Goal: Task Accomplishment & Management: Use online tool/utility

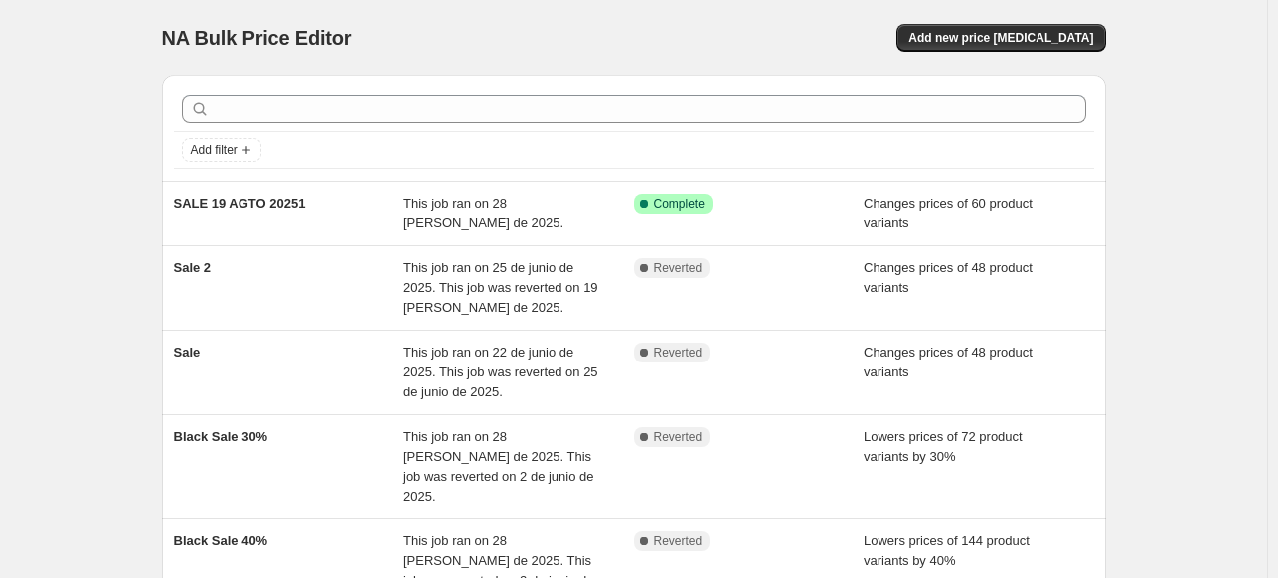
click at [681, 86] on div "Add filter" at bounding box center [634, 128] width 944 height 105
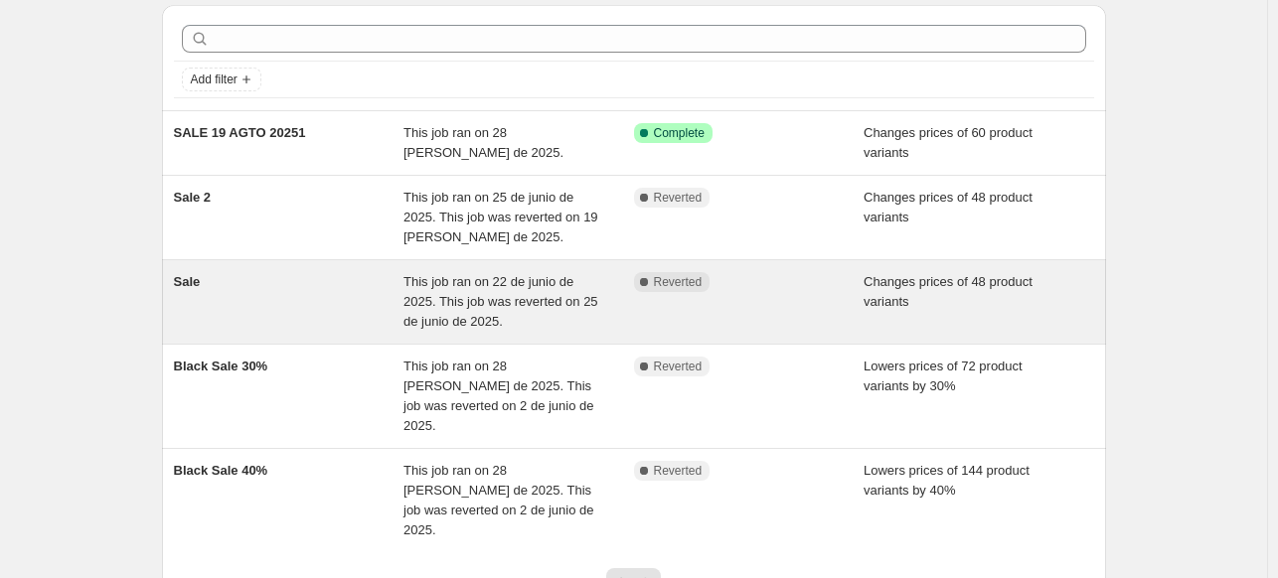
scroll to position [99, 0]
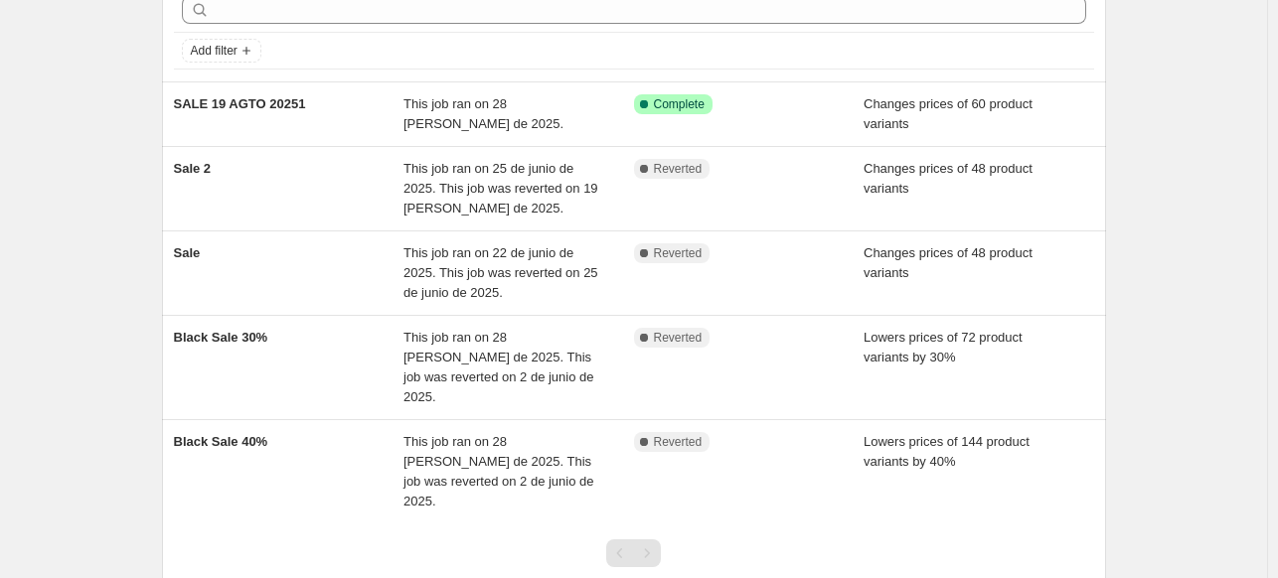
click at [1229, 108] on div "NA Bulk Price Editor. This page is ready NA Bulk Price Editor Add new price [ME…" at bounding box center [633, 311] width 1267 height 820
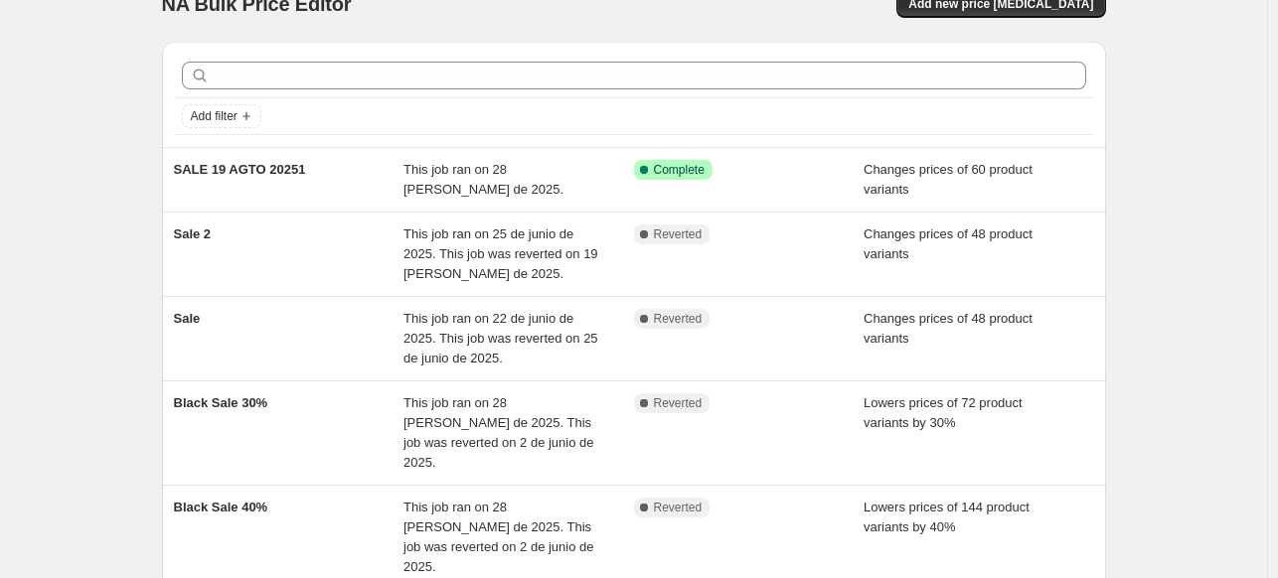
scroll to position [0, 0]
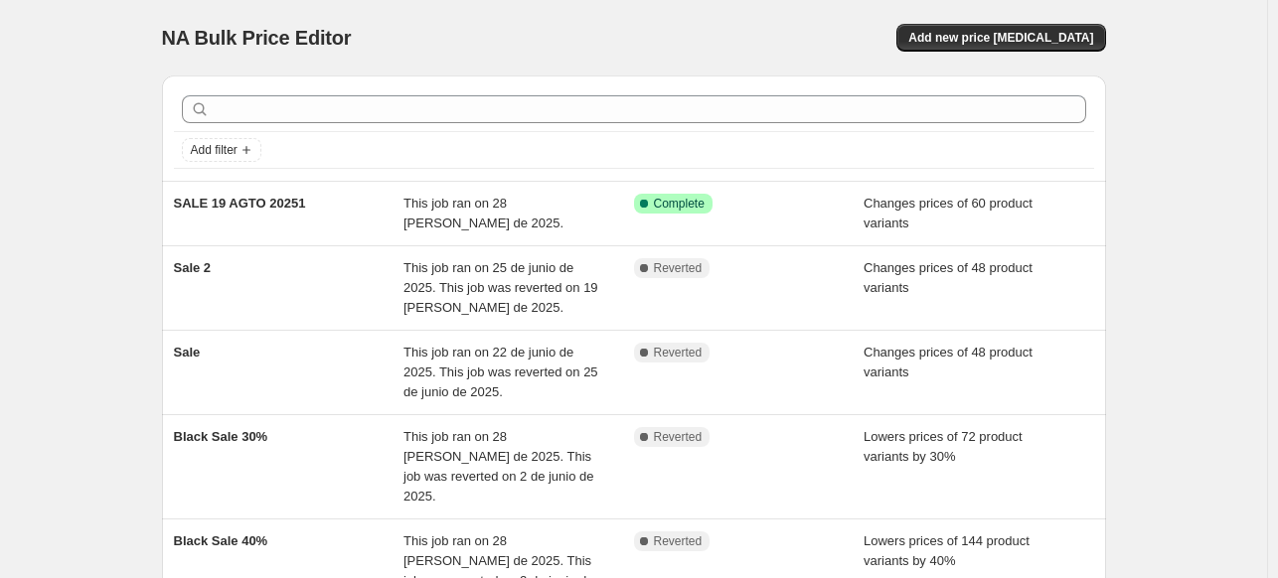
click at [390, 33] on div "NA Bulk Price Editor" at bounding box center [389, 38] width 454 height 28
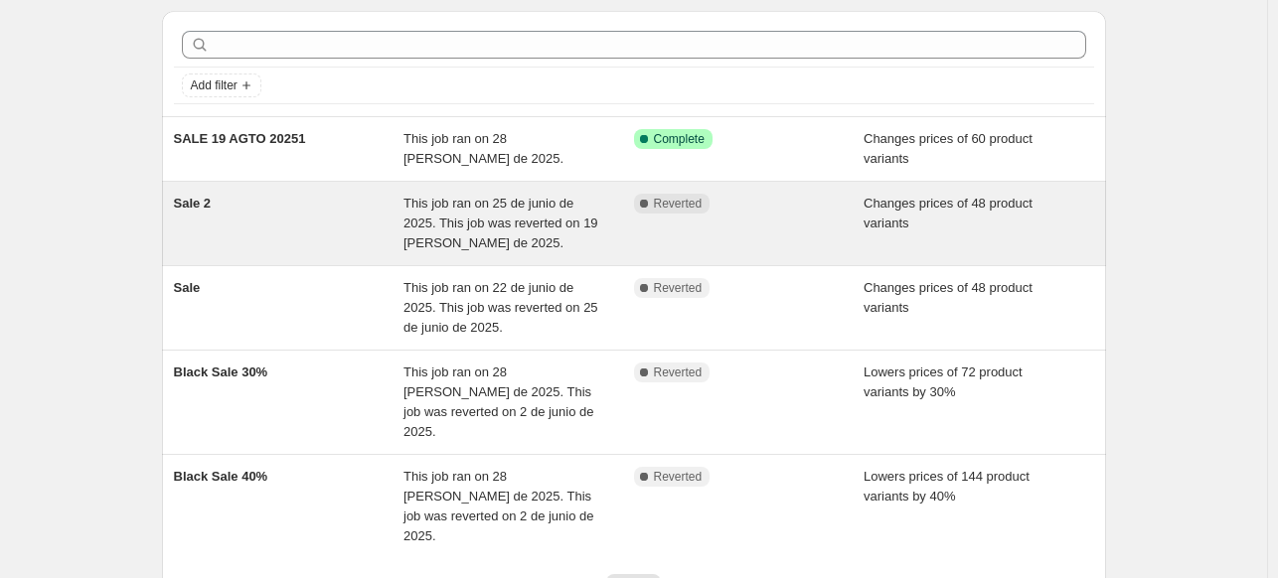
scroll to position [99, 0]
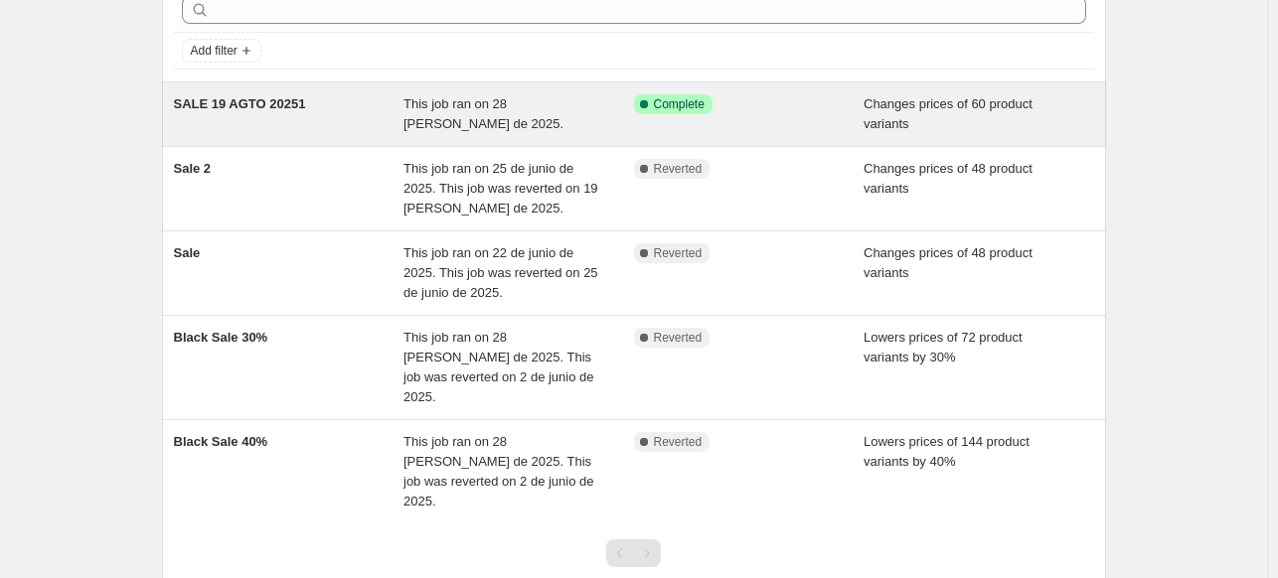
drag, startPoint x: 495, startPoint y: 88, endPoint x: 434, endPoint y: 106, distance: 63.2
click at [434, 106] on span "This job ran on 28 [PERSON_NAME] de 2025." at bounding box center [483, 113] width 160 height 35
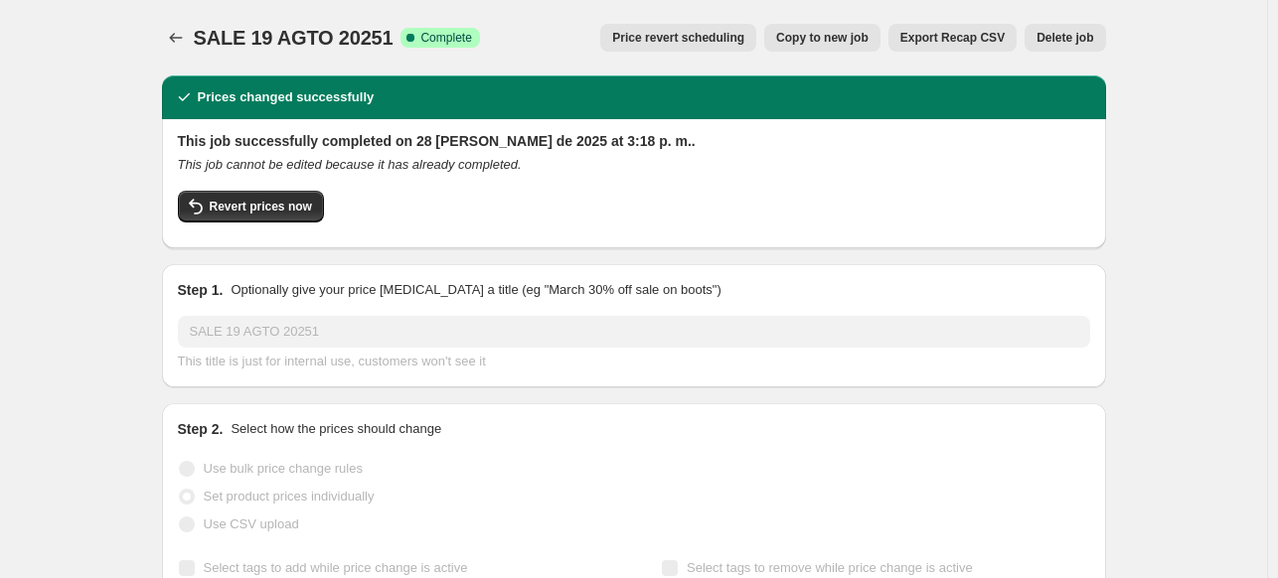
click at [851, 39] on span "Copy to new job" at bounding box center [822, 38] width 92 height 16
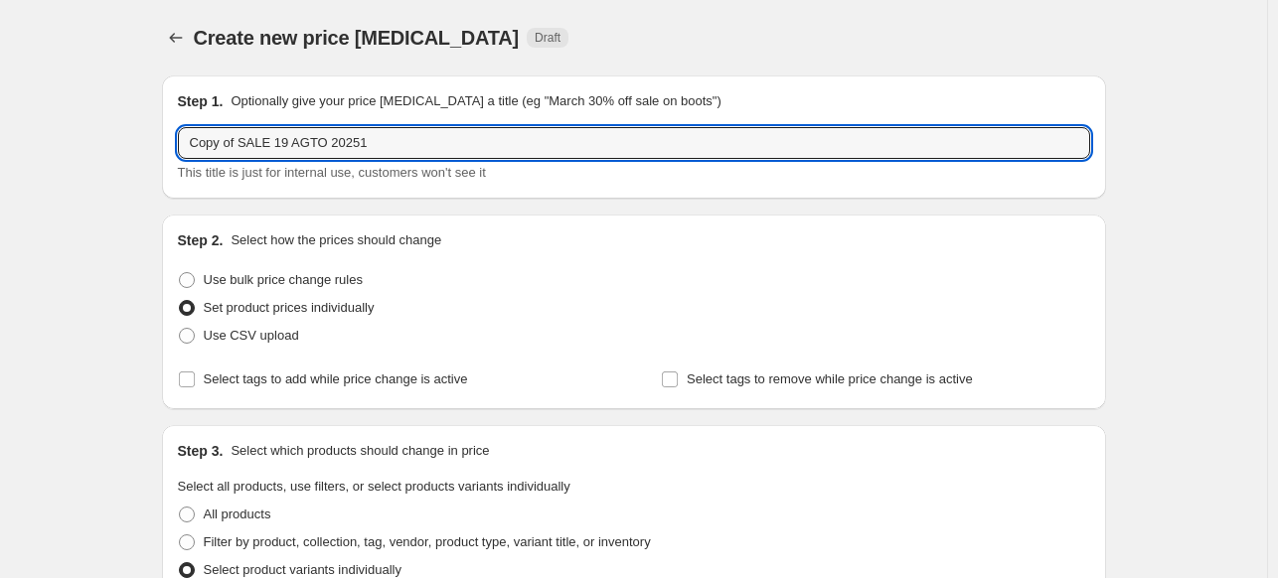
drag, startPoint x: 244, startPoint y: 139, endPoint x: 177, endPoint y: 141, distance: 67.6
click at [177, 141] on div "Step 1. Optionally give your price [MEDICAL_DATA] a title (eg "March 30% off sa…" at bounding box center [634, 137] width 944 height 123
click at [432, 138] on input "SALE 19 AGTO 20251" at bounding box center [634, 143] width 912 height 32
click at [278, 139] on input "SALE 19 AGTO 202" at bounding box center [634, 143] width 912 height 32
click at [326, 145] on input "SALE 19 AGTO-202" at bounding box center [634, 143] width 912 height 32
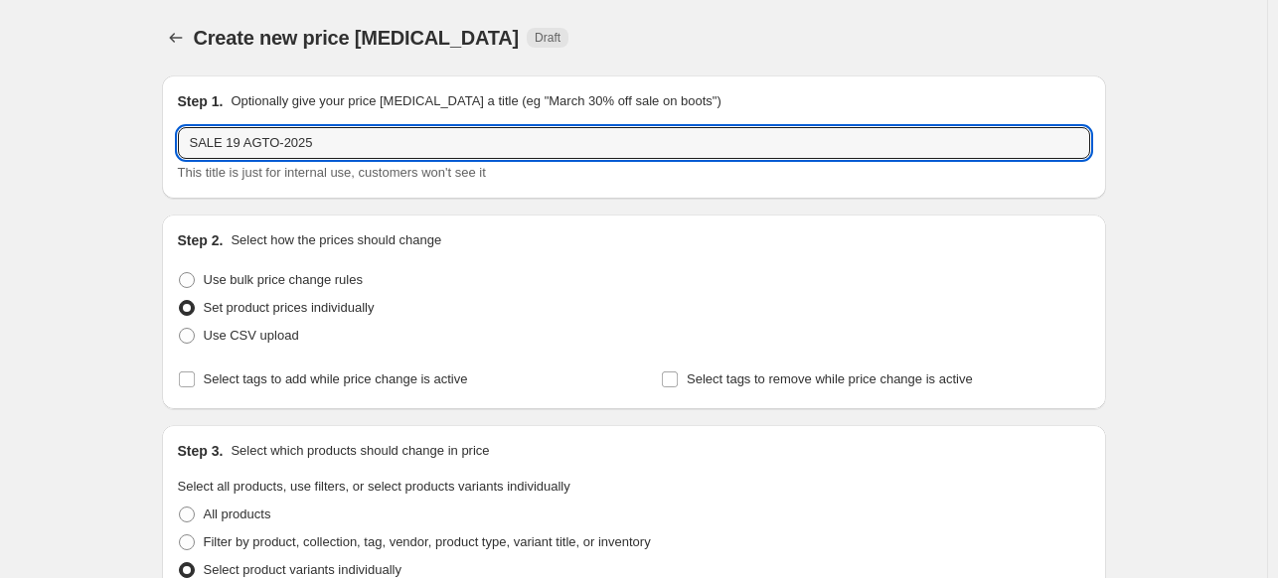
type input "SALE 19 AGTO-2025"
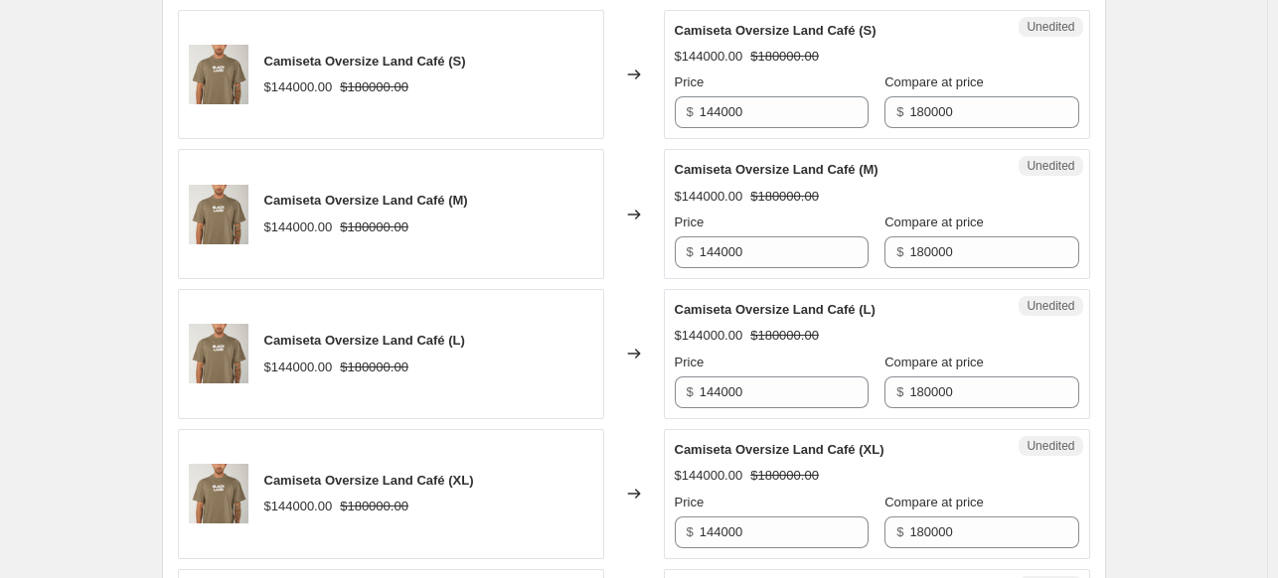
scroll to position [1292, 0]
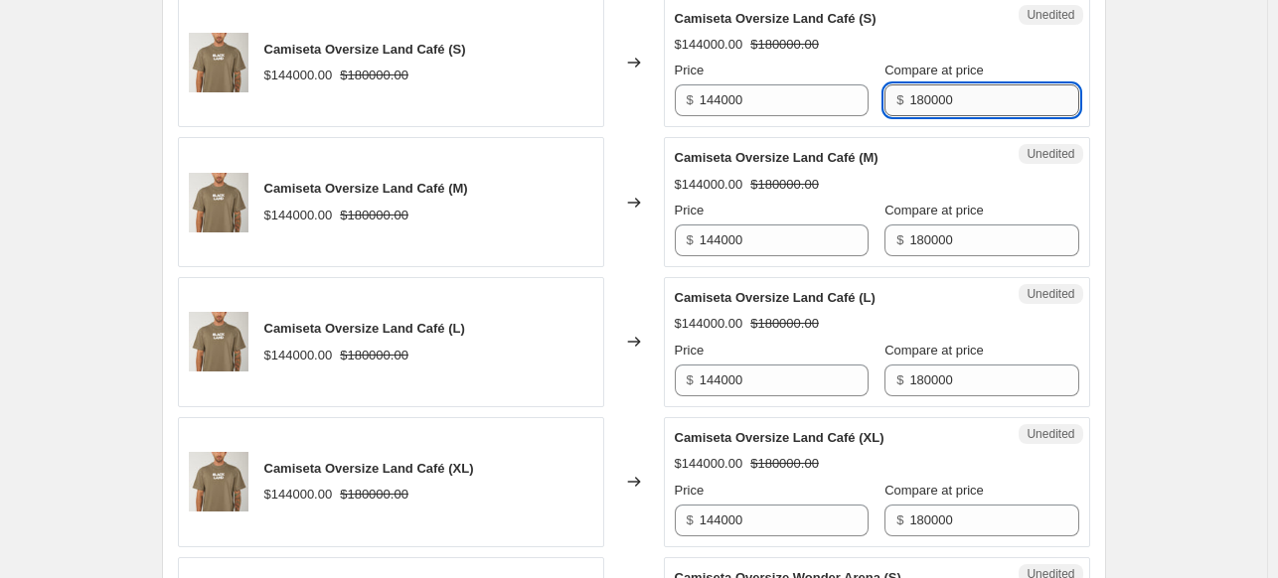
click at [942, 101] on input "180000" at bounding box center [993, 100] width 169 height 32
type input "160000"
click at [1081, 98] on div "Unedited Camiseta Oversize Land Café (S) $144000.00 $180000.00 Price $ 144000 C…" at bounding box center [877, 63] width 426 height 130
click at [967, 94] on input "160000" at bounding box center [993, 100] width 169 height 32
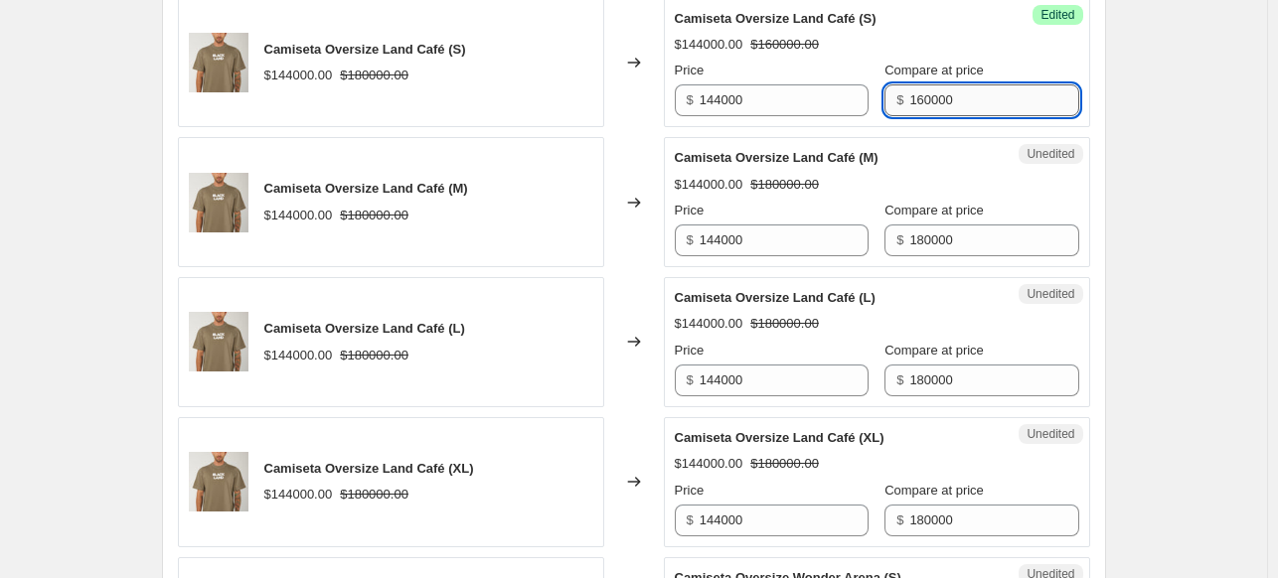
click at [942, 99] on input "160000" at bounding box center [993, 100] width 169 height 32
click at [927, 258] on div "Unedited Camiseta Oversize Land Café (M) $144000.00 $180000.00 Price $ 144000 C…" at bounding box center [877, 202] width 426 height 130
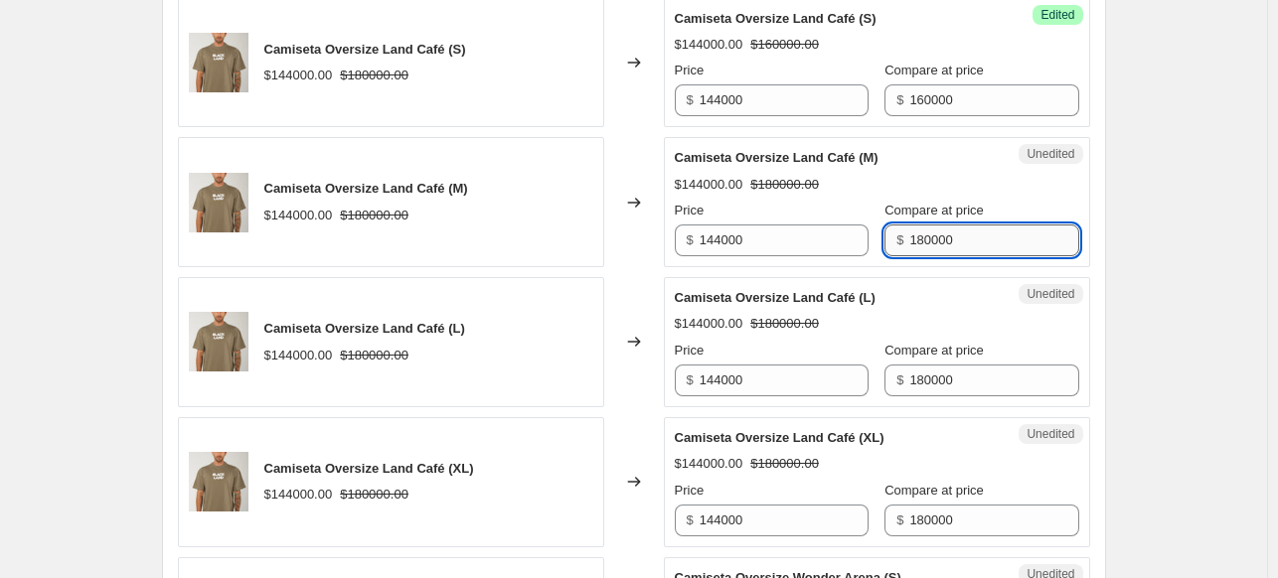
click at [932, 243] on input "180000" at bounding box center [993, 241] width 169 height 32
paste input "160000"
click at [967, 246] on input "180000160000" at bounding box center [993, 241] width 169 height 32
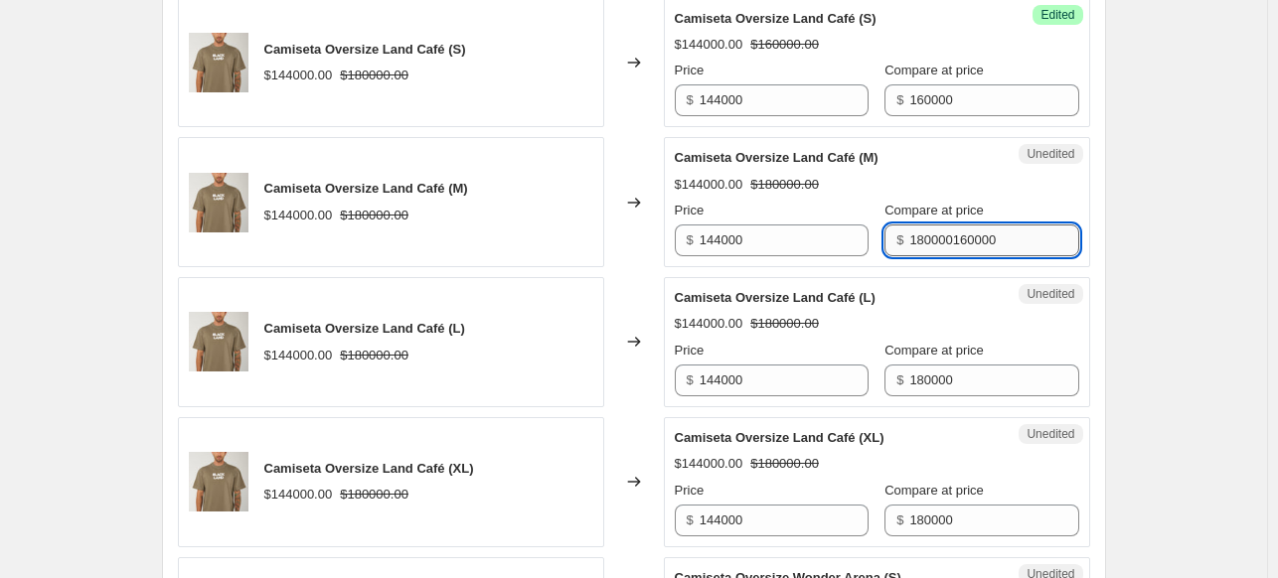
paste input "text"
type input "160000"
click at [978, 369] on input "180000" at bounding box center [993, 381] width 169 height 32
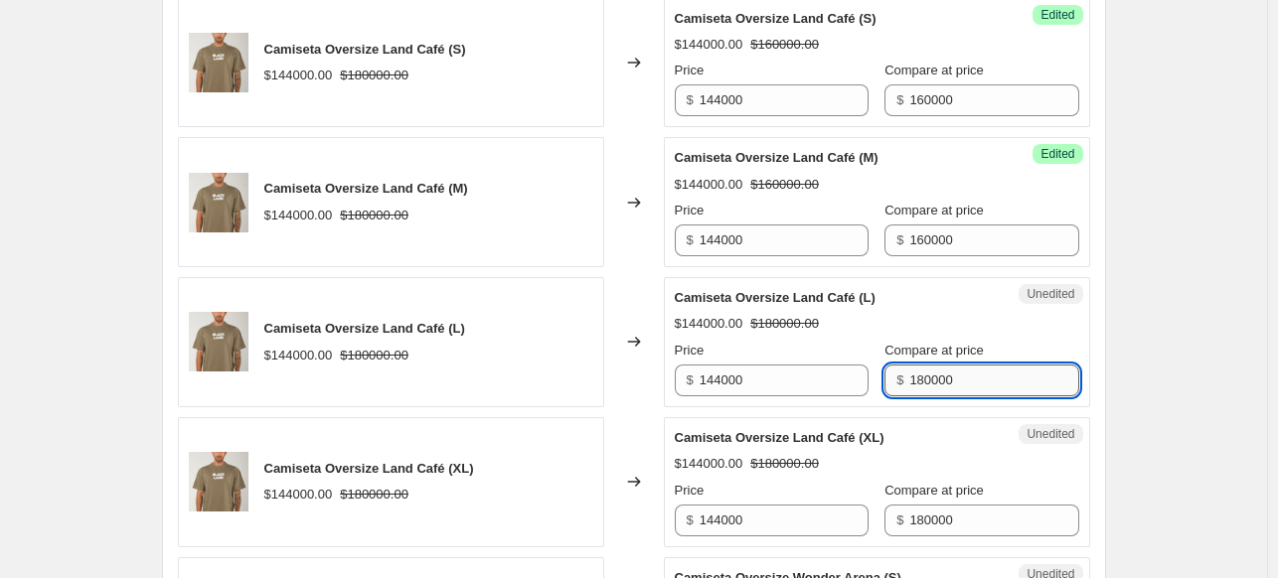
click at [978, 369] on input "180000" at bounding box center [993, 381] width 169 height 32
paste input "6"
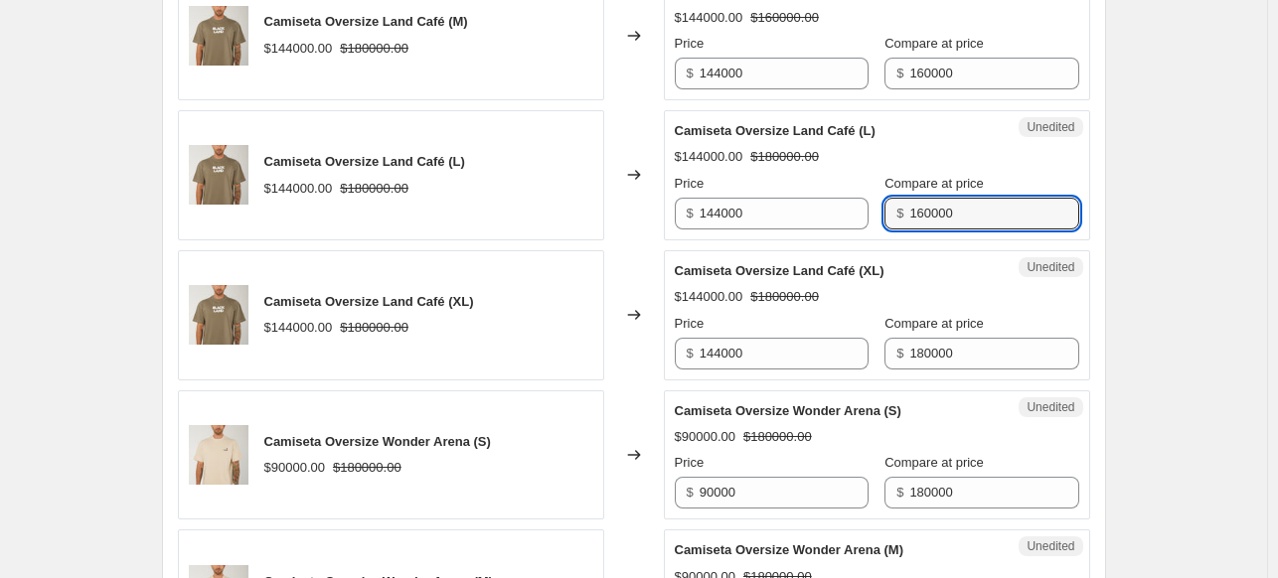
scroll to position [1491, 0]
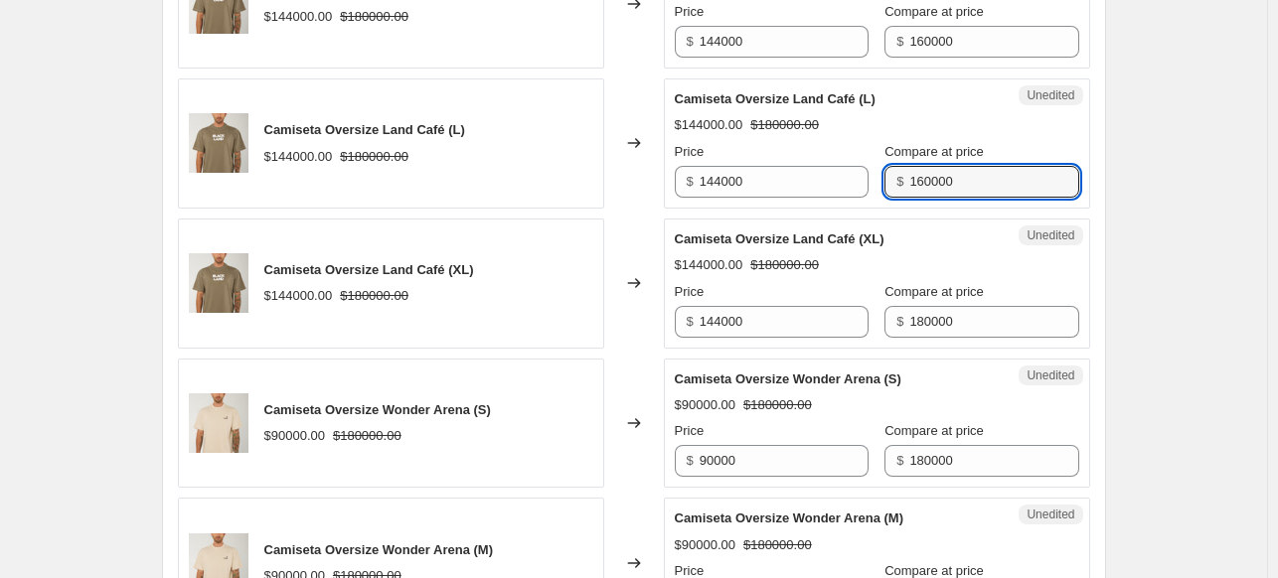
type input "160000"
click at [943, 301] on div "Compare at price $ 180000" at bounding box center [981, 310] width 194 height 56
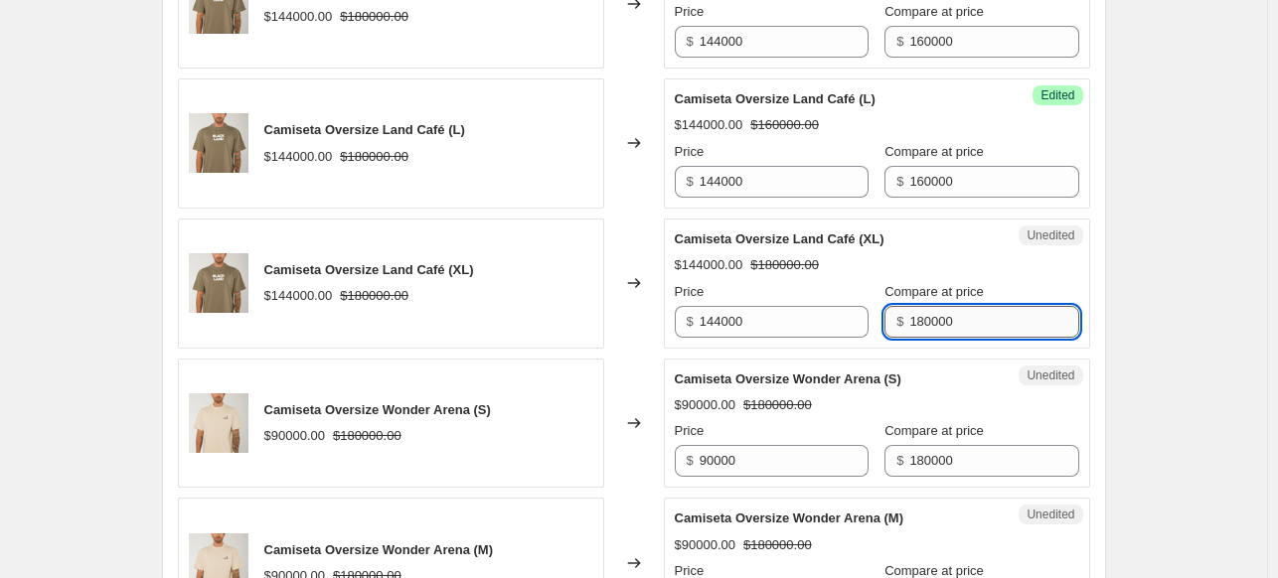
click at [944, 317] on input "180000" at bounding box center [993, 322] width 169 height 32
paste input "6"
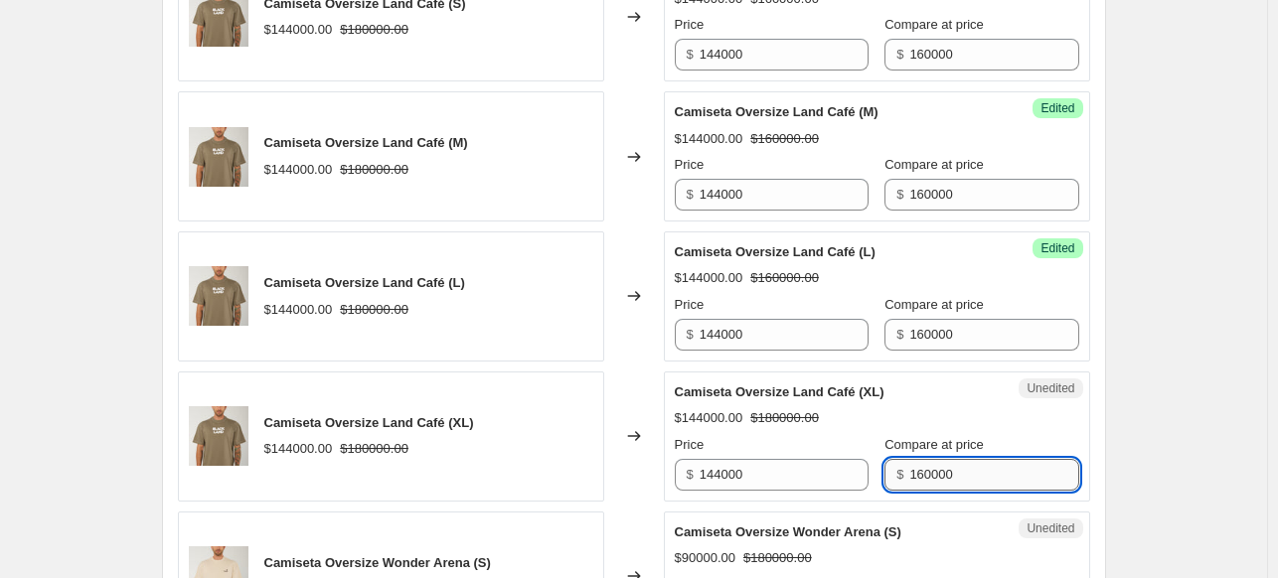
scroll to position [1292, 0]
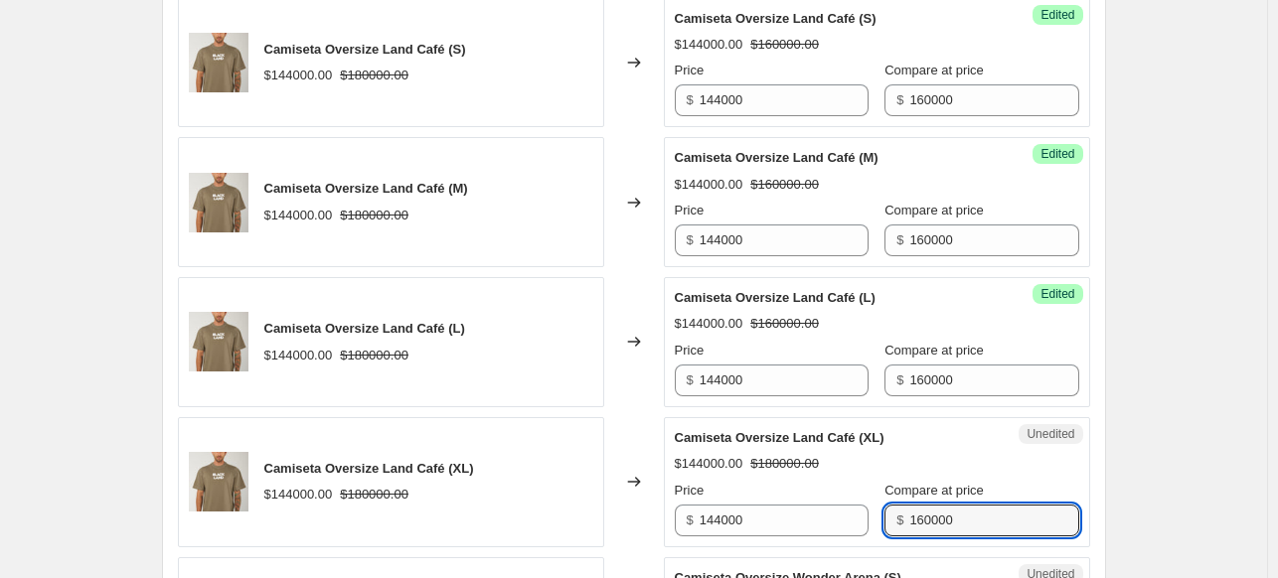
type input "160000"
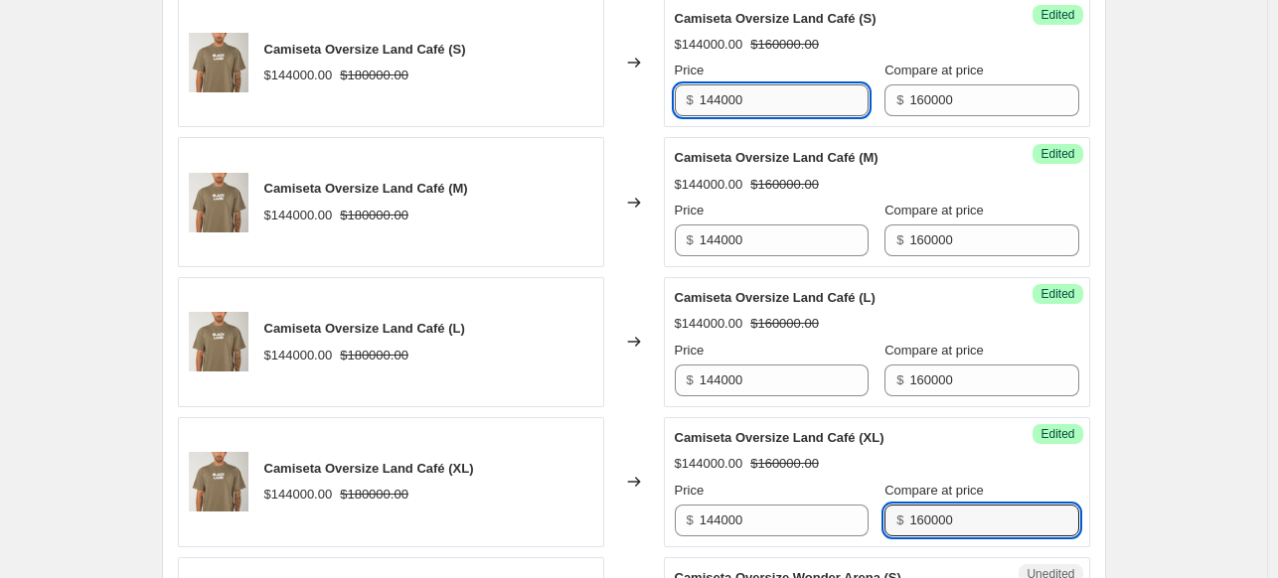
click at [799, 96] on input "144000" at bounding box center [784, 100] width 169 height 32
type input "1"
type input "120000"
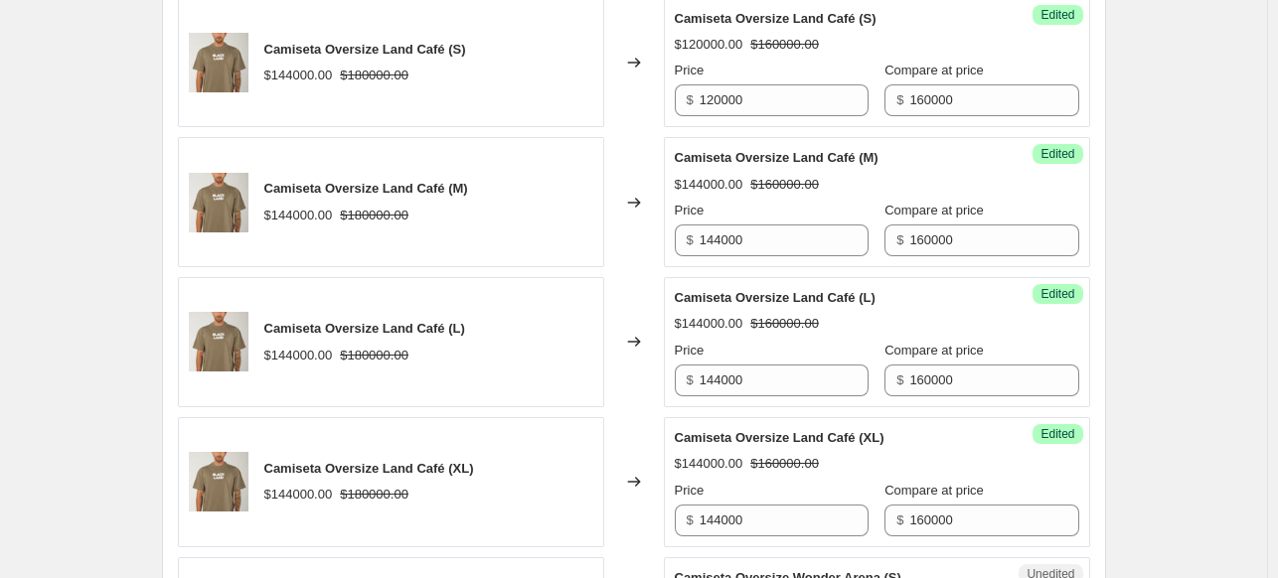
click at [913, 53] on div "Camiseta Oversize Land Café (S) $120000.00 $160000.00 Price $ 120000 Compare at…" at bounding box center [877, 63] width 404 height 108
click at [723, 102] on input "120000" at bounding box center [784, 100] width 169 height 32
drag, startPoint x: 783, startPoint y: 97, endPoint x: 652, endPoint y: 98, distance: 131.2
click at [652, 98] on div "Camiseta Oversize Land Café (S) $144000.00 $180000.00 Changed to Success Edited…" at bounding box center [634, 63] width 912 height 130
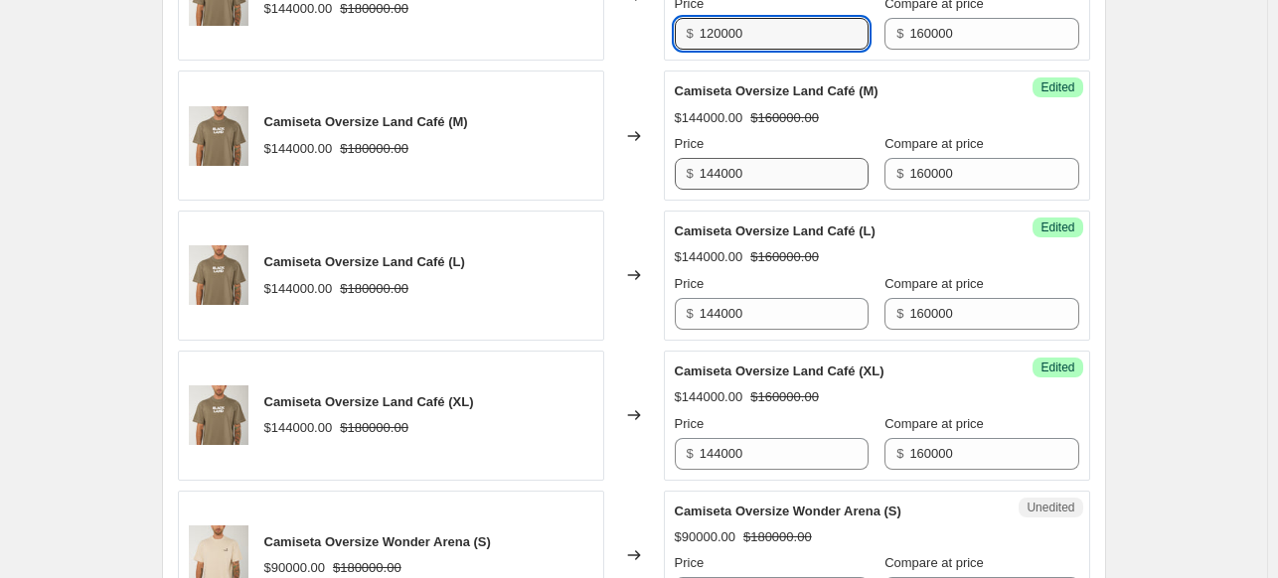
scroll to position [1391, 0]
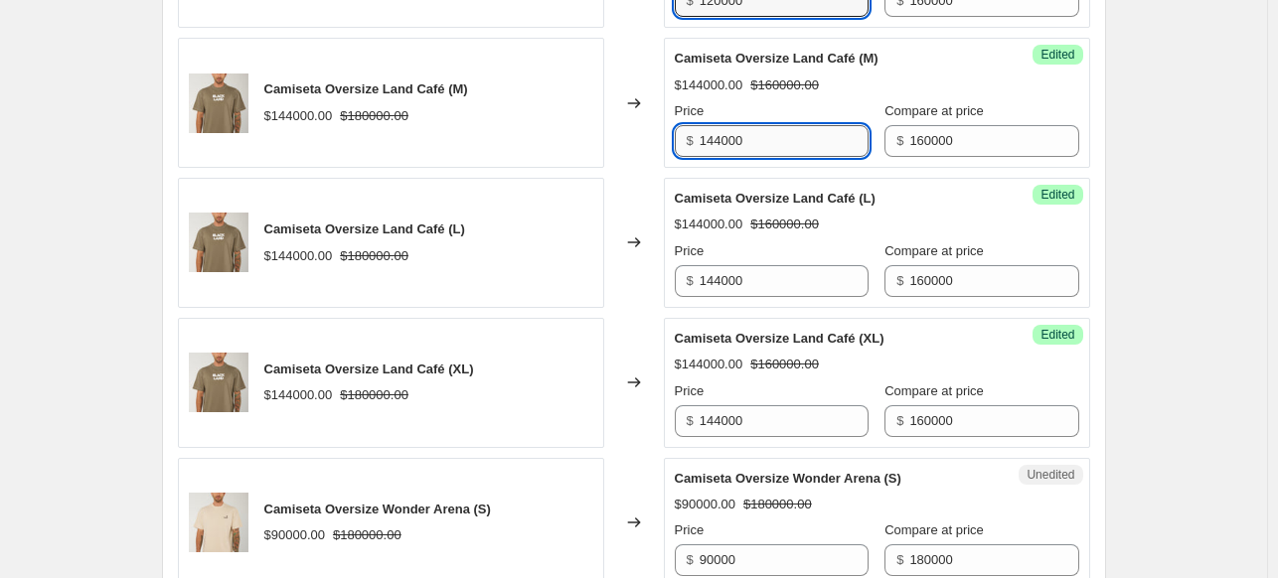
click at [790, 132] on input "144000" at bounding box center [784, 141] width 169 height 32
paste input "20"
type input "120000"
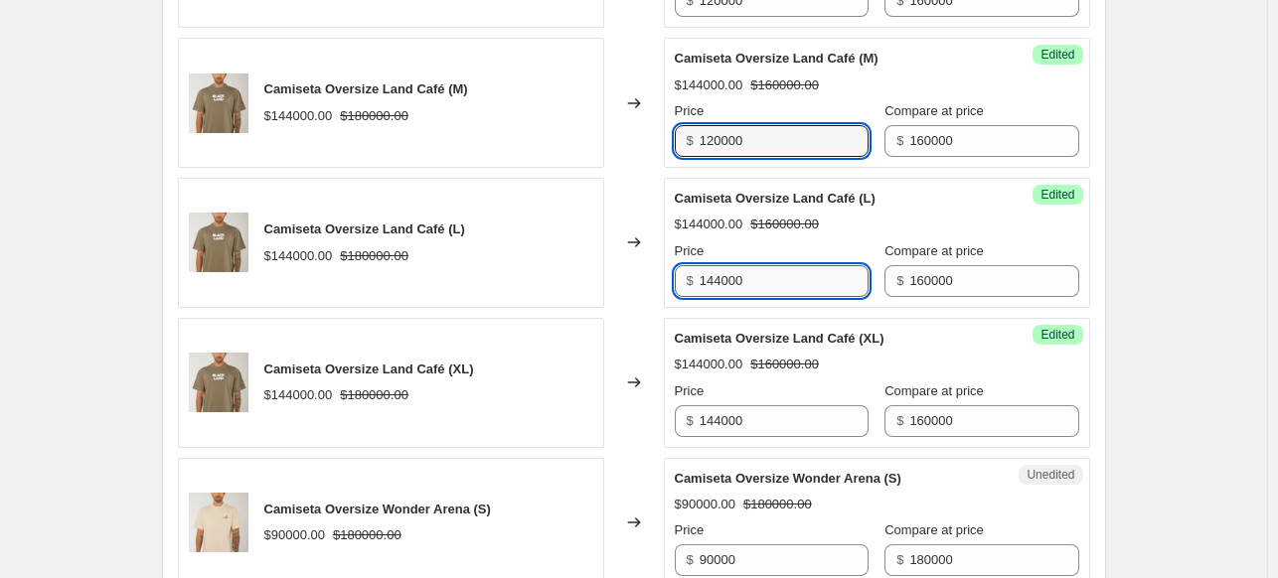
click at [802, 280] on input "144000" at bounding box center [784, 281] width 169 height 32
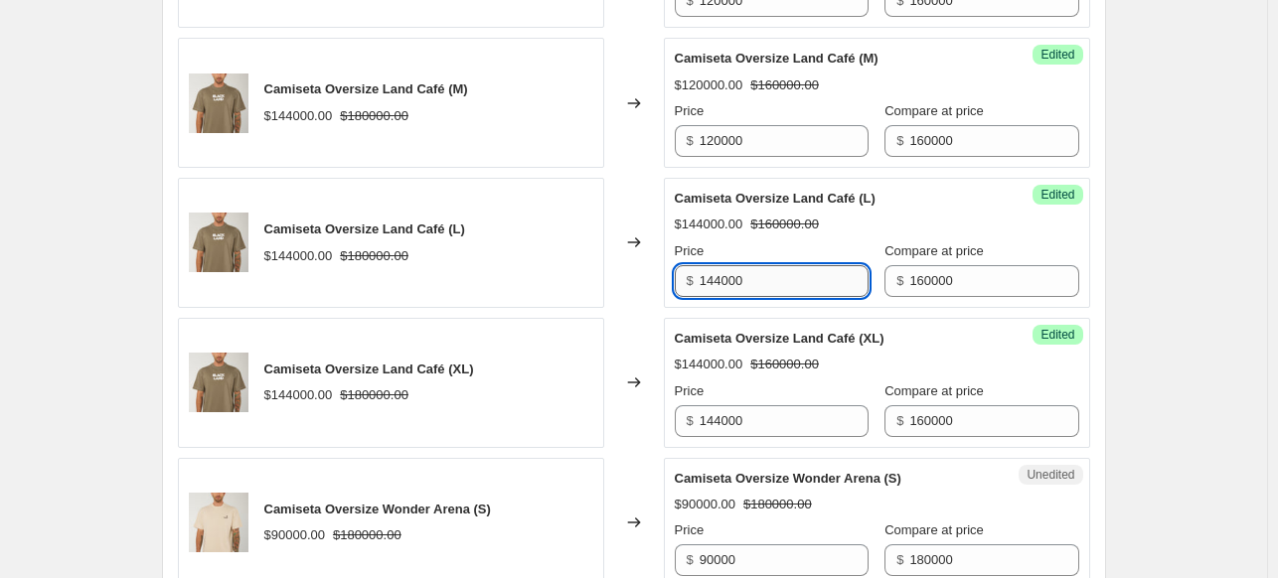
click at [802, 280] on input "144000" at bounding box center [784, 281] width 169 height 32
paste input "20"
type input "120000"
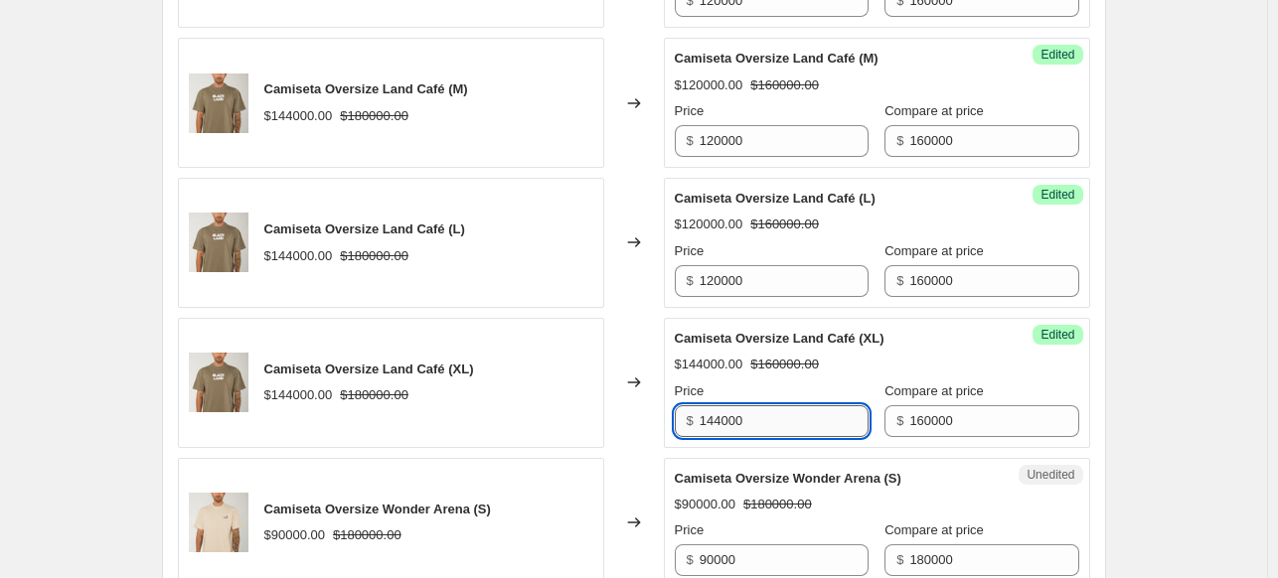
click at [763, 412] on input "144000" at bounding box center [784, 421] width 169 height 32
paste input "20"
type input "120000"
click at [1172, 285] on div "Create new price [MEDICAL_DATA]. This page is ready Create new price [MEDICAL_D…" at bounding box center [633, 551] width 1267 height 3885
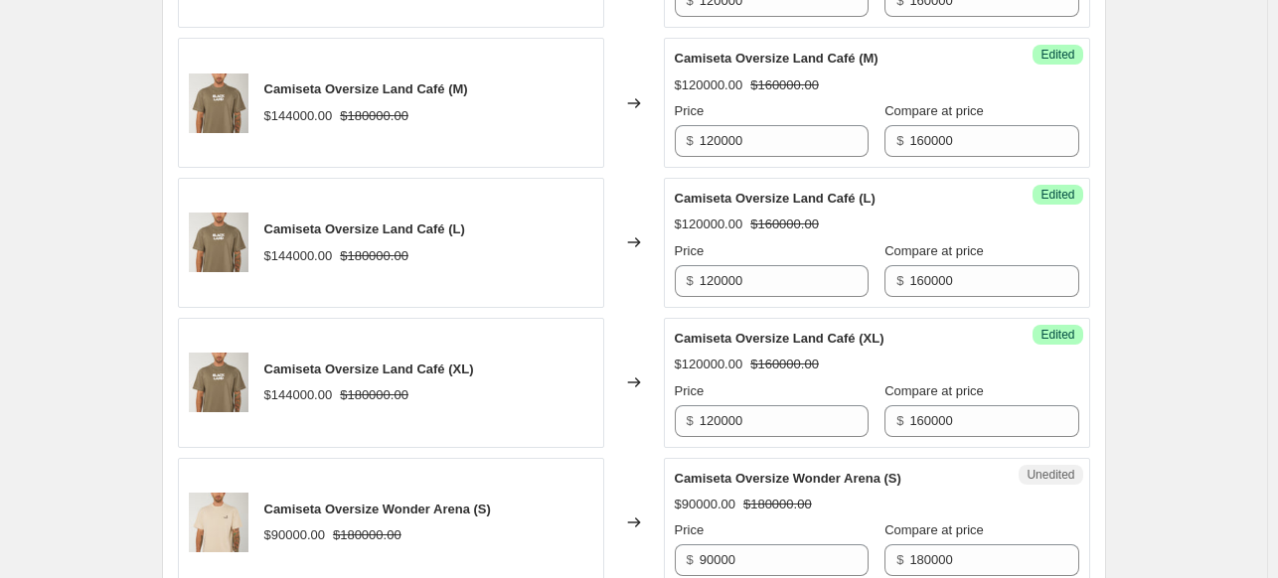
click at [1182, 223] on div "Create new price [MEDICAL_DATA]. This page is ready Create new price [MEDICAL_D…" at bounding box center [633, 551] width 1267 height 3885
click at [1168, 173] on div "Create new price [MEDICAL_DATA]. This page is ready Create new price [MEDICAL_D…" at bounding box center [633, 551] width 1267 height 3885
click at [1145, 205] on div "Create new price [MEDICAL_DATA]. This page is ready Create new price [MEDICAL_D…" at bounding box center [633, 551] width 1267 height 3885
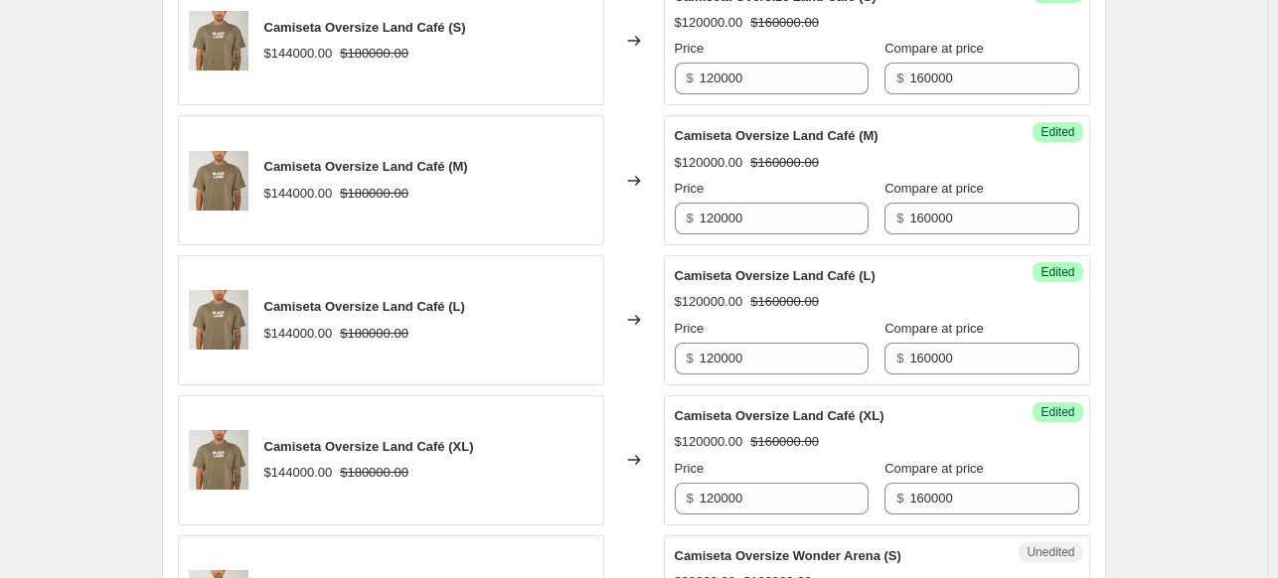
scroll to position [1292, 0]
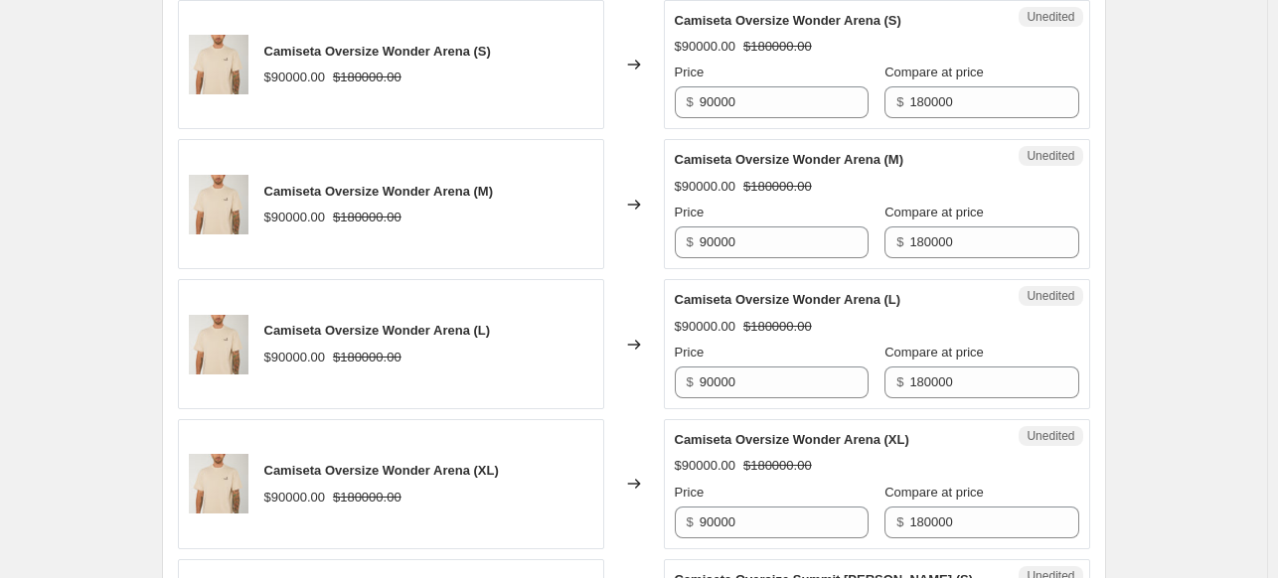
scroll to position [1888, 0]
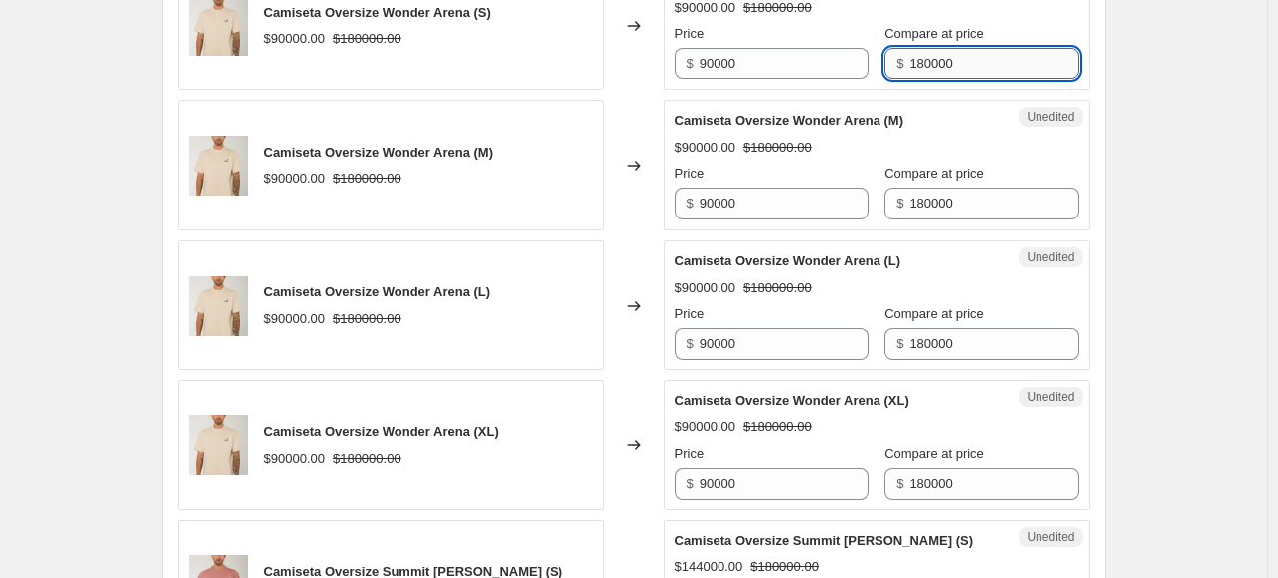
click at [954, 57] on input "180000" at bounding box center [993, 64] width 169 height 32
type input "1"
type input "160000"
click at [1061, 63] on div "Unedited Camiseta Oversize Wonder Arena (S) $90000.00 $180000.00 Price $ 90000 …" at bounding box center [877, 26] width 426 height 130
click at [1005, 62] on input "160000" at bounding box center [993, 64] width 169 height 32
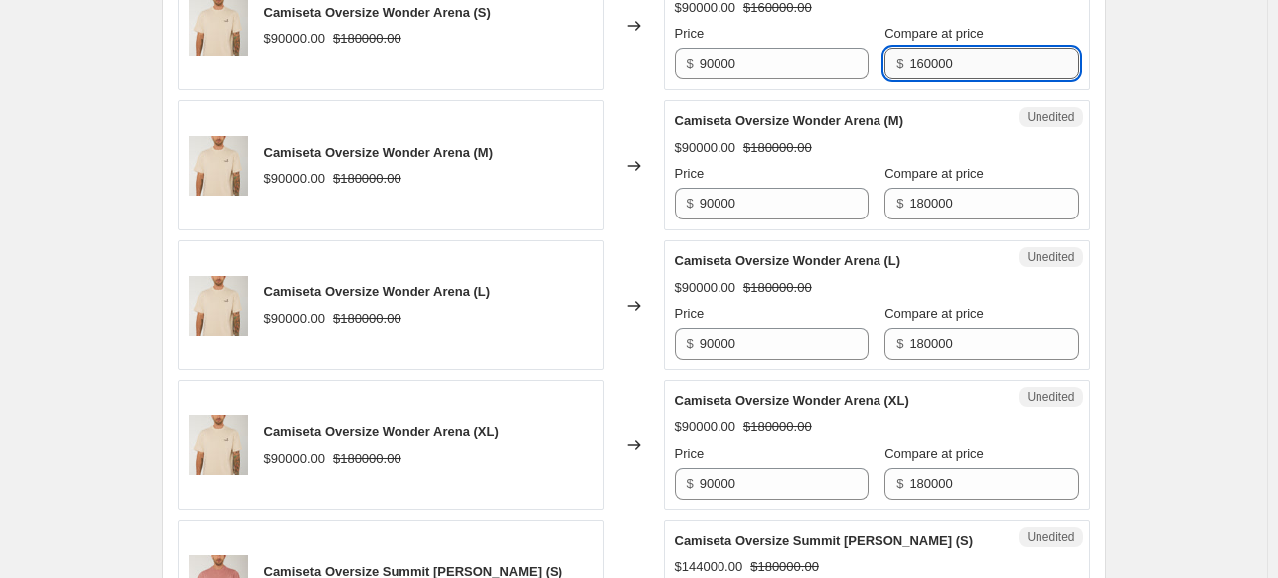
click at [1005, 62] on input "160000" at bounding box center [993, 64] width 169 height 32
click at [937, 198] on input "180000" at bounding box center [993, 204] width 169 height 32
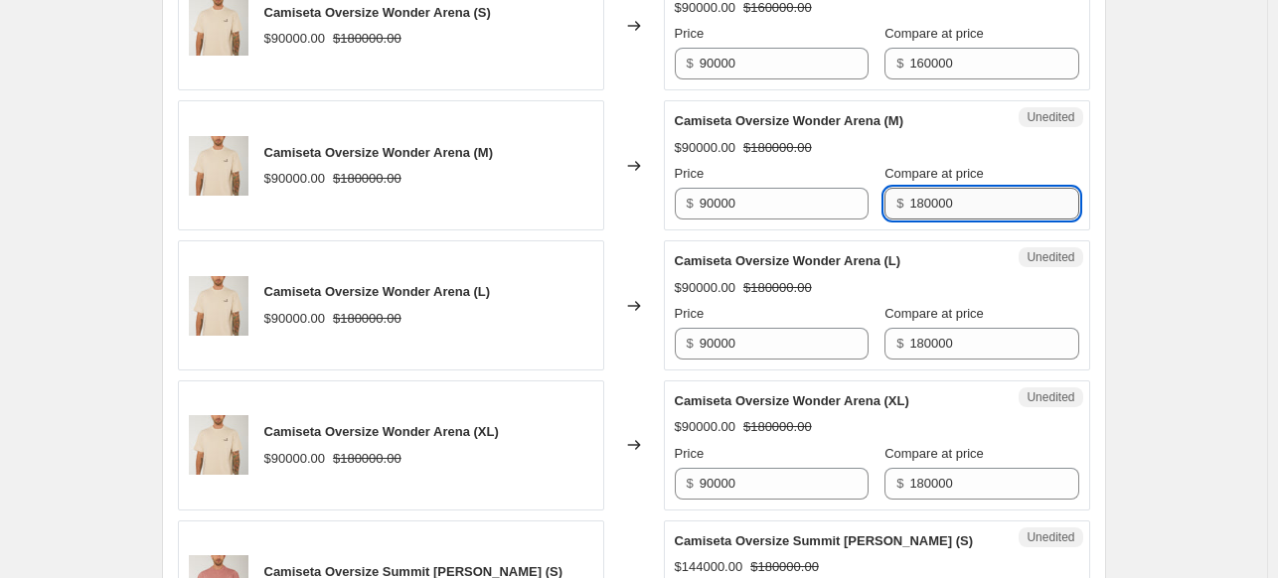
click at [937, 198] on input "180000" at bounding box center [993, 204] width 169 height 32
paste input "6"
type input "160000"
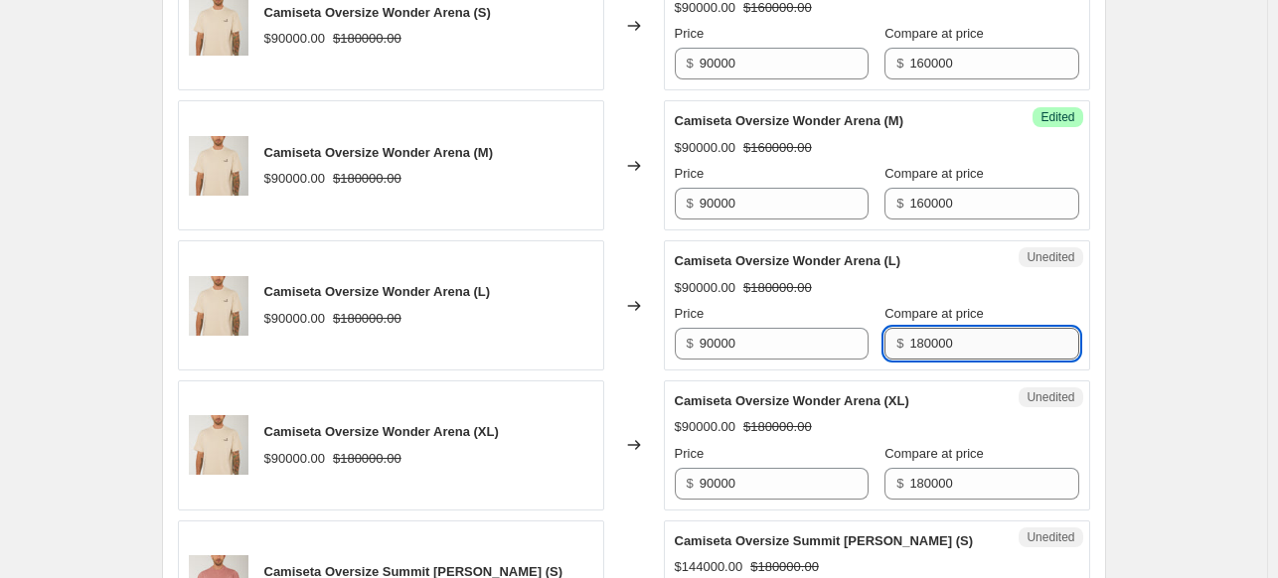
click at [930, 340] on input "180000" at bounding box center [993, 344] width 169 height 32
paste input "6"
type input "160000"
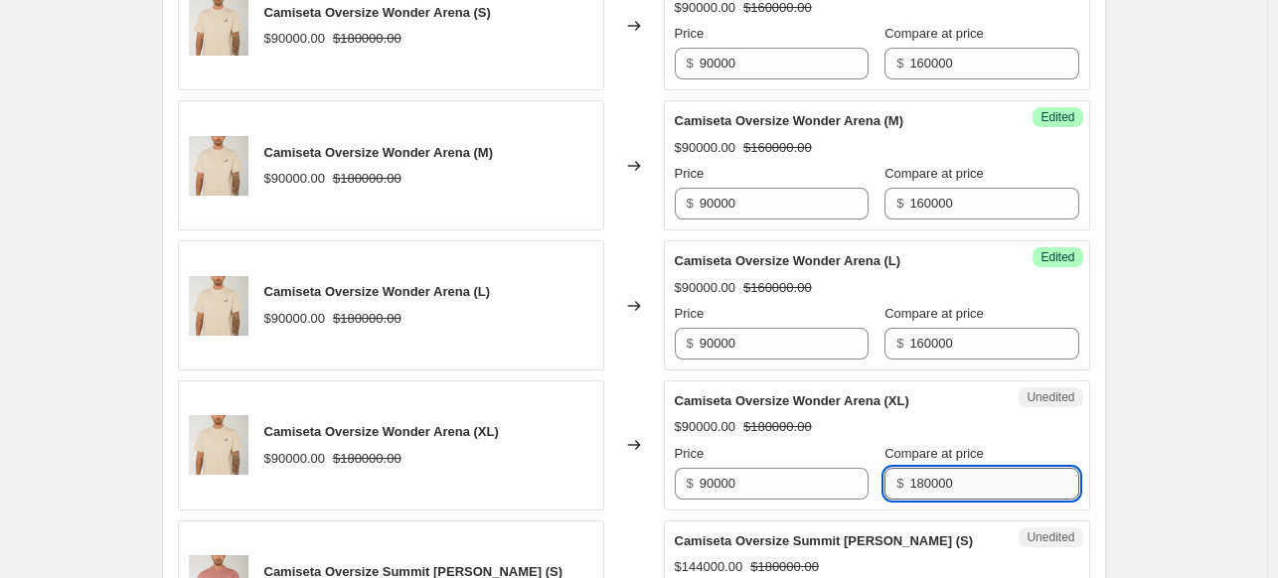
click at [946, 488] on input "180000" at bounding box center [993, 484] width 169 height 32
paste input "6"
type input "160000"
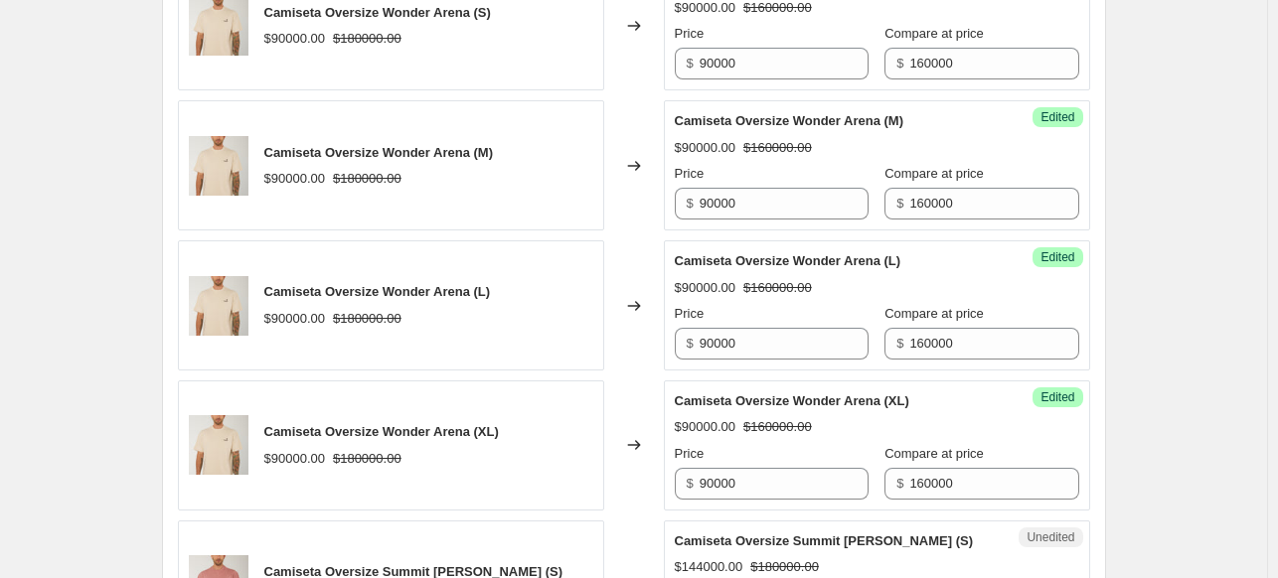
click at [1196, 178] on div "Create new price [MEDICAL_DATA]. This page is ready Create new price [MEDICAL_D…" at bounding box center [633, 54] width 1267 height 3885
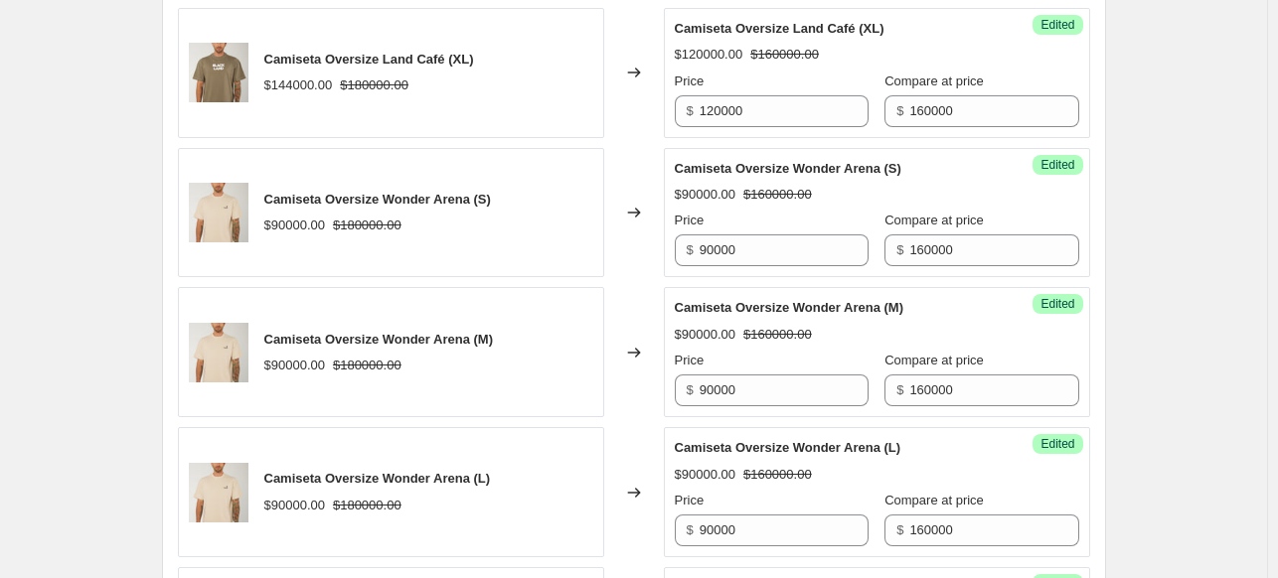
scroll to position [1689, 0]
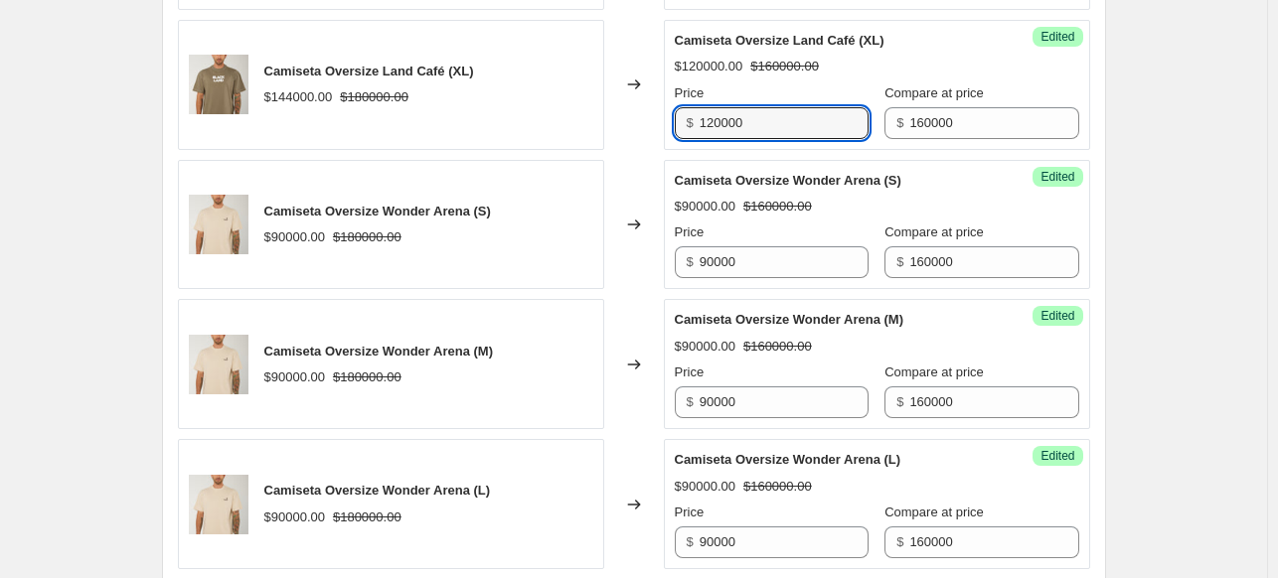
drag, startPoint x: 782, startPoint y: 116, endPoint x: 668, endPoint y: 102, distance: 115.1
click at [668, 102] on div "Success Edited Camiseta Oversize Land Café (XL) $120000.00 $160000.00 Price $ 1…" at bounding box center [877, 85] width 426 height 130
click at [1179, 195] on div "Create new price [MEDICAL_DATA]. This page is ready Create new price [MEDICAL_D…" at bounding box center [633, 253] width 1267 height 3885
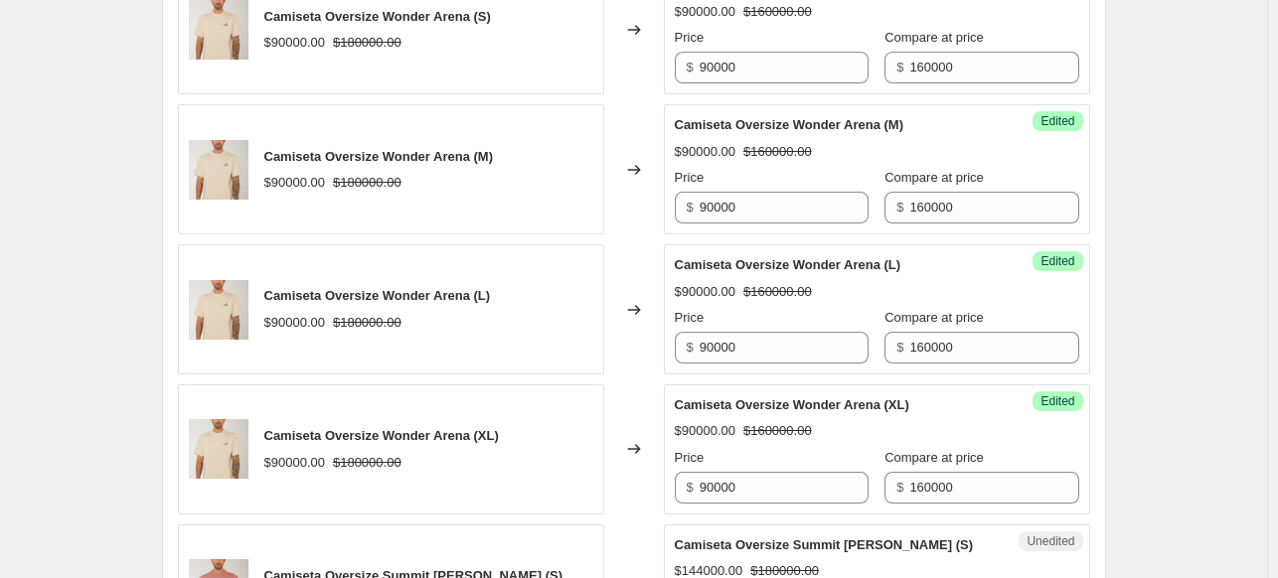
scroll to position [1888, 0]
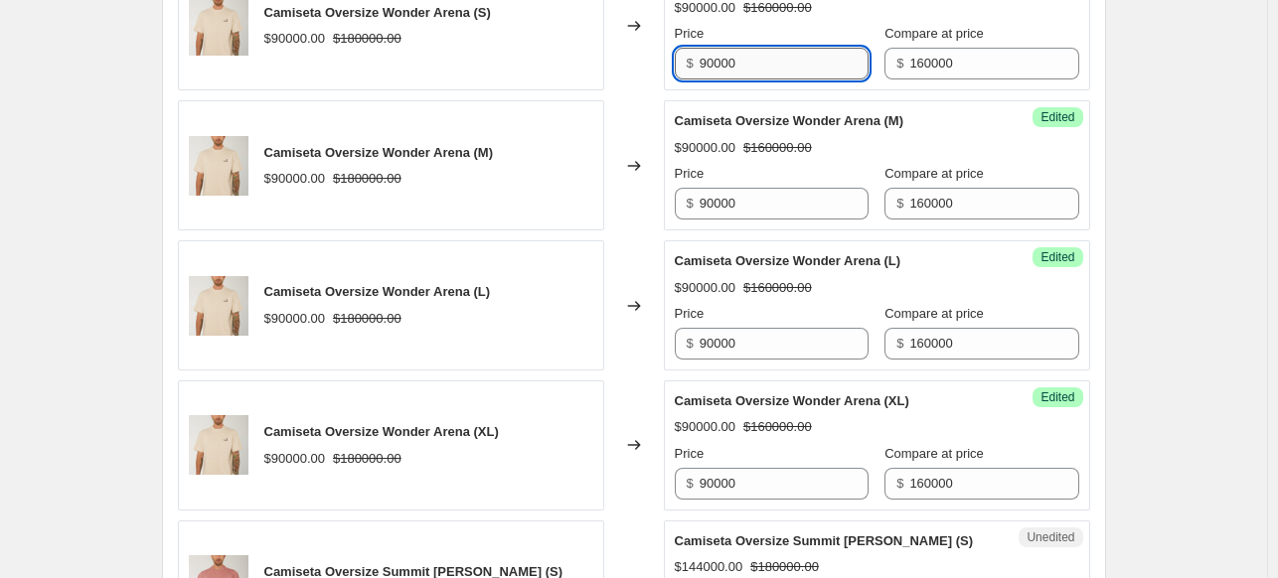
click at [735, 66] on input "90000" at bounding box center [784, 64] width 169 height 32
paste input "12"
type input "120000"
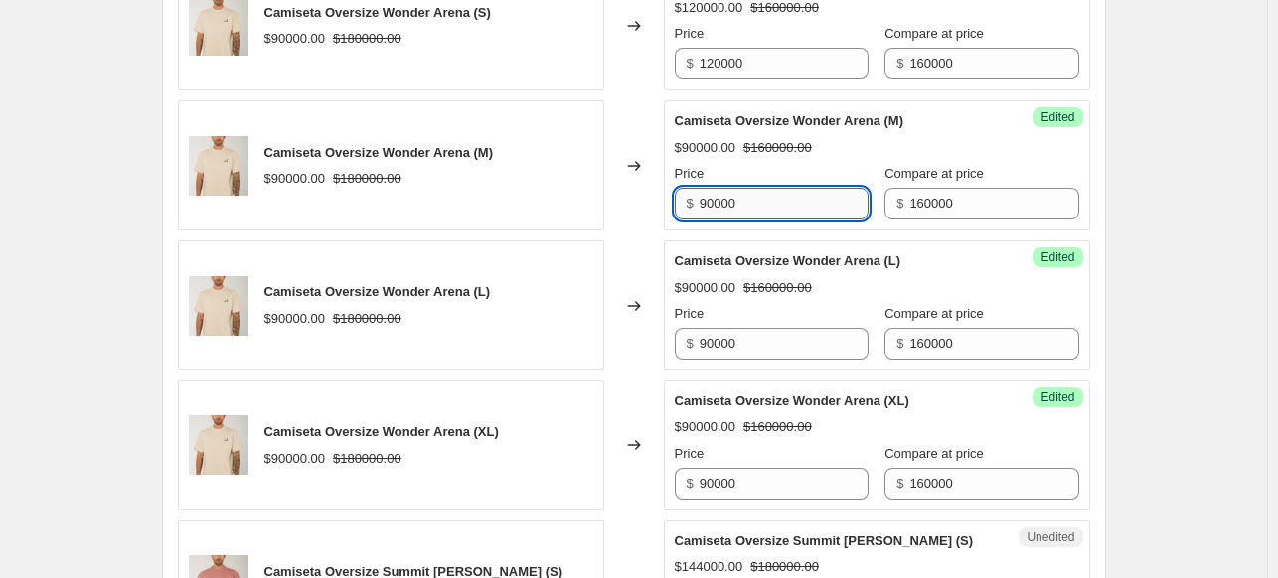
click at [776, 200] on input "90000" at bounding box center [784, 204] width 169 height 32
paste input "12"
type input "120000"
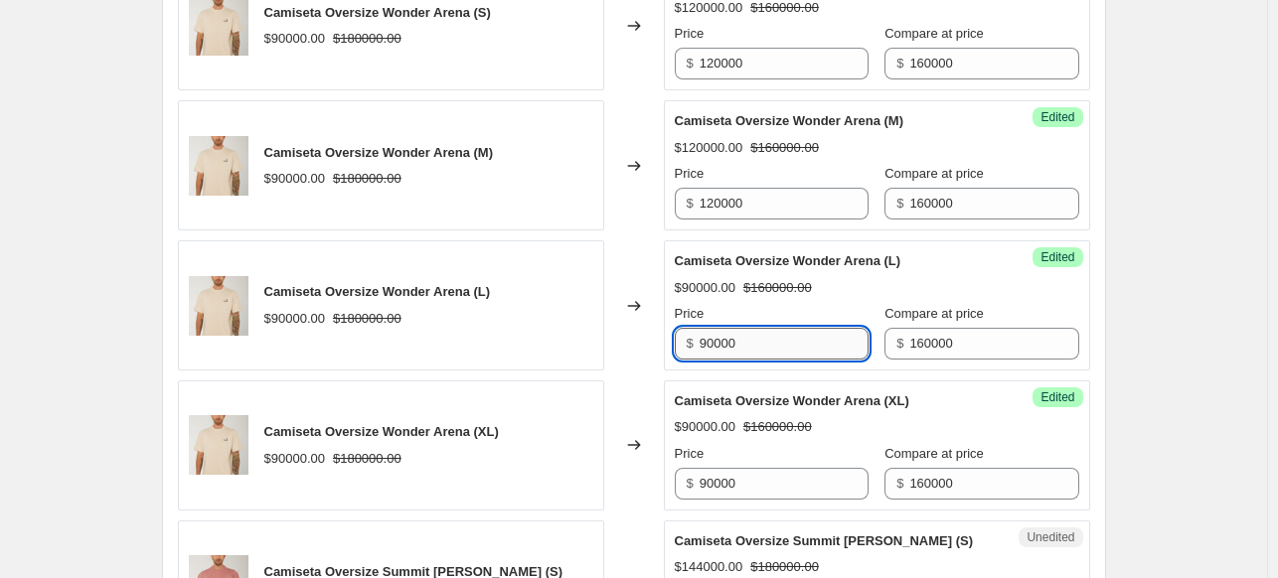
click at [739, 341] on input "90000" at bounding box center [784, 344] width 169 height 32
paste input "12"
type input "120000"
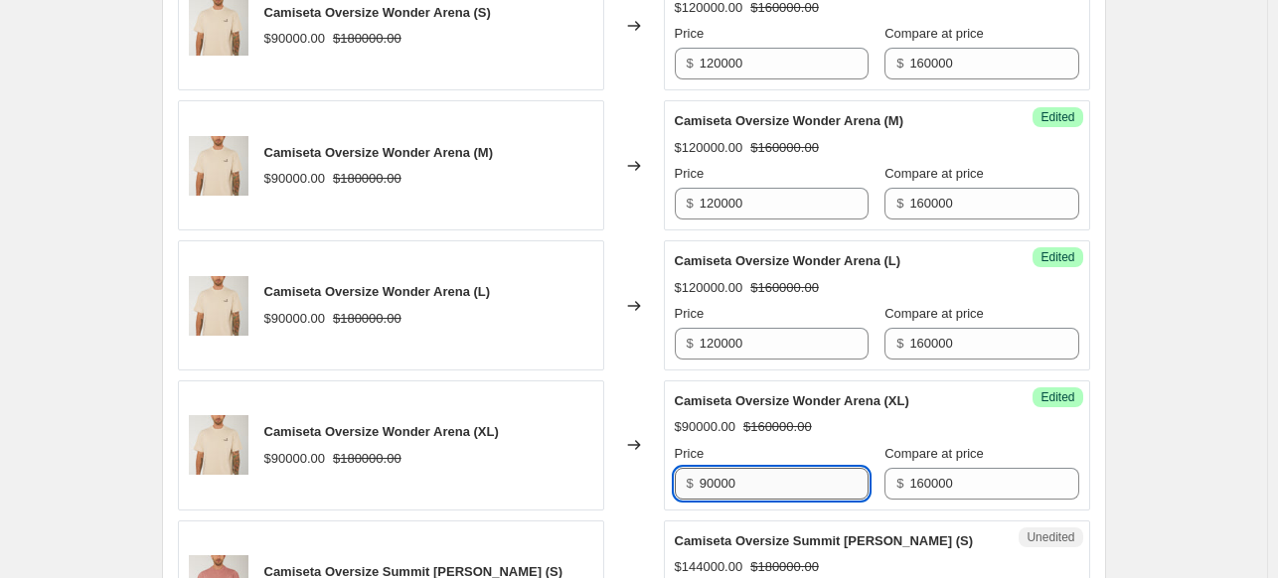
click at [770, 476] on input "90000" at bounding box center [784, 484] width 169 height 32
paste input "12"
type input "120000"
click at [1171, 388] on div "Create new price [MEDICAL_DATA]. This page is ready Create new price [MEDICAL_D…" at bounding box center [633, 54] width 1267 height 3885
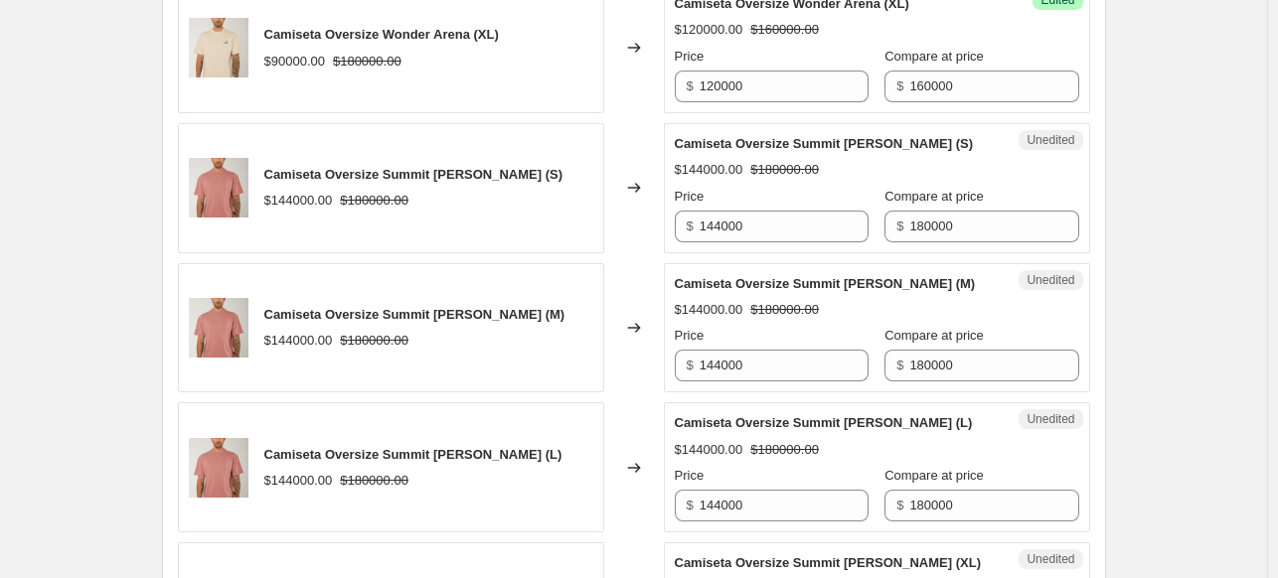
scroll to position [2385, 0]
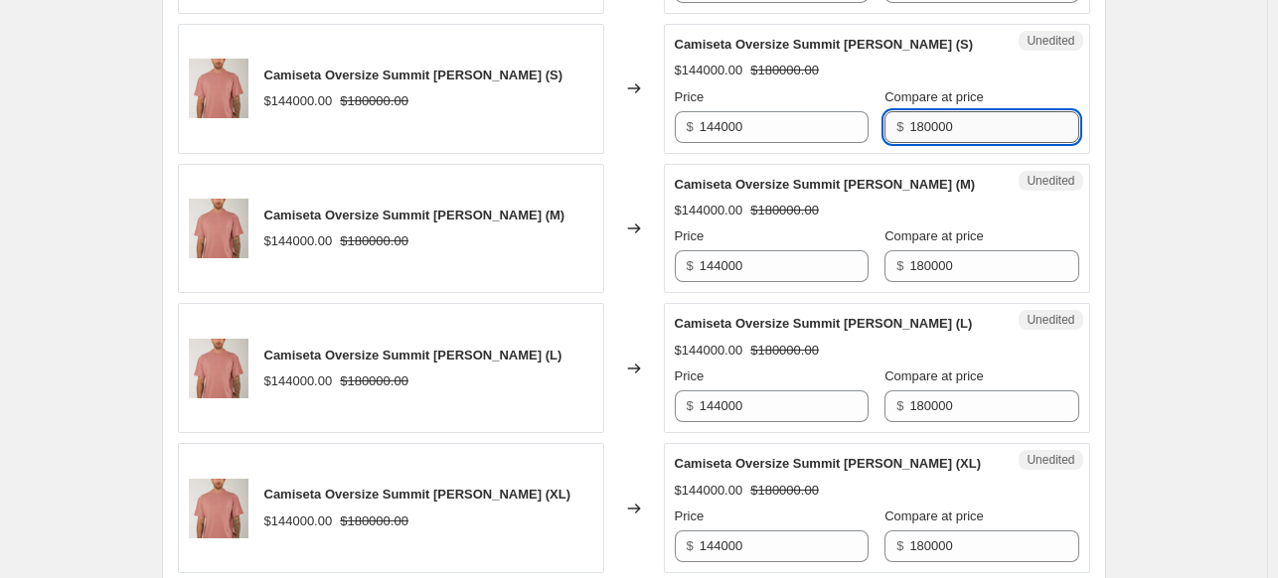
click at [968, 120] on input "180000" at bounding box center [993, 127] width 169 height 32
paste input "2"
drag, startPoint x: 956, startPoint y: 114, endPoint x: 833, endPoint y: 108, distance: 123.4
click at [833, 108] on div "Price $ 144000 Compare at price $ 120000" at bounding box center [877, 115] width 404 height 56
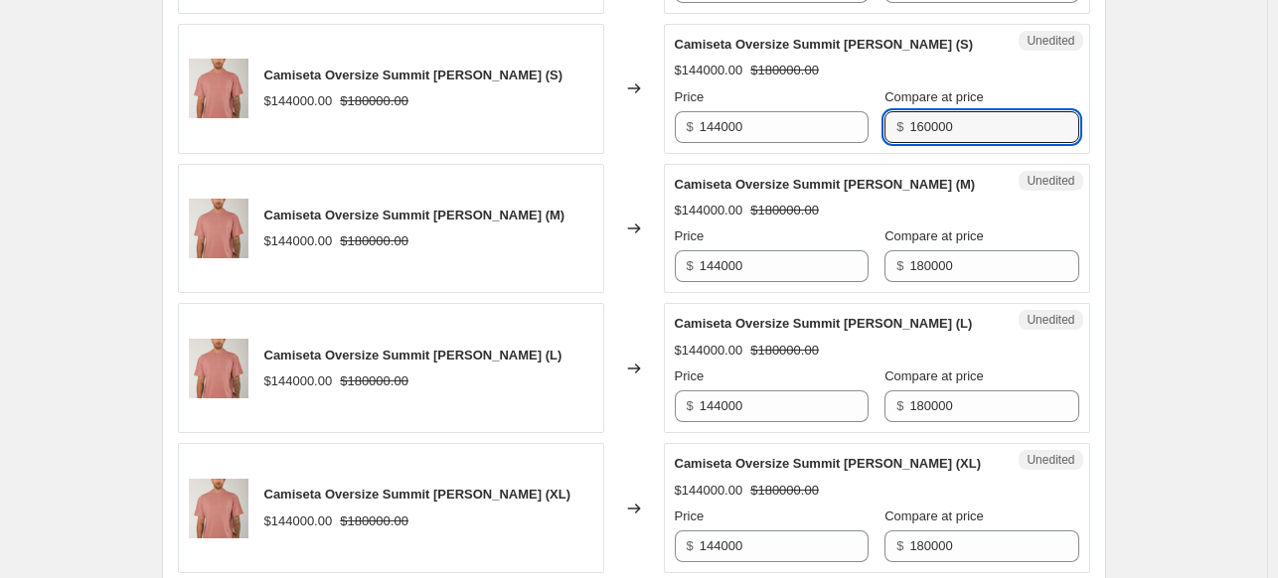
type input "160000"
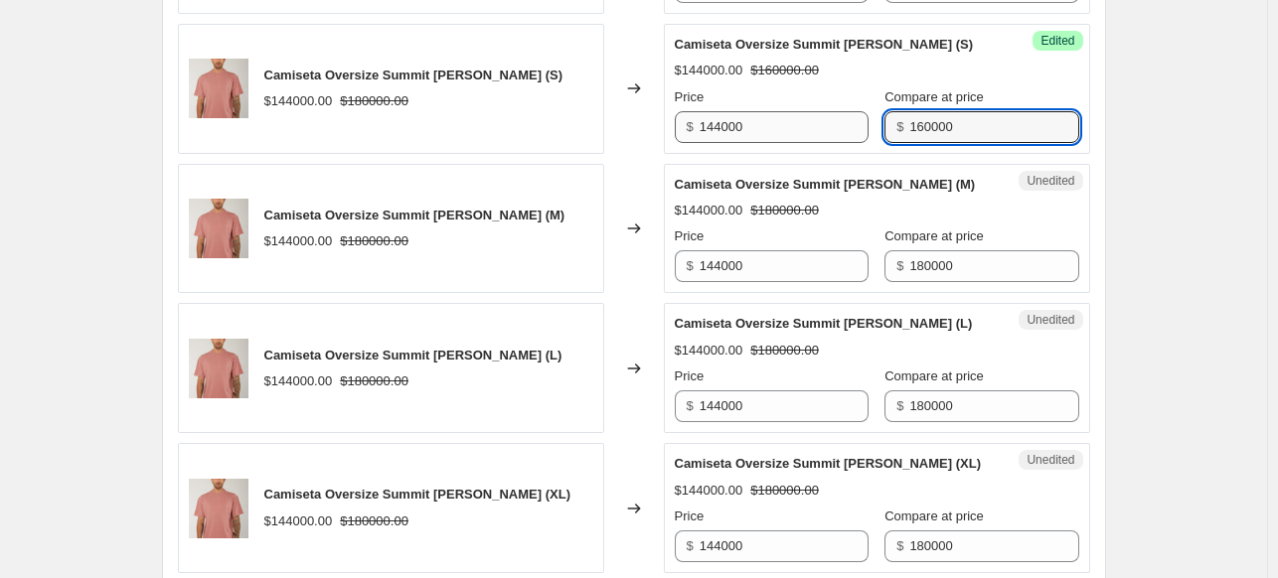
drag, startPoint x: 959, startPoint y: 120, endPoint x: 853, endPoint y: 113, distance: 106.5
click at [853, 113] on div "Price $ 144000 Compare at price $ 160000" at bounding box center [877, 115] width 404 height 56
click at [982, 264] on input "180000" at bounding box center [993, 266] width 169 height 32
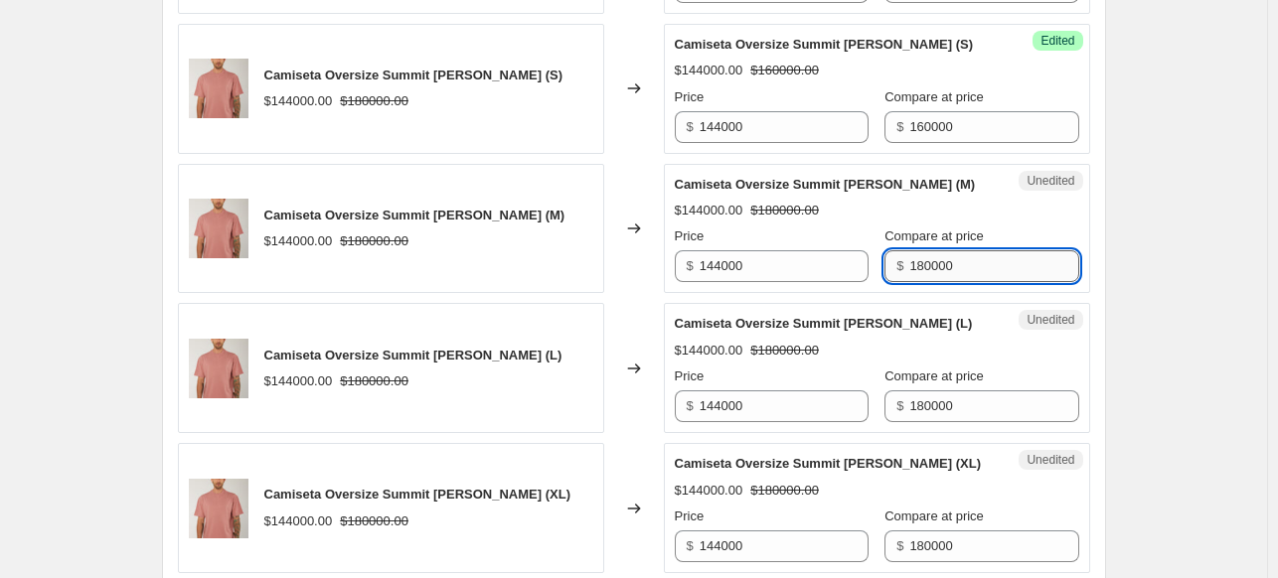
click at [982, 264] on input "180000" at bounding box center [993, 266] width 169 height 32
paste input "6"
type input "160000"
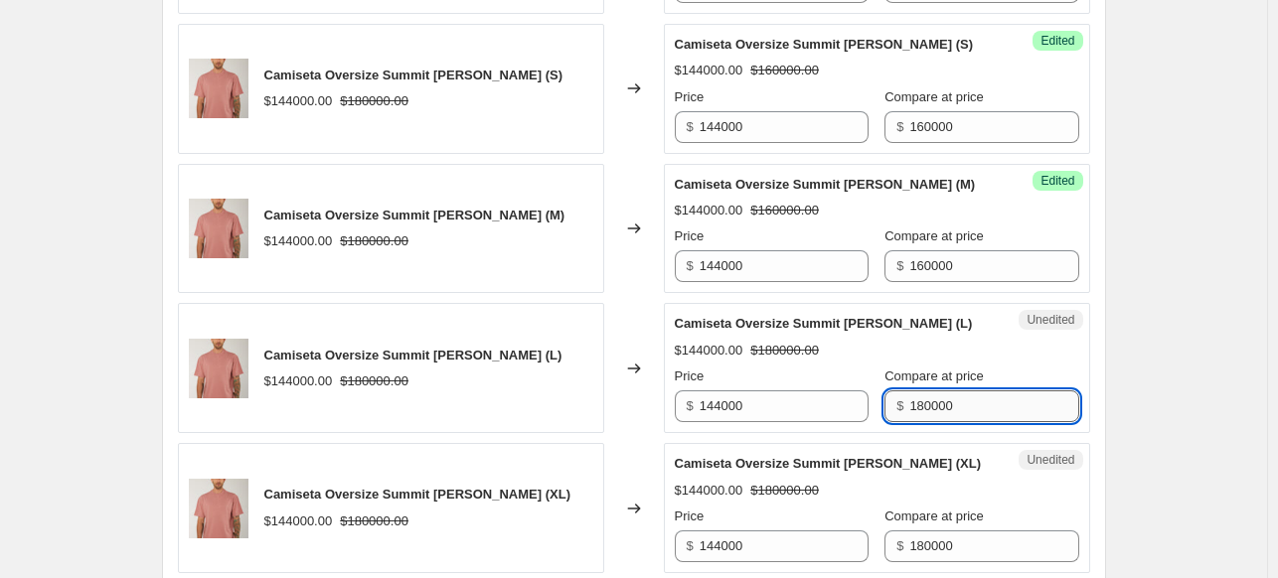
click at [945, 410] on input "180000" at bounding box center [993, 407] width 169 height 32
paste input "6"
type input "160000"
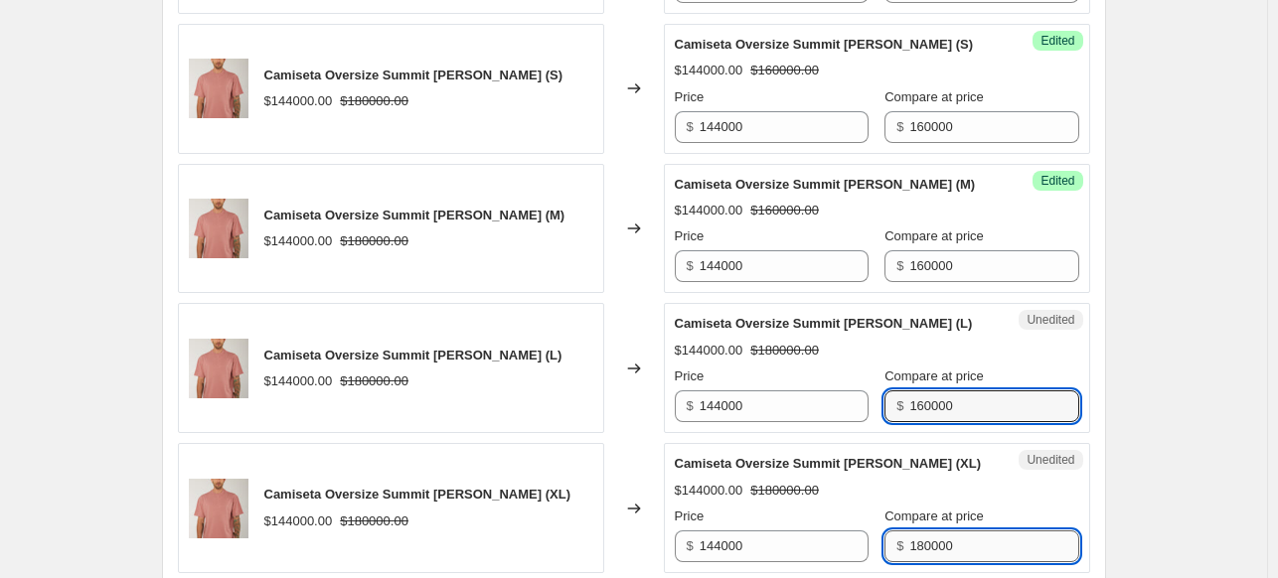
click at [927, 543] on input "180000" at bounding box center [993, 547] width 169 height 32
paste input "6"
type input "160000"
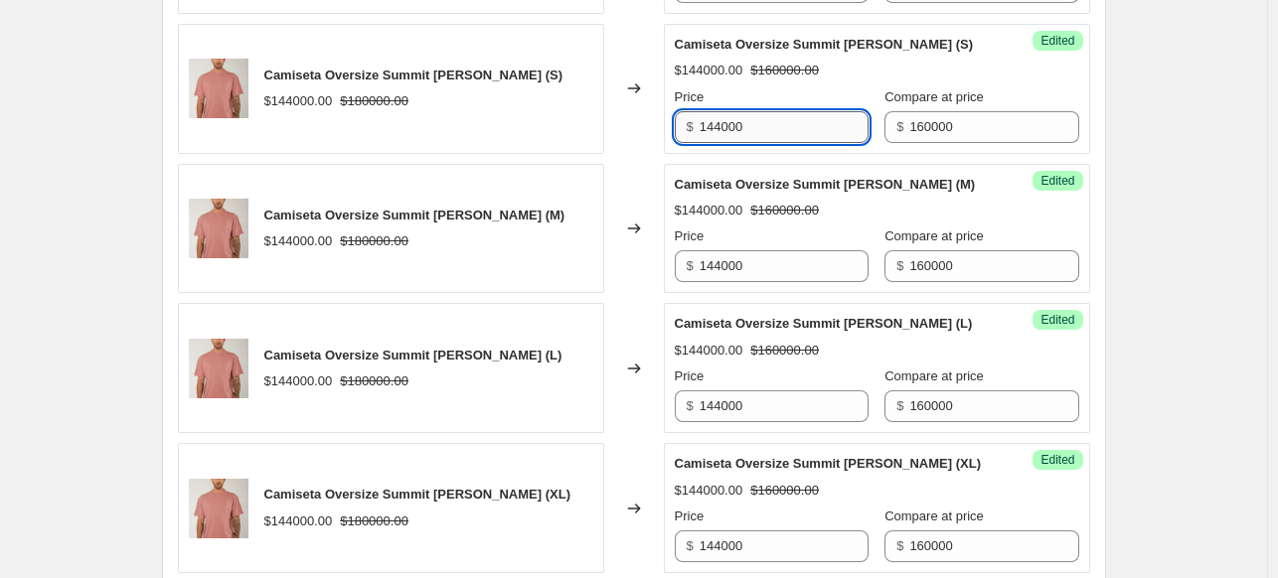
click at [785, 123] on input "144000" at bounding box center [784, 127] width 169 height 32
drag, startPoint x: 785, startPoint y: 123, endPoint x: 665, endPoint y: 120, distance: 120.3
click at [665, 120] on div "Camiseta Oversize Summit [PERSON_NAME] (S) $144000.00 $180000.00 Changed to Suc…" at bounding box center [634, 89] width 912 height 130
type input "120000"
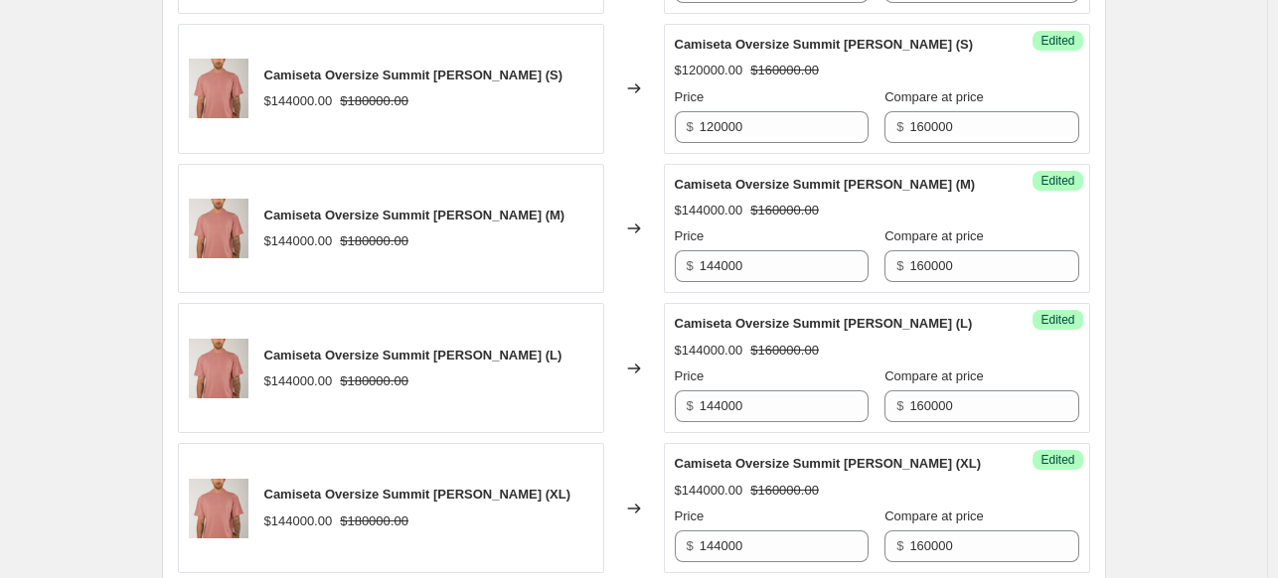
click at [859, 117] on div "Price $ 120000 Compare at price $ 160000" at bounding box center [877, 115] width 404 height 56
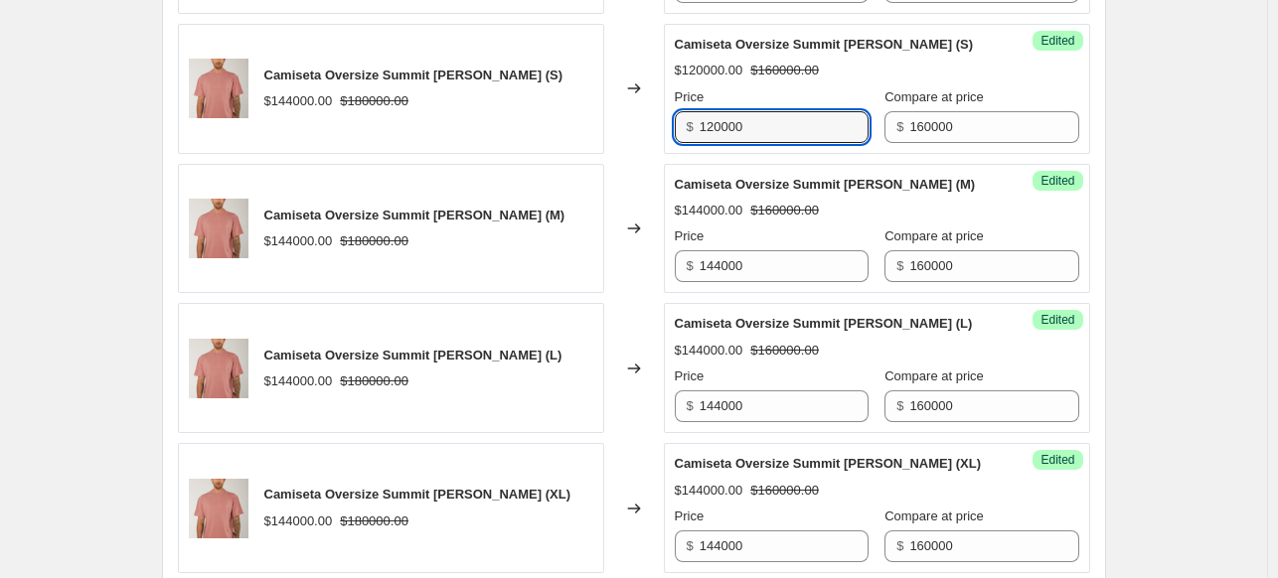
drag, startPoint x: 795, startPoint y: 118, endPoint x: 687, endPoint y: 122, distance: 108.4
click at [687, 122] on div "$ 120000" at bounding box center [772, 127] width 194 height 32
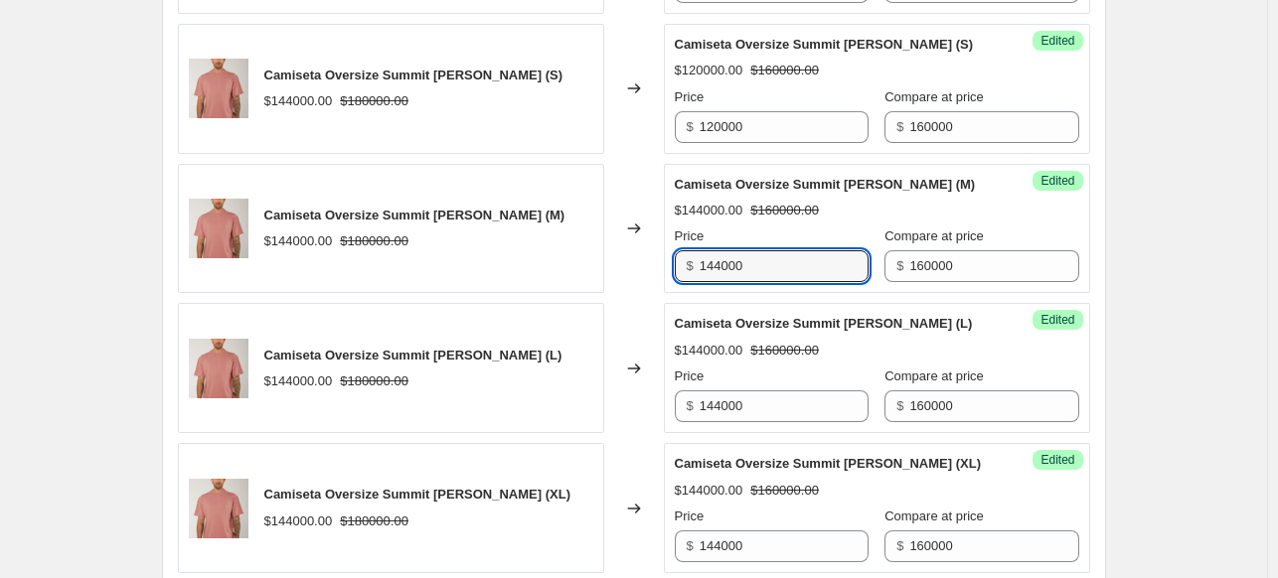
drag, startPoint x: 768, startPoint y: 274, endPoint x: 652, endPoint y: 253, distance: 118.1
click at [652, 255] on div "Camiseta Oversize Summit [PERSON_NAME] (M) $144000.00 $180000.00 Changed to Suc…" at bounding box center [634, 229] width 912 height 130
paste input "20"
type input "120000"
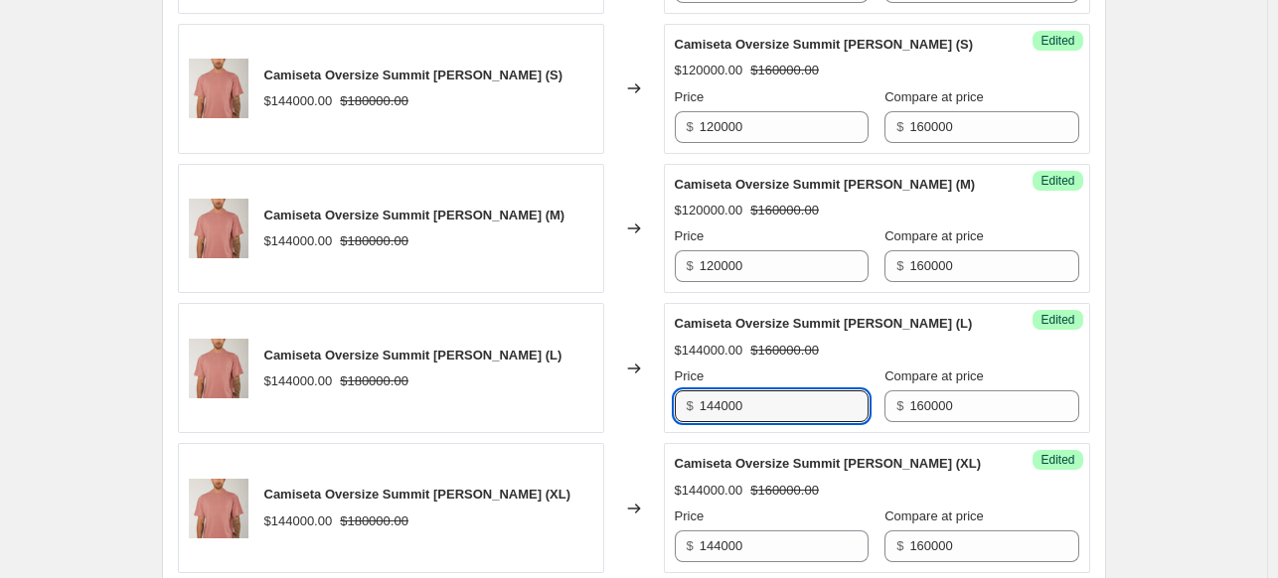
drag, startPoint x: 783, startPoint y: 408, endPoint x: 612, endPoint y: 393, distance: 171.6
click at [612, 393] on div "Camiseta Oversize Summit [PERSON_NAME] (L) $144000.00 $180000.00 Changed to Suc…" at bounding box center [634, 368] width 912 height 130
paste input "20"
type input "120000"
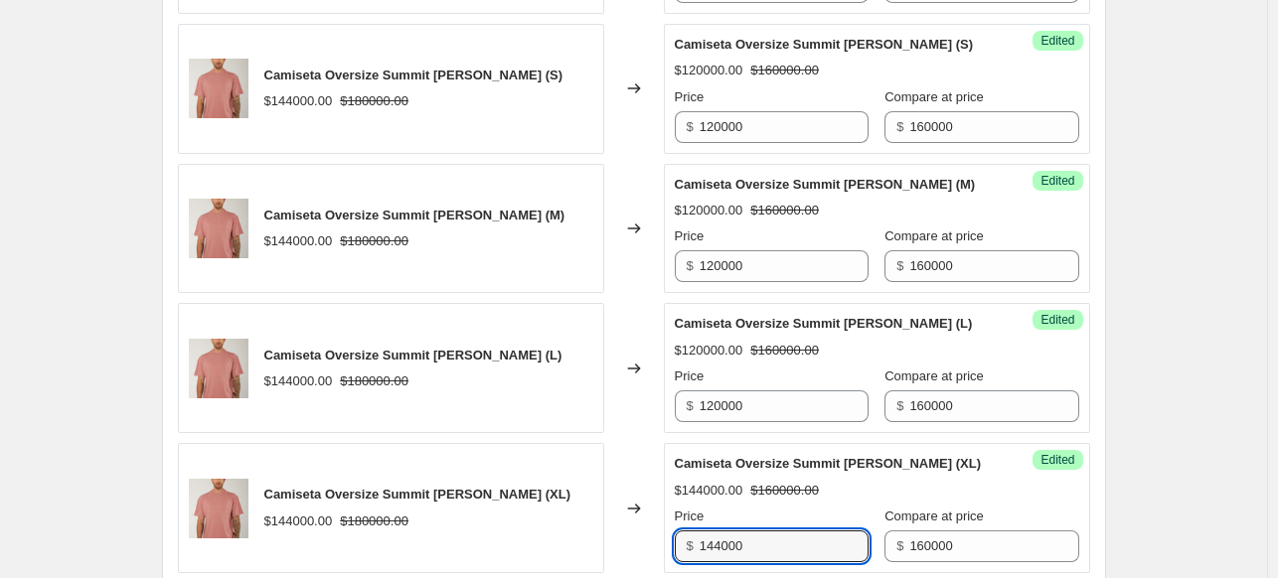
drag, startPoint x: 759, startPoint y: 533, endPoint x: 689, endPoint y: 525, distance: 71.0
click at [689, 531] on div "$ 144000" at bounding box center [772, 547] width 194 height 32
paste input "20"
type input "120000"
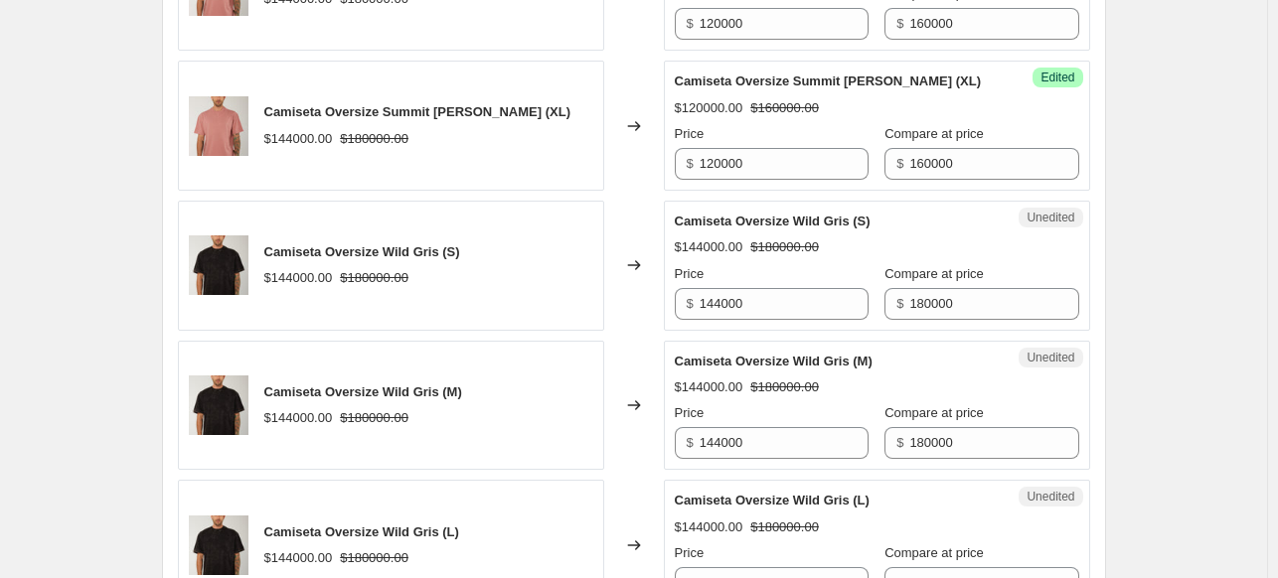
scroll to position [2882, 0]
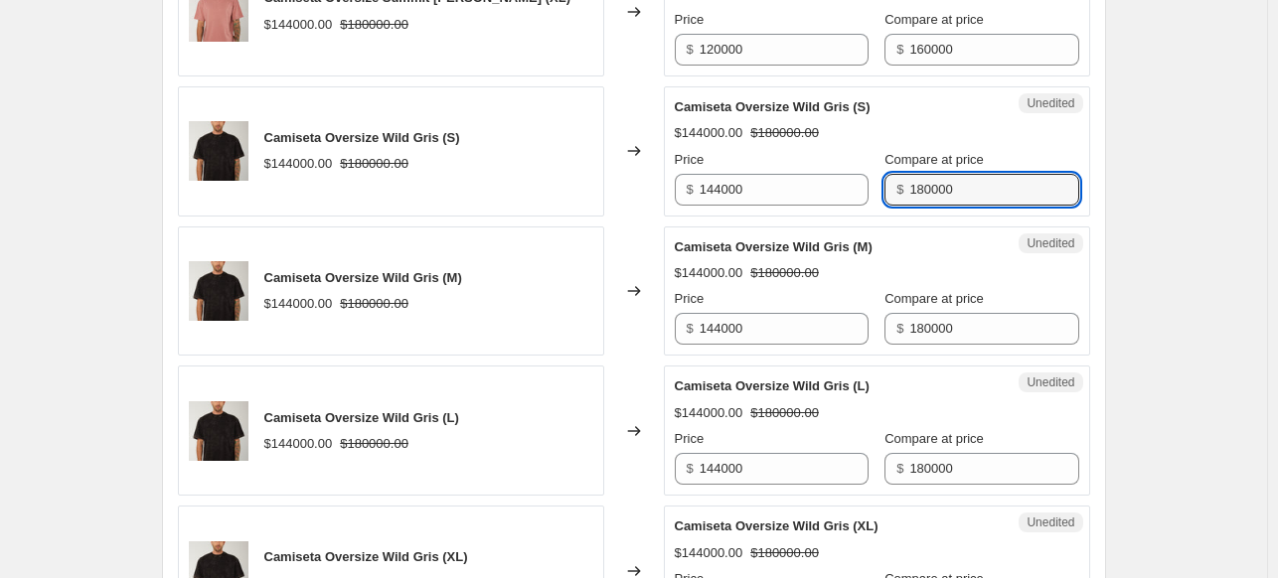
drag, startPoint x: 1012, startPoint y: 183, endPoint x: 869, endPoint y: 176, distance: 142.3
click at [884, 176] on div "$ 180000" at bounding box center [981, 190] width 194 height 32
type input "160000"
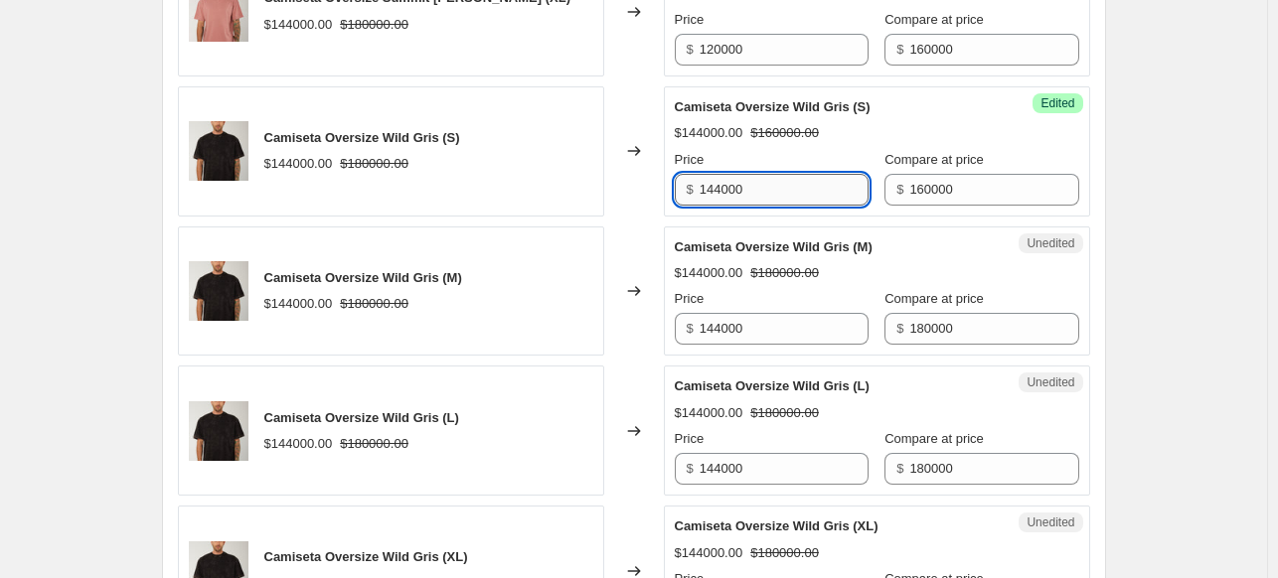
click at [814, 190] on input "144000" at bounding box center [784, 190] width 169 height 32
drag, startPoint x: 813, startPoint y: 190, endPoint x: 653, endPoint y: 183, distance: 160.1
click at [653, 183] on div "Camiseta Oversize Wild Gris (S) $144000.00 $180000.00 Changed to Success Edited…" at bounding box center [634, 151] width 912 height 130
type input "128000"
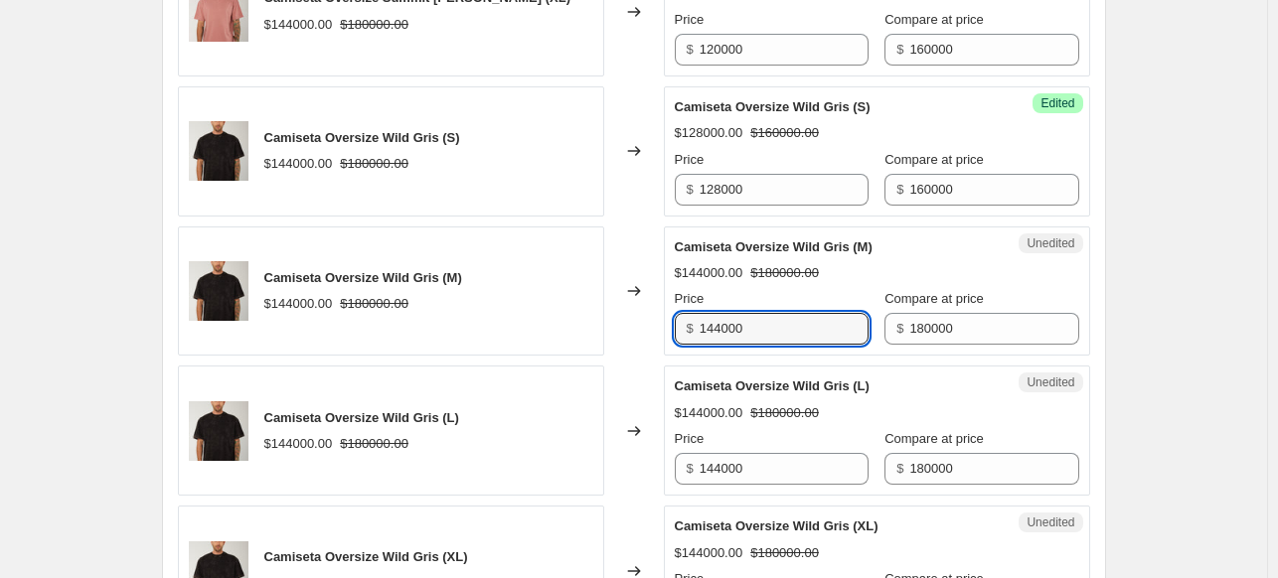
drag, startPoint x: 765, startPoint y: 323, endPoint x: 632, endPoint y: 320, distance: 133.2
click at [632, 320] on div "Camiseta Oversize Wild Gris (M) $144000.00 $180000.00 Changed to Unedited Camis…" at bounding box center [634, 292] width 912 height 130
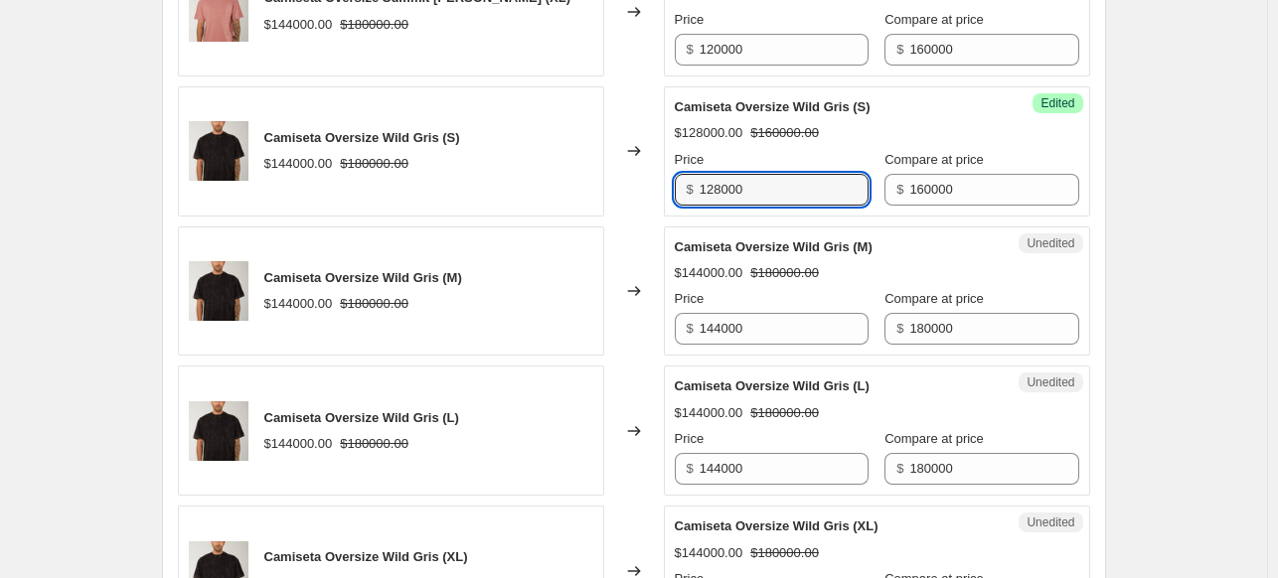
drag, startPoint x: 702, startPoint y: 174, endPoint x: 648, endPoint y: 176, distance: 53.7
click at [648, 176] on div "Camiseta Oversize Wild Gris (S) $144000.00 $180000.00 Changed to Success Edited…" at bounding box center [634, 151] width 912 height 130
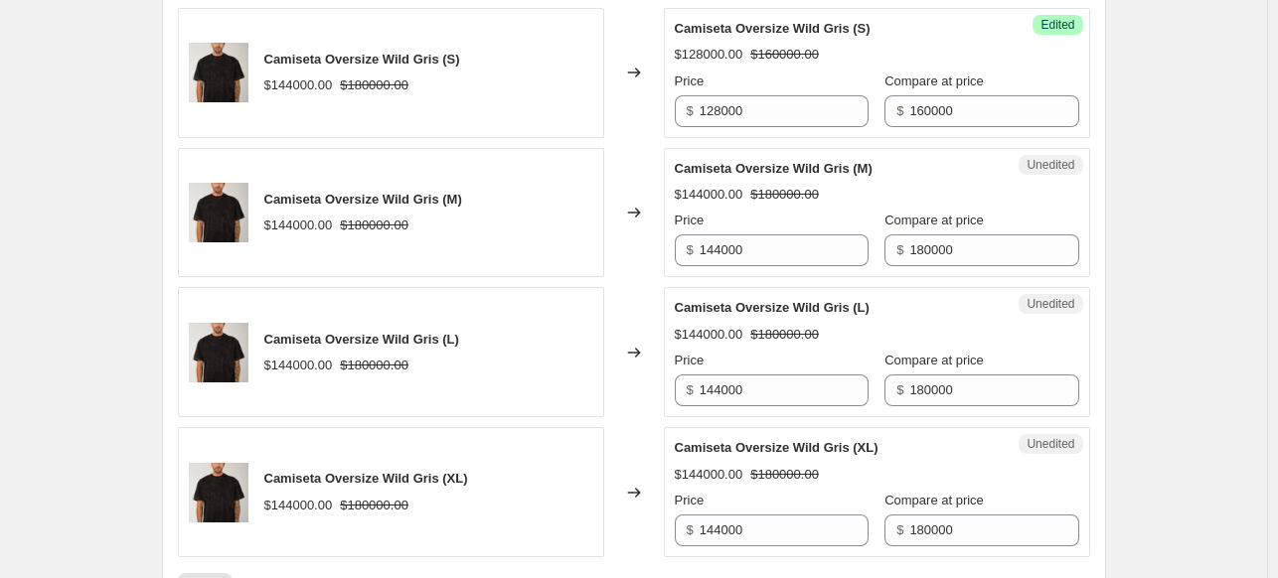
scroll to position [2981, 0]
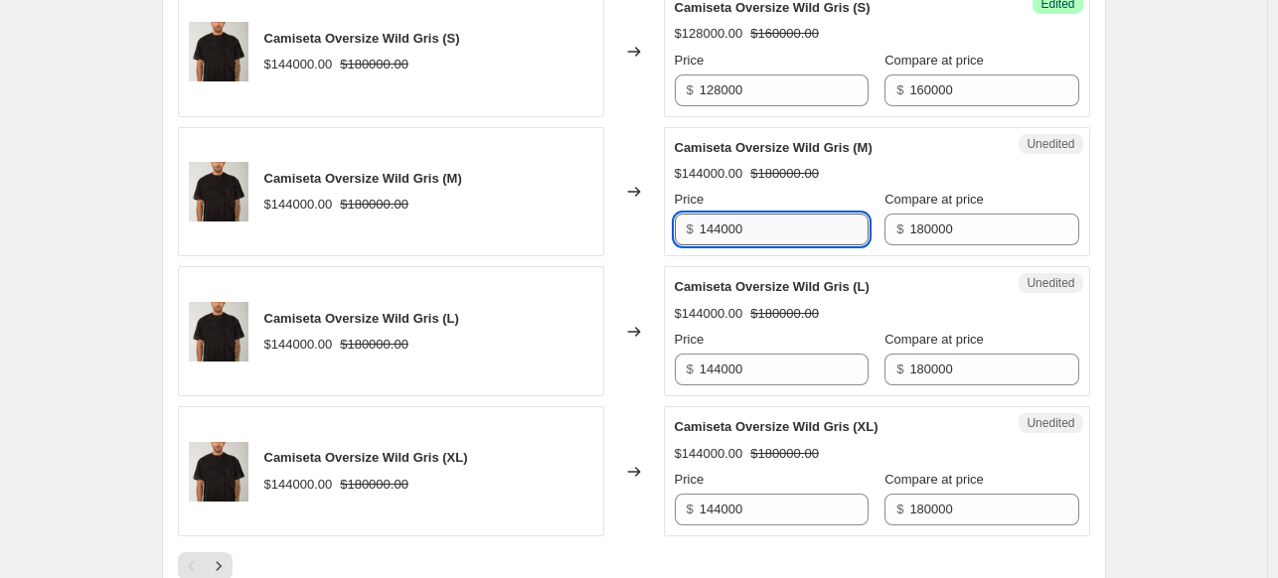
click at [825, 214] on input "144000" at bounding box center [784, 230] width 169 height 32
paste input "28"
type input "128000"
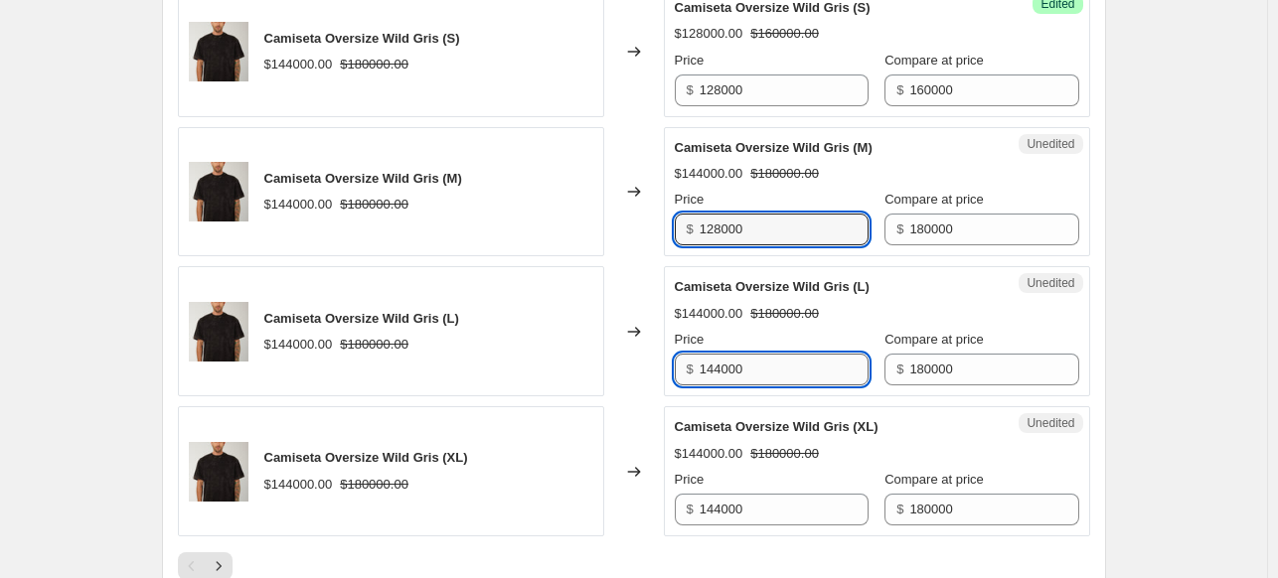
click at [791, 355] on input "144000" at bounding box center [784, 370] width 169 height 32
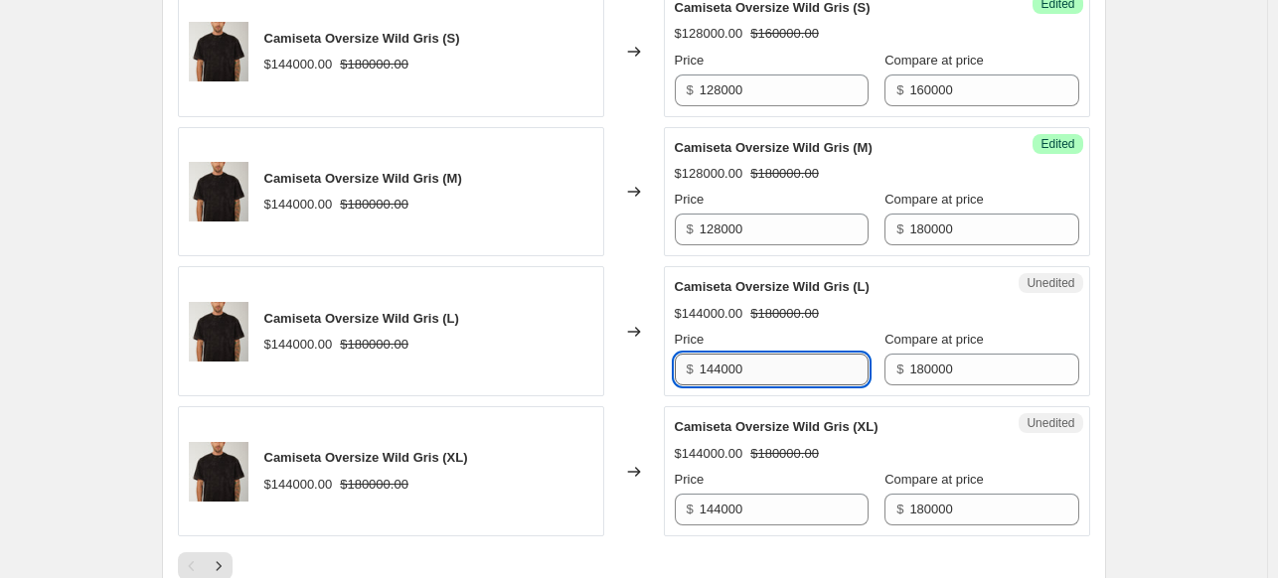
click at [791, 355] on input "144000" at bounding box center [784, 370] width 169 height 32
paste input "28"
type input "128000"
click at [767, 517] on input "144000" at bounding box center [784, 510] width 169 height 32
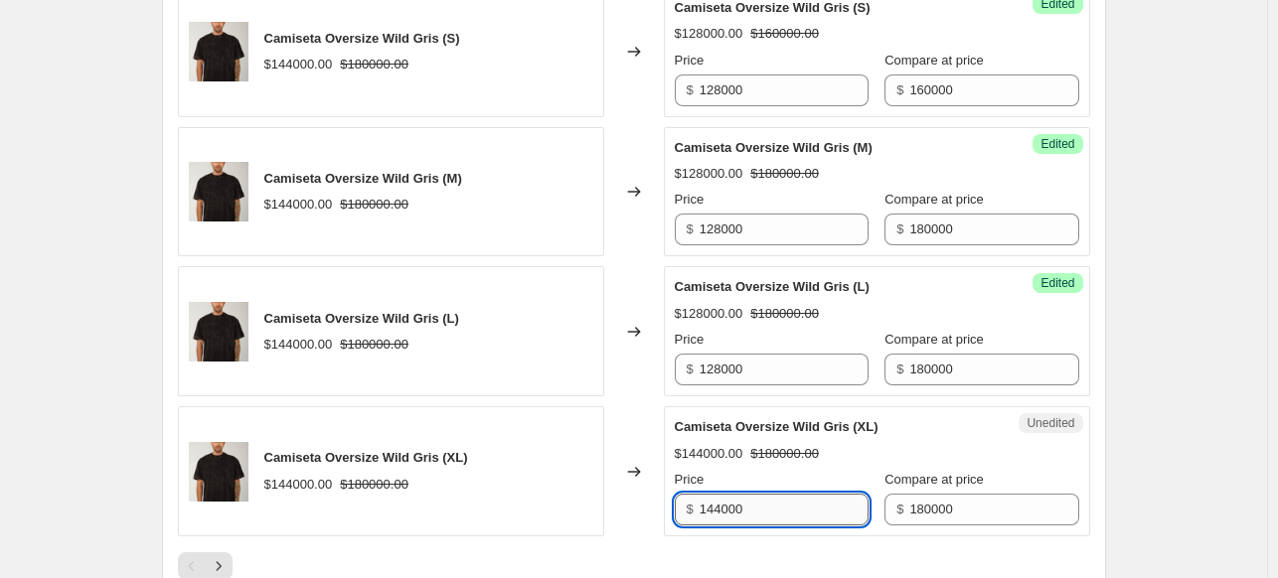
click at [767, 517] on input "144000" at bounding box center [784, 510] width 169 height 32
paste input "28"
type input "128000"
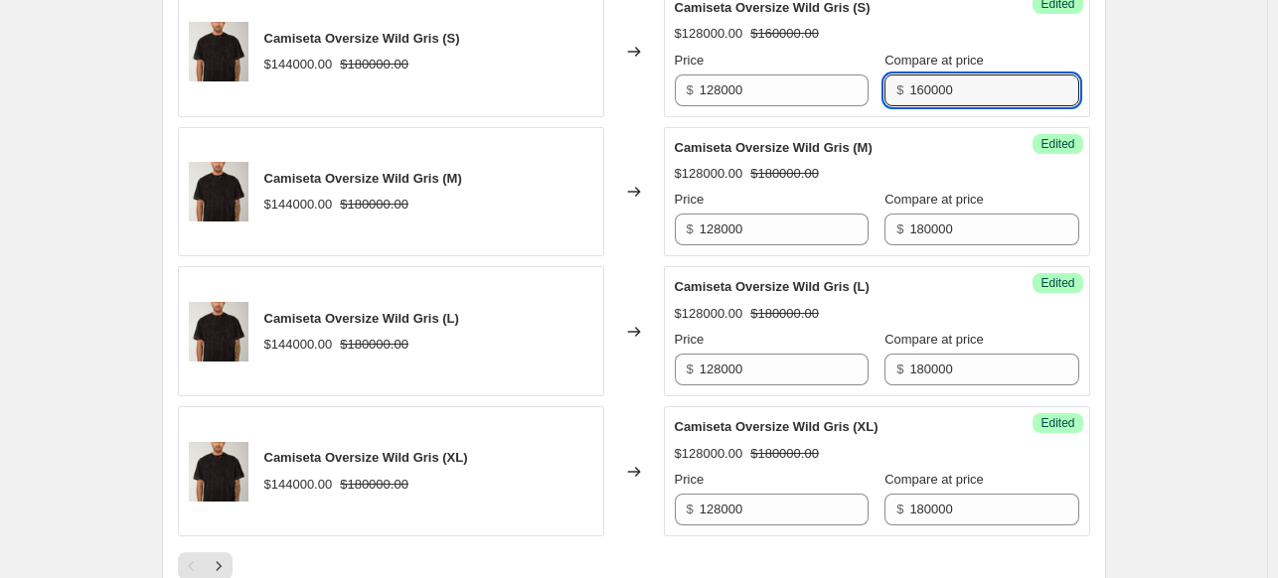
drag, startPoint x: 950, startPoint y: 78, endPoint x: 870, endPoint y: 66, distance: 80.4
click at [884, 66] on div "Compare at price $ 160000" at bounding box center [981, 79] width 194 height 56
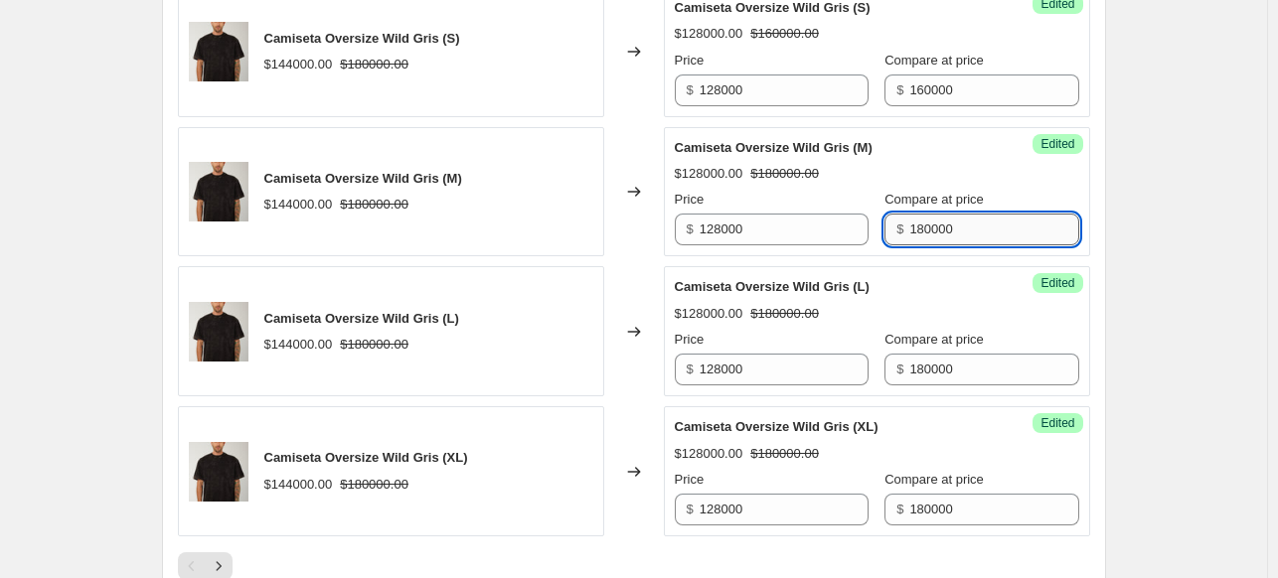
click at [918, 219] on input "180000" at bounding box center [993, 230] width 169 height 32
paste input "6"
type input "160000"
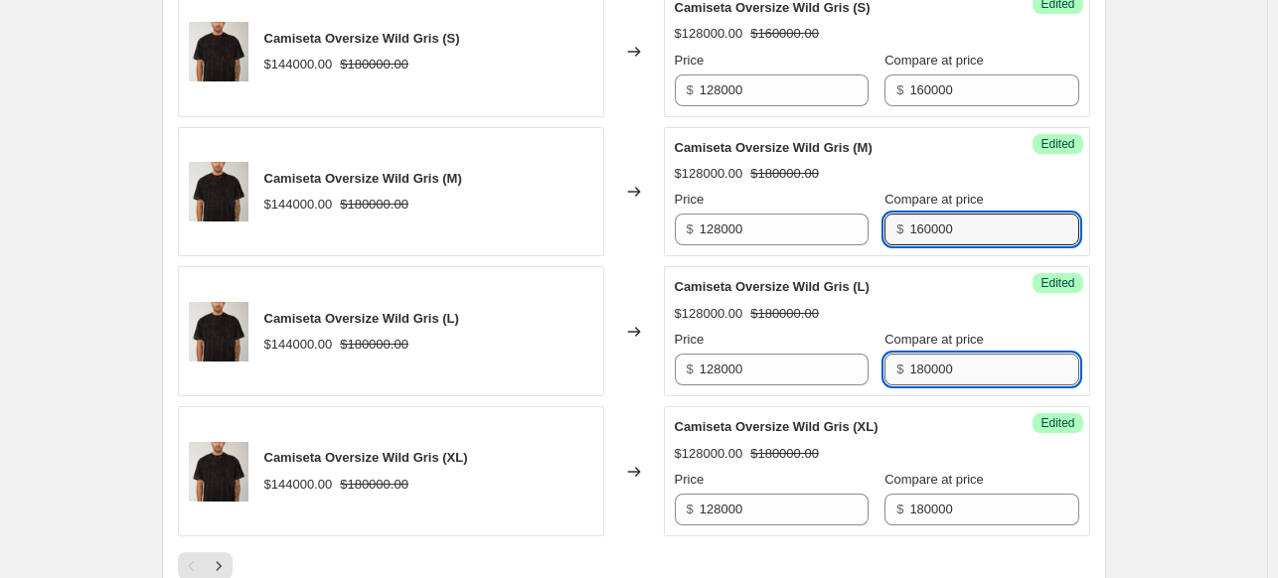
click at [960, 354] on input "180000" at bounding box center [993, 370] width 169 height 32
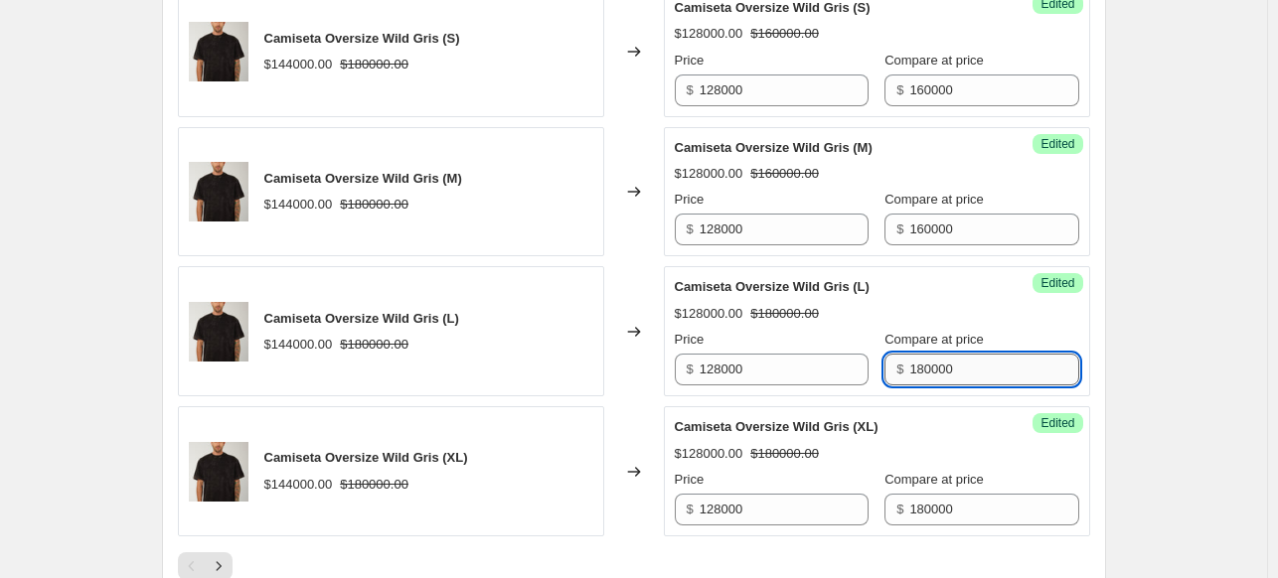
click at [960, 354] on input "180000" at bounding box center [993, 370] width 169 height 32
paste input "6"
type input "160000"
click at [946, 506] on input "180000" at bounding box center [993, 510] width 169 height 32
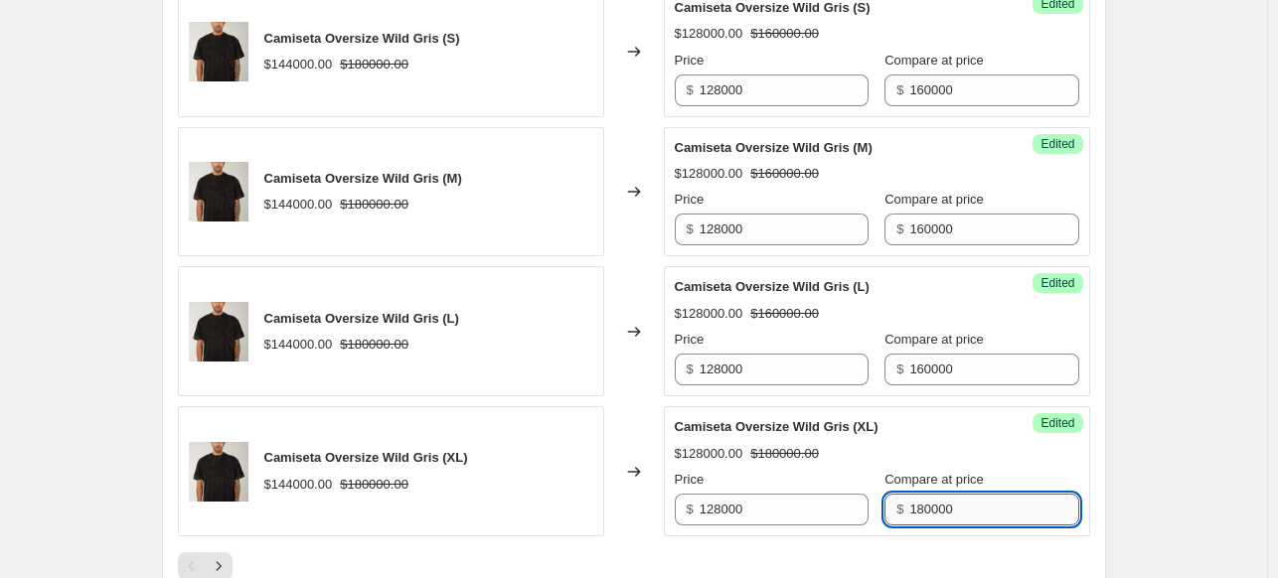
click at [946, 506] on input "180000" at bounding box center [993, 510] width 169 height 32
paste input "6"
type input "160000"
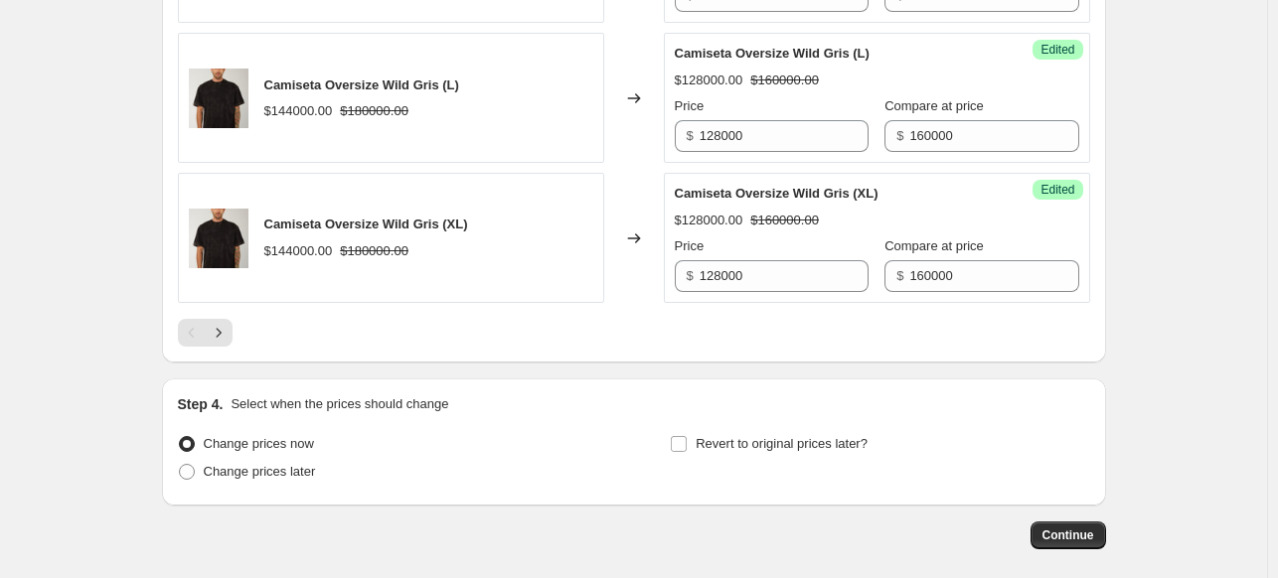
scroll to position [3279, 0]
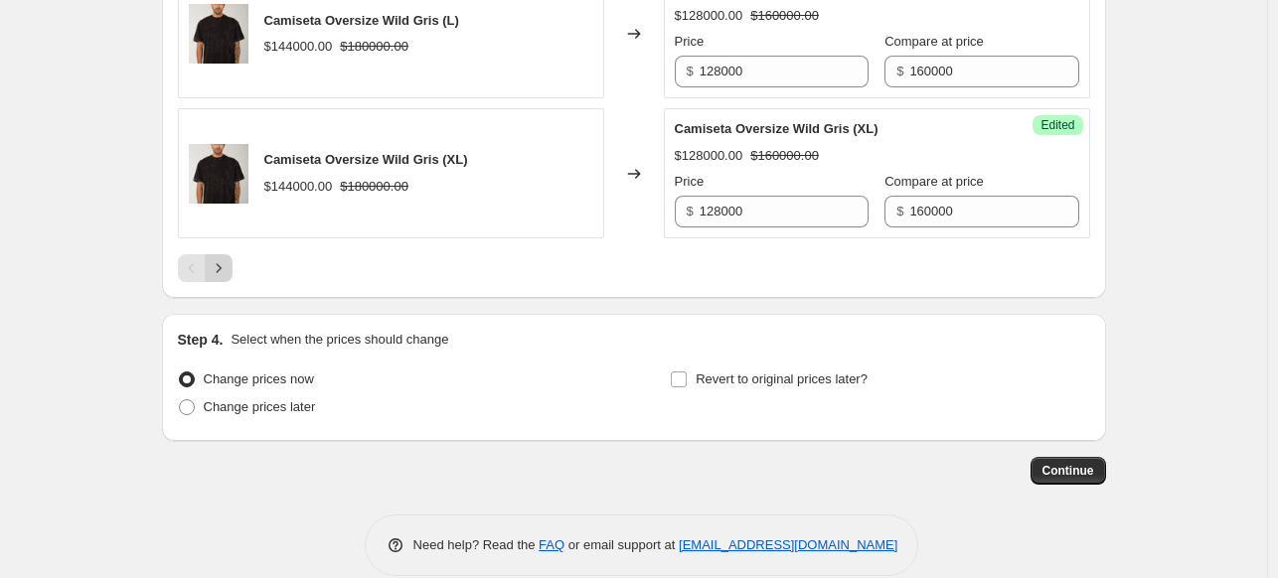
click at [219, 265] on icon "Next" at bounding box center [219, 268] width 20 height 20
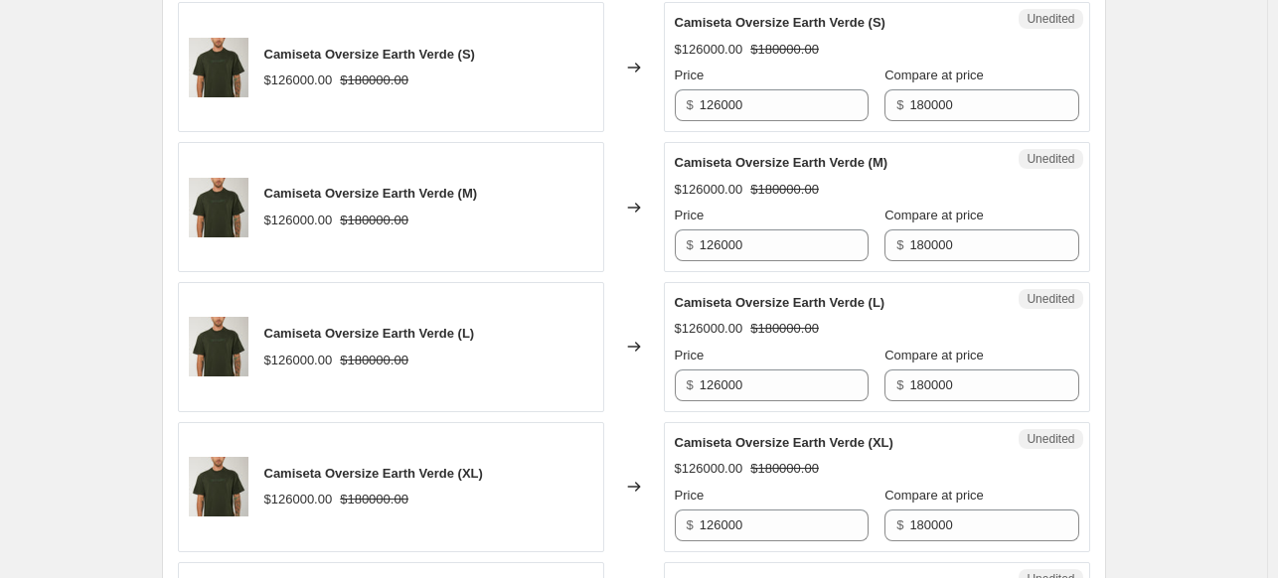
scroll to position [696, 0]
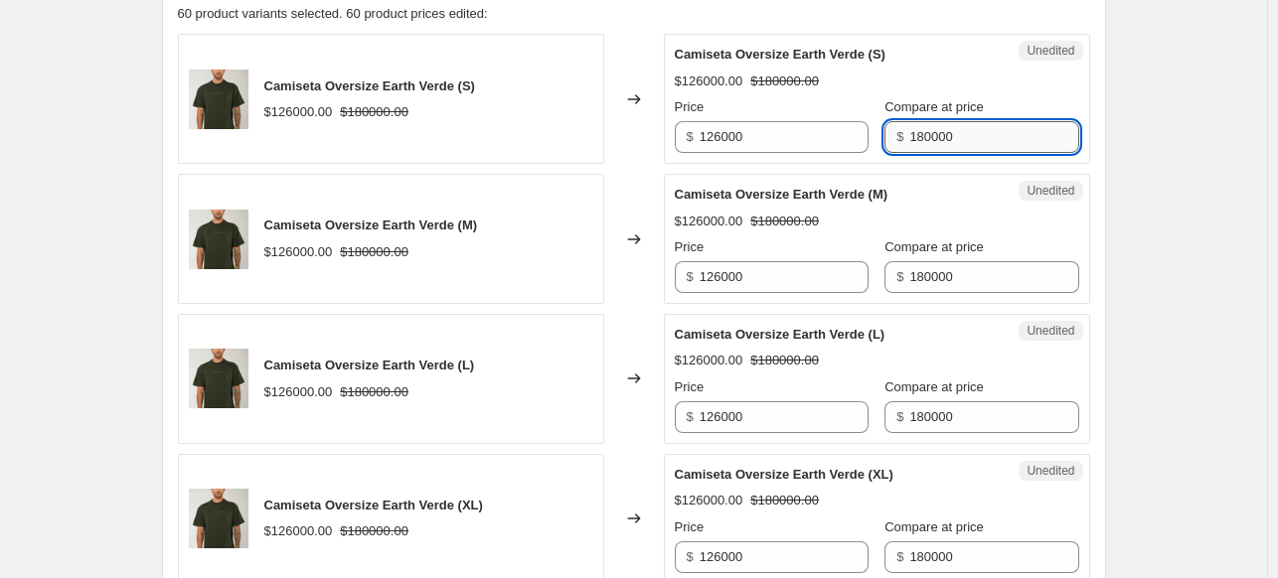
click at [962, 142] on input "180000" at bounding box center [993, 137] width 169 height 32
type input "160000"
click at [990, 154] on div "Unedited Camiseta Oversize Earth Verde (S) $126000.00 $180000.00 Price $ 126000…" at bounding box center [877, 99] width 426 height 130
drag, startPoint x: 961, startPoint y: 134, endPoint x: 890, endPoint y: 123, distance: 71.4
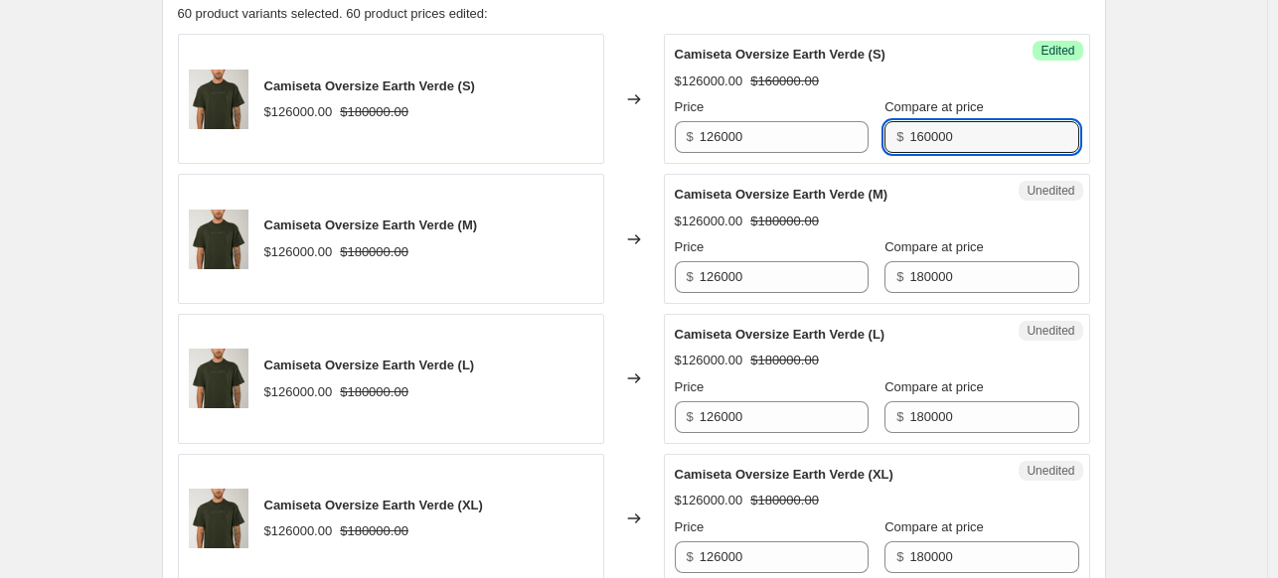
click at [887, 125] on div "$ 160000" at bounding box center [981, 137] width 194 height 32
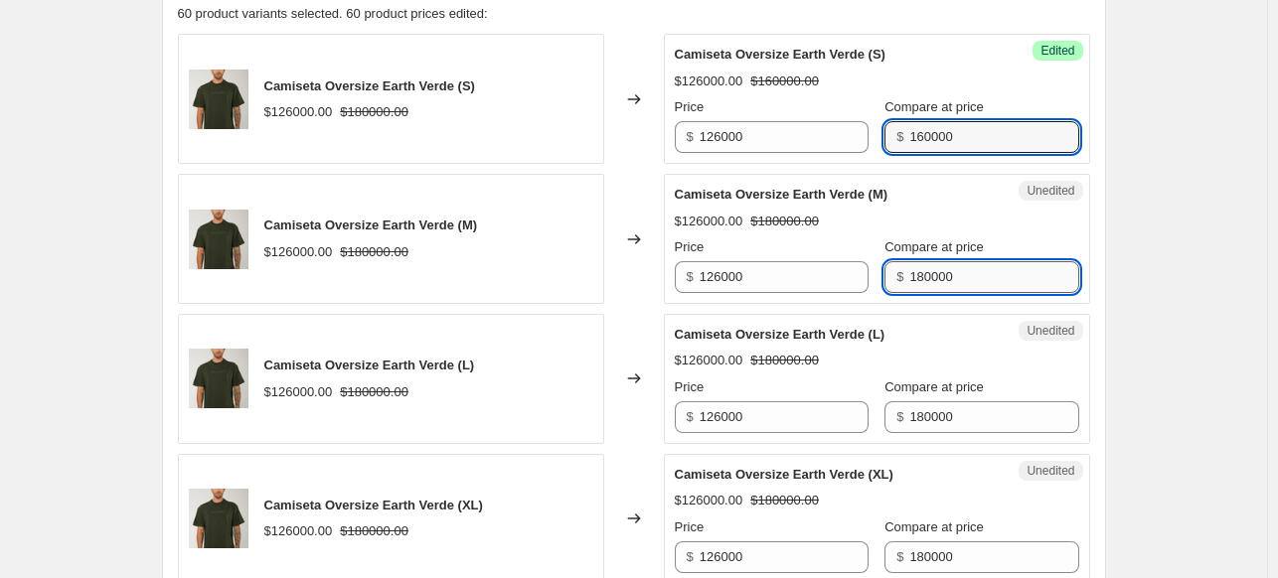
click at [941, 277] on input "180000" at bounding box center [993, 277] width 169 height 32
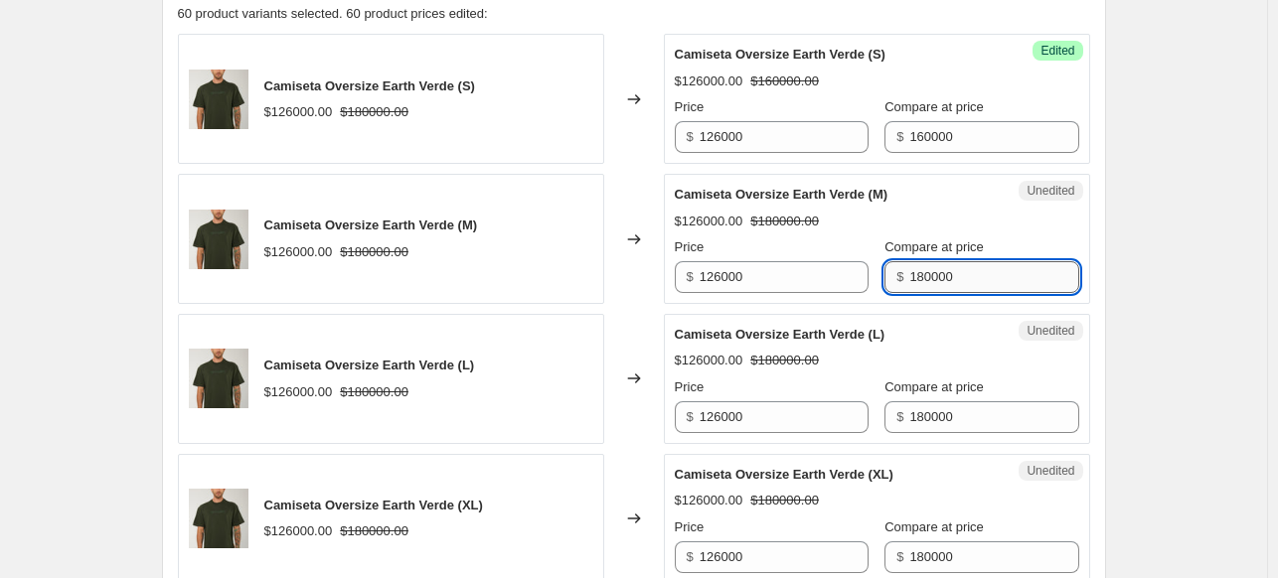
click at [941, 277] on input "180000" at bounding box center [993, 277] width 169 height 32
paste input "6"
type input "160000"
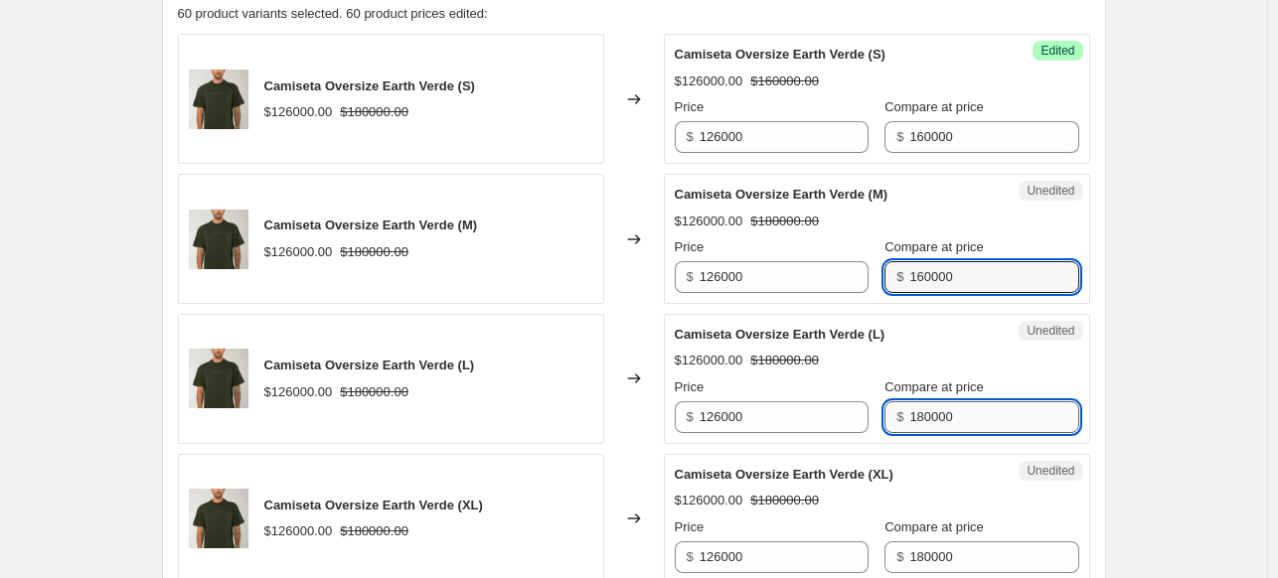
click at [974, 401] on input "180000" at bounding box center [993, 417] width 169 height 32
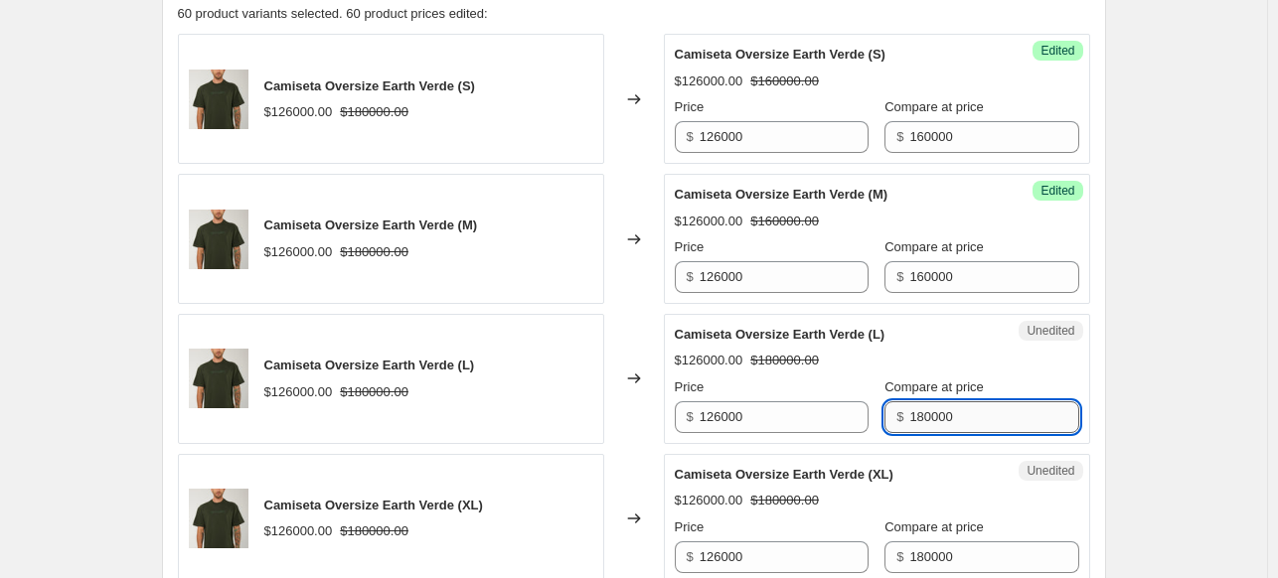
click at [974, 401] on input "180000" at bounding box center [993, 417] width 169 height 32
paste input "6"
type input "160000"
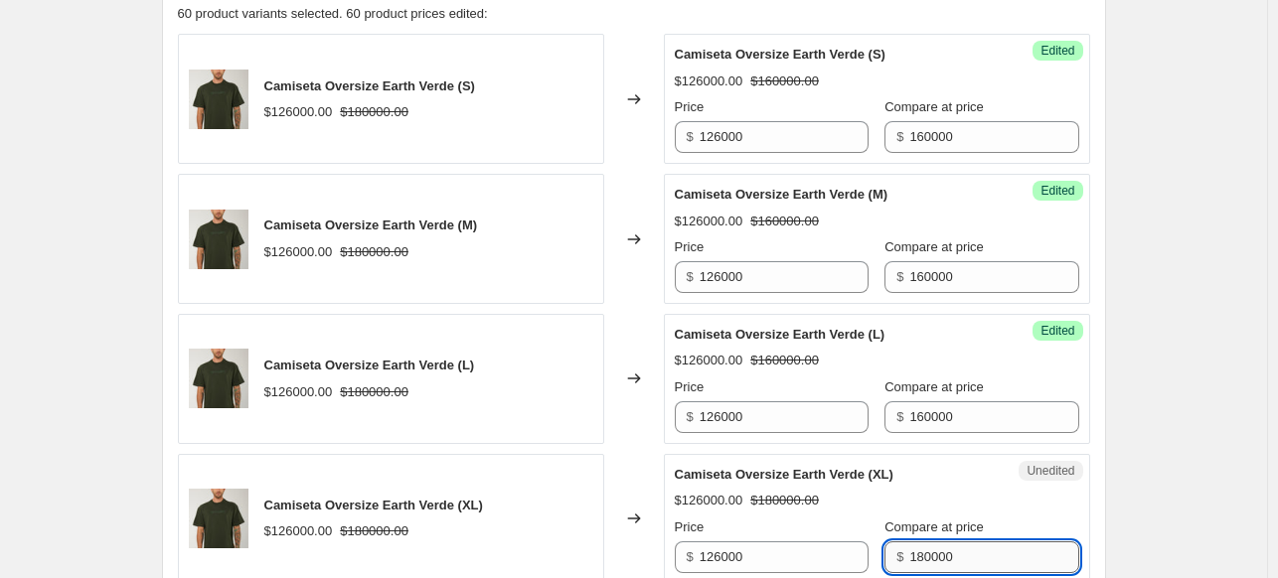
click at [961, 552] on input "180000" at bounding box center [993, 558] width 169 height 32
paste input "6"
type input "160000"
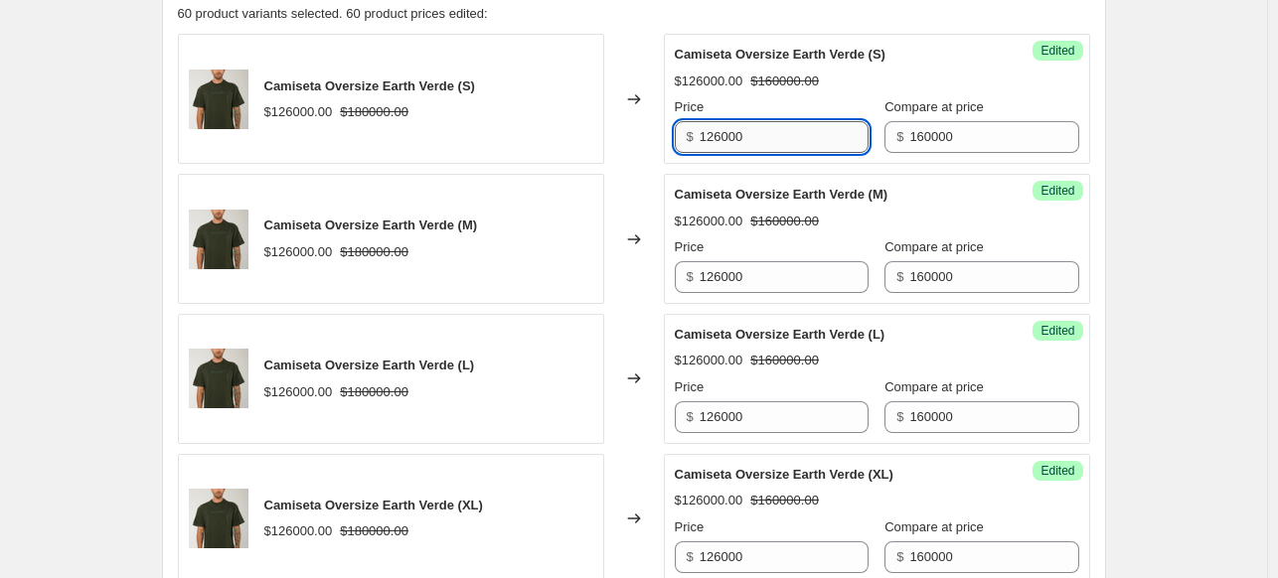
click at [773, 134] on input "126000" at bounding box center [784, 137] width 169 height 32
type input "120000"
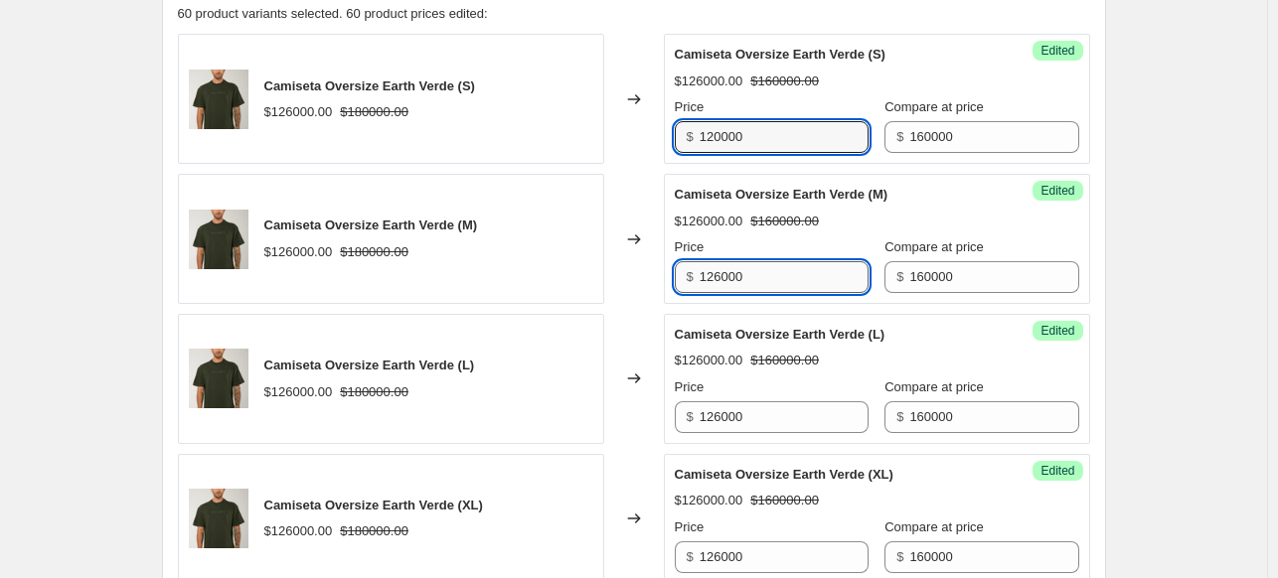
click at [799, 282] on input "126000" at bounding box center [784, 277] width 169 height 32
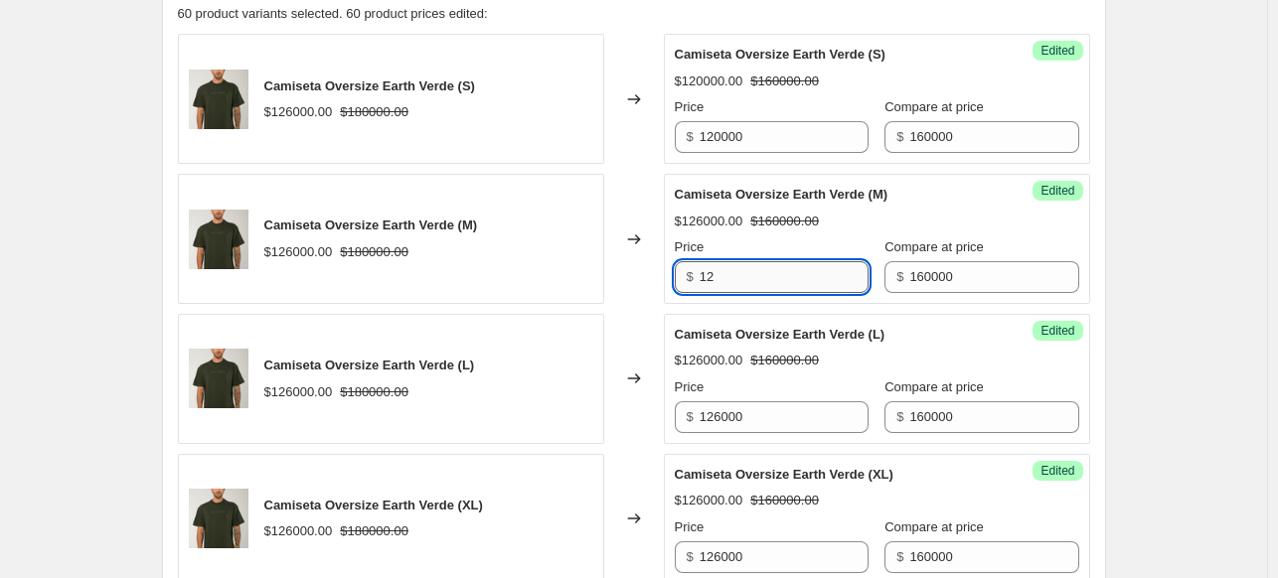
type input "1"
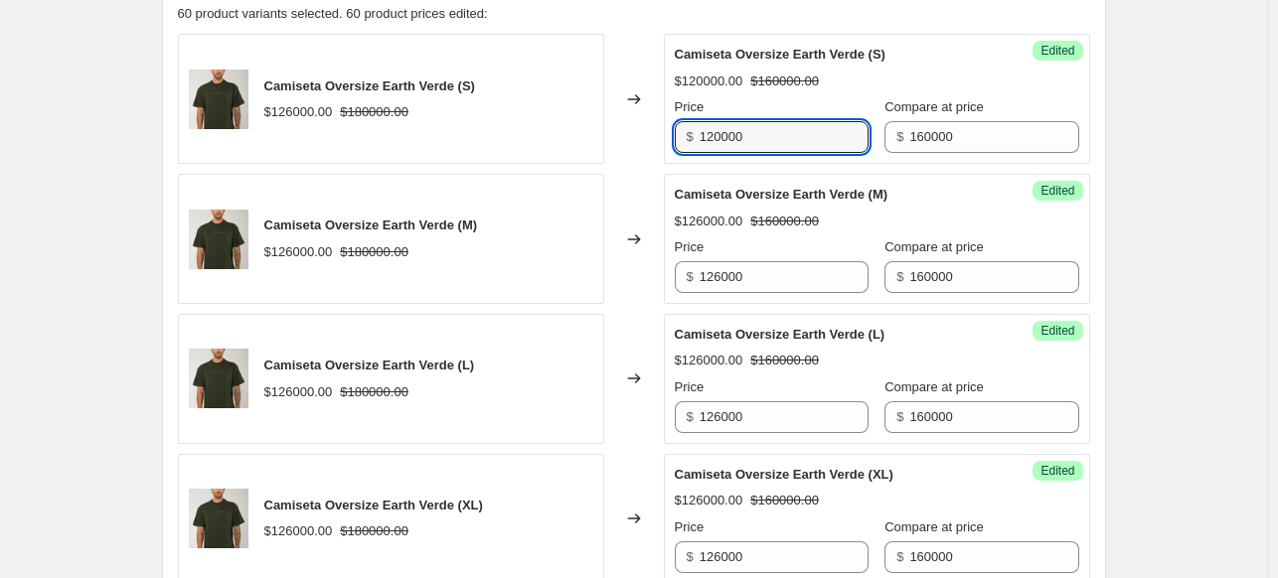
drag, startPoint x: 681, startPoint y: 130, endPoint x: 600, endPoint y: 120, distance: 81.1
click at [606, 120] on div "Camiseta Oversize Earth Verde (S) $126000.00 $180000.00 Changed to Success Edit…" at bounding box center [634, 99] width 912 height 130
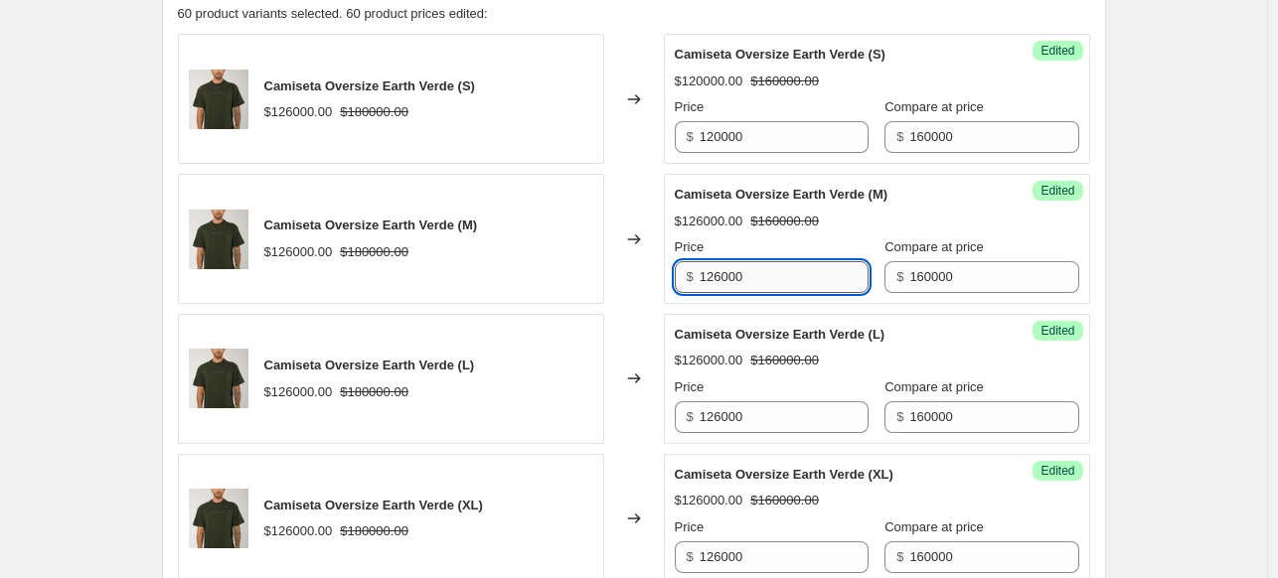
click at [755, 277] on input "126000" at bounding box center [784, 277] width 169 height 32
paste input "120000"
click at [757, 277] on input "126000120000" at bounding box center [784, 277] width 169 height 32
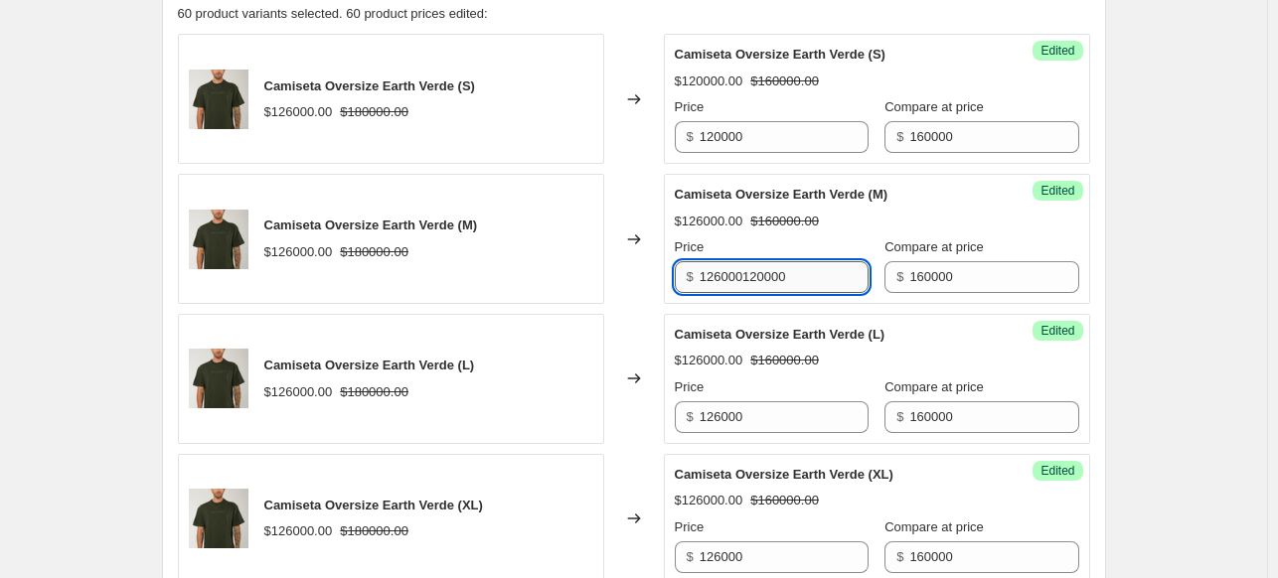
paste input "text"
type input "120000"
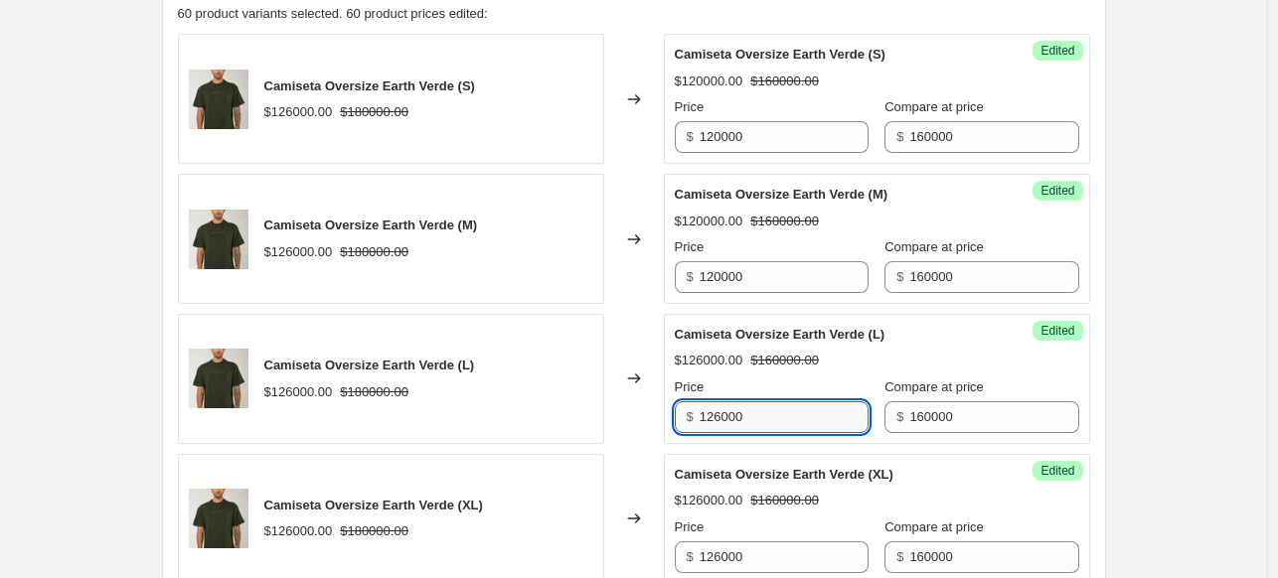
click at [806, 429] on input "126000" at bounding box center [784, 417] width 169 height 32
paste input "0"
type input "120000"
click at [755, 567] on input "126000" at bounding box center [784, 558] width 169 height 32
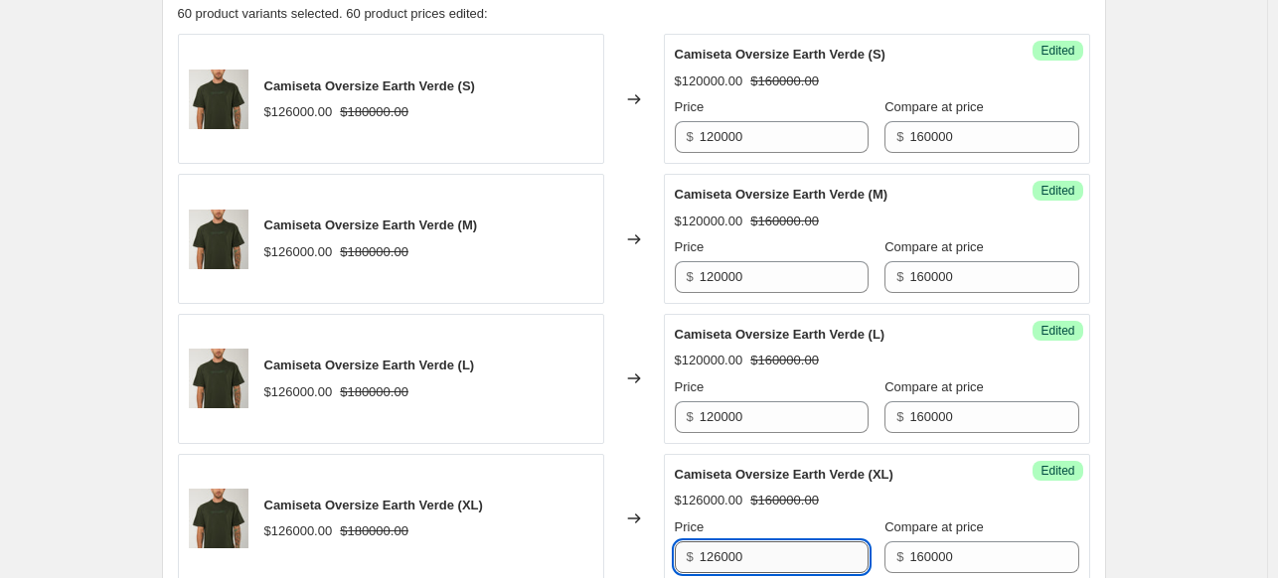
click at [755, 567] on input "126000" at bounding box center [784, 558] width 169 height 32
paste input "0"
type input "120000"
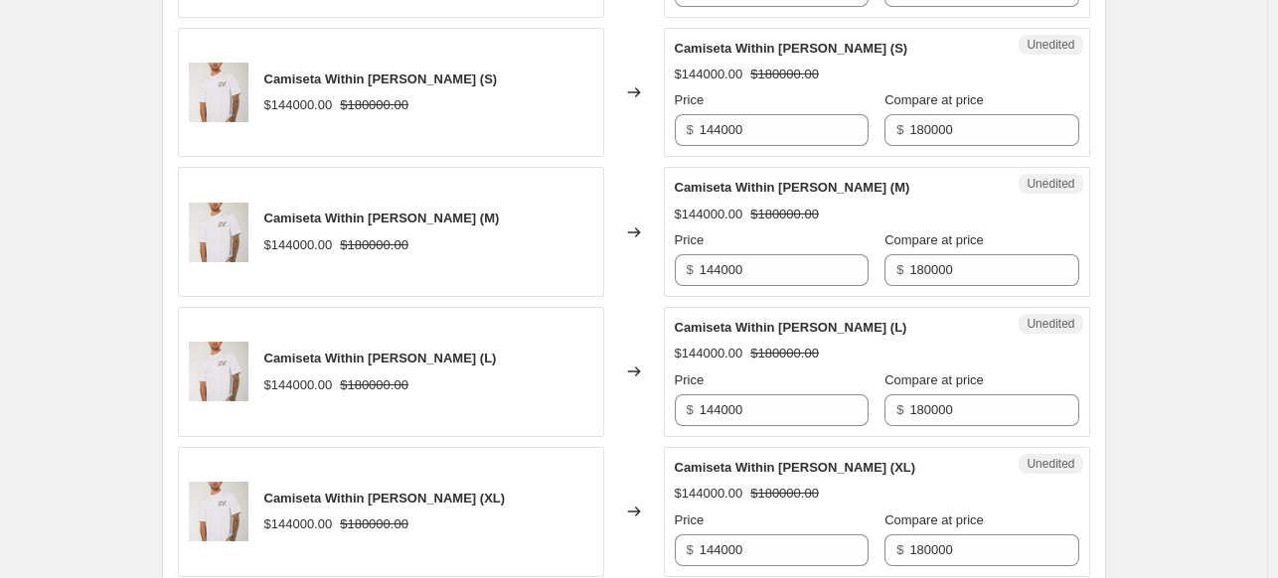
scroll to position [1292, 0]
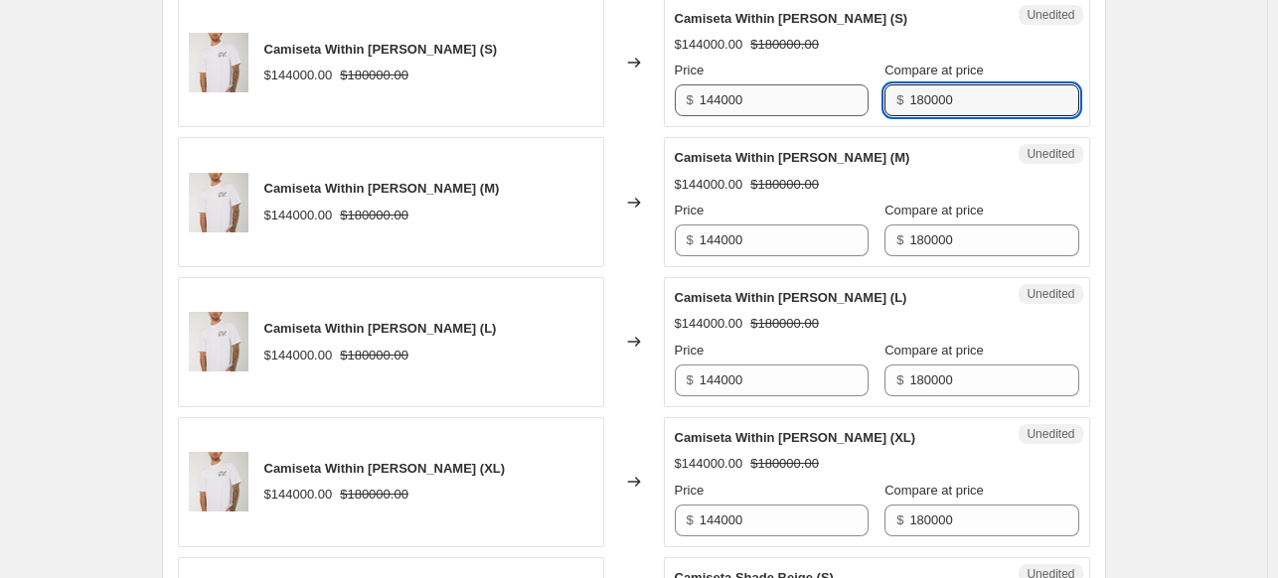
drag, startPoint x: 960, startPoint y: 104, endPoint x: 761, endPoint y: 89, distance: 199.3
click at [761, 89] on div "Price $ 144000 Compare at price $ 180000" at bounding box center [877, 89] width 404 height 56
drag, startPoint x: 934, startPoint y: 89, endPoint x: 881, endPoint y: 86, distance: 52.7
click at [884, 86] on div "$ 160000" at bounding box center [981, 100] width 194 height 32
type input "160000"
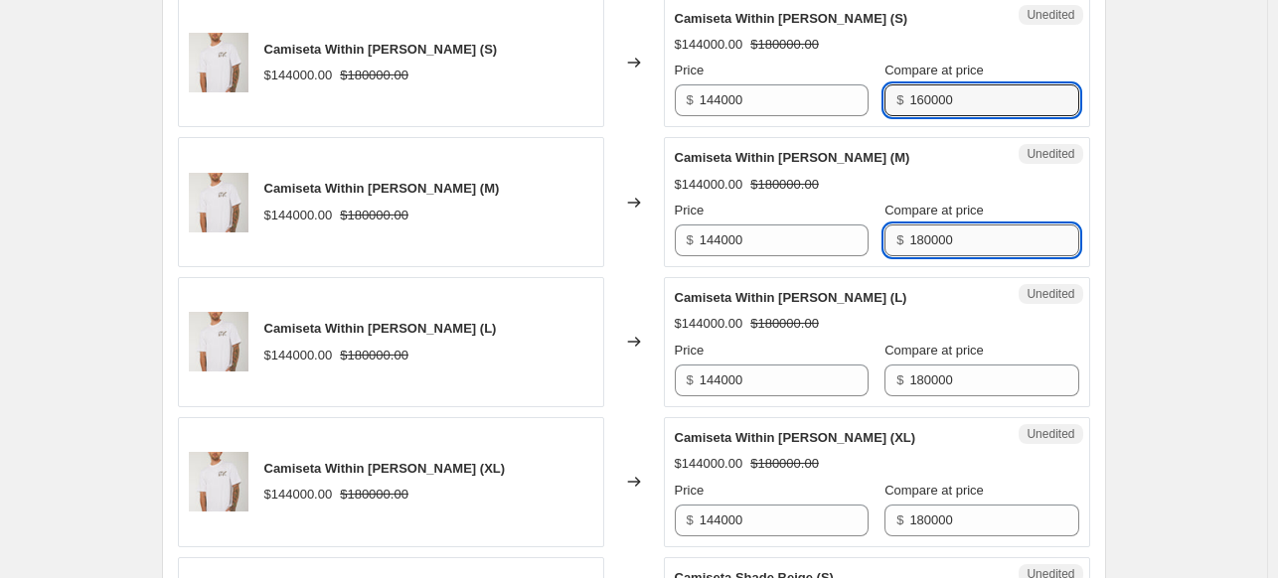
click at [983, 233] on input "180000" at bounding box center [993, 241] width 169 height 32
paste input "6"
type input "160000"
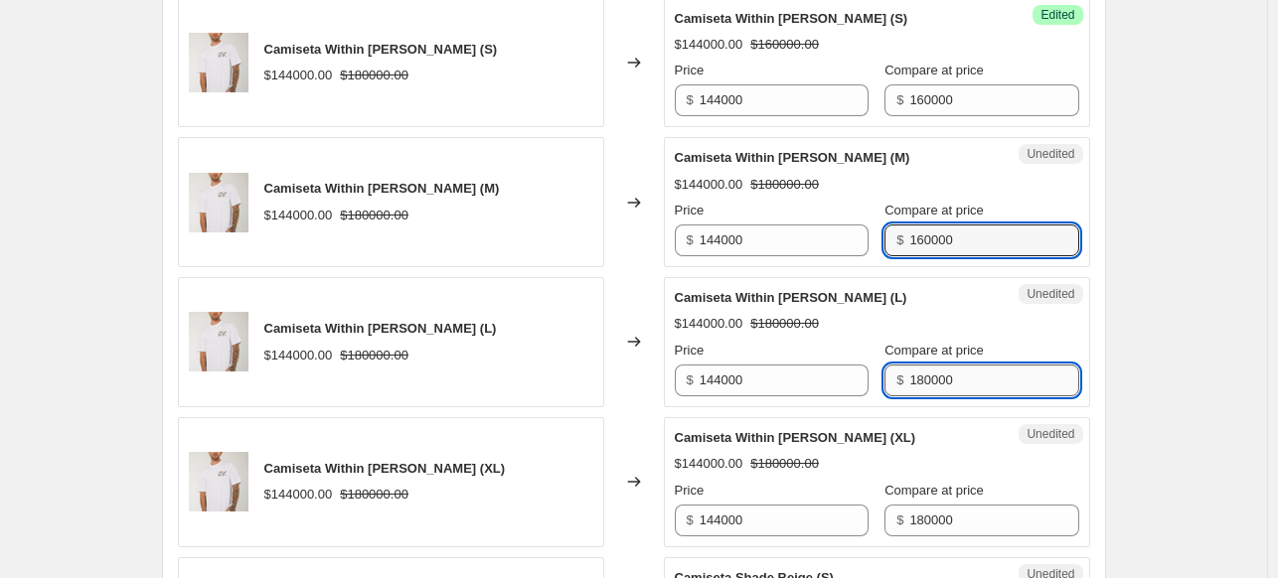
click at [962, 378] on input "180000" at bounding box center [993, 381] width 169 height 32
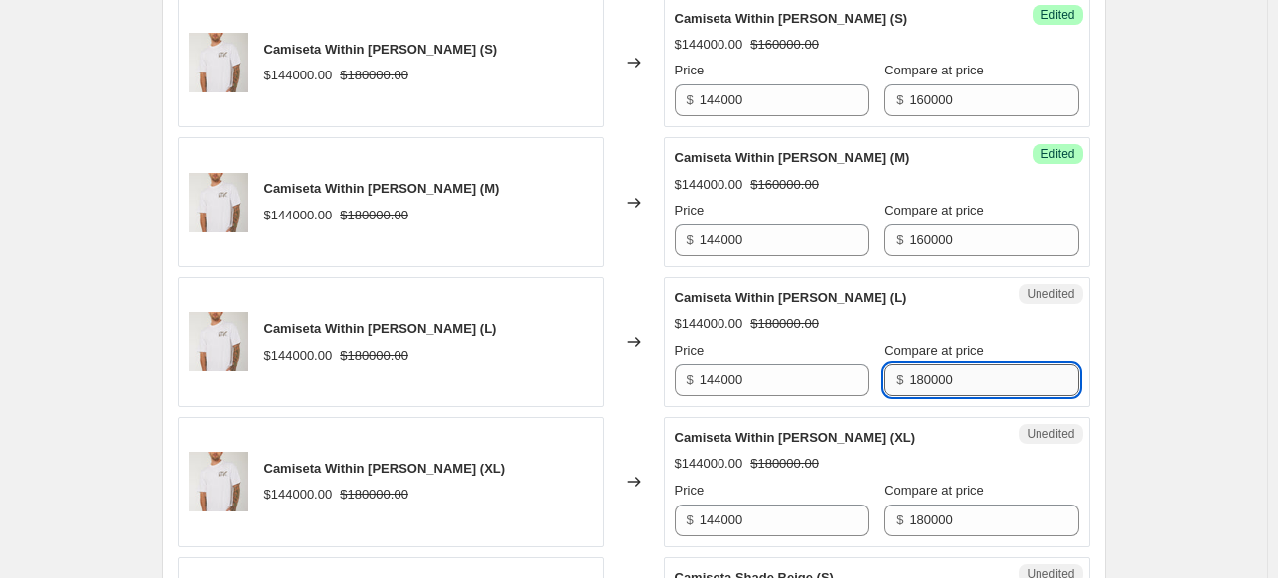
click at [962, 377] on input "180000" at bounding box center [993, 381] width 169 height 32
paste input "6"
type input "160000"
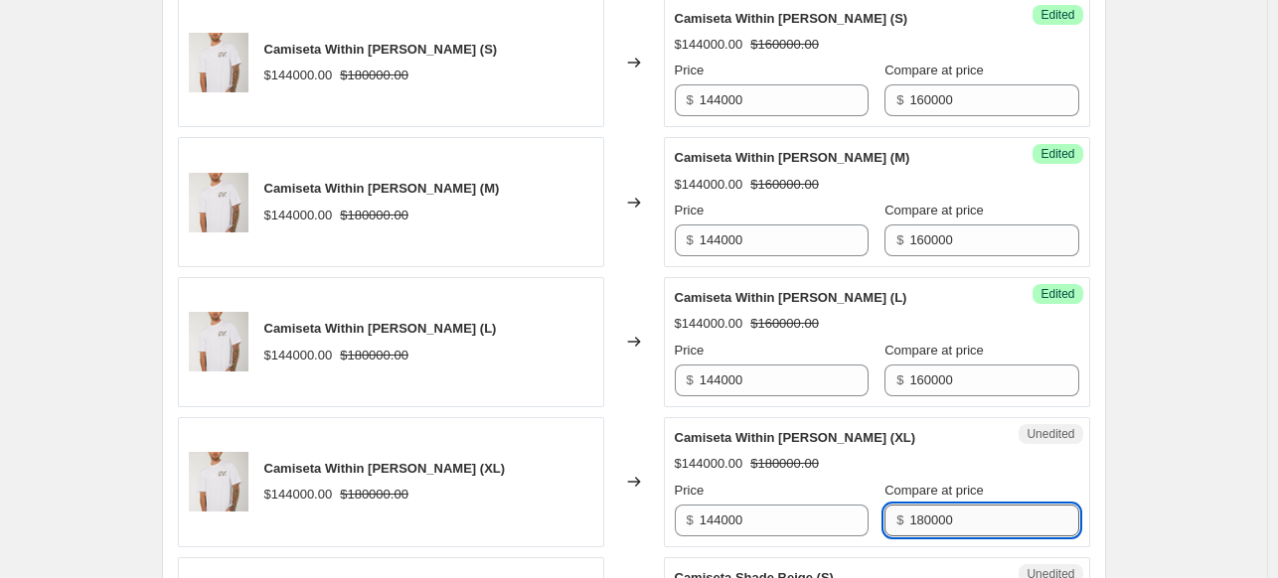
click at [941, 510] on input "180000" at bounding box center [993, 521] width 169 height 32
paste input "6"
type input "160000"
click at [742, 102] on input "144000" at bounding box center [784, 100] width 169 height 32
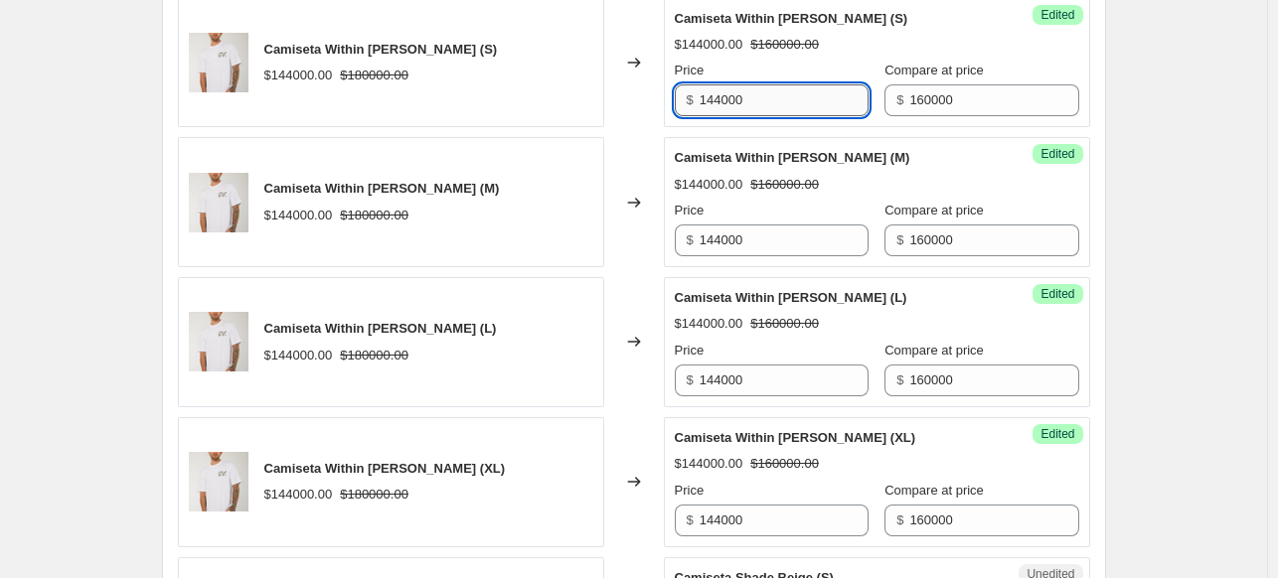
click at [742, 102] on input "144000" at bounding box center [784, 100] width 169 height 32
type input "120000"
click at [748, 118] on div "Success Edited Camiseta Within [PERSON_NAME] (S) $144000.00 $160000.00 Price $ …" at bounding box center [877, 63] width 426 height 130
drag, startPoint x: 755, startPoint y: 95, endPoint x: 623, endPoint y: 83, distance: 132.7
click at [623, 83] on div "Camiseta Within [PERSON_NAME] (S) $144000.00 $180000.00 Changed to Success Edit…" at bounding box center [634, 63] width 912 height 130
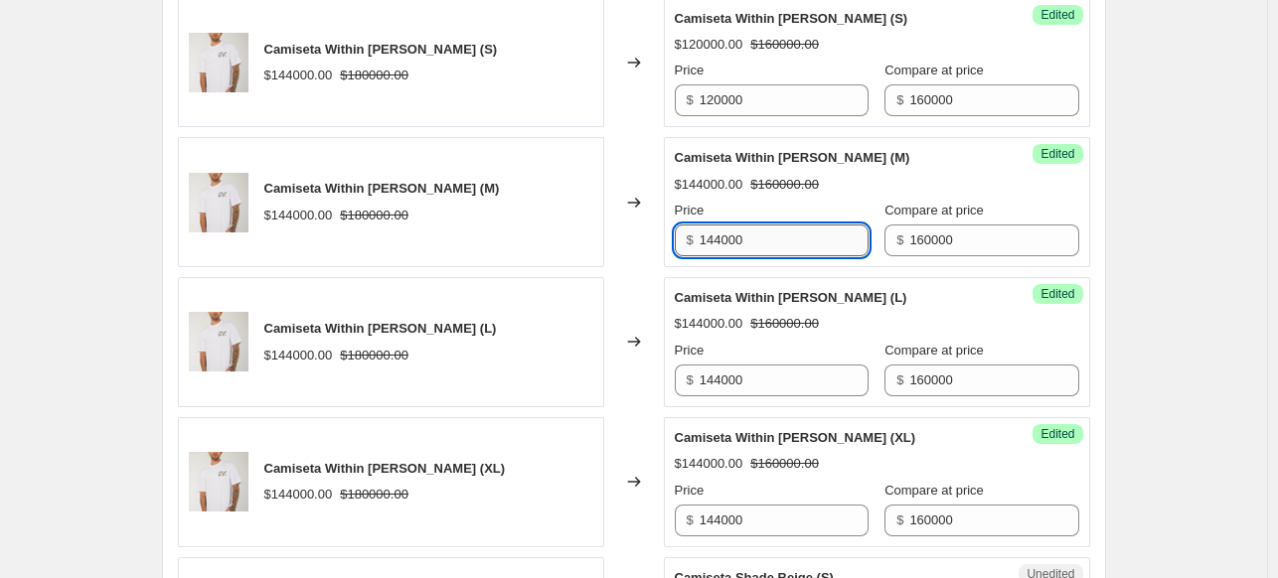
click at [772, 239] on input "144000" at bounding box center [784, 241] width 169 height 32
paste input "20"
type input "120000"
click at [775, 392] on input "144000" at bounding box center [784, 381] width 169 height 32
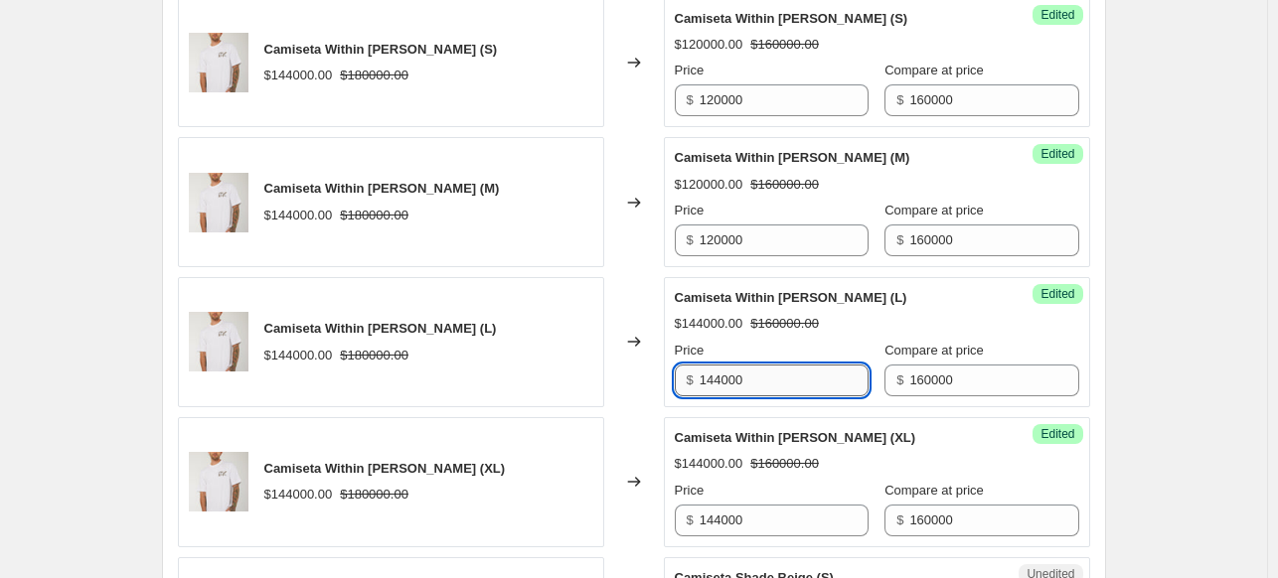
click at [775, 384] on input "144000" at bounding box center [784, 381] width 169 height 32
paste input "20"
click at [779, 375] on input "120000" at bounding box center [784, 381] width 169 height 32
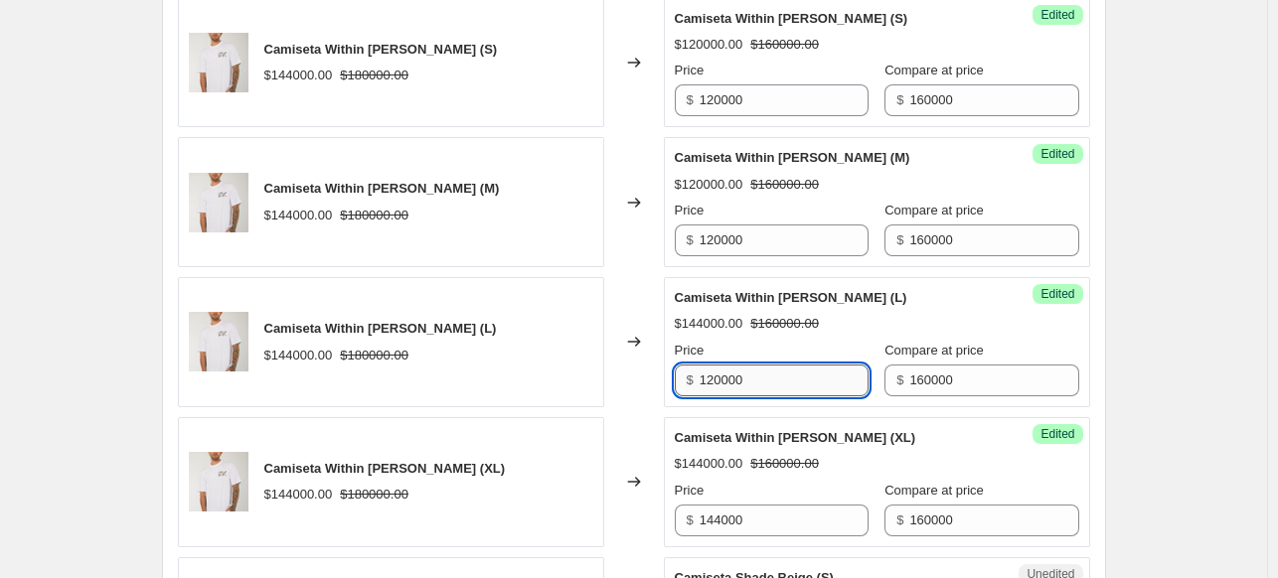
click at [779, 375] on input "120000" at bounding box center [784, 381] width 169 height 32
type input "120000"
click at [767, 512] on input "144000" at bounding box center [784, 521] width 169 height 32
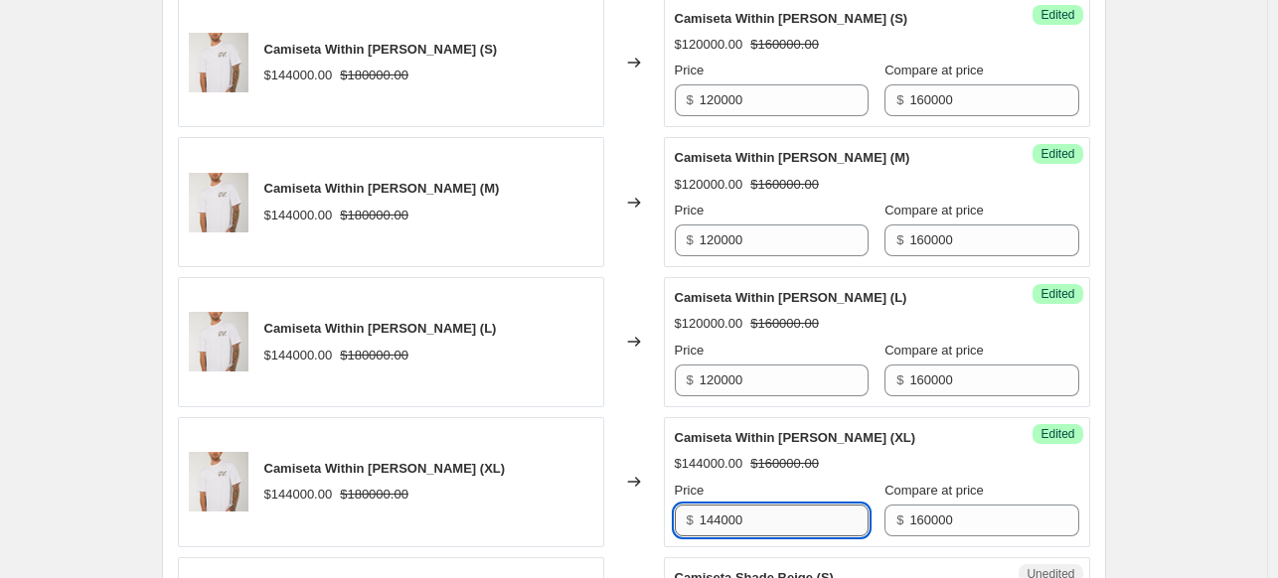
click at [767, 512] on input "144000" at bounding box center [784, 521] width 169 height 32
paste input "20"
type input "120000"
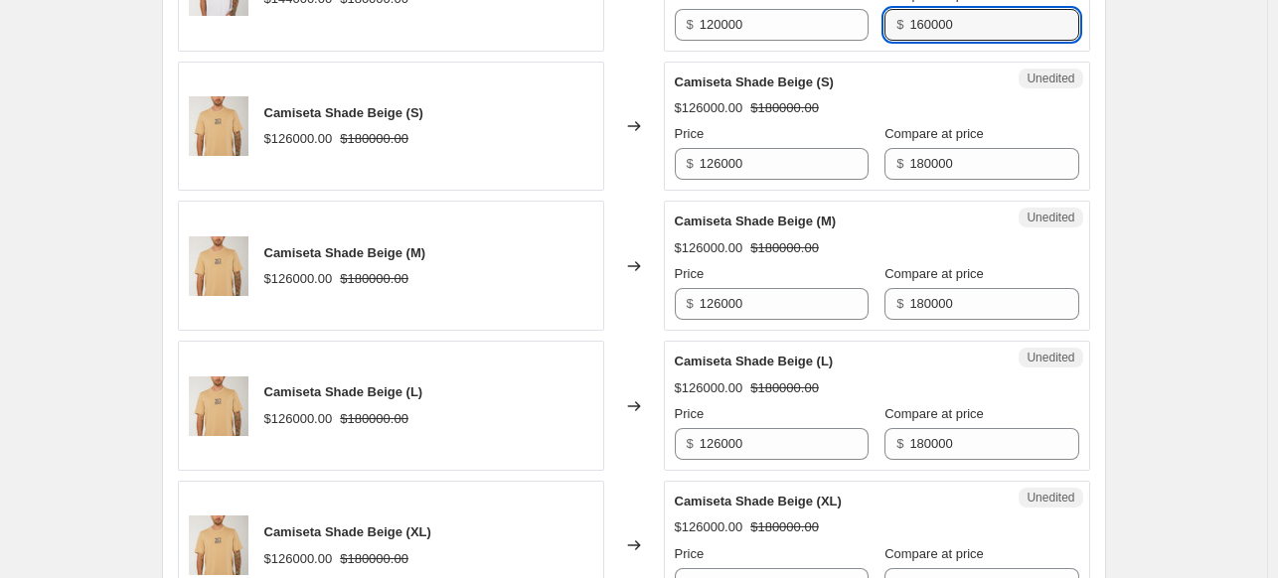
scroll to position [1762, 0]
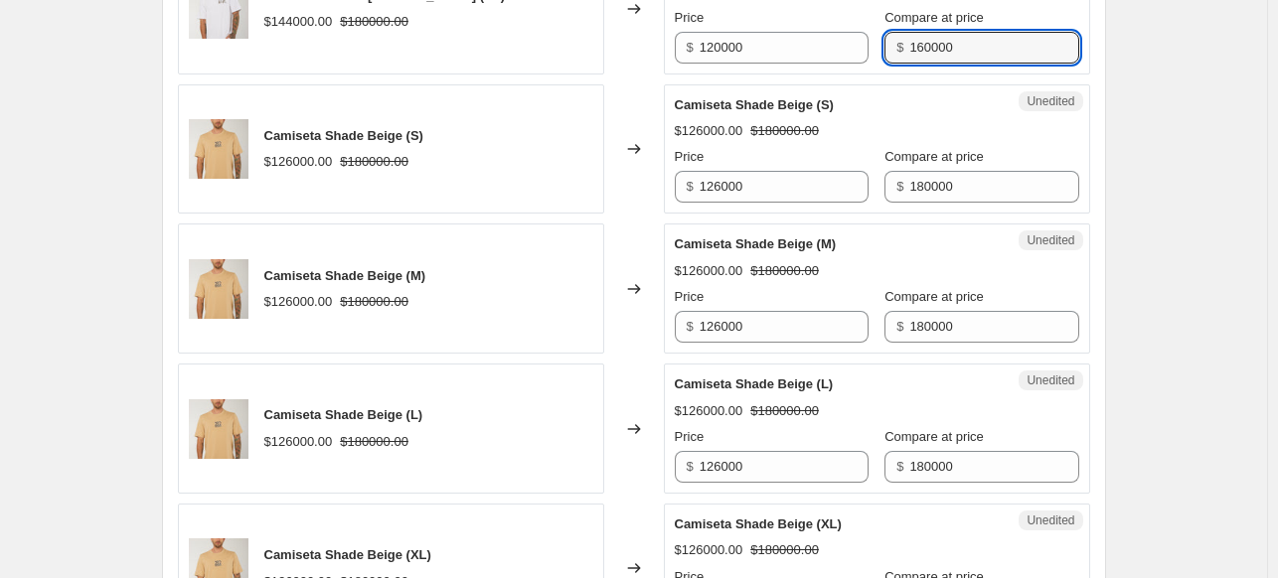
drag, startPoint x: 951, startPoint y: 15, endPoint x: 870, endPoint y: 12, distance: 80.5
click at [884, 12] on div "Compare at price $ 160000" at bounding box center [981, 36] width 194 height 56
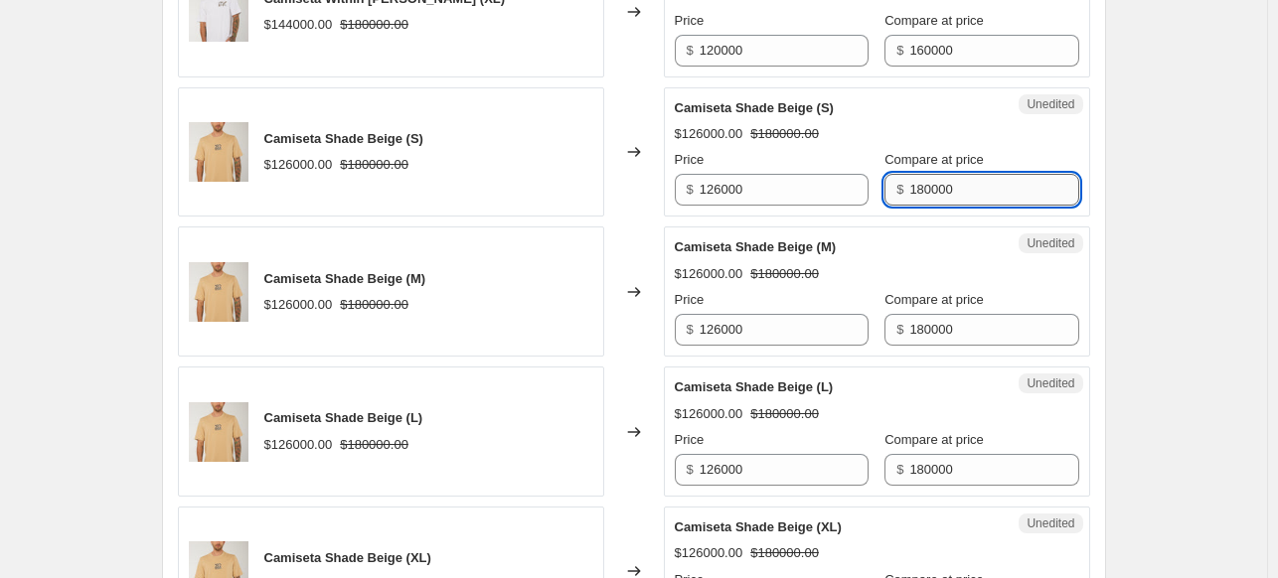
click at [978, 186] on input "180000" at bounding box center [993, 190] width 169 height 32
paste input "6"
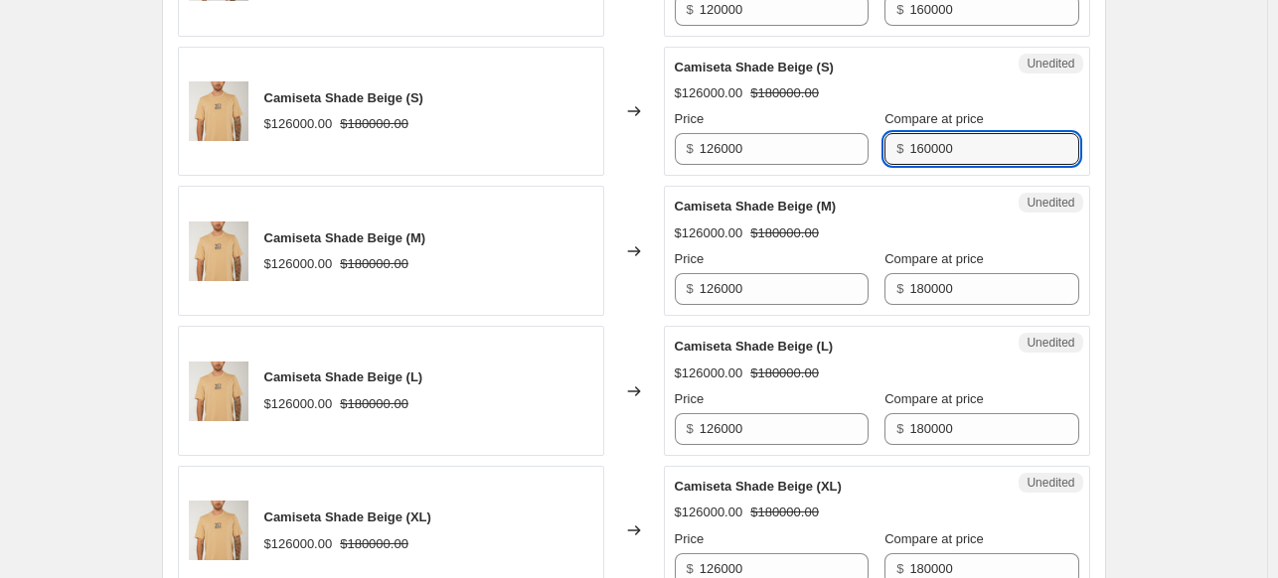
scroll to position [1861, 0]
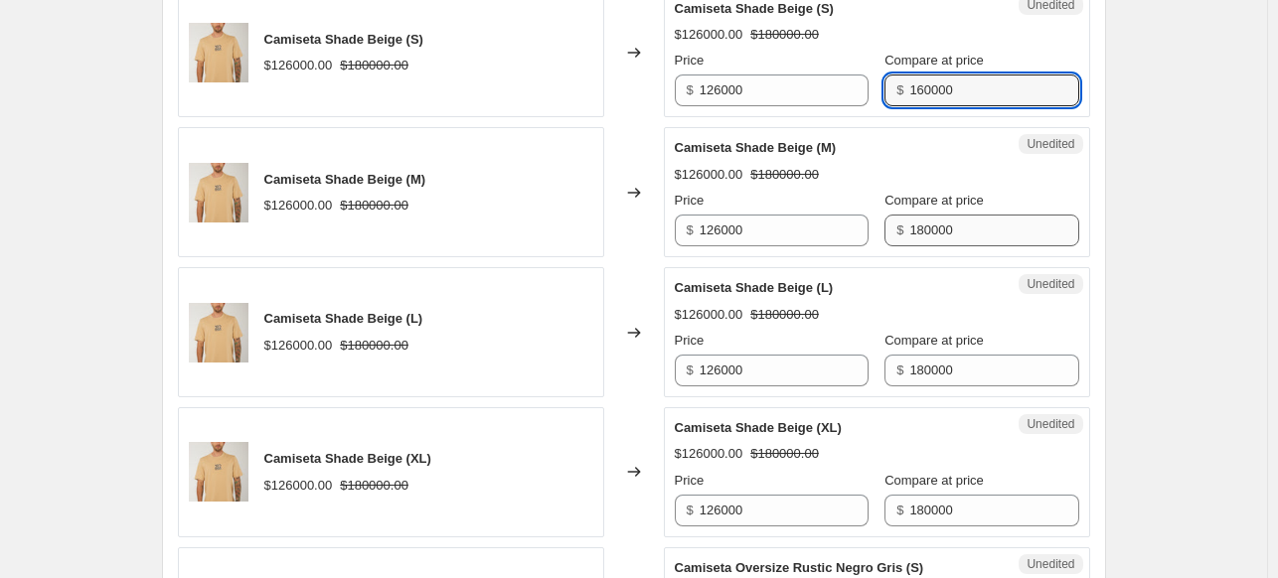
type input "160000"
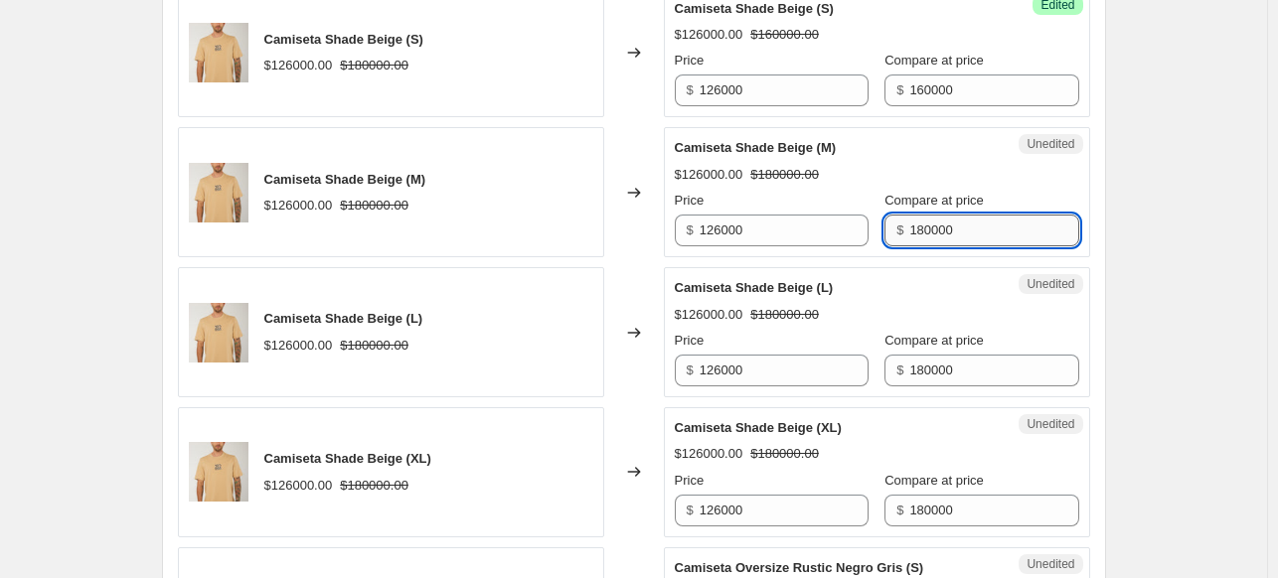
click at [974, 219] on input "180000" at bounding box center [993, 231] width 169 height 32
paste input "6"
type input "160000"
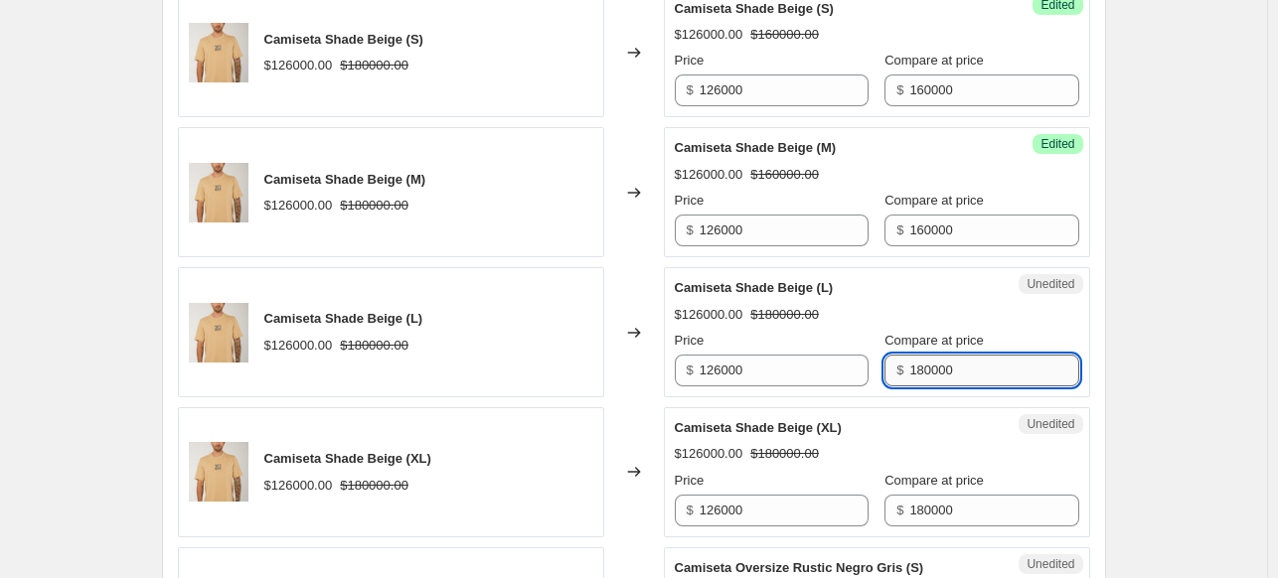
click at [957, 362] on input "180000" at bounding box center [993, 371] width 169 height 32
paste input "6"
type input "160000"
click at [946, 501] on input "180000" at bounding box center [993, 511] width 169 height 32
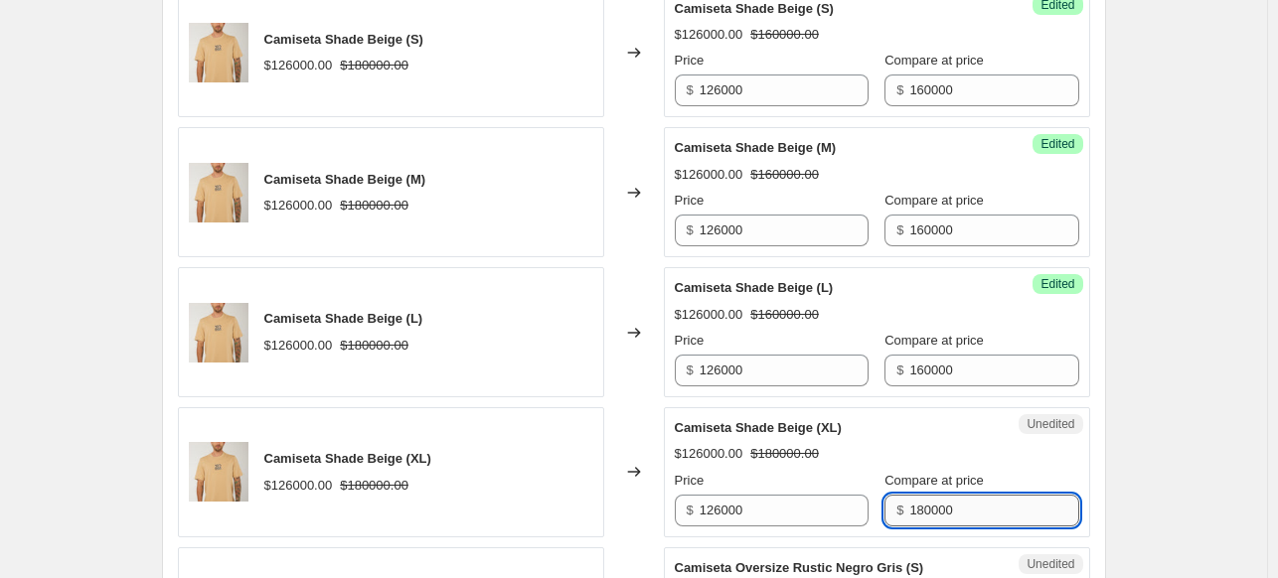
click at [946, 501] on input "180000" at bounding box center [993, 511] width 169 height 32
paste input "6"
type input "160000"
click at [754, 81] on input "126000" at bounding box center [784, 91] width 169 height 32
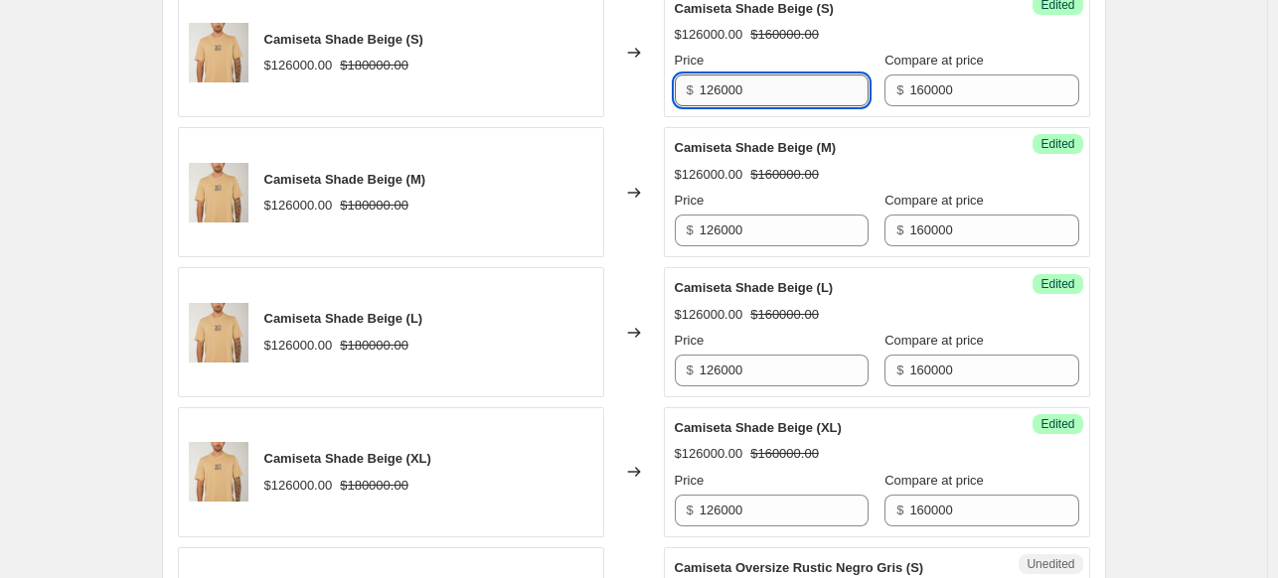
click at [754, 81] on input "126000" at bounding box center [784, 91] width 169 height 32
type input "120000"
click at [749, 233] on input "126000" at bounding box center [784, 231] width 169 height 32
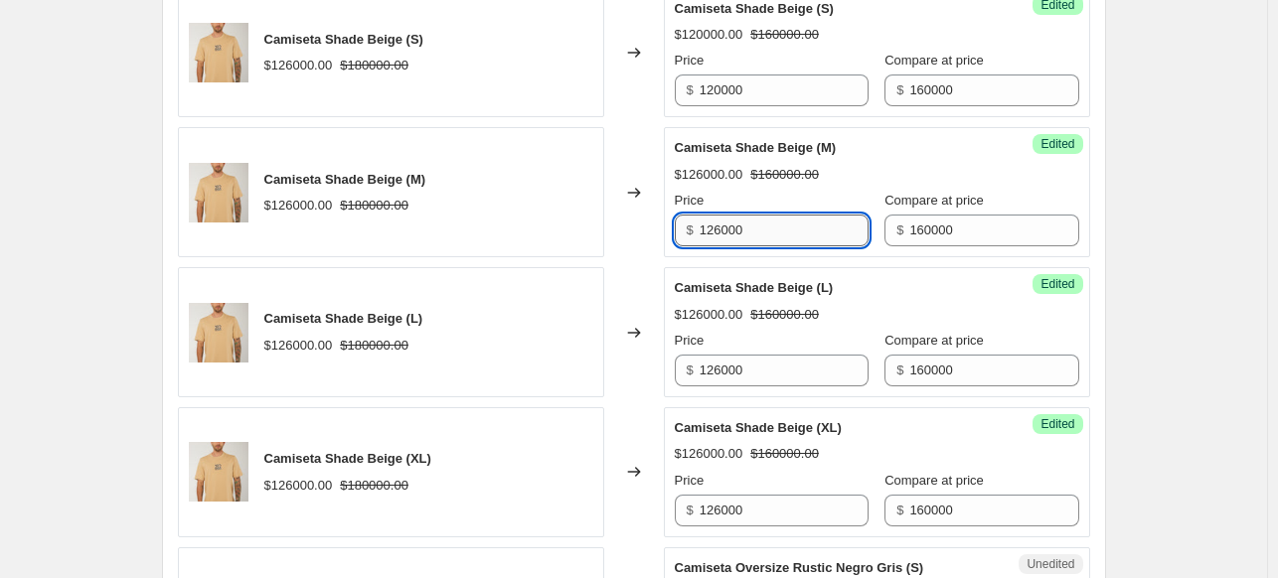
click at [749, 233] on input "126000" at bounding box center [784, 231] width 169 height 32
type input "120000"
click at [759, 355] on input "126000" at bounding box center [784, 371] width 169 height 32
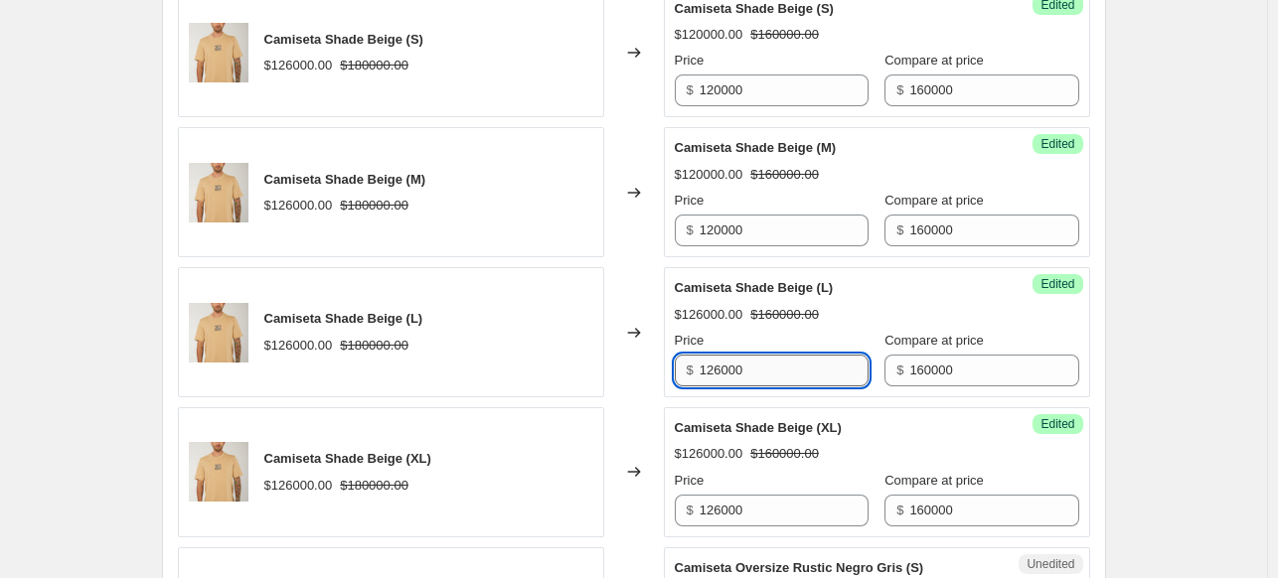
click at [759, 355] on input "126000" at bounding box center [784, 371] width 169 height 32
drag, startPoint x: 763, startPoint y: 356, endPoint x: 668, endPoint y: 335, distance: 97.6
click at [668, 335] on div "Success Edited [PERSON_NAME] (L) $126000.00 $160000.00 Price $ 120000 Compare a…" at bounding box center [877, 332] width 426 height 130
type input "120000"
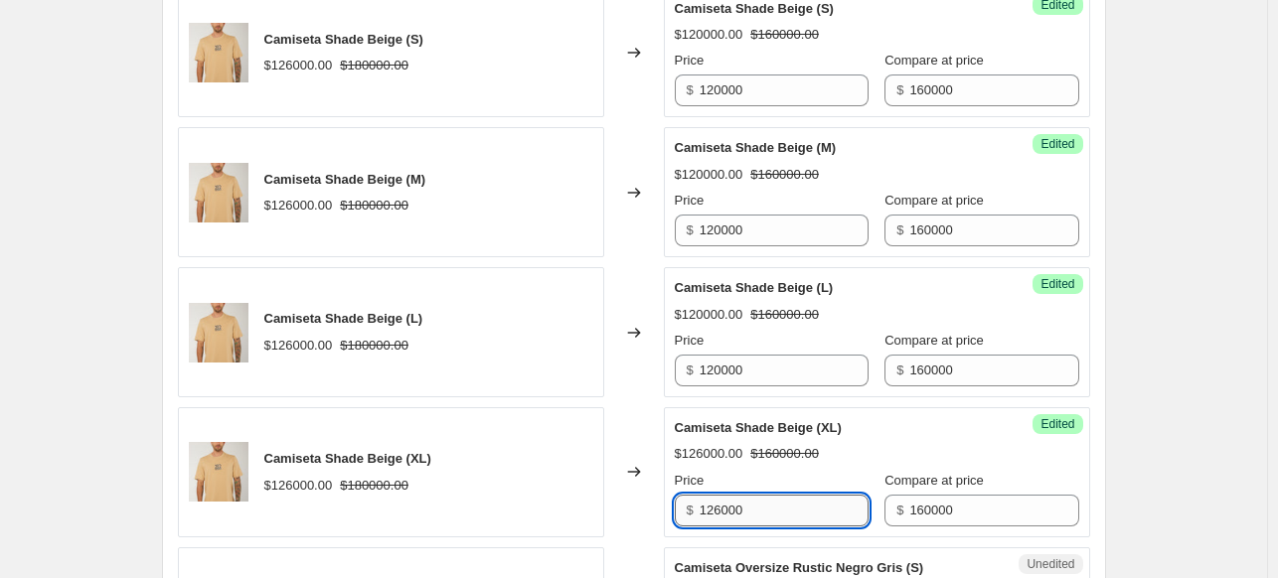
click at [771, 510] on input "126000" at bounding box center [784, 511] width 169 height 32
paste input "0"
type input "120000"
click at [1169, 333] on div "Create new price [MEDICAL_DATA]. This page is ready Create new price [MEDICAL_D…" at bounding box center [633, 81] width 1267 height 3885
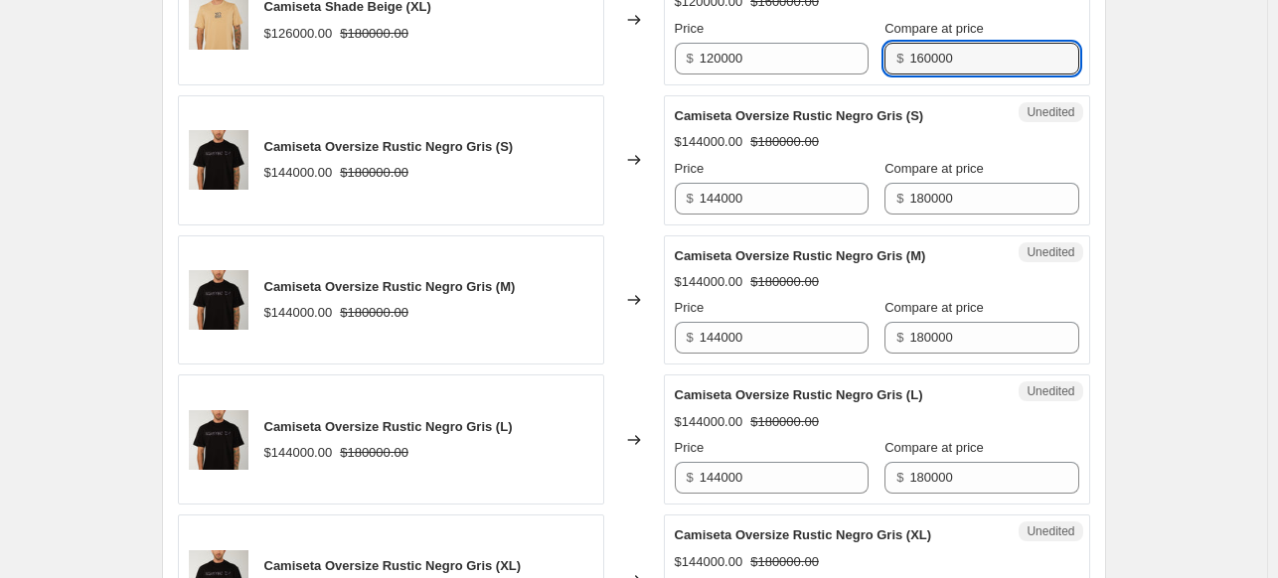
scroll to position [2298, 0]
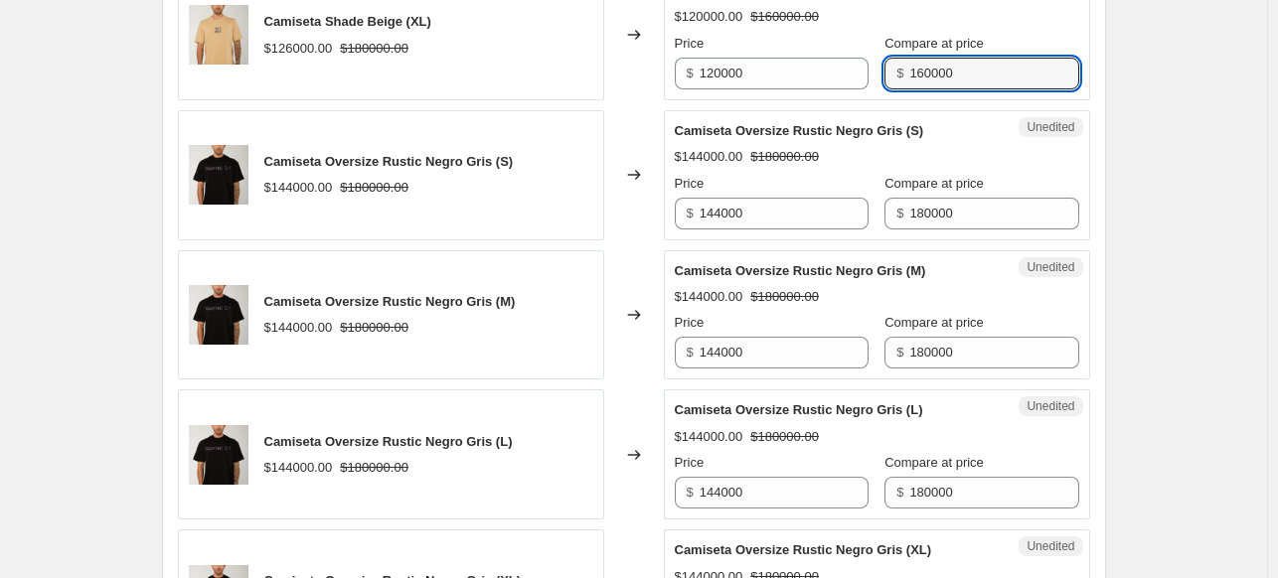
drag, startPoint x: 950, startPoint y: 11, endPoint x: 886, endPoint y: 28, distance: 65.8
click at [886, 34] on div "Compare at price $ 160000" at bounding box center [981, 62] width 194 height 56
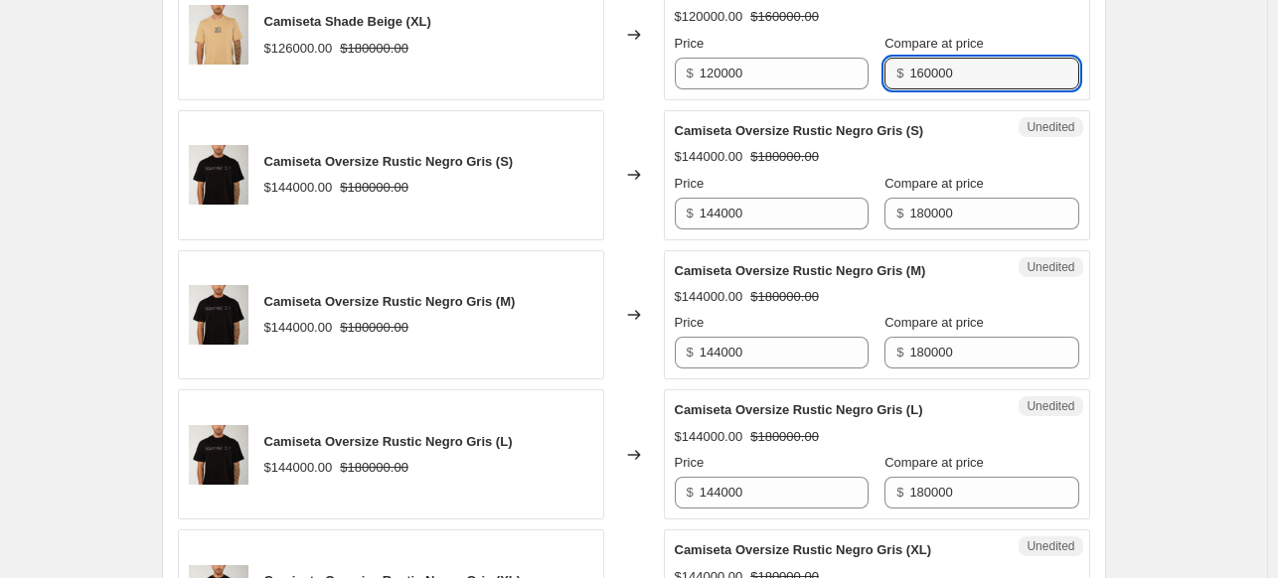
drag, startPoint x: 994, startPoint y: 78, endPoint x: 839, endPoint y: 43, distance: 159.1
click at [839, 43] on div "Price $ 120000 Compare at price $ 160000" at bounding box center [877, 62] width 404 height 56
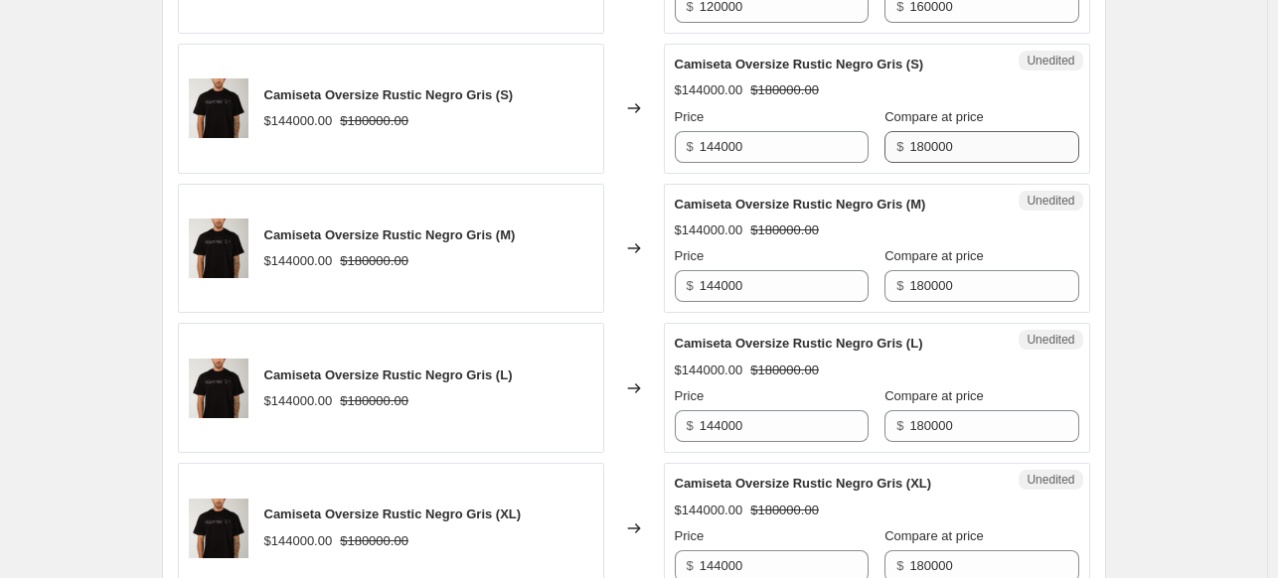
scroll to position [2398, 0]
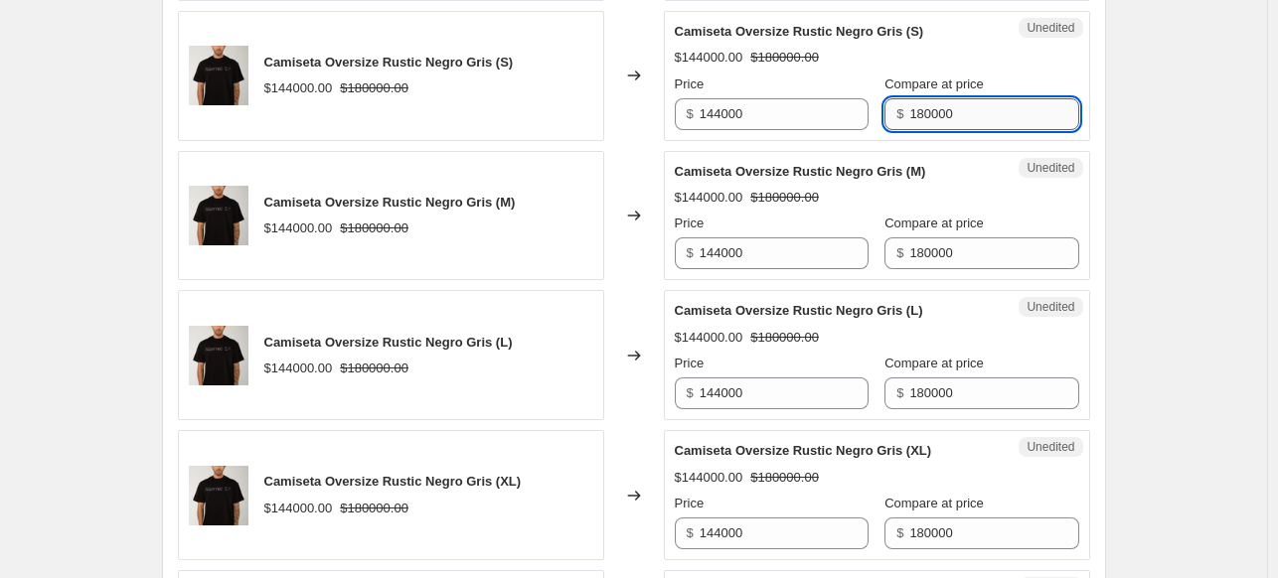
click at [993, 108] on input "180000" at bounding box center [993, 114] width 169 height 32
paste input "6"
type input "160000"
click at [977, 249] on input "180000" at bounding box center [993, 253] width 169 height 32
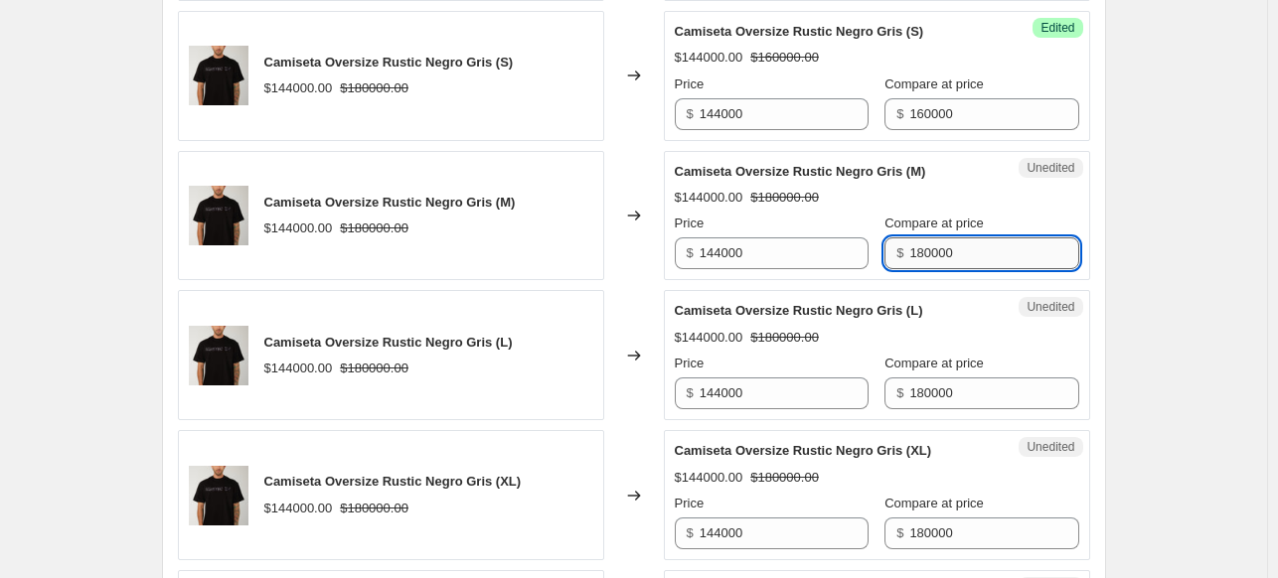
click at [977, 249] on input "180000" at bounding box center [993, 253] width 169 height 32
paste input "6"
type input "160000"
click at [940, 395] on input "180000" at bounding box center [993, 394] width 169 height 32
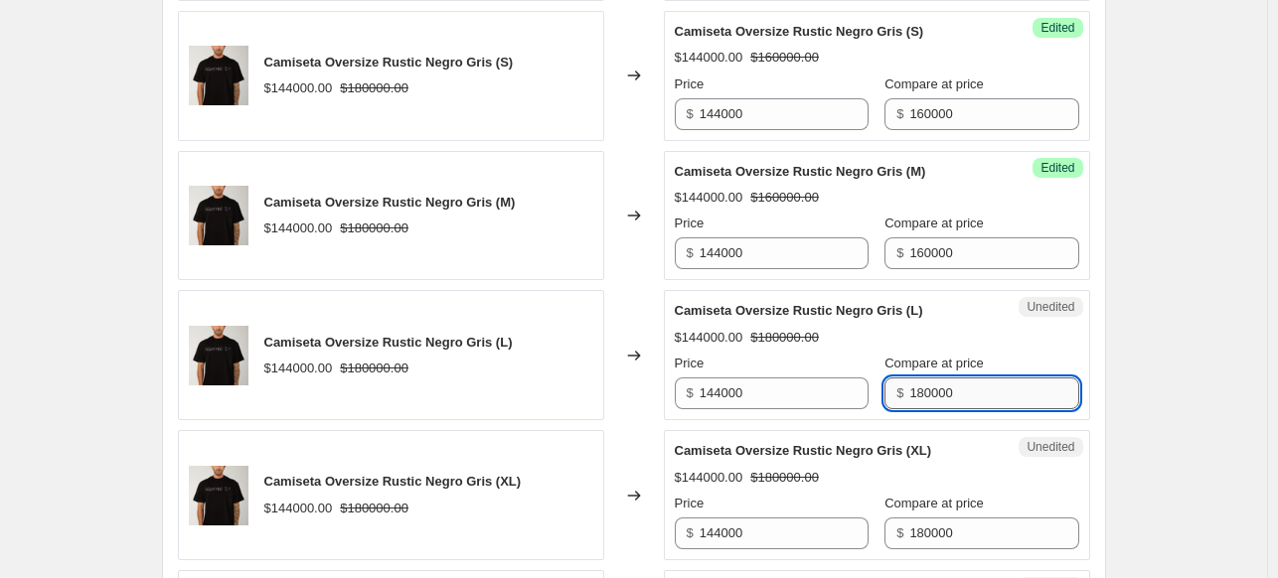
click at [940, 395] on input "180000" at bounding box center [993, 394] width 169 height 32
paste input "6"
type input "160000"
click at [913, 528] on input "180000" at bounding box center [993, 534] width 169 height 32
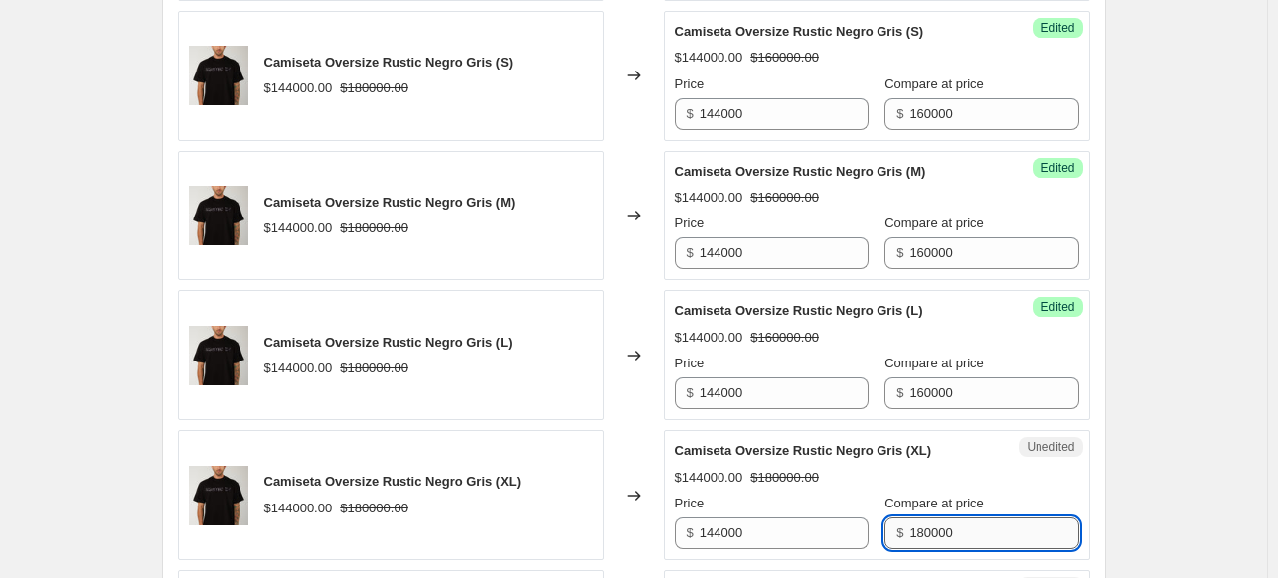
click at [913, 528] on input "180000" at bounding box center [993, 534] width 169 height 32
paste input "6"
type input "160000"
click at [769, 109] on input "144000" at bounding box center [784, 114] width 169 height 32
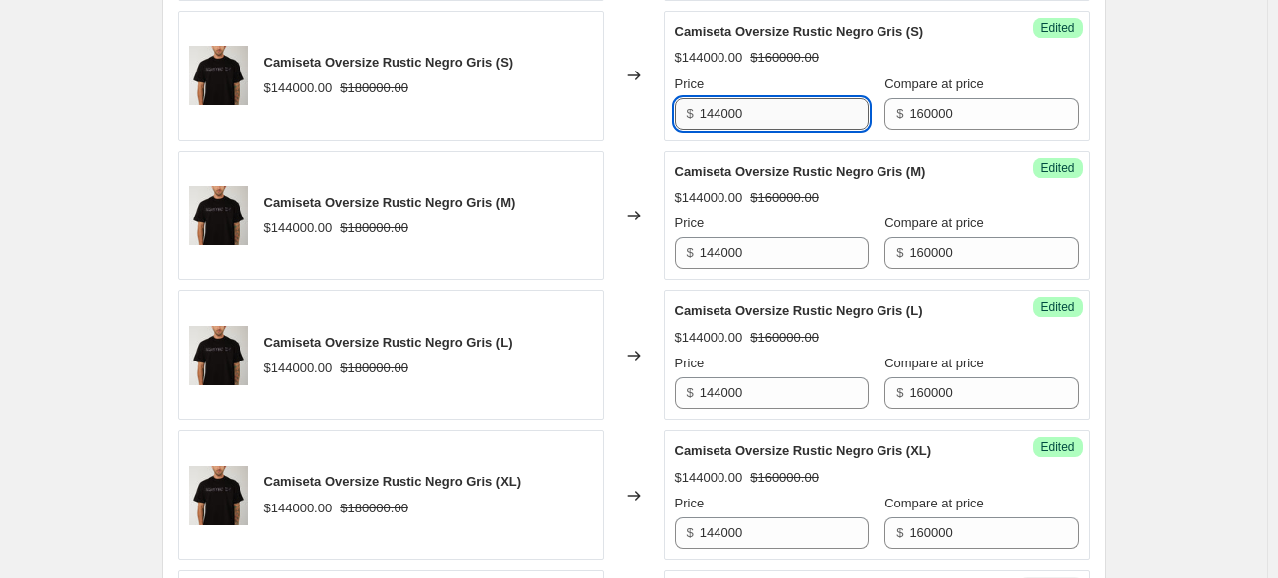
click at [769, 109] on input "144000" at bounding box center [784, 114] width 169 height 32
click at [769, 109] on input "128000" at bounding box center [784, 114] width 169 height 32
click at [767, 111] on input "128000" at bounding box center [784, 114] width 169 height 32
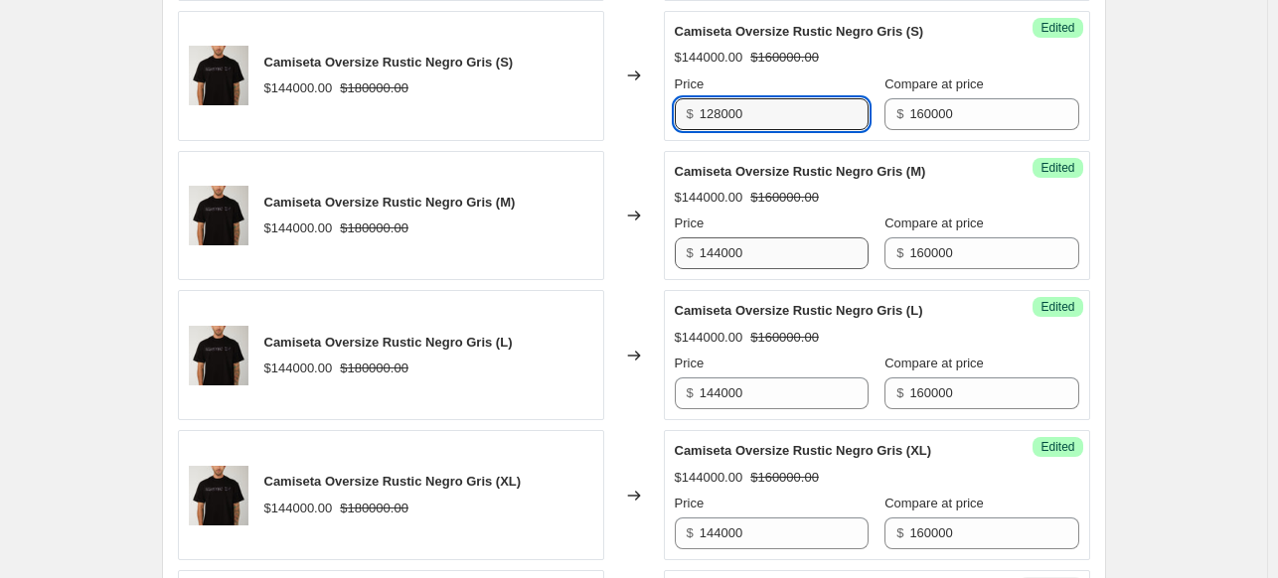
type input "128000"
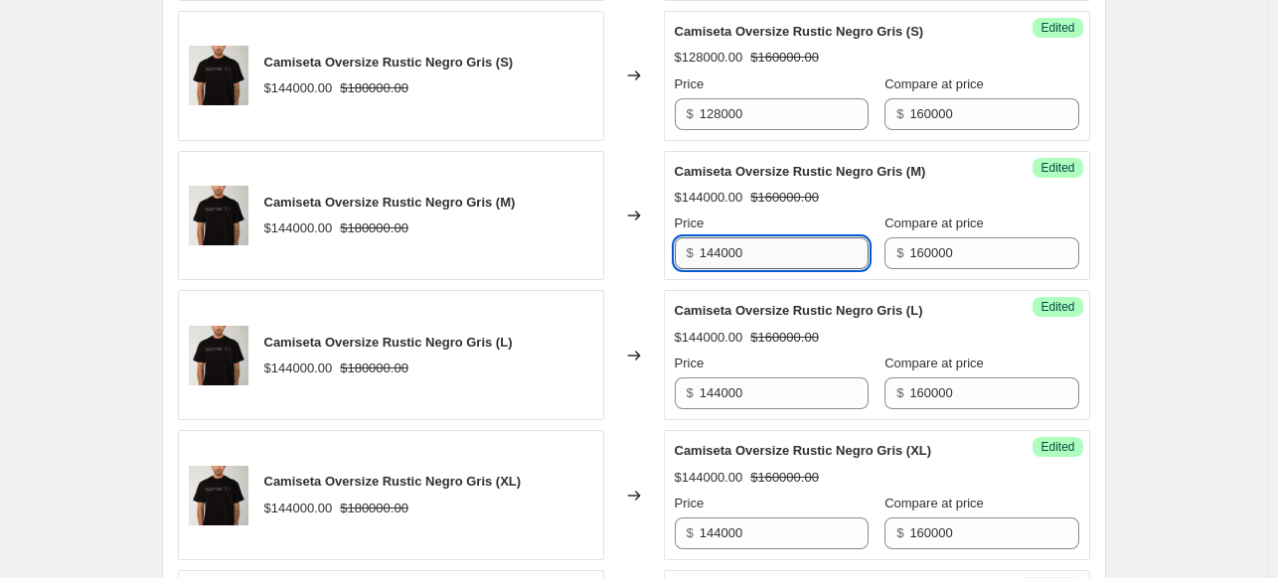
click at [715, 253] on input "144000" at bounding box center [784, 253] width 169 height 32
paste input "28"
type input "128000"
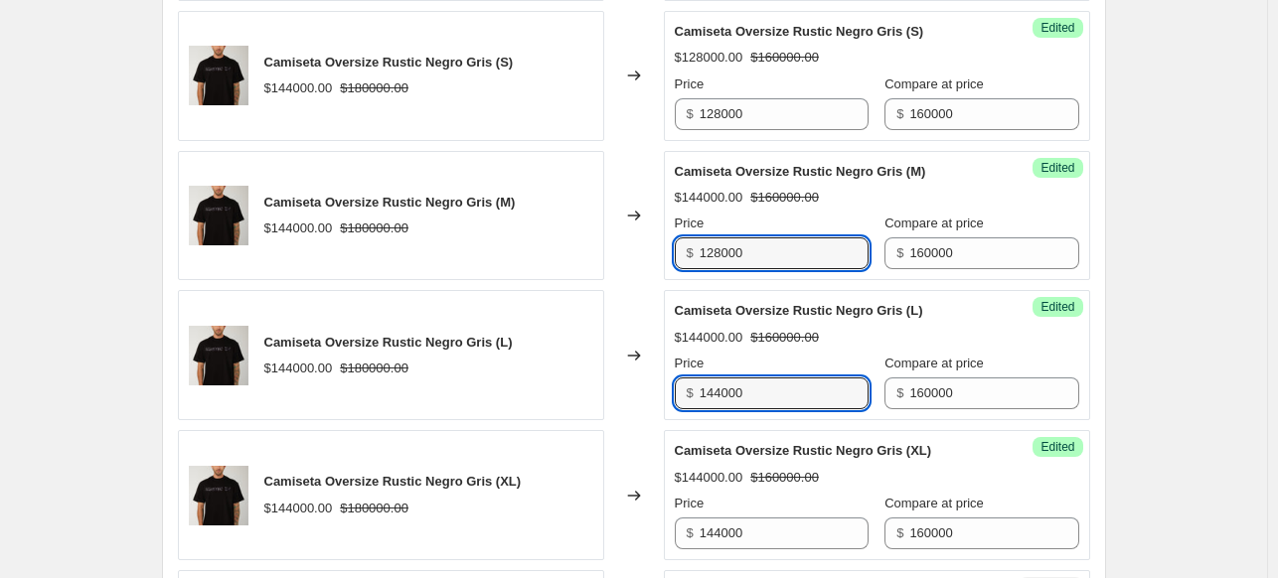
drag, startPoint x: 766, startPoint y: 381, endPoint x: 651, endPoint y: 348, distance: 119.8
click at [651, 348] on div "Camiseta Oversize Rustic Negro Gris (L) $144000.00 $180000.00 Changed to Succes…" at bounding box center [634, 355] width 912 height 130
paste input "28"
type input "128000"
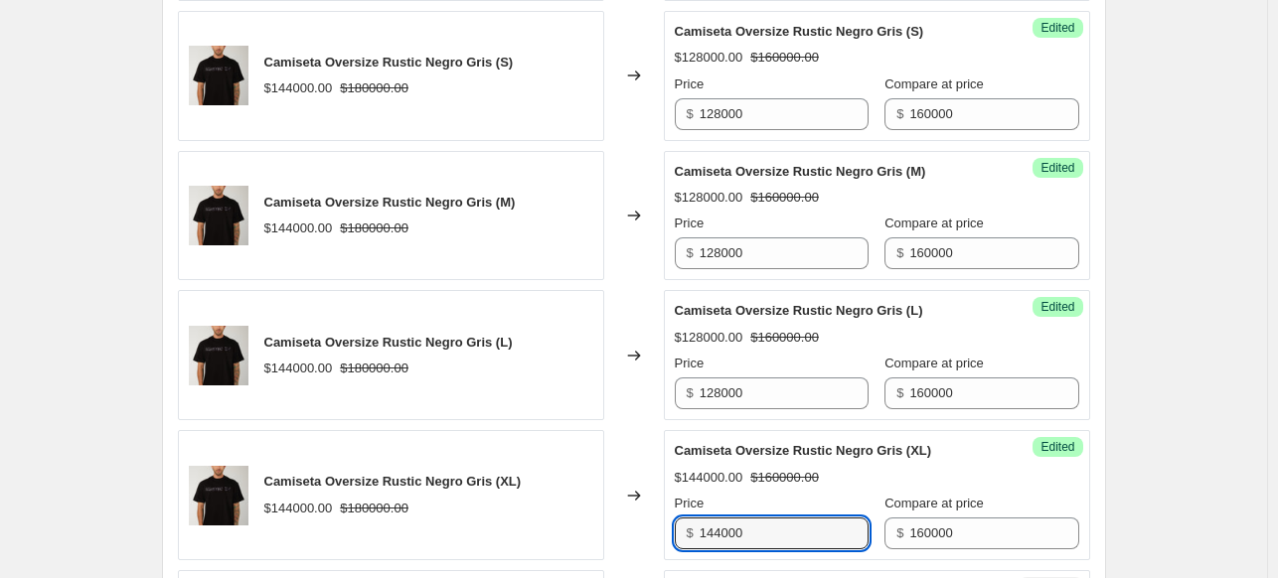
drag, startPoint x: 762, startPoint y: 517, endPoint x: 701, endPoint y: 509, distance: 62.1
click at [701, 509] on div "Price $ 144000" at bounding box center [772, 522] width 194 height 56
paste input "28"
type input "128000"
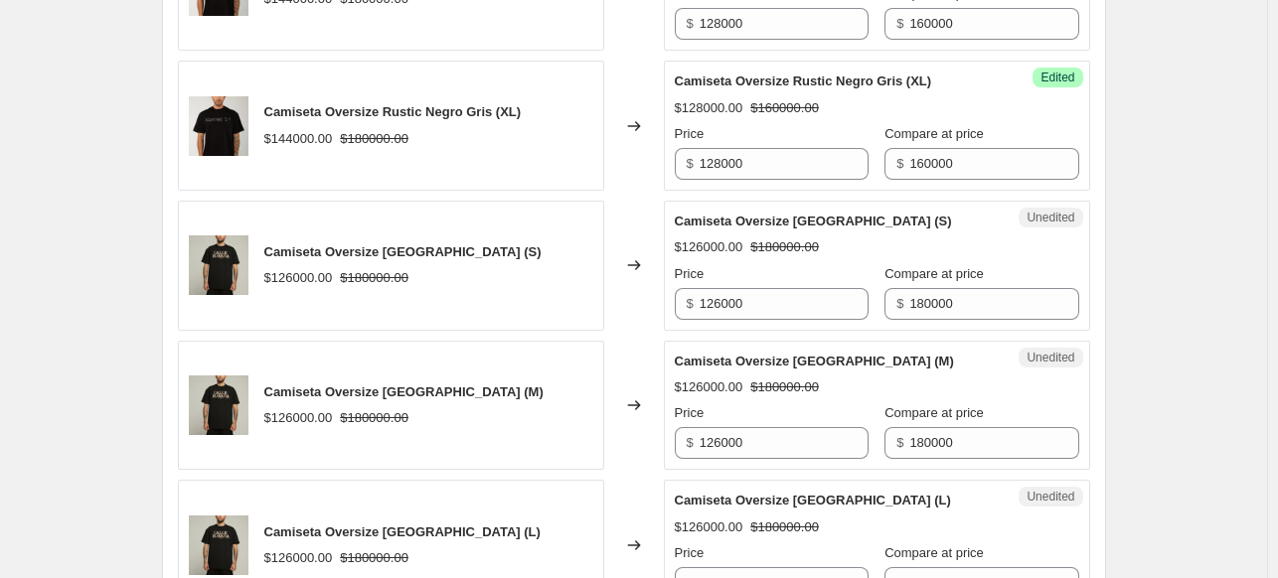
scroll to position [2795, 0]
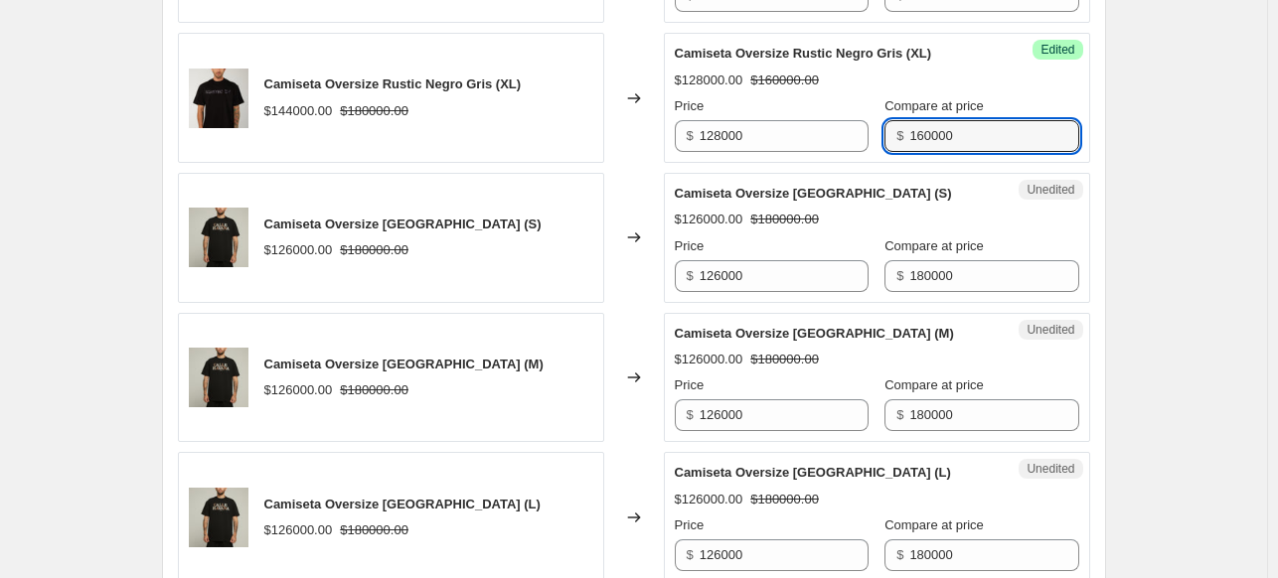
drag, startPoint x: 924, startPoint y: 119, endPoint x: 878, endPoint y: 105, distance: 47.8
click at [884, 105] on div "Compare at price $ 160000" at bounding box center [981, 124] width 194 height 56
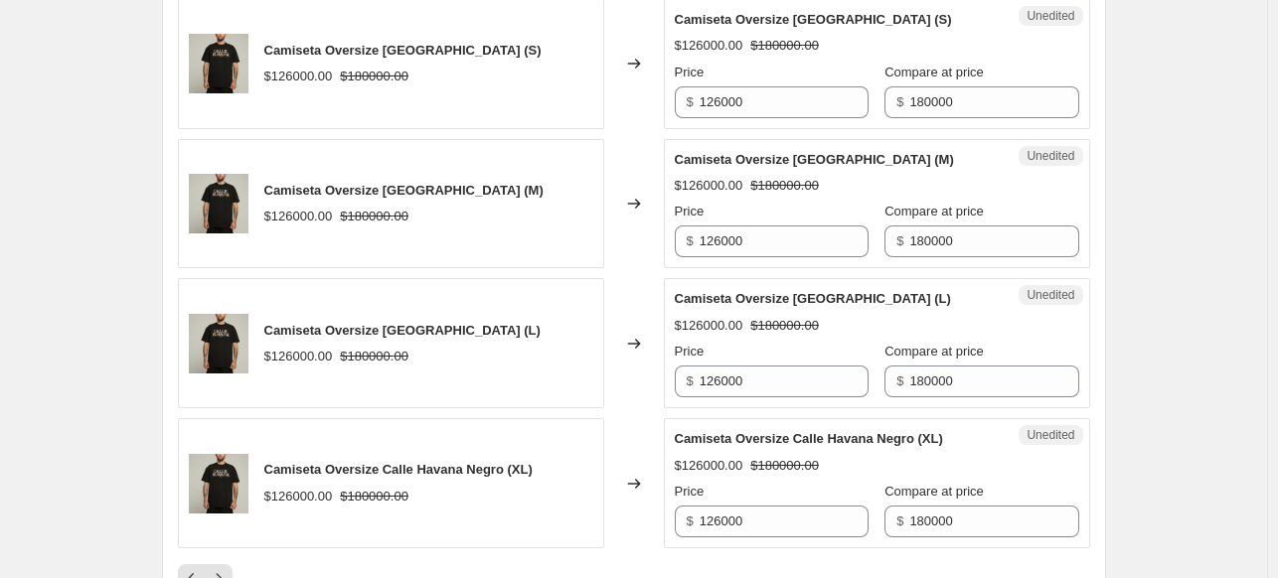
scroll to position [2994, 0]
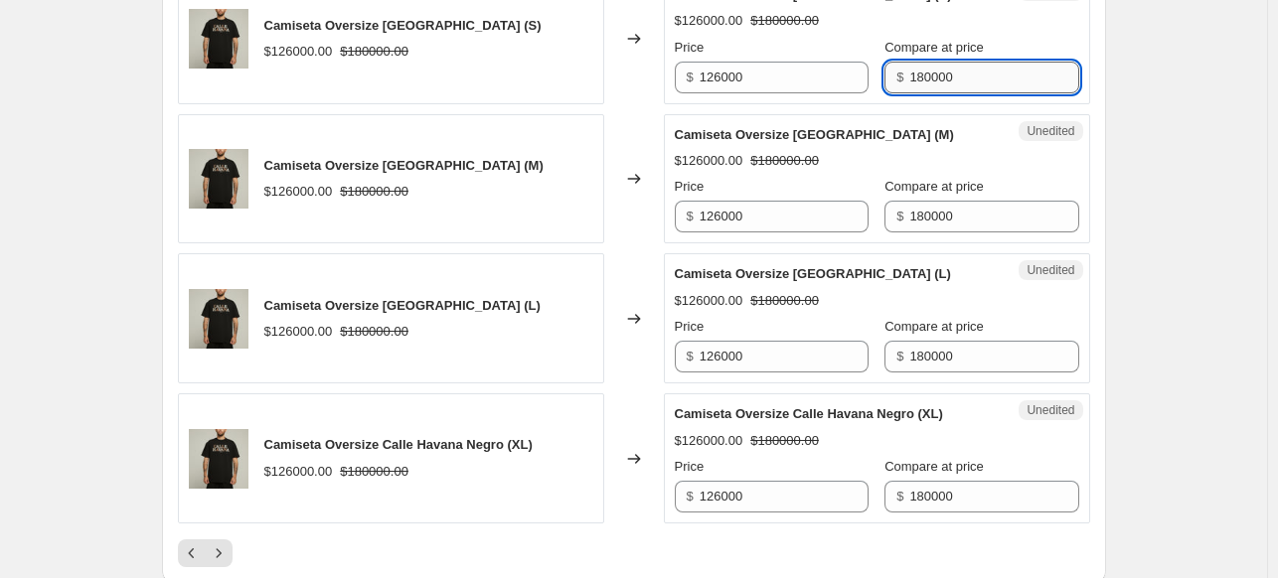
click at [996, 82] on input "180000" at bounding box center [993, 78] width 169 height 32
drag, startPoint x: 994, startPoint y: 79, endPoint x: 883, endPoint y: 64, distance: 111.4
click at [886, 66] on div "$ 180000" at bounding box center [981, 78] width 194 height 32
paste input "6"
type input "160000"
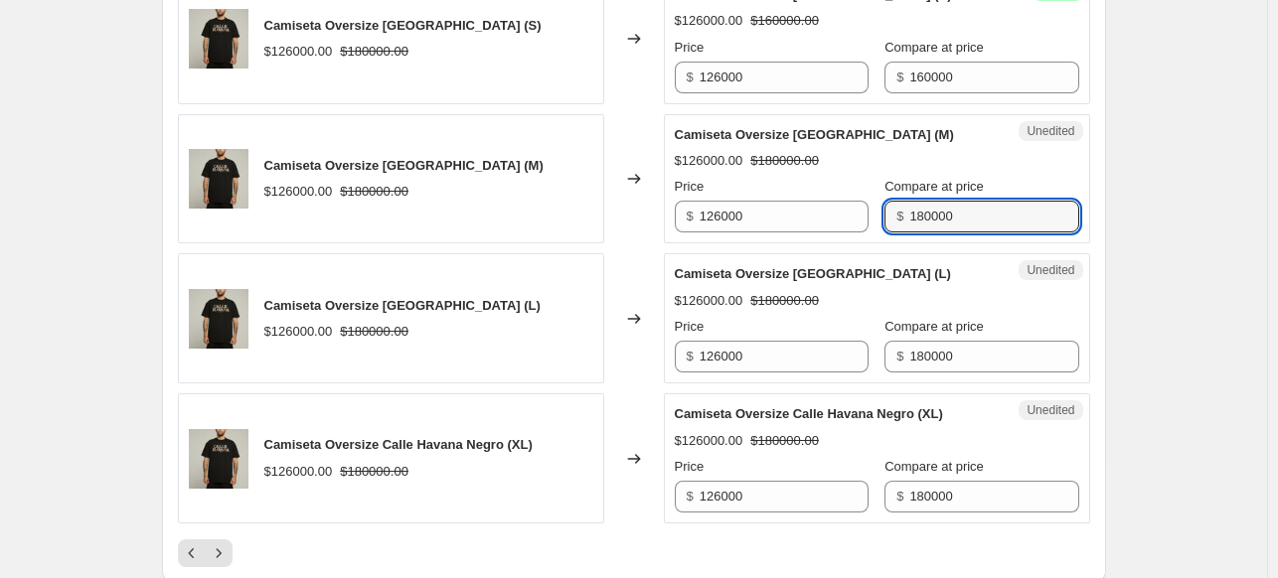
drag, startPoint x: 981, startPoint y: 202, endPoint x: 882, endPoint y: 182, distance: 100.4
click at [884, 187] on div "Compare at price $ 180000" at bounding box center [981, 205] width 194 height 56
paste input "6"
type input "160000"
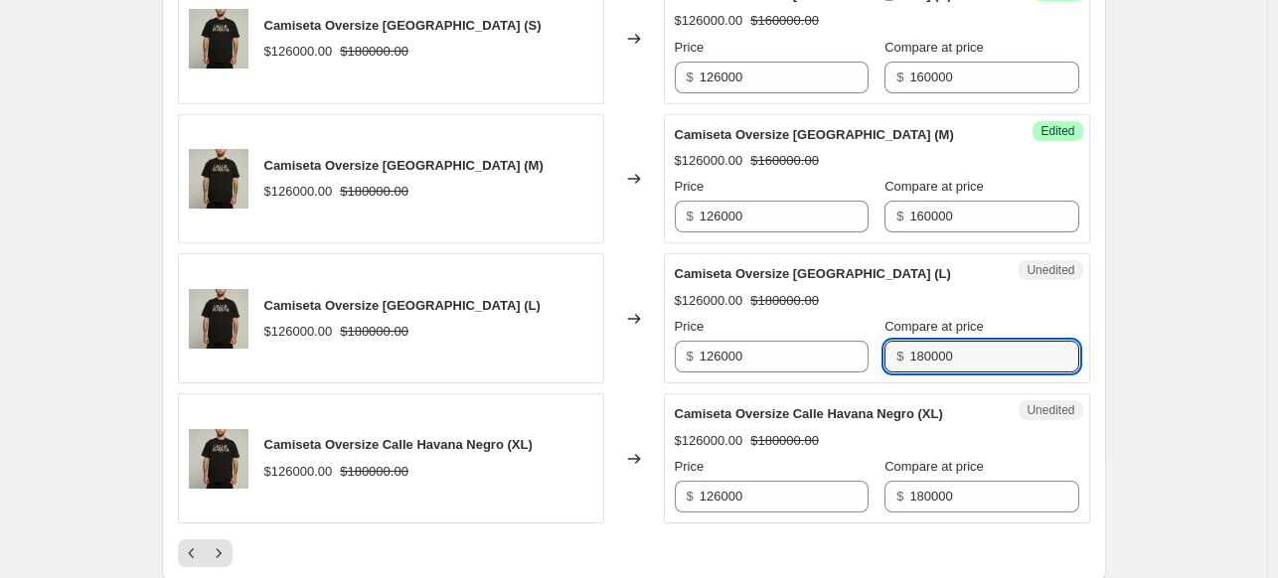
drag, startPoint x: 954, startPoint y: 362, endPoint x: 831, endPoint y: 326, distance: 128.3
click at [831, 326] on div "Price $ 126000 Compare at price $ 180000" at bounding box center [877, 345] width 404 height 56
paste input "6"
type input "160000"
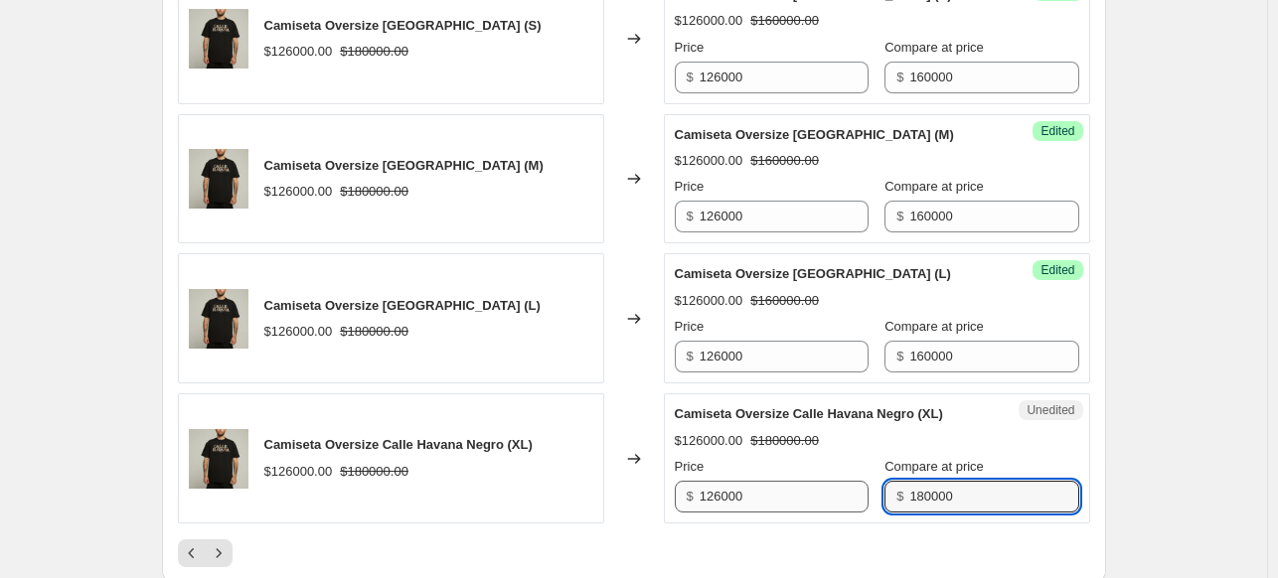
drag, startPoint x: 942, startPoint y: 490, endPoint x: 817, endPoint y: 477, distance: 125.9
click at [817, 477] on div "Price $ 126000 Compare at price $ 180000" at bounding box center [877, 485] width 404 height 56
paste input "6"
type input "160000"
click at [754, 72] on input "126000" at bounding box center [784, 78] width 169 height 32
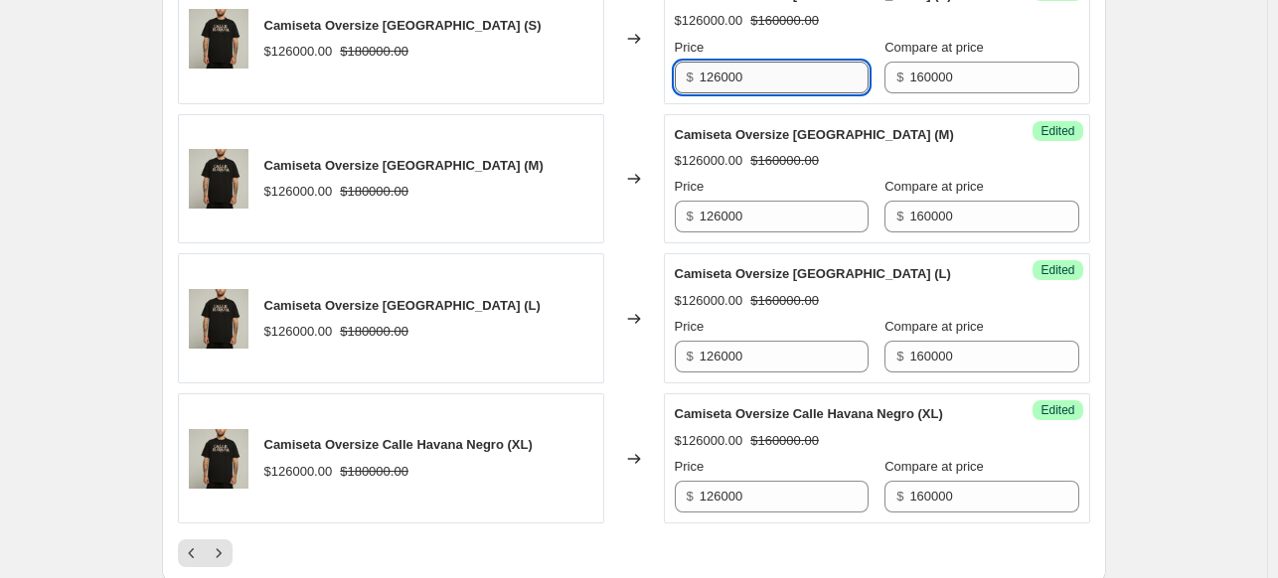
click at [754, 72] on input "126000" at bounding box center [784, 78] width 169 height 32
type input "128000"
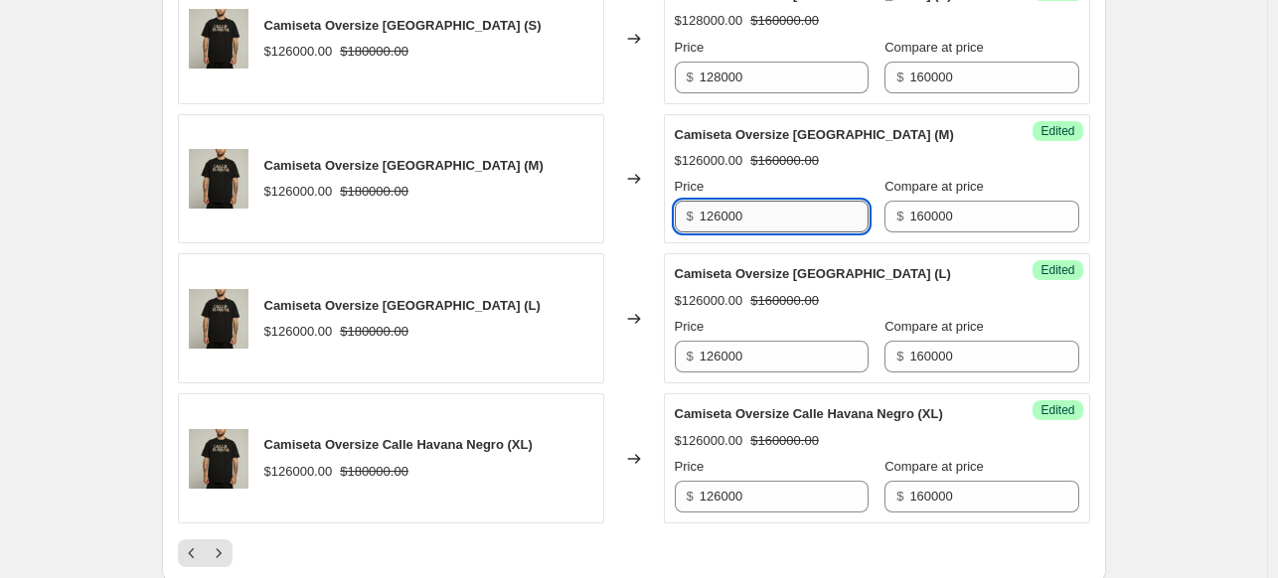
click at [735, 214] on input "126000" at bounding box center [784, 217] width 169 height 32
drag, startPoint x: 775, startPoint y: 199, endPoint x: 596, endPoint y: 186, distance: 179.3
click at [596, 186] on div "Camiseta Oversize [GEOGRAPHIC_DATA] (M) $126000.00 $180000.00 Changed to Succes…" at bounding box center [634, 179] width 912 height 130
type input "128000"
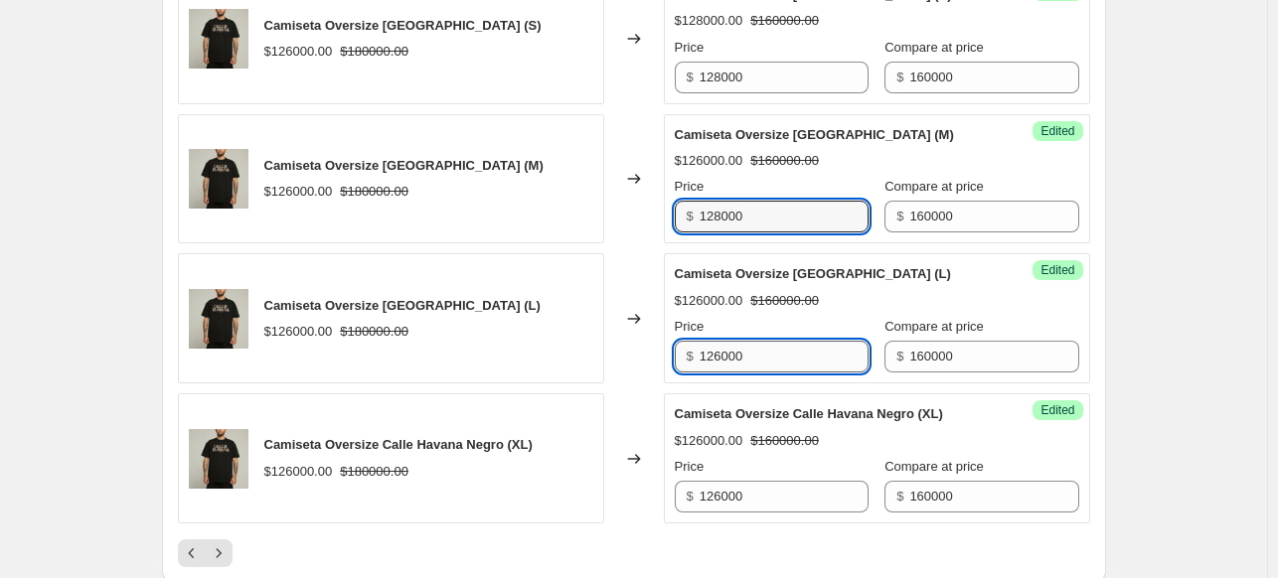
click at [742, 361] on input "126000" at bounding box center [784, 357] width 169 height 32
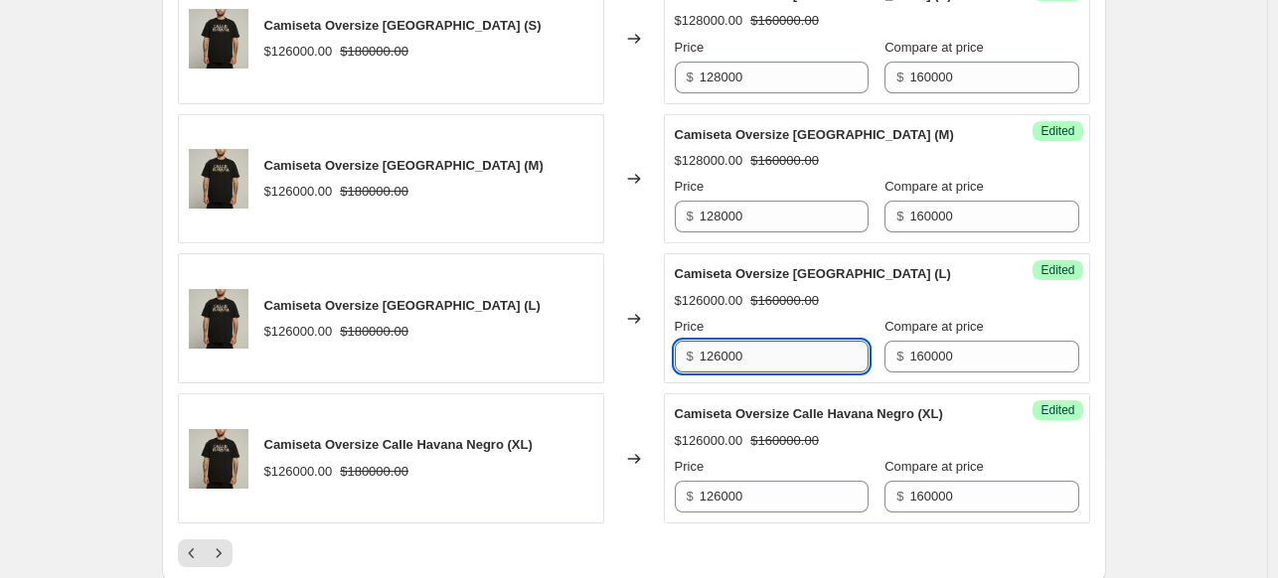
click at [742, 361] on input "126000" at bounding box center [784, 357] width 169 height 32
paste input "8"
type input "128000"
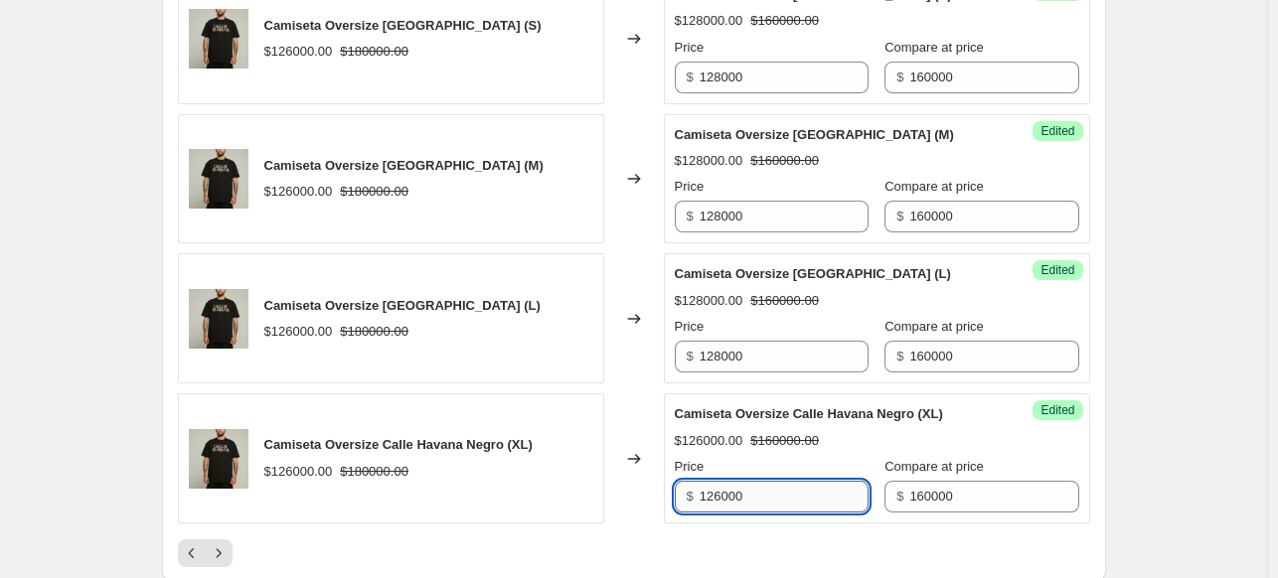
click at [769, 493] on input "126000" at bounding box center [784, 497] width 169 height 32
paste input "8"
type input "128000"
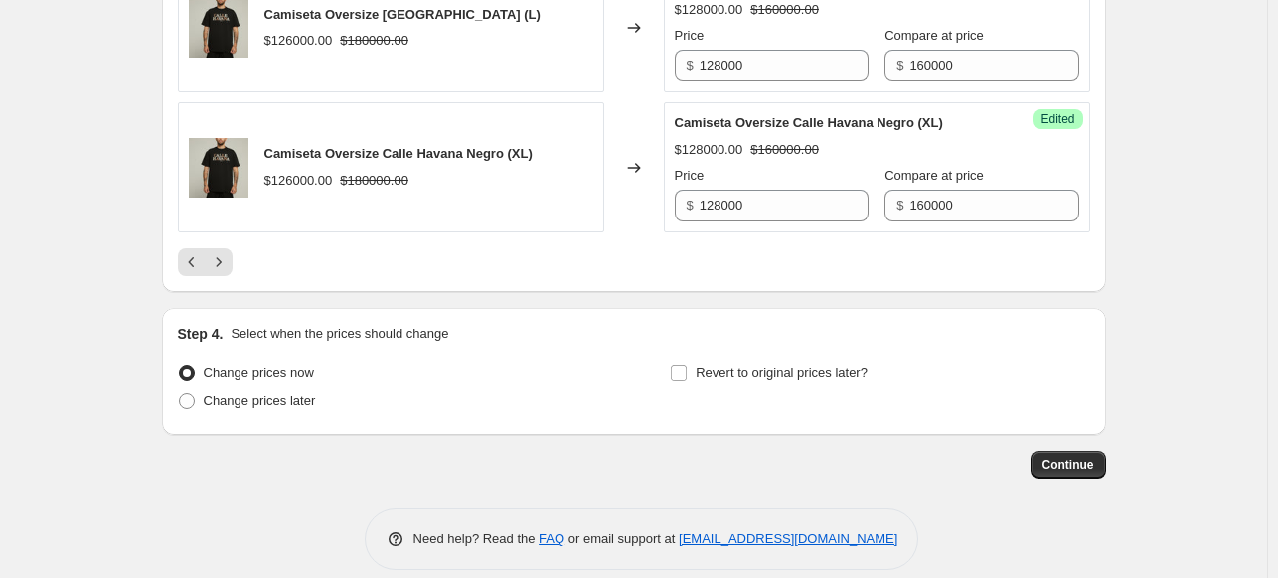
scroll to position [3292, 0]
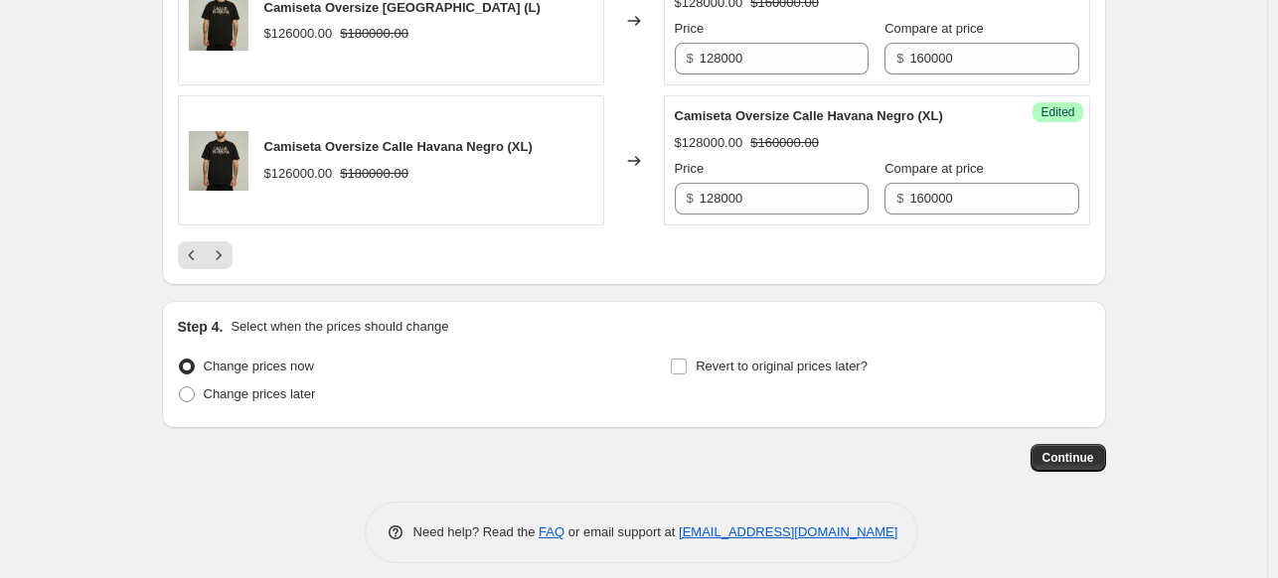
click at [221, 246] on icon "Next" at bounding box center [219, 255] width 20 height 20
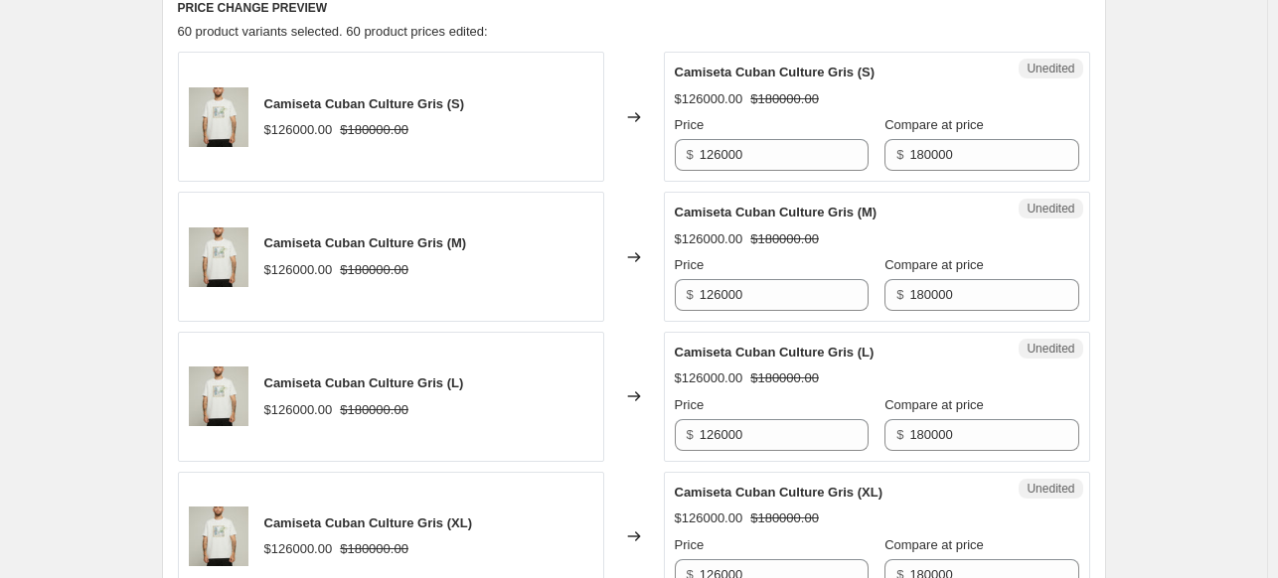
scroll to position [708, 0]
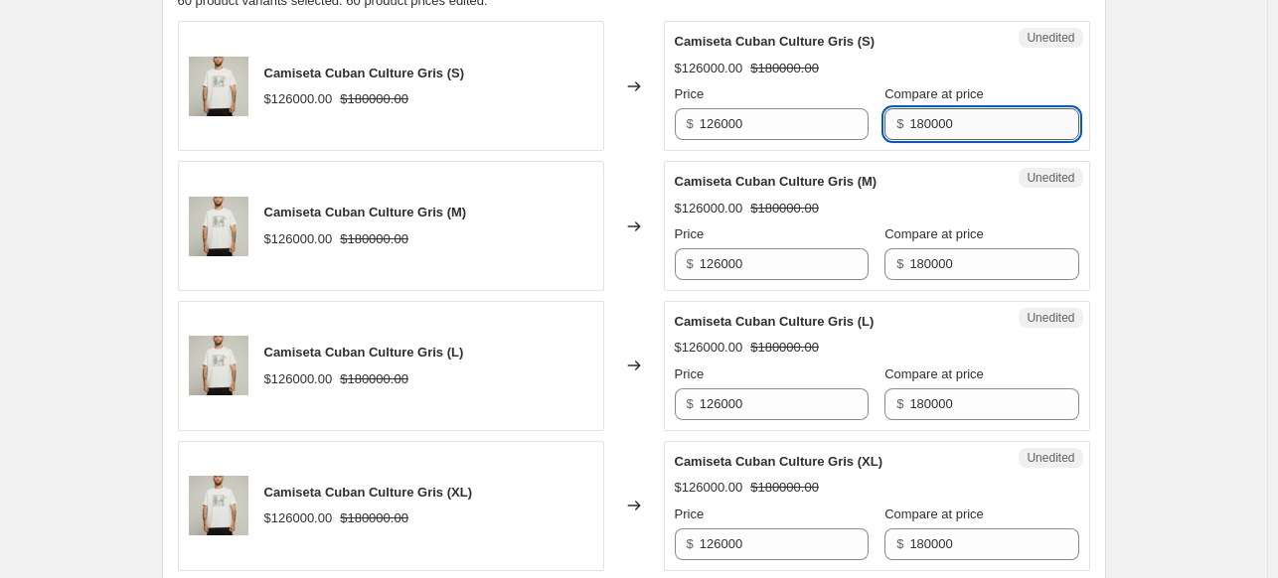
click at [954, 110] on input "180000" at bounding box center [993, 124] width 169 height 32
drag, startPoint x: 967, startPoint y: 120, endPoint x: 791, endPoint y: 99, distance: 177.1
click at [791, 99] on div "Price $ 126000 Compare at price $ 160000" at bounding box center [877, 112] width 404 height 56
type input "160000"
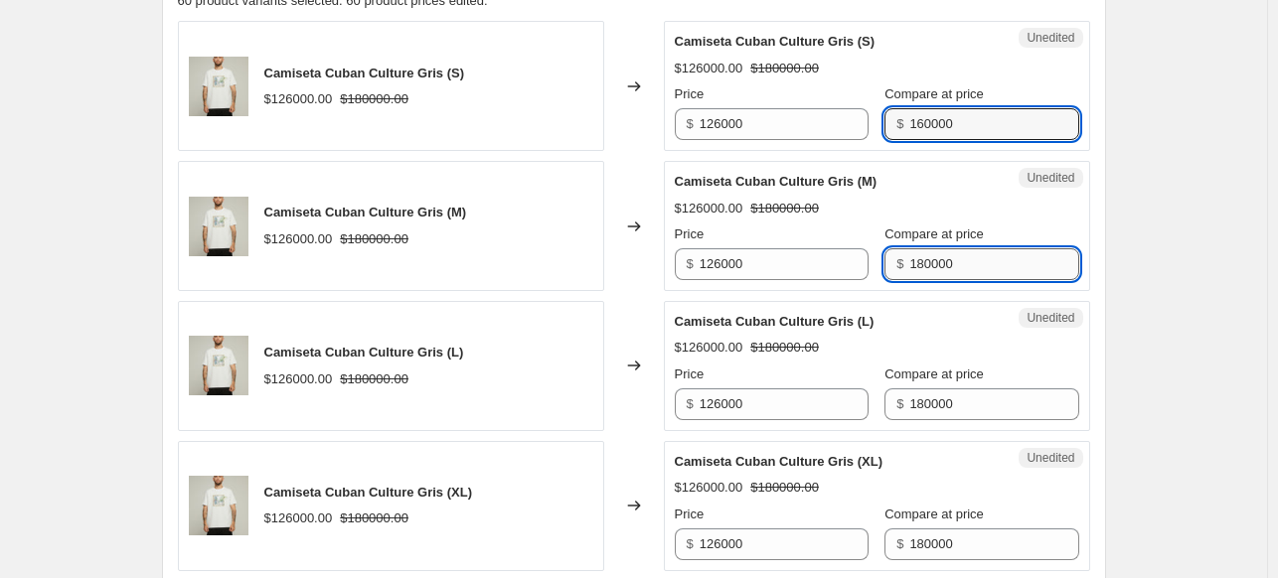
click at [938, 271] on input "180000" at bounding box center [993, 264] width 169 height 32
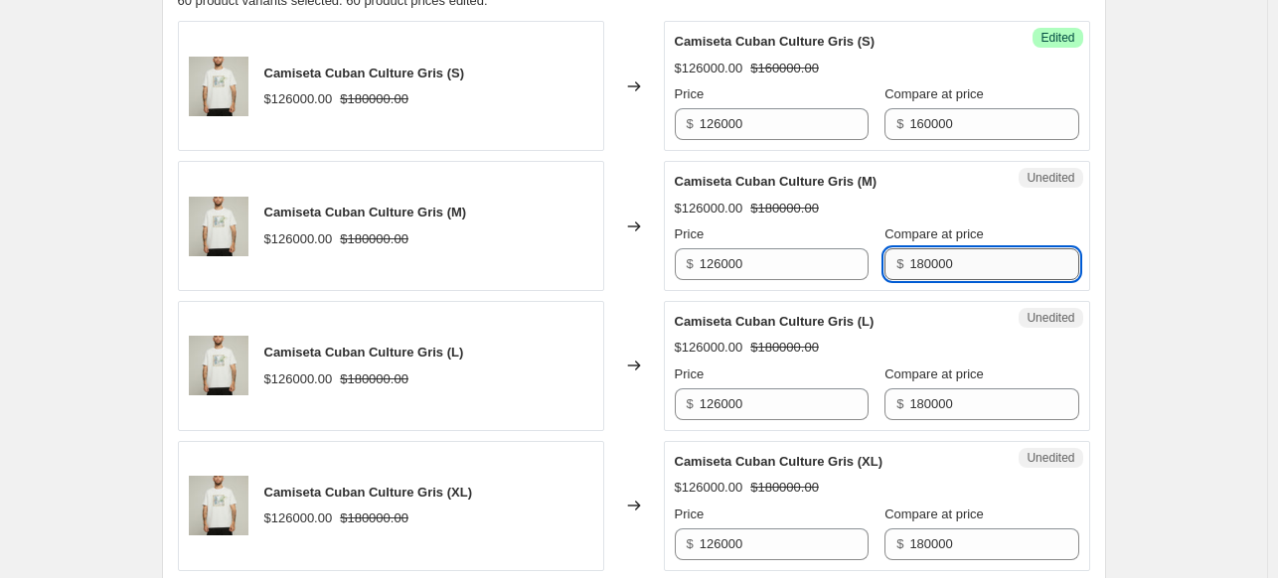
click at [938, 271] on input "180000" at bounding box center [993, 264] width 169 height 32
paste input "6"
type input "160000"
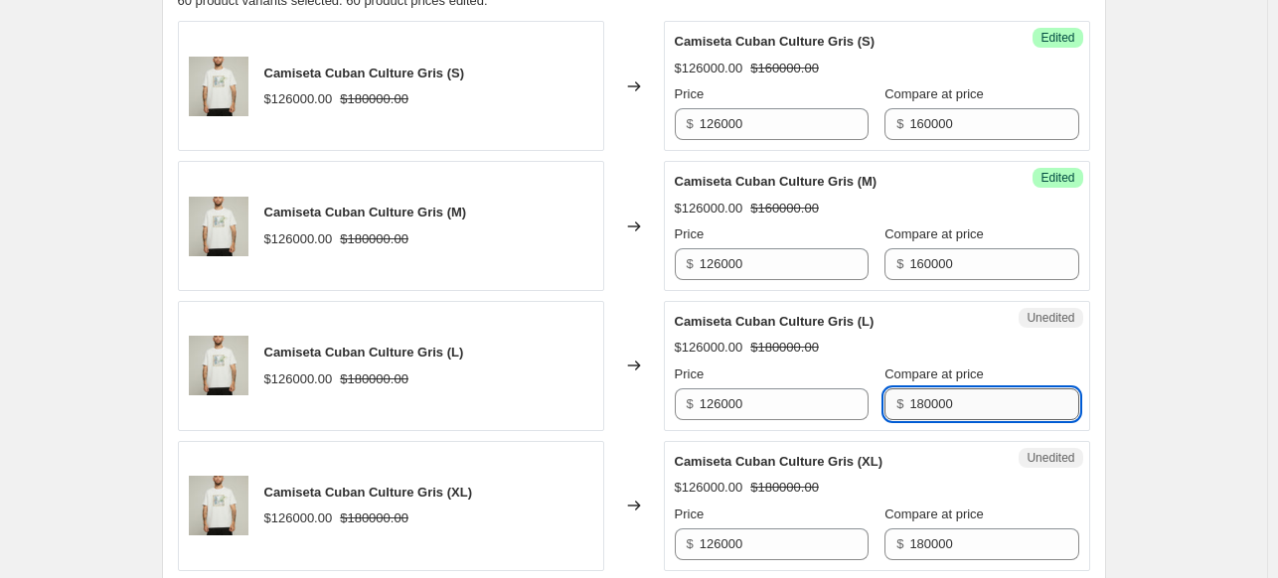
click at [973, 389] on input "180000" at bounding box center [993, 405] width 169 height 32
paste input "6"
type input "160000"
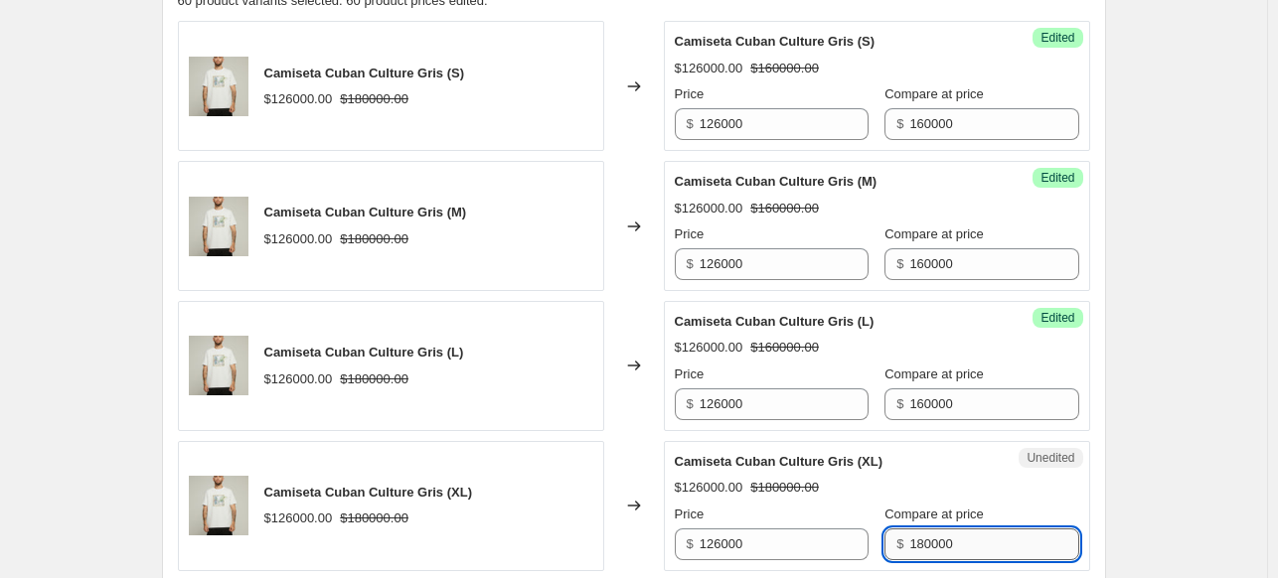
click at [959, 529] on input "180000" at bounding box center [993, 545] width 169 height 32
paste input "6"
type input "160000"
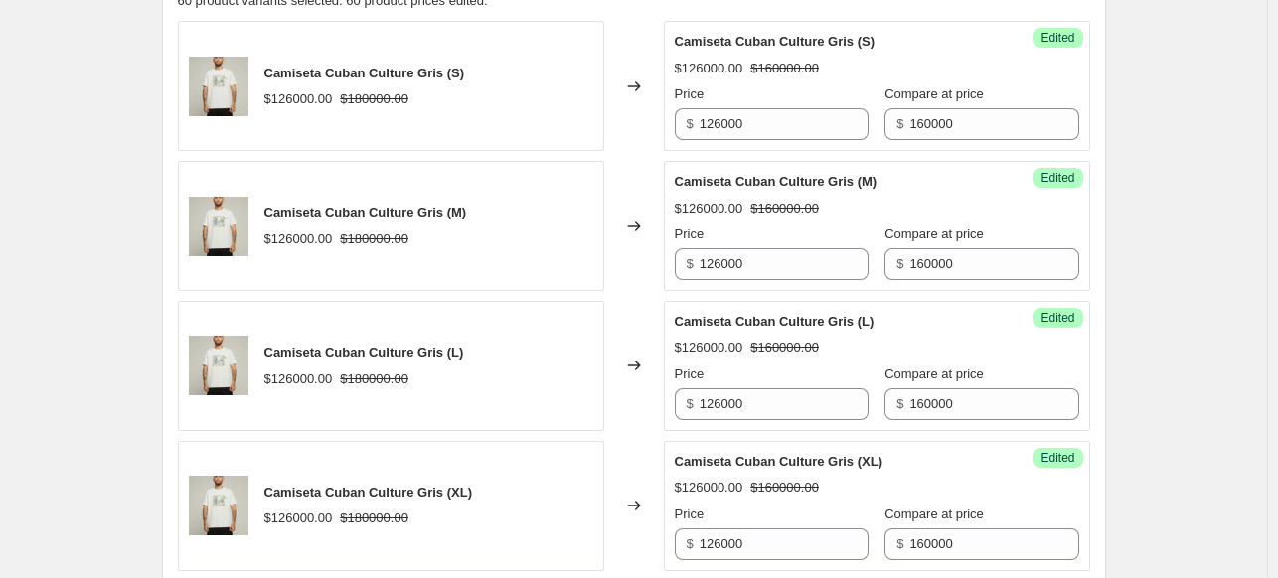
click at [762, 119] on input "126000" at bounding box center [784, 124] width 169 height 32
click at [762, 119] on input "128000" at bounding box center [784, 124] width 169 height 32
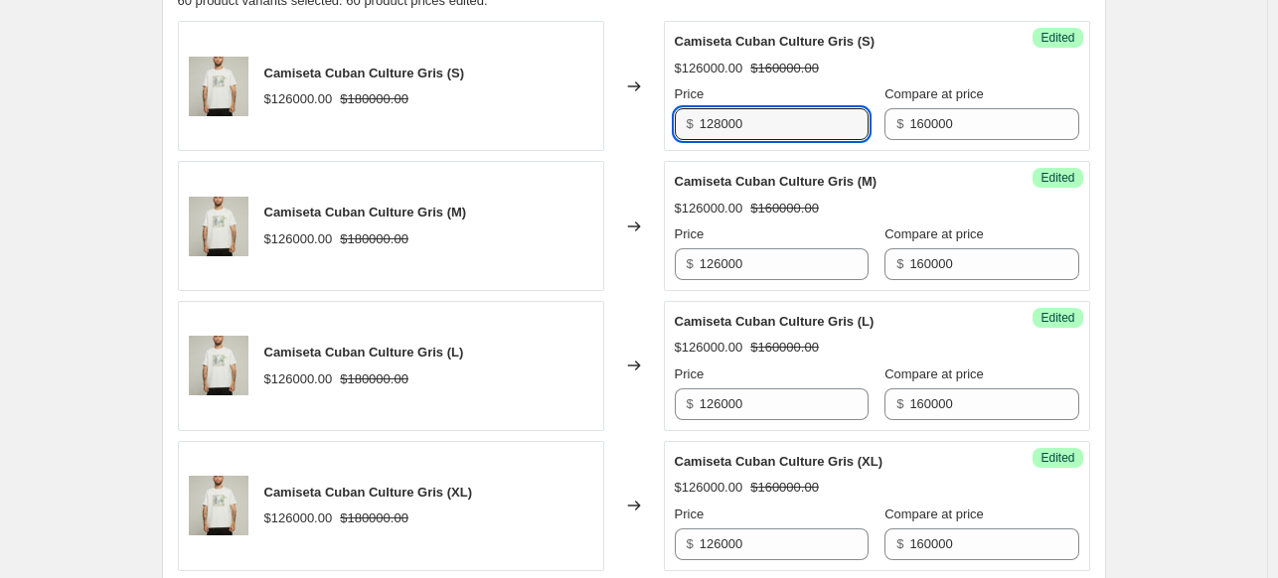
drag, startPoint x: 762, startPoint y: 120, endPoint x: 692, endPoint y: 126, distance: 70.8
click at [692, 126] on div "$ 128000" at bounding box center [772, 124] width 194 height 32
type input "128000"
click at [821, 258] on input "126000" at bounding box center [784, 264] width 169 height 32
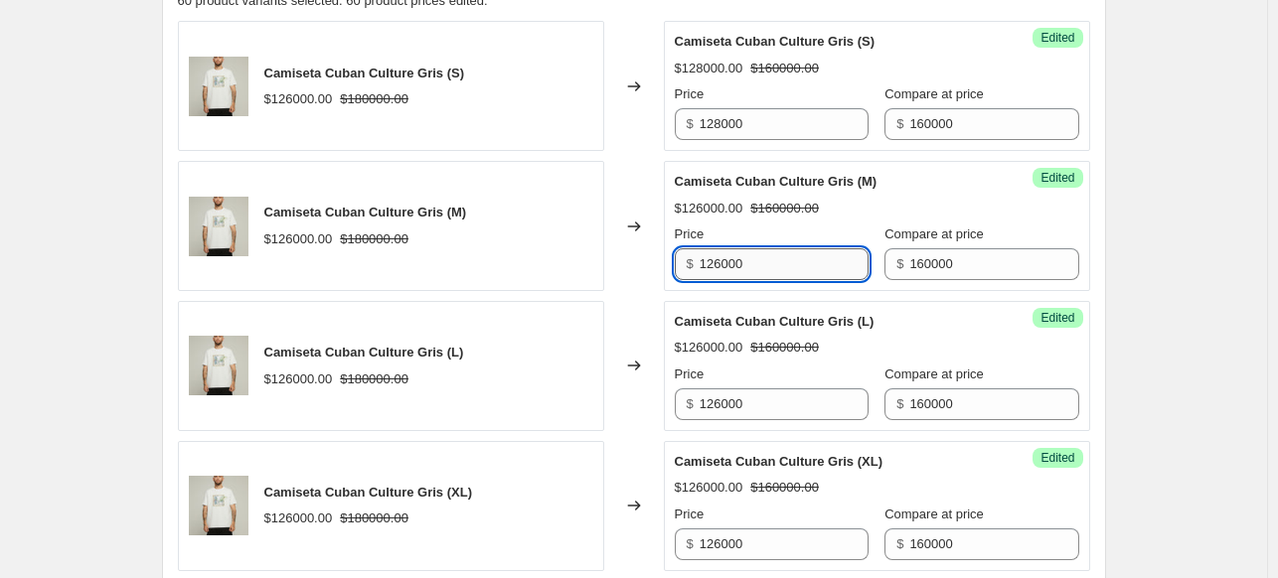
click at [821, 258] on input "126000" at bounding box center [784, 264] width 169 height 32
paste input "8"
type input "128000"
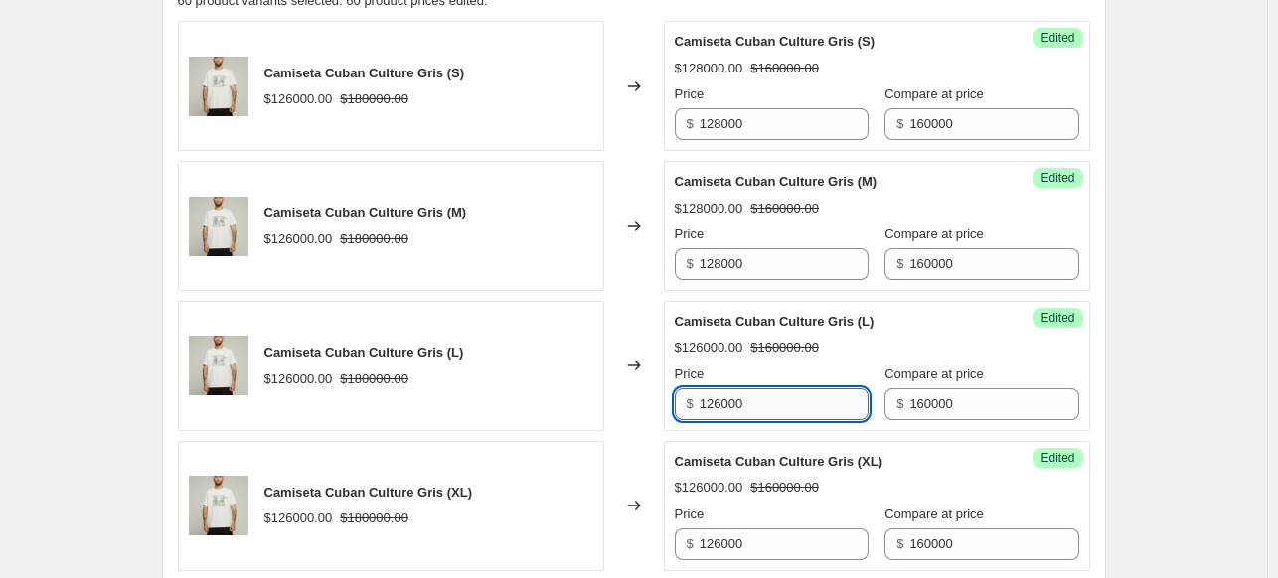
click at [763, 391] on input "126000" at bounding box center [784, 405] width 169 height 32
paste input "8"
type input "128000"
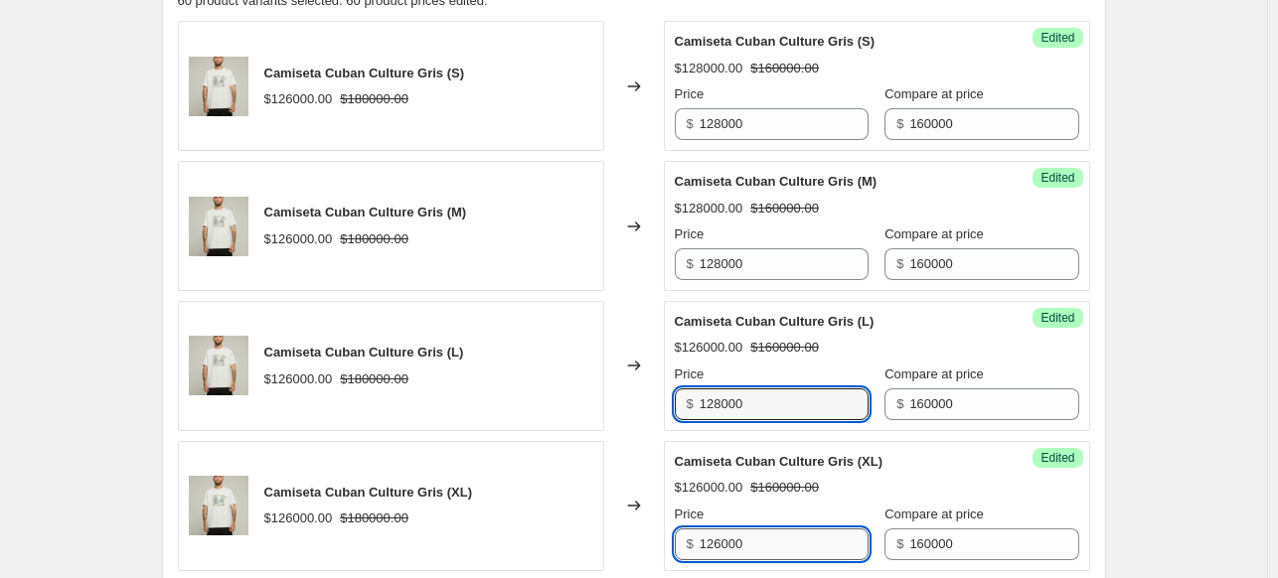
click at [755, 532] on input "126000" at bounding box center [784, 545] width 169 height 32
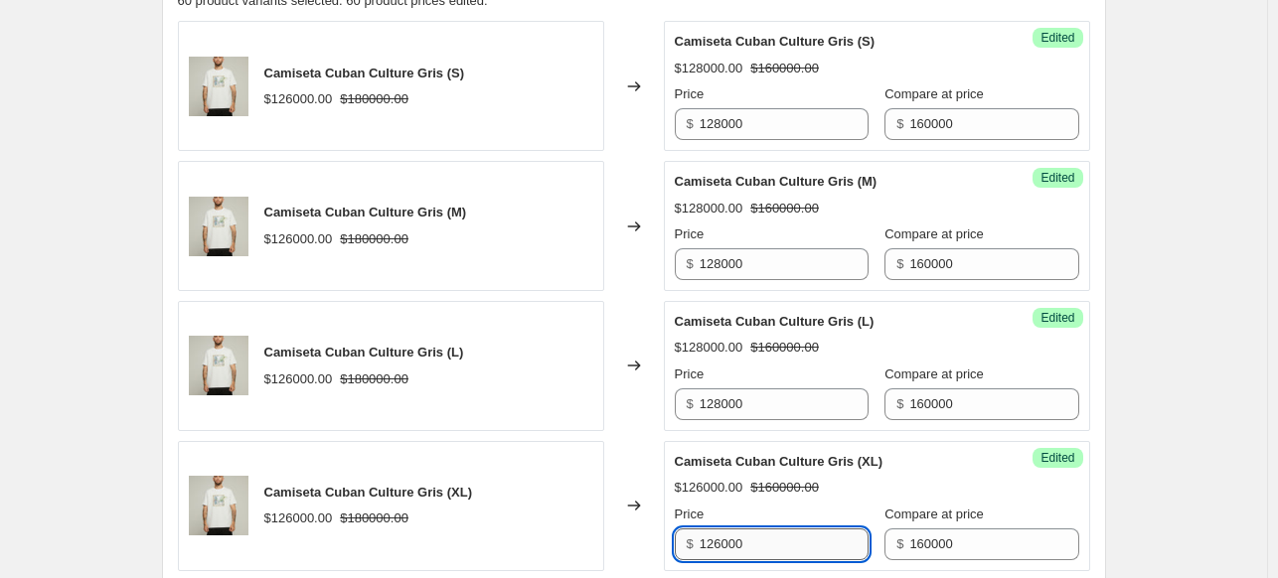
click at [755, 532] on input "126000" at bounding box center [784, 545] width 169 height 32
paste input "8"
type input "128000"
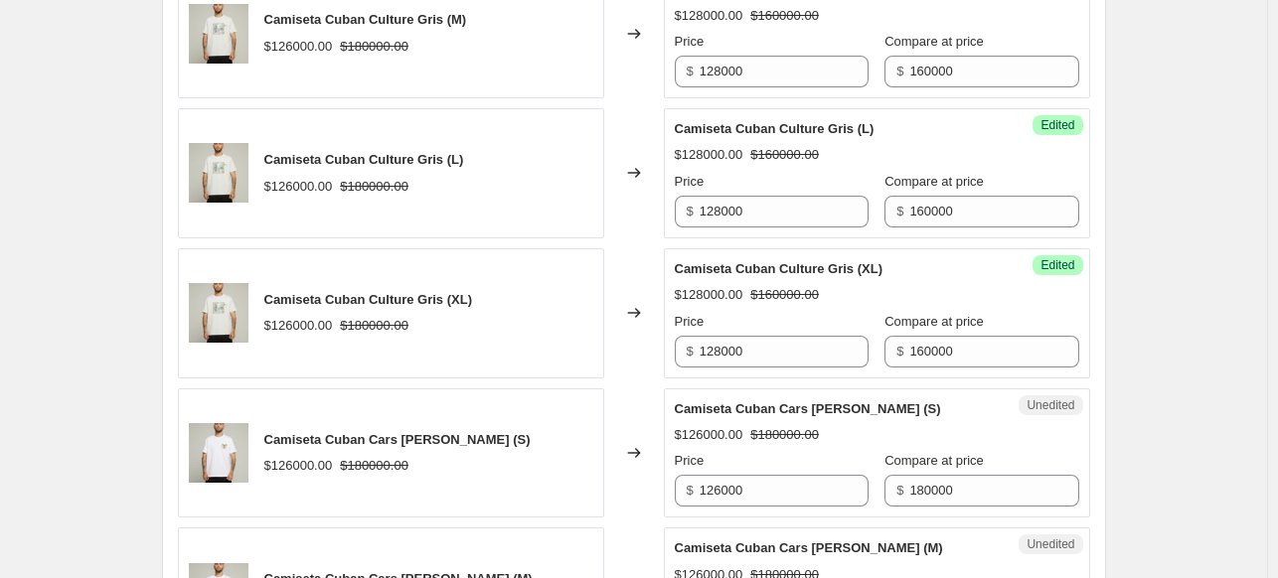
scroll to position [907, 0]
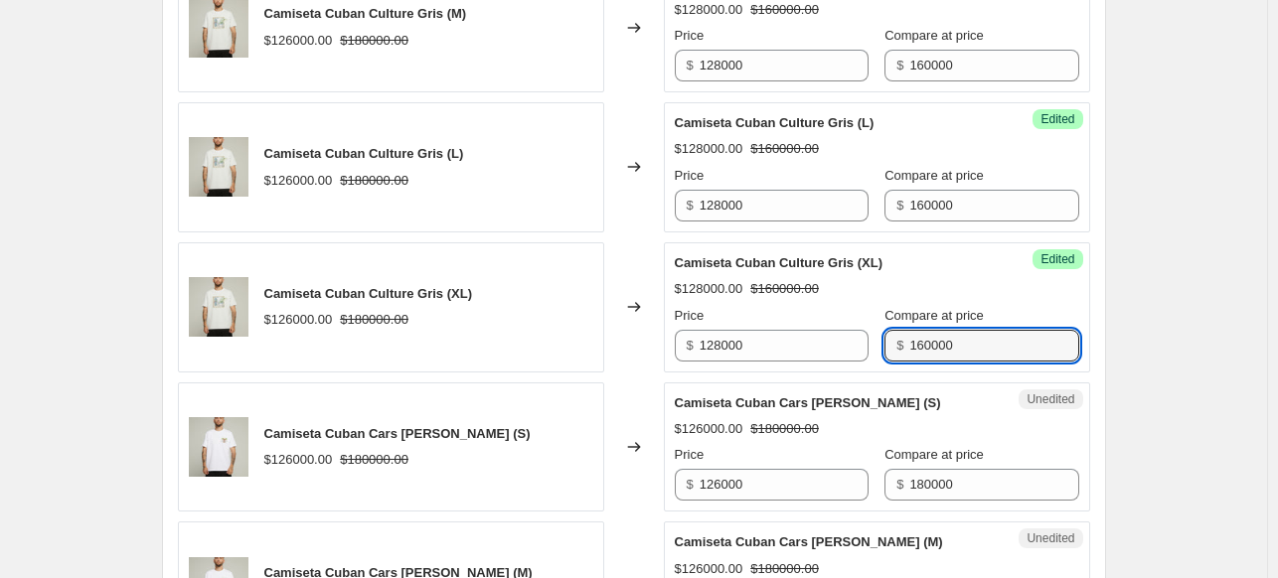
drag, startPoint x: 932, startPoint y: 345, endPoint x: 888, endPoint y: 340, distance: 44.0
click at [888, 340] on div "$ 160000" at bounding box center [981, 346] width 194 height 32
drag, startPoint x: 1012, startPoint y: 339, endPoint x: 855, endPoint y: 323, distance: 157.8
click at [855, 323] on div "Price $ 128000 Compare at price $ 160000" at bounding box center [877, 334] width 404 height 56
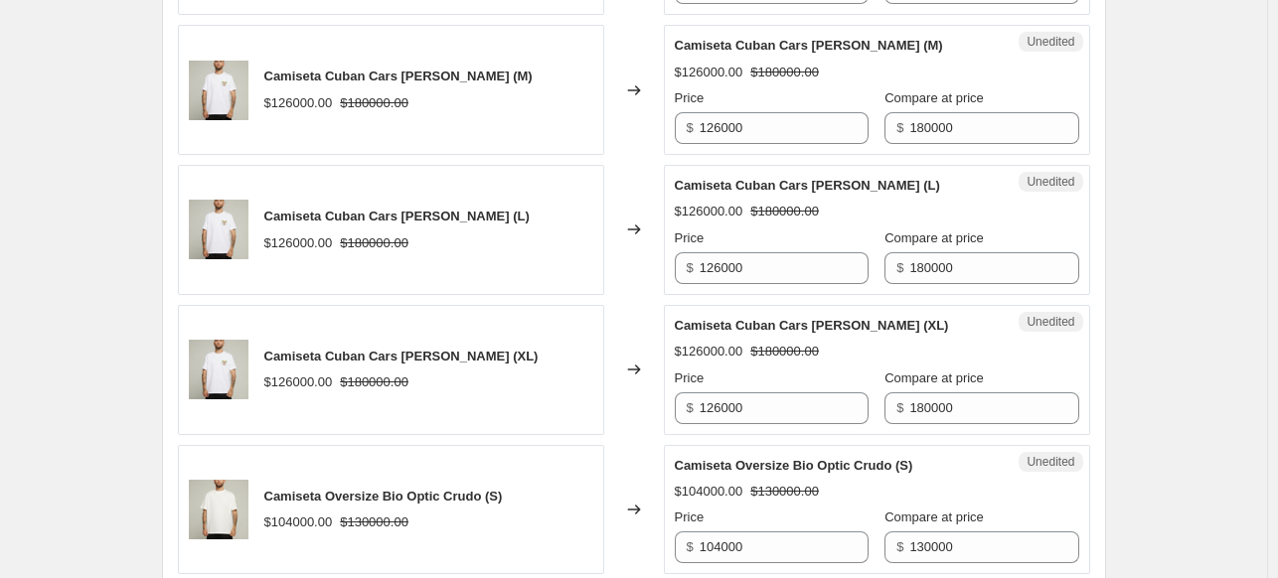
scroll to position [1305, 0]
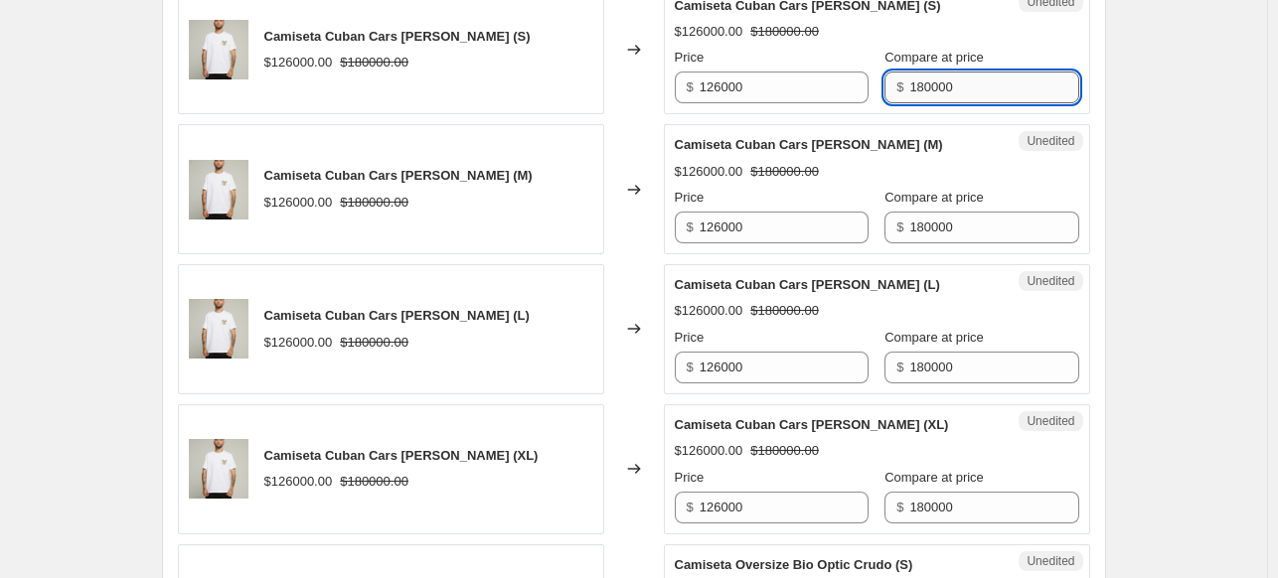
click at [978, 78] on input "180000" at bounding box center [993, 88] width 169 height 32
paste input "6"
type input "160000"
click at [930, 236] on input "180000" at bounding box center [993, 228] width 169 height 32
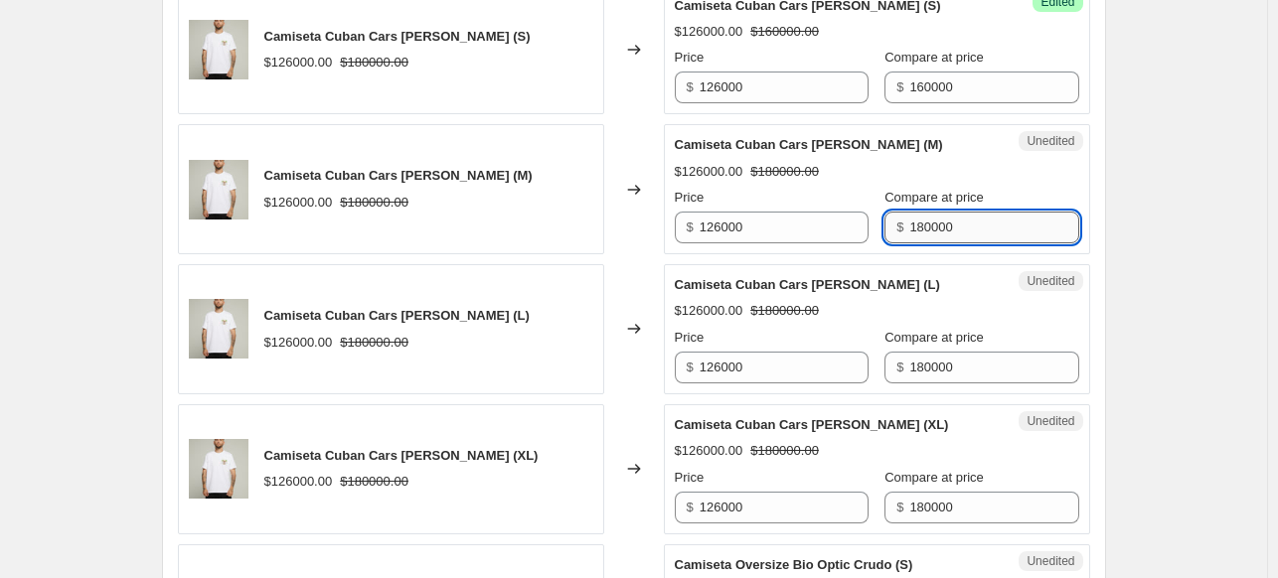
click at [930, 236] on input "180000" at bounding box center [993, 228] width 169 height 32
paste input "6"
type input "160000"
click at [958, 362] on input "180000" at bounding box center [993, 368] width 169 height 32
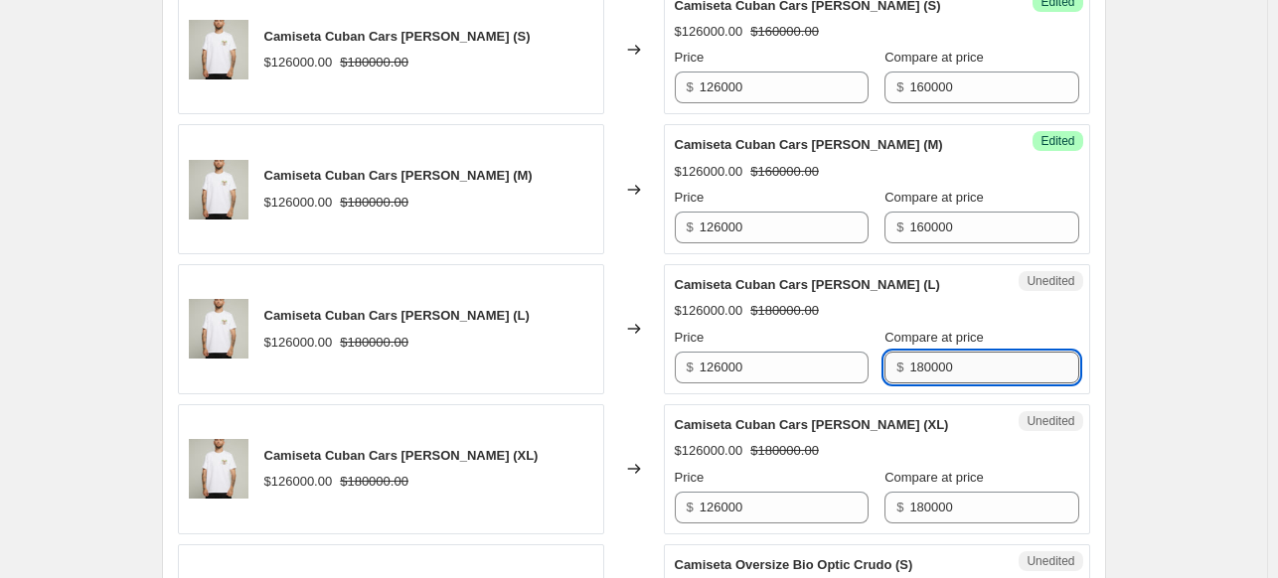
click at [958, 362] on input "180000" at bounding box center [993, 368] width 169 height 32
paste input "6"
type input "160000"
click at [946, 502] on input "180000" at bounding box center [993, 508] width 169 height 32
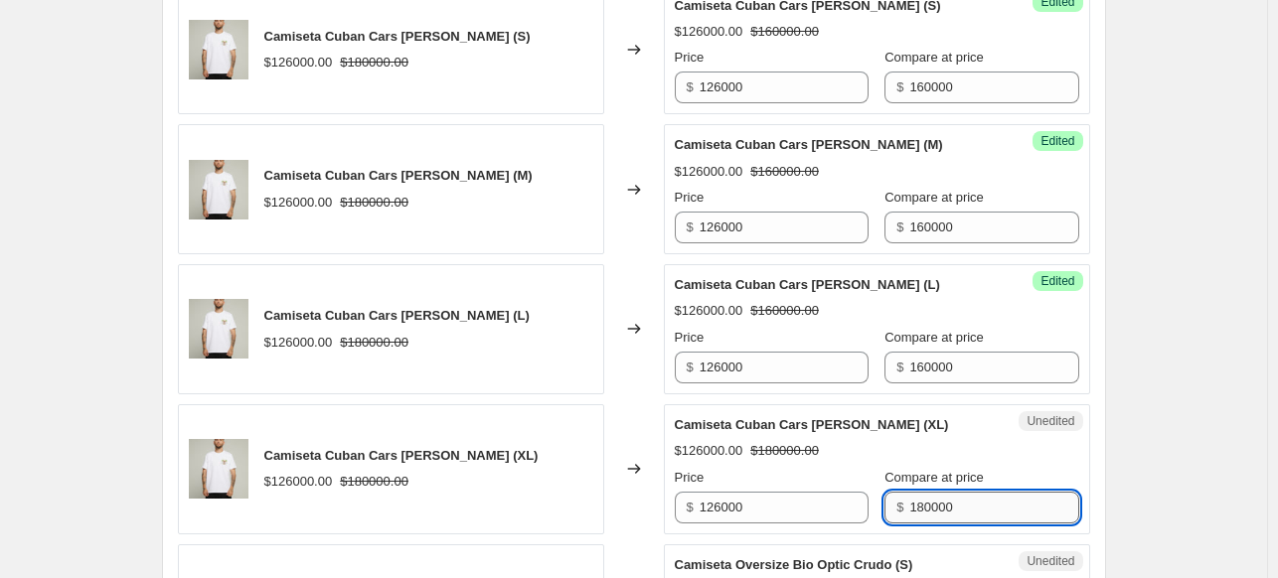
click at [946, 502] on input "180000" at bounding box center [993, 508] width 169 height 32
paste input "6"
type input "160000"
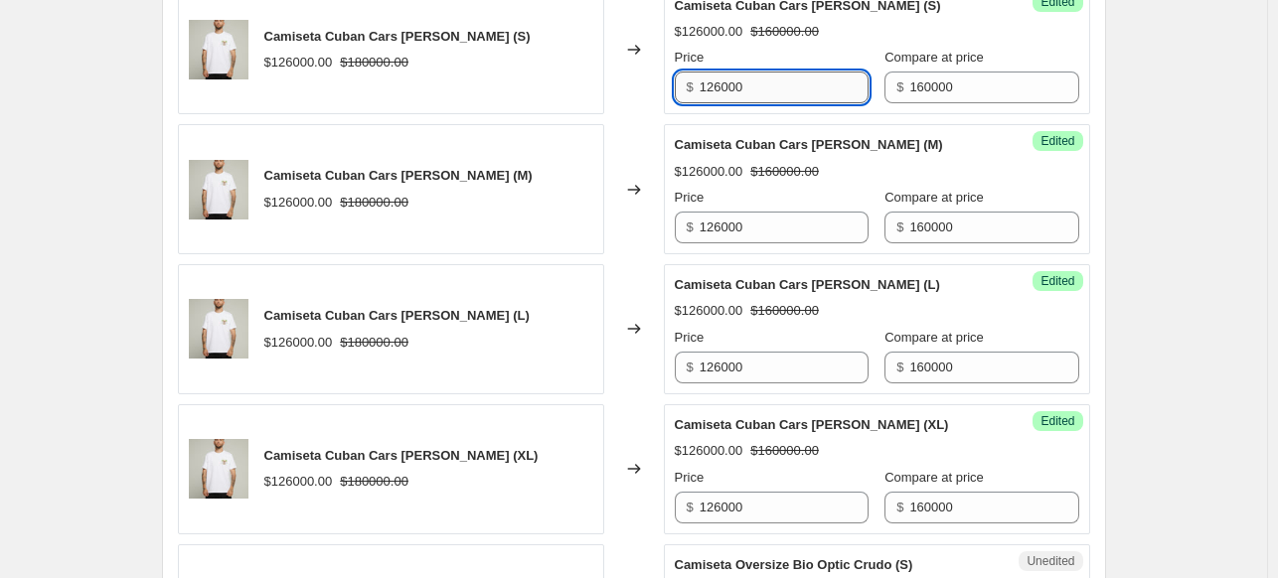
click at [761, 82] on input "126000" at bounding box center [784, 88] width 169 height 32
type input "120000"
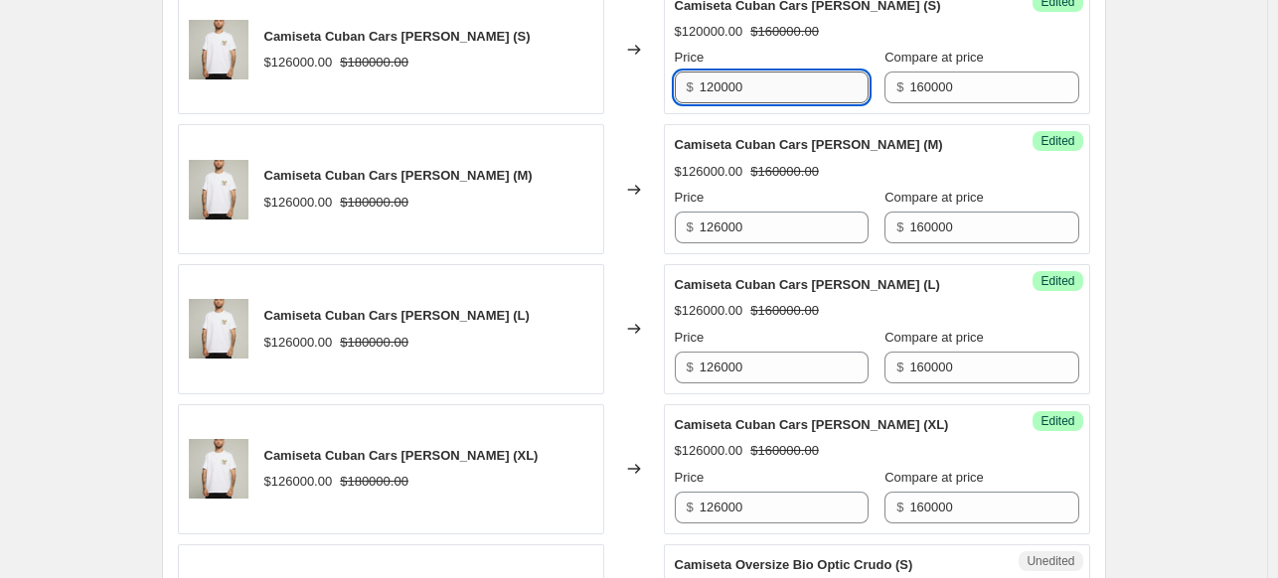
click at [727, 85] on input "120000" at bounding box center [784, 88] width 169 height 32
drag, startPoint x: 758, startPoint y: 86, endPoint x: 660, endPoint y: 77, distance: 98.9
click at [660, 77] on div "Camiseta Cuban Cars [PERSON_NAME] (S) $126000.00 $180000.00 Changed to Success …" at bounding box center [634, 50] width 912 height 130
click at [787, 215] on input "126000" at bounding box center [784, 228] width 169 height 32
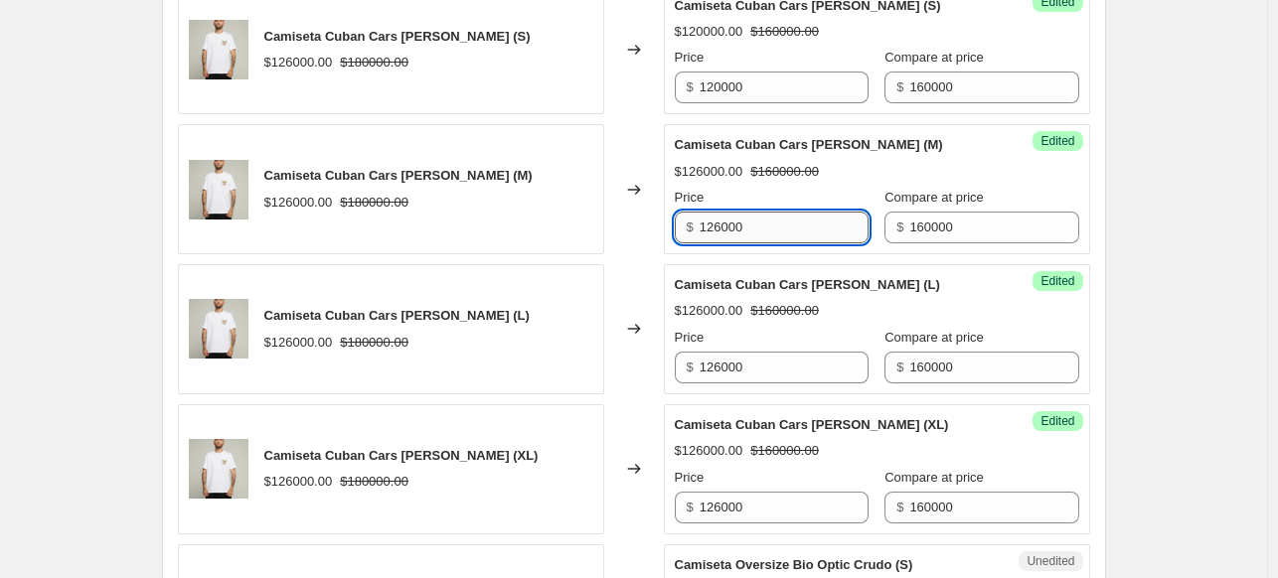
click at [787, 215] on input "126000" at bounding box center [784, 228] width 169 height 32
paste input "0"
type input "120000"
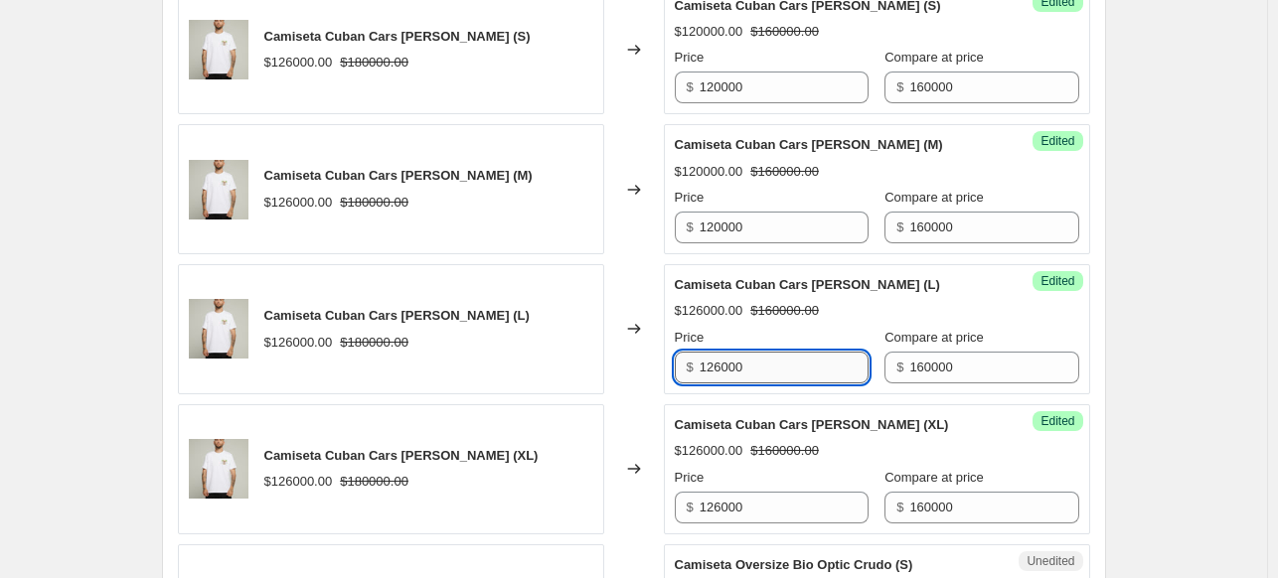
click at [799, 377] on input "126000" at bounding box center [784, 368] width 169 height 32
paste input "0"
type input "120000"
click at [779, 498] on input "126000" at bounding box center [784, 508] width 169 height 32
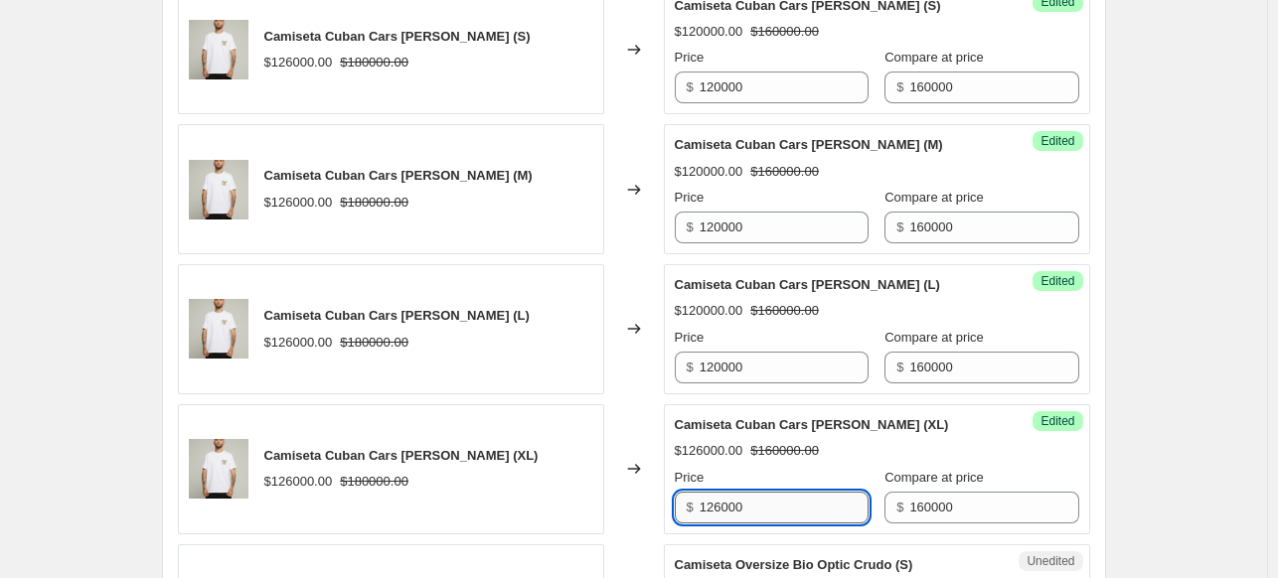
click at [779, 498] on input "126000" at bounding box center [784, 508] width 169 height 32
paste input "0"
type input "120000"
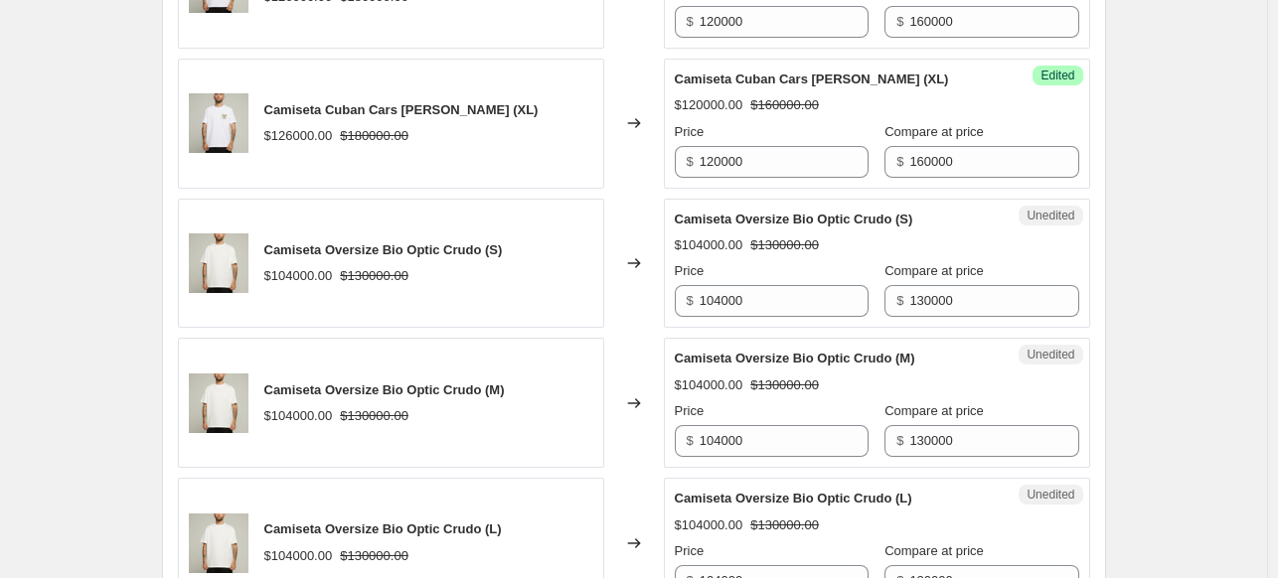
scroll to position [1702, 0]
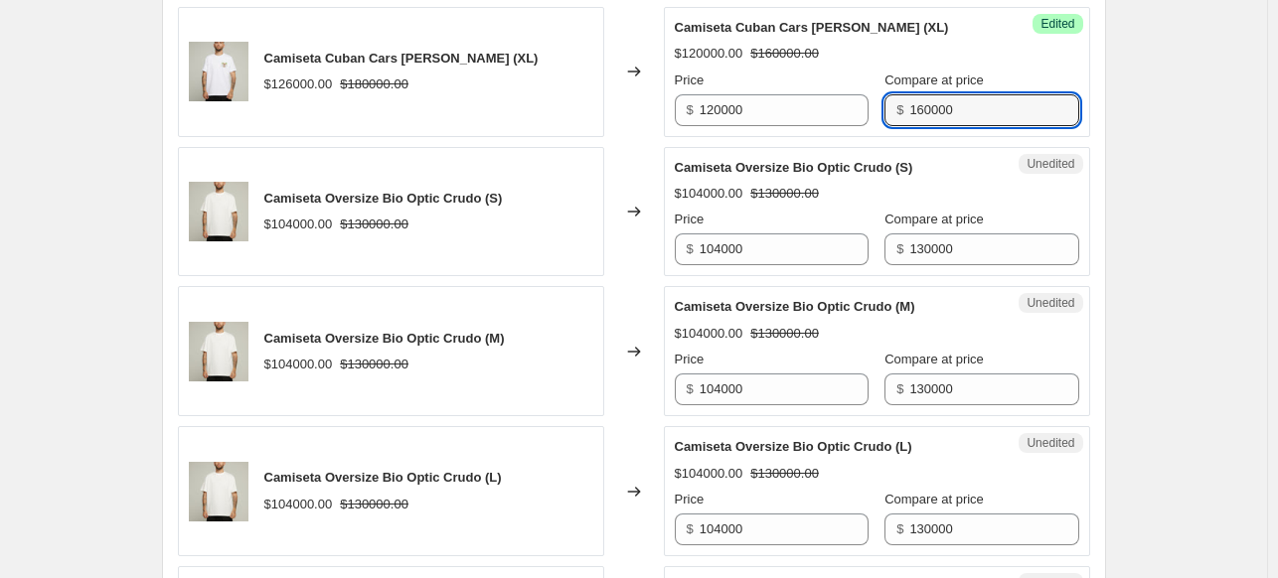
drag, startPoint x: 966, startPoint y: 104, endPoint x: 855, endPoint y: 85, distance: 112.9
click at [856, 85] on div "Price $ 120000 Compare at price $ 160000" at bounding box center [877, 99] width 404 height 56
click at [1117, 190] on div "Create new price [MEDICAL_DATA]. This page is ready Create new price [MEDICAL_D…" at bounding box center [634, 240] width 992 height 3885
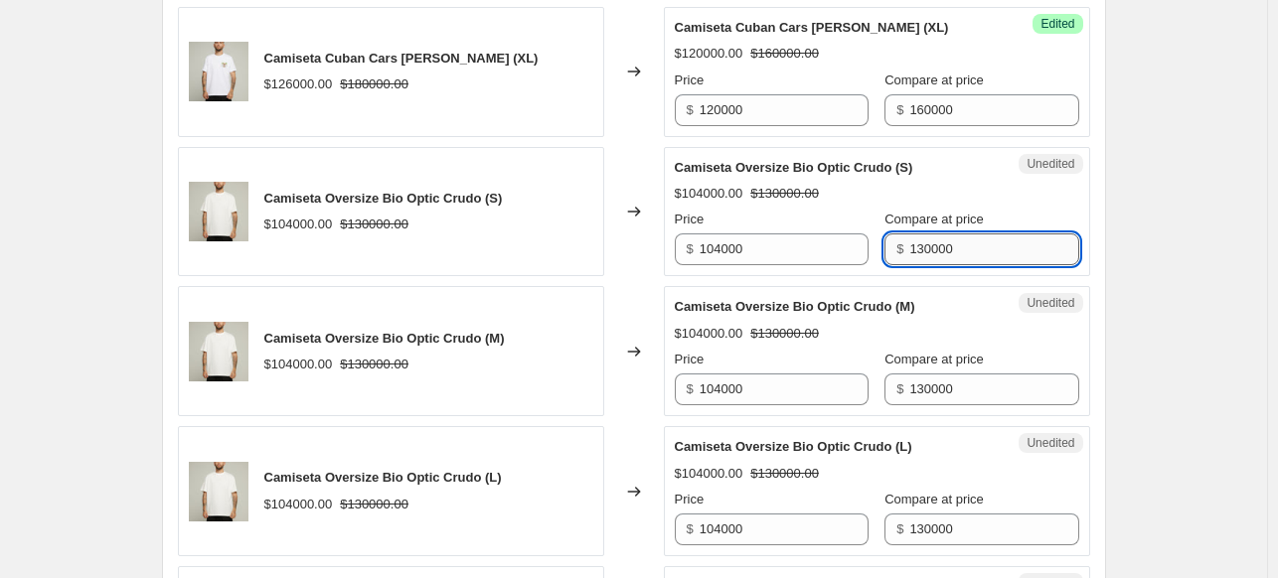
click at [990, 243] on input "130000" at bounding box center [993, 250] width 169 height 32
paste input "6"
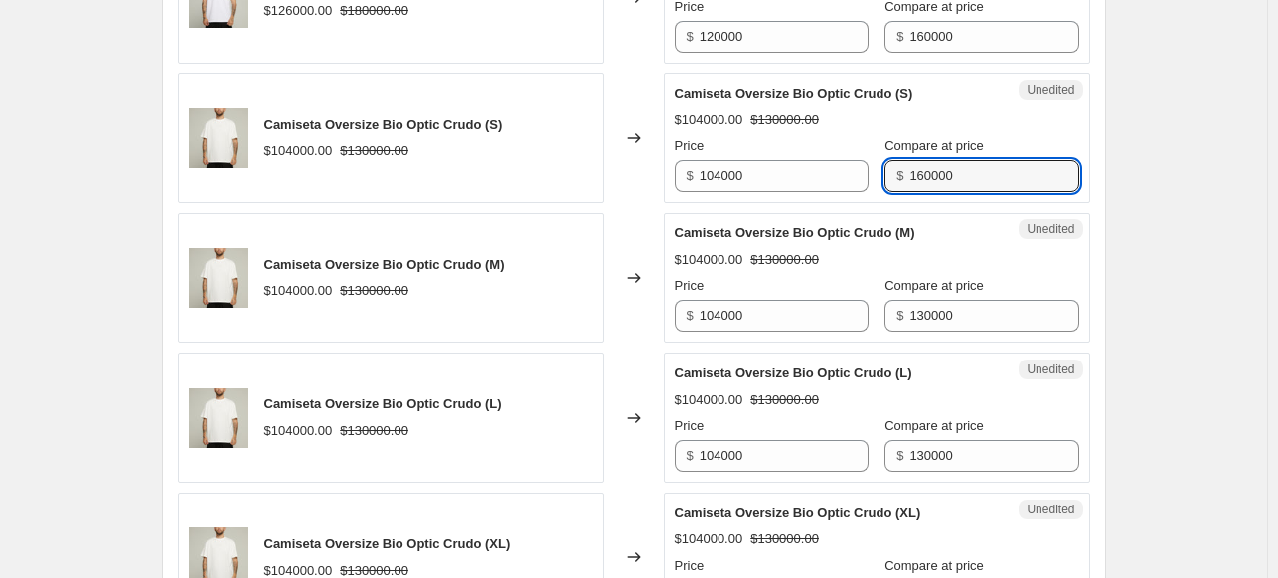
scroll to position [1802, 0]
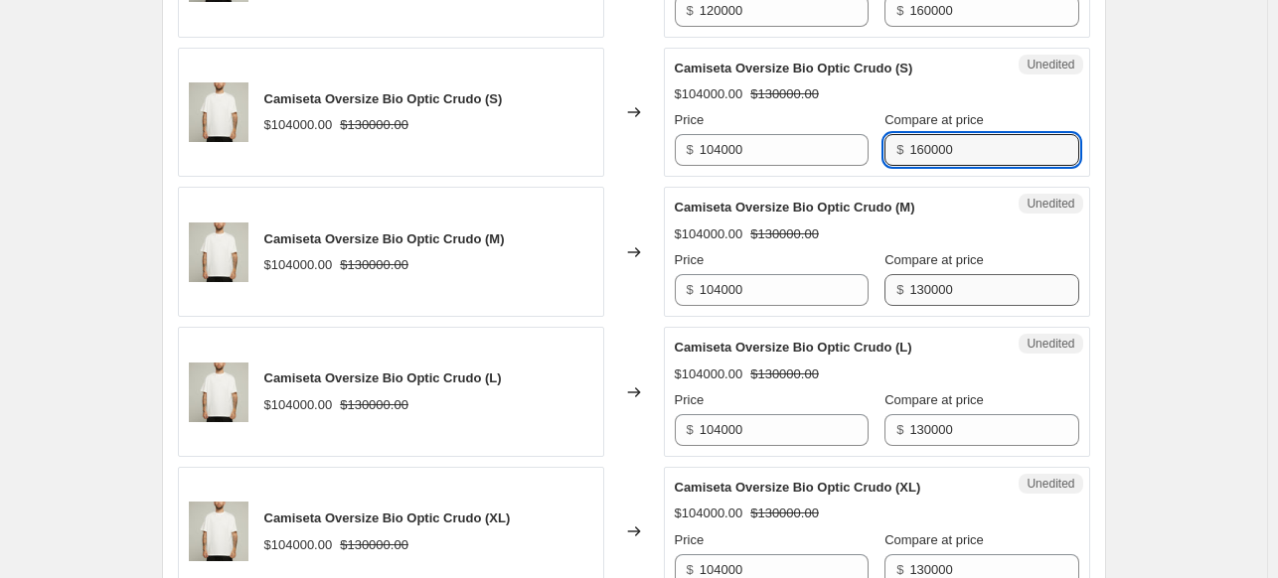
type input "160000"
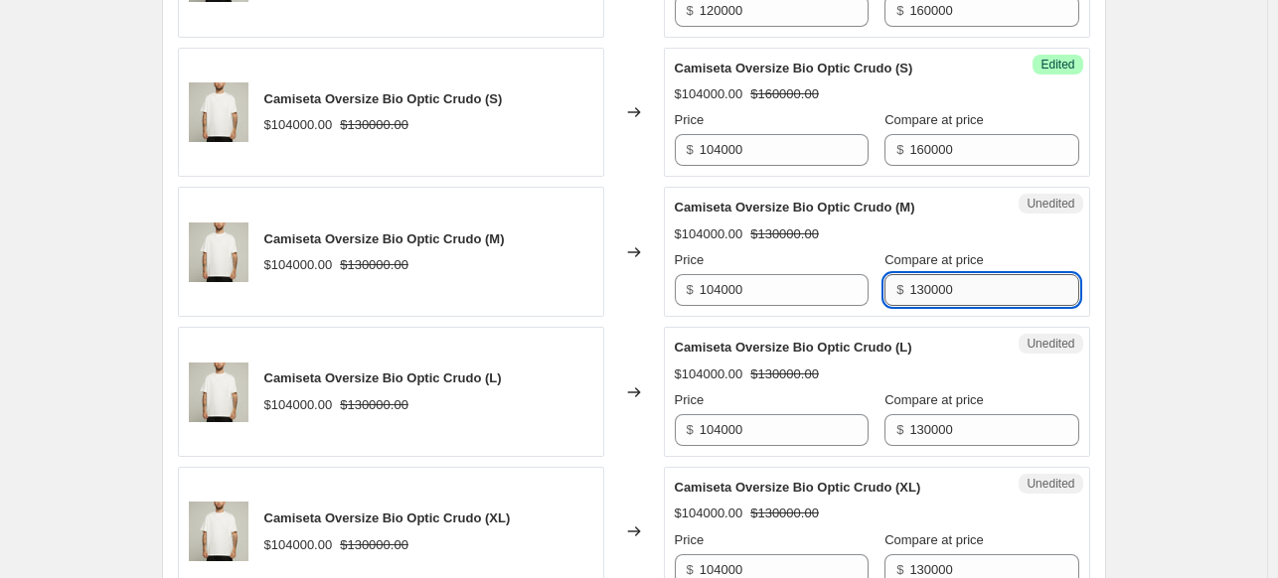
click at [958, 276] on input "130000" at bounding box center [993, 290] width 169 height 32
paste input "6"
type input "160000"
click at [952, 420] on input "130000" at bounding box center [993, 430] width 169 height 32
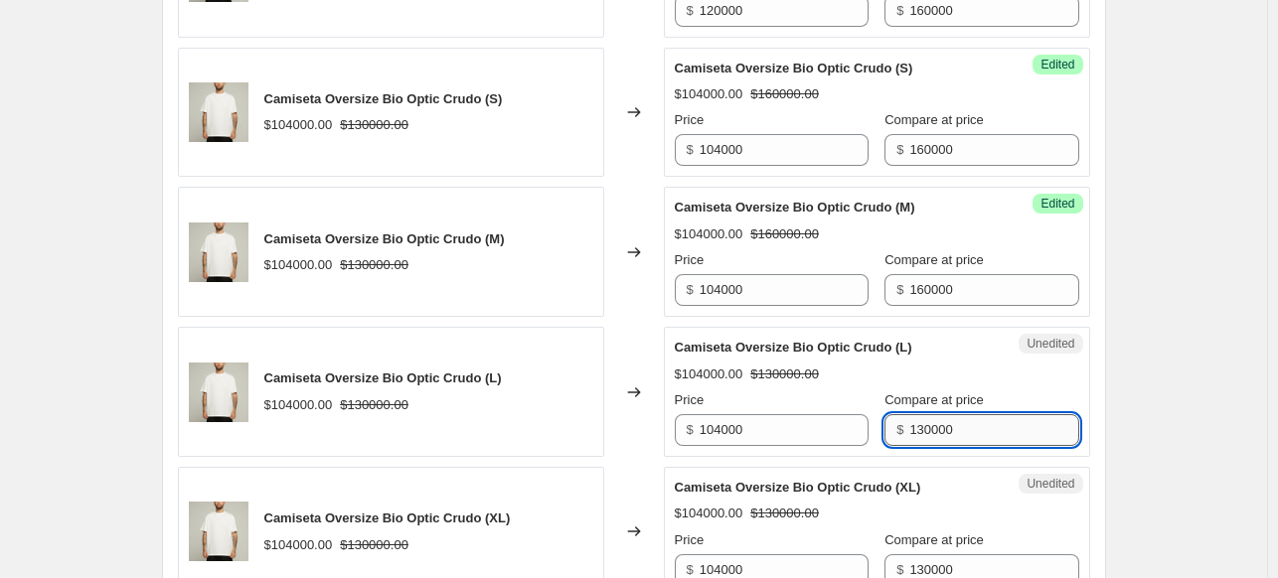
click at [952, 420] on input "130000" at bounding box center [993, 430] width 169 height 32
paste input "6"
type input "160000"
click at [943, 565] on input "130000" at bounding box center [993, 570] width 169 height 32
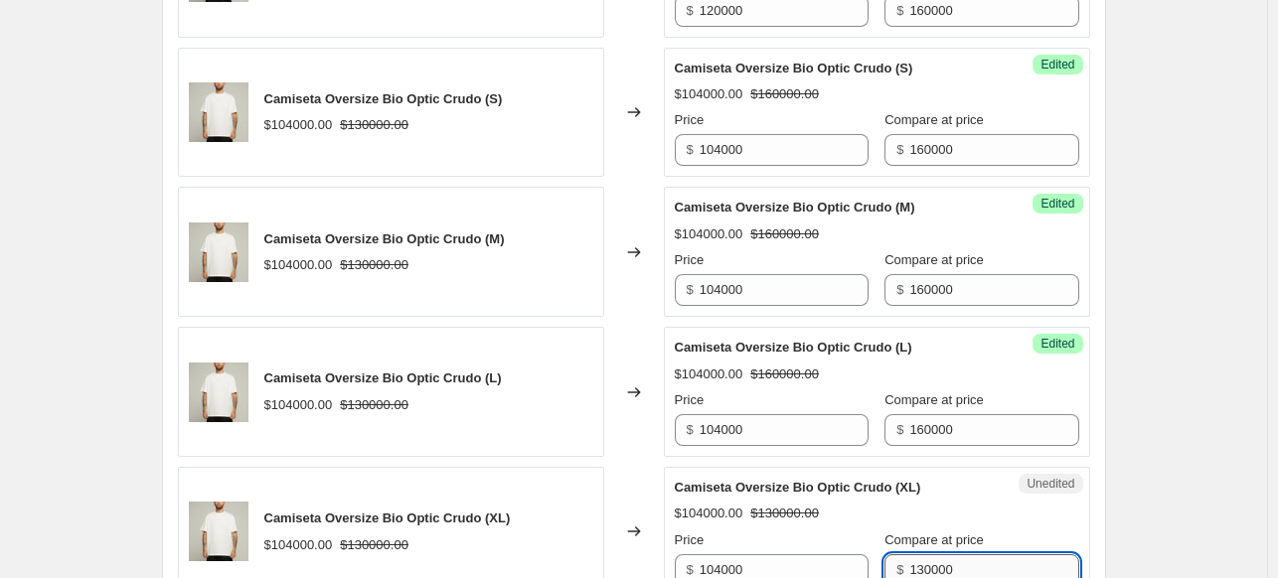
click at [943, 565] on input "130000" at bounding box center [993, 570] width 169 height 32
paste input "6"
type input "160000"
click at [760, 147] on input "104000" at bounding box center [784, 150] width 169 height 32
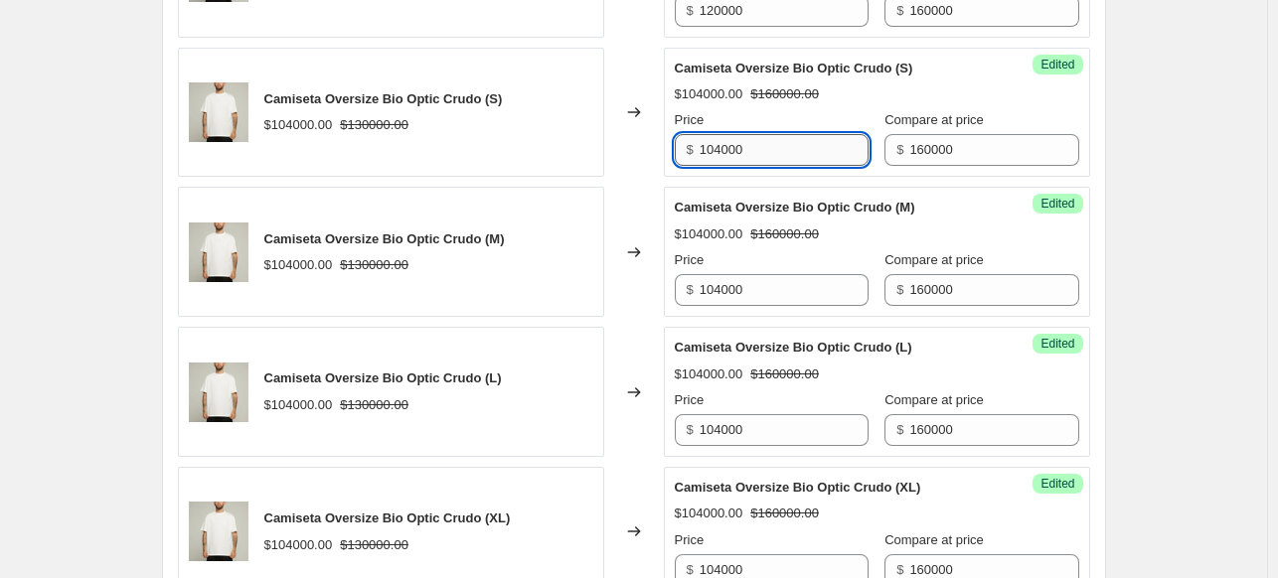
click at [760, 147] on input "104000" at bounding box center [784, 150] width 169 height 32
click at [760, 147] on input "120000" at bounding box center [784, 150] width 169 height 32
drag, startPoint x: 766, startPoint y: 150, endPoint x: 654, endPoint y: 132, distance: 113.7
click at [654, 132] on div "Camiseta Oversize Bio Optic Crudo (S) $104000.00 $130000.00 Changed to Success …" at bounding box center [634, 113] width 912 height 130
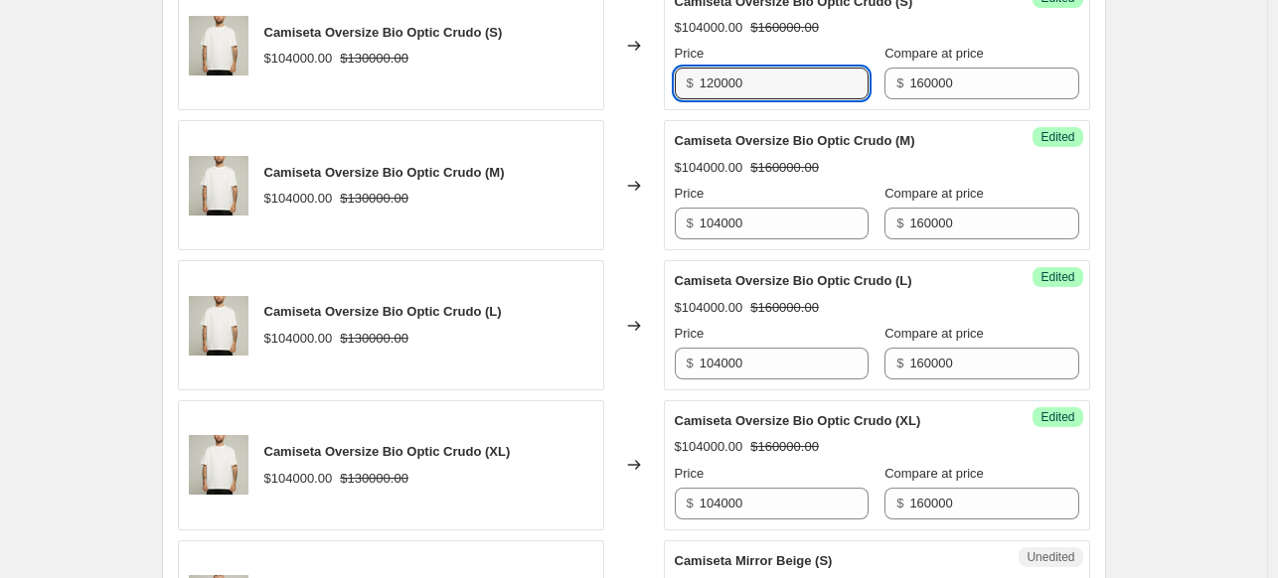
scroll to position [1901, 0]
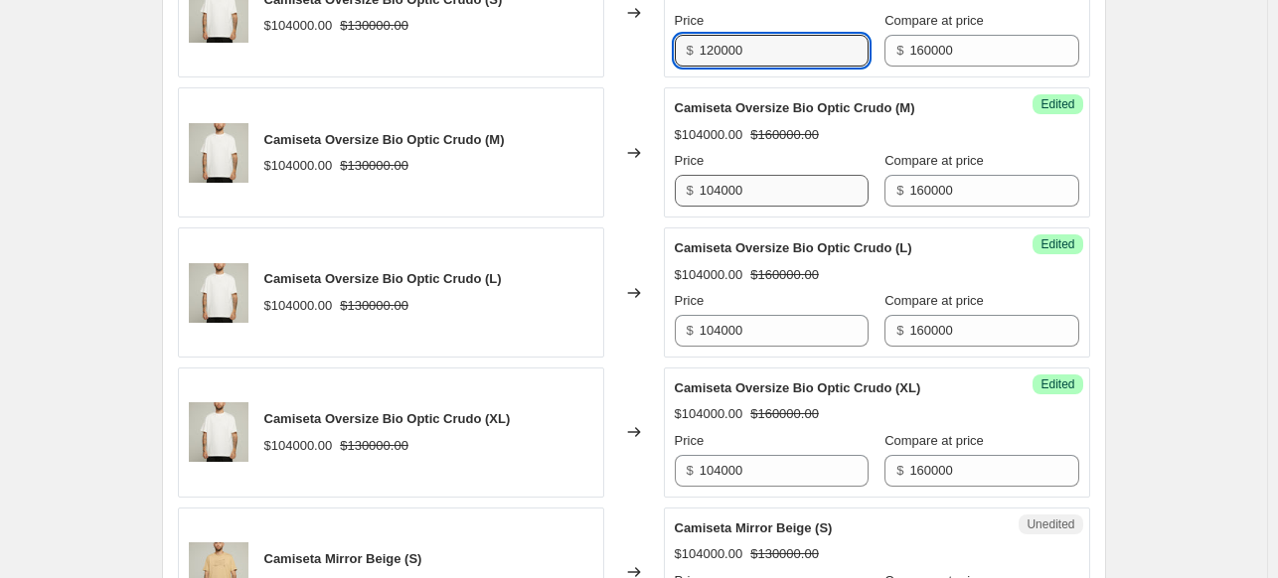
type input "120000"
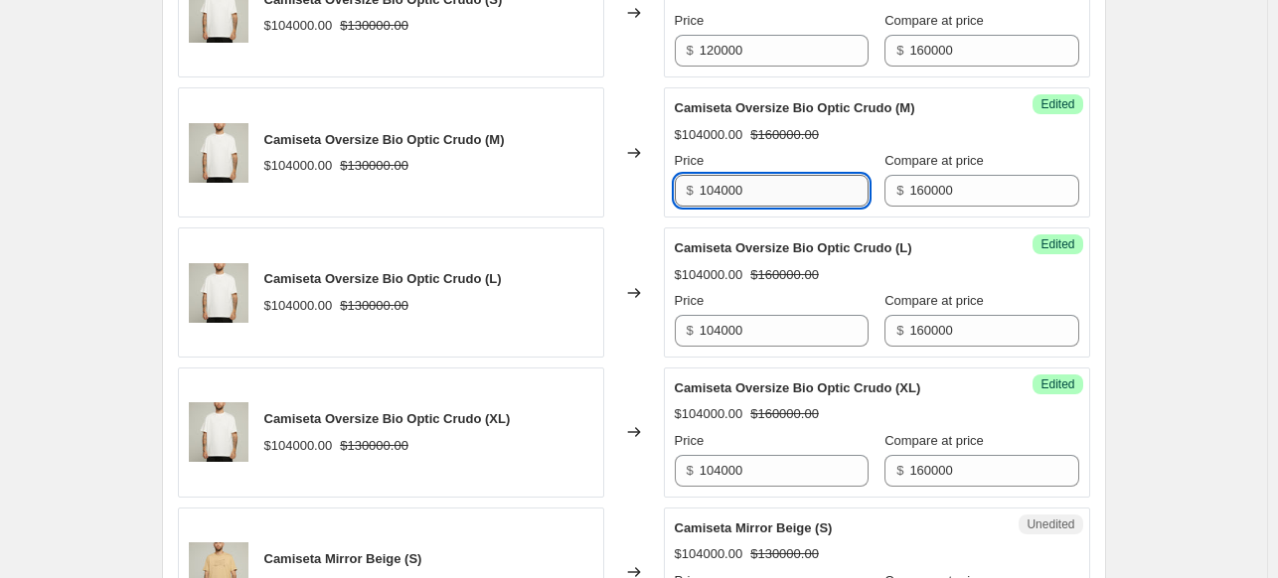
click at [748, 184] on input "104000" at bounding box center [784, 191] width 169 height 32
paste input "20"
type input "120000"
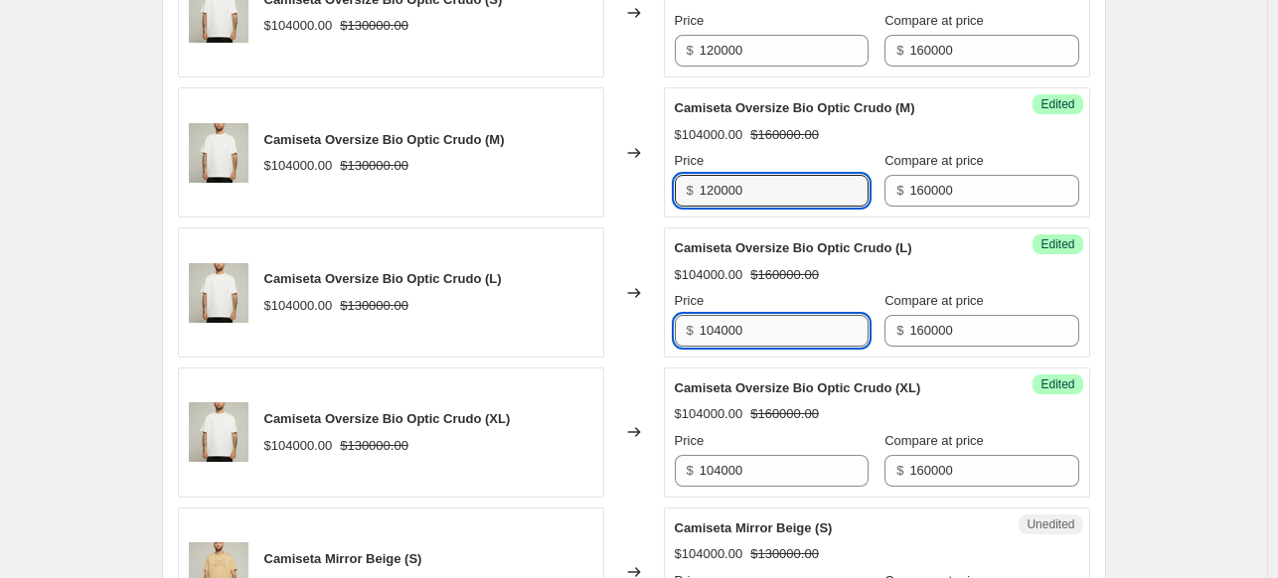
click at [738, 318] on input "104000" at bounding box center [784, 331] width 169 height 32
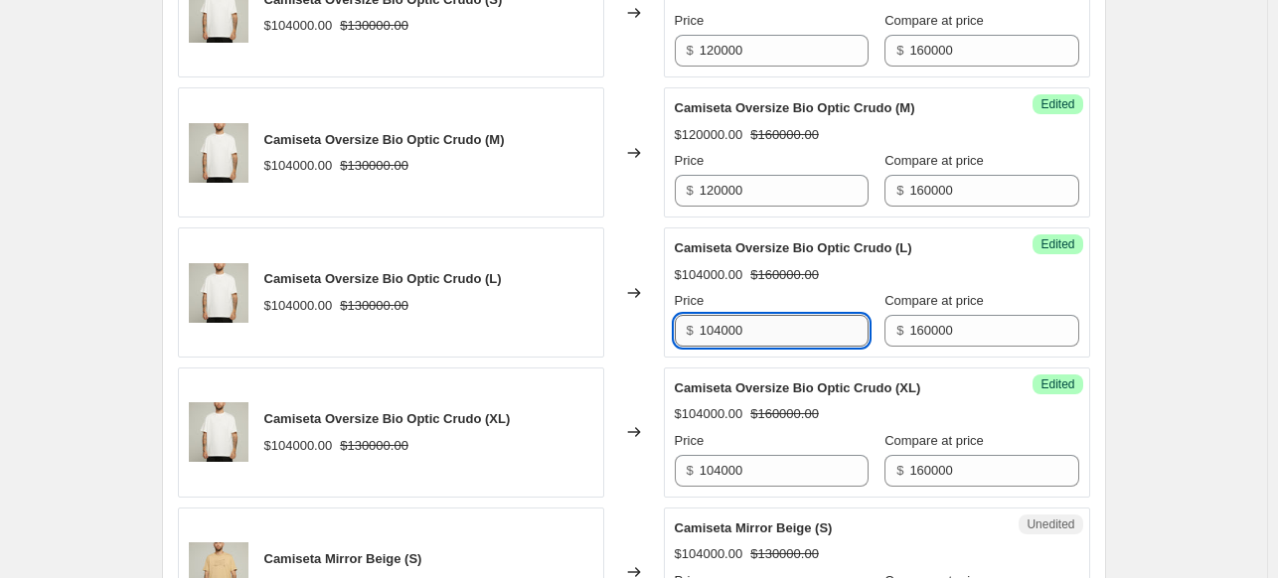
click at [738, 318] on input "104000" at bounding box center [784, 331] width 169 height 32
paste input "20"
type input "120000"
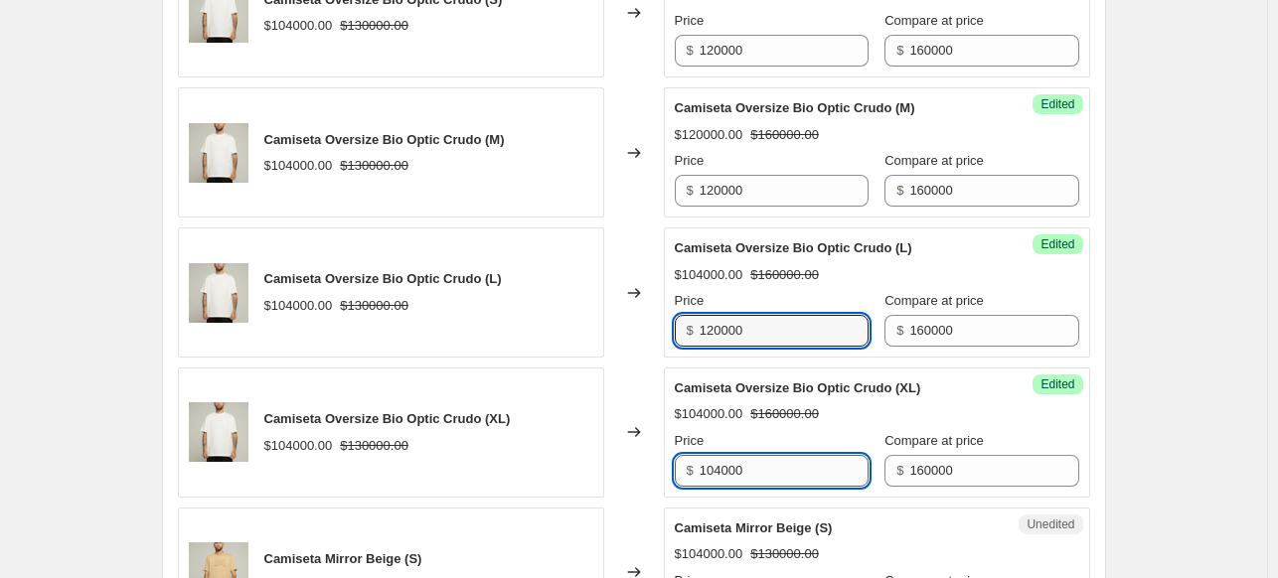
click at [769, 457] on input "104000" at bounding box center [784, 471] width 169 height 32
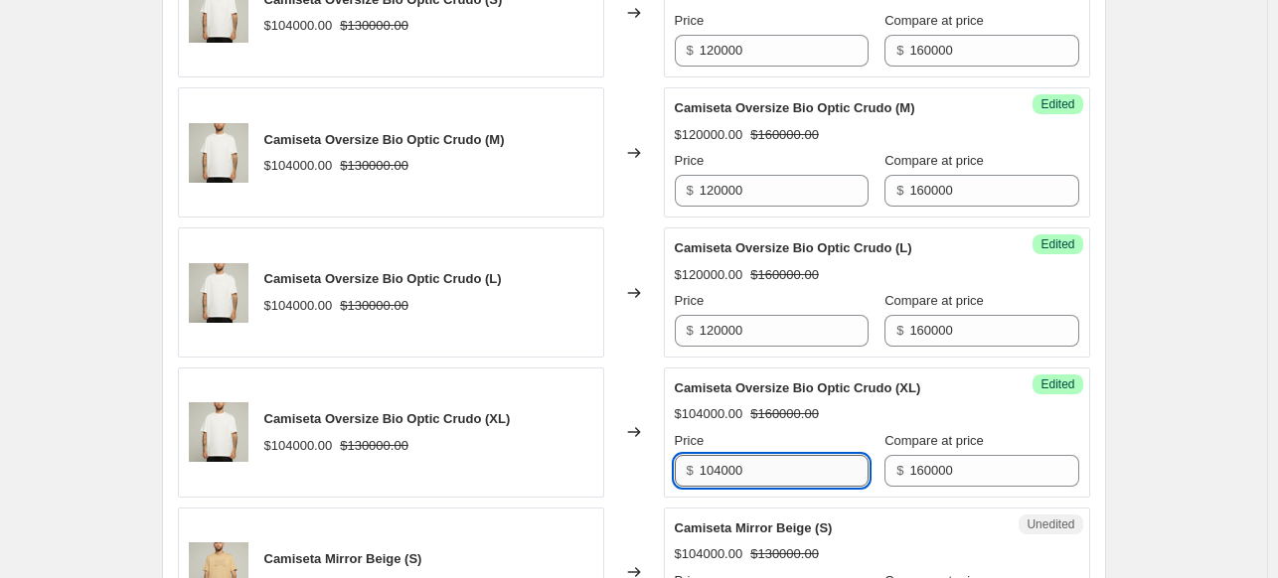
click at [769, 457] on input "104000" at bounding box center [784, 471] width 169 height 32
paste input "20"
type input "120000"
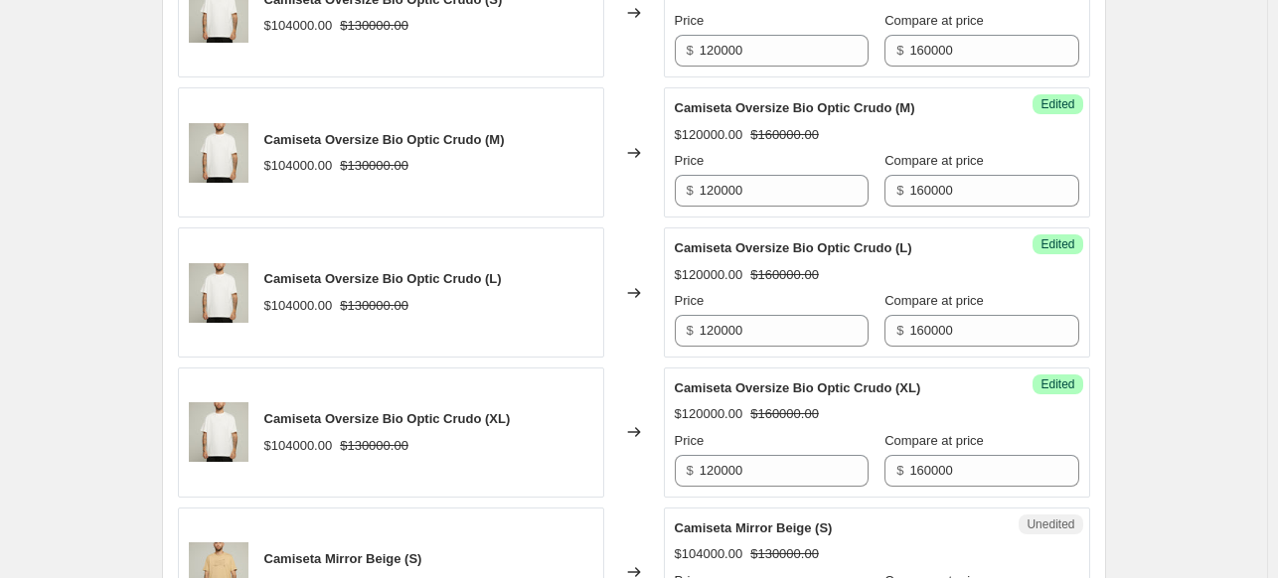
click at [1169, 349] on div "Create new price [MEDICAL_DATA]. This page is ready Create new price [MEDICAL_D…" at bounding box center [633, 41] width 1267 height 3885
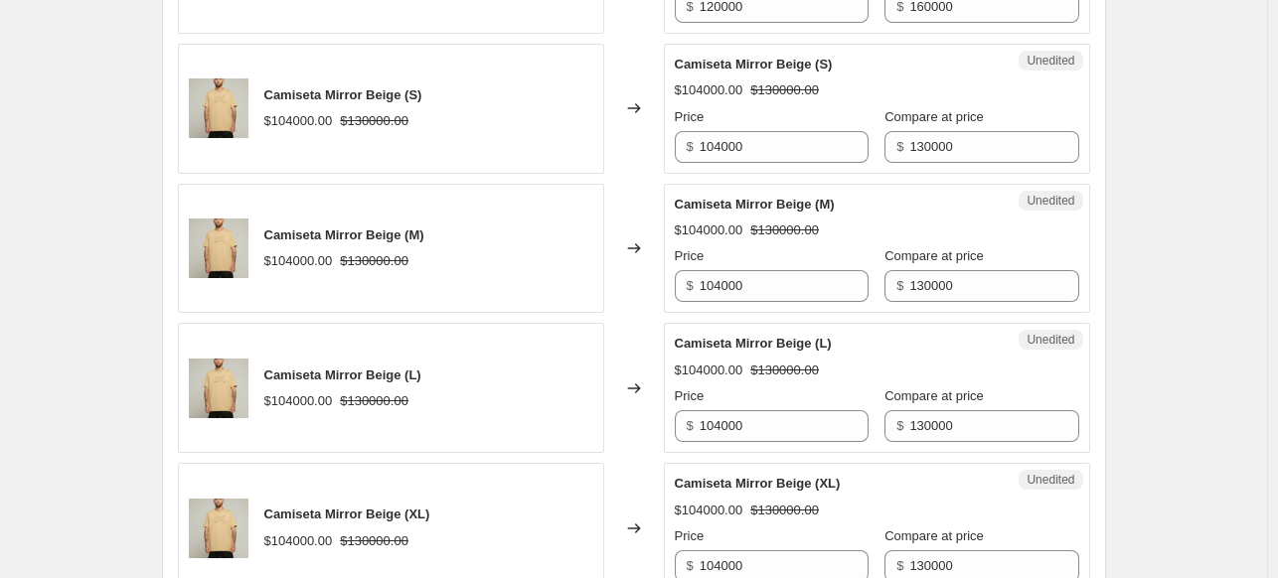
scroll to position [2398, 0]
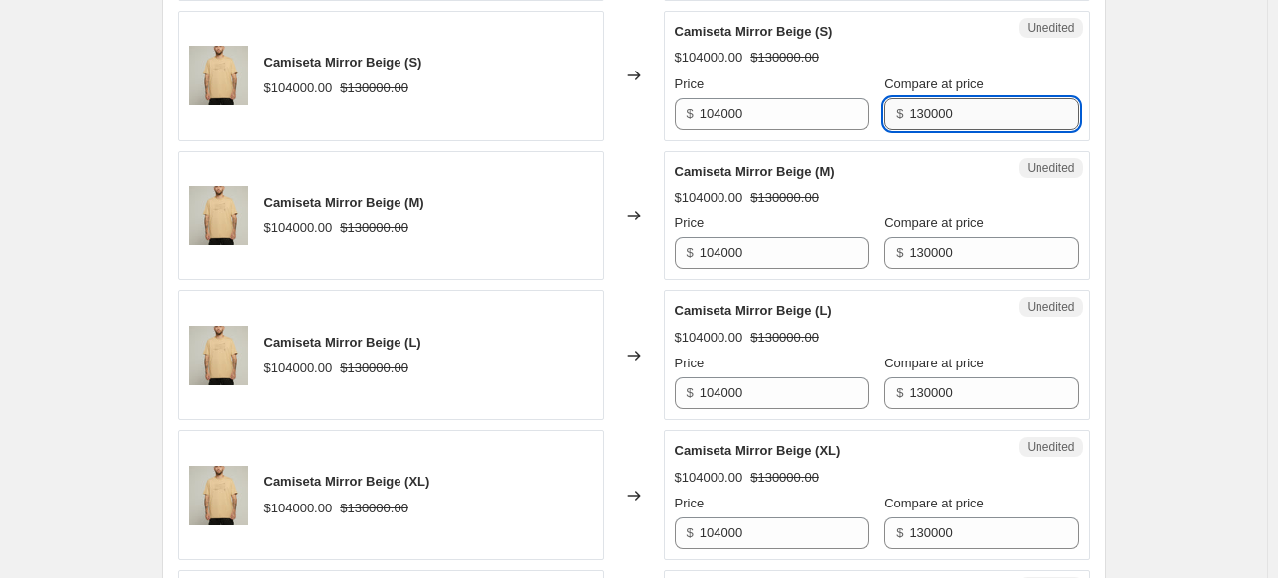
click at [970, 110] on input "130000" at bounding box center [993, 114] width 169 height 32
type input "1"
type input "110000"
drag, startPoint x: 981, startPoint y: 104, endPoint x: 866, endPoint y: 94, distance: 114.7
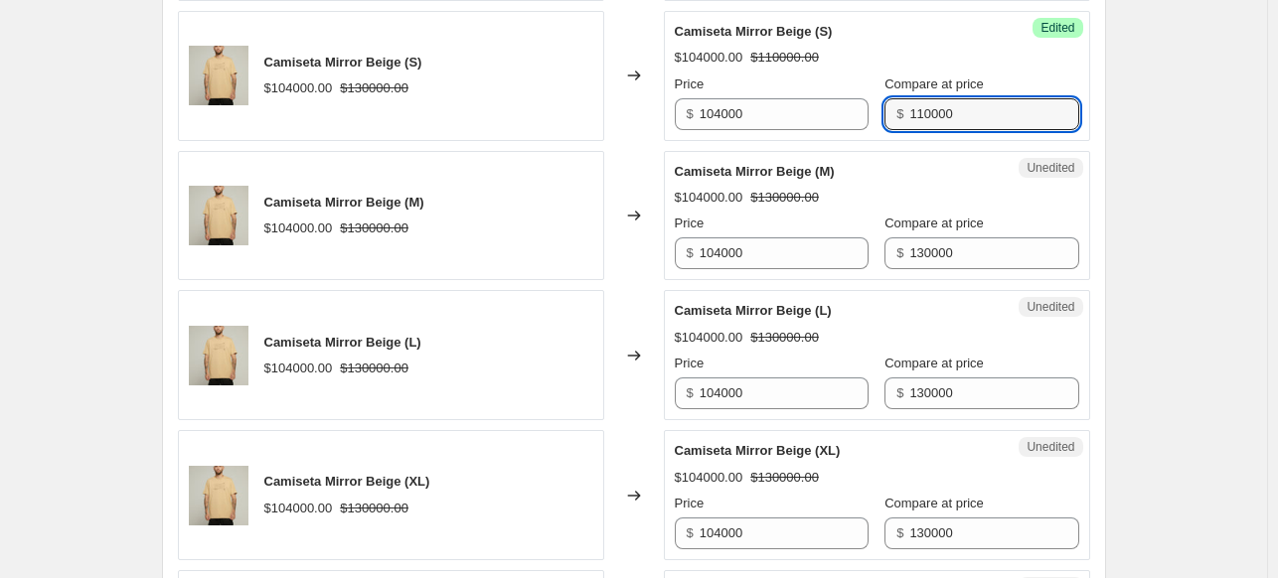
click at [884, 98] on div "$ 110000" at bounding box center [981, 114] width 194 height 32
click at [983, 241] on input "130000" at bounding box center [993, 253] width 169 height 32
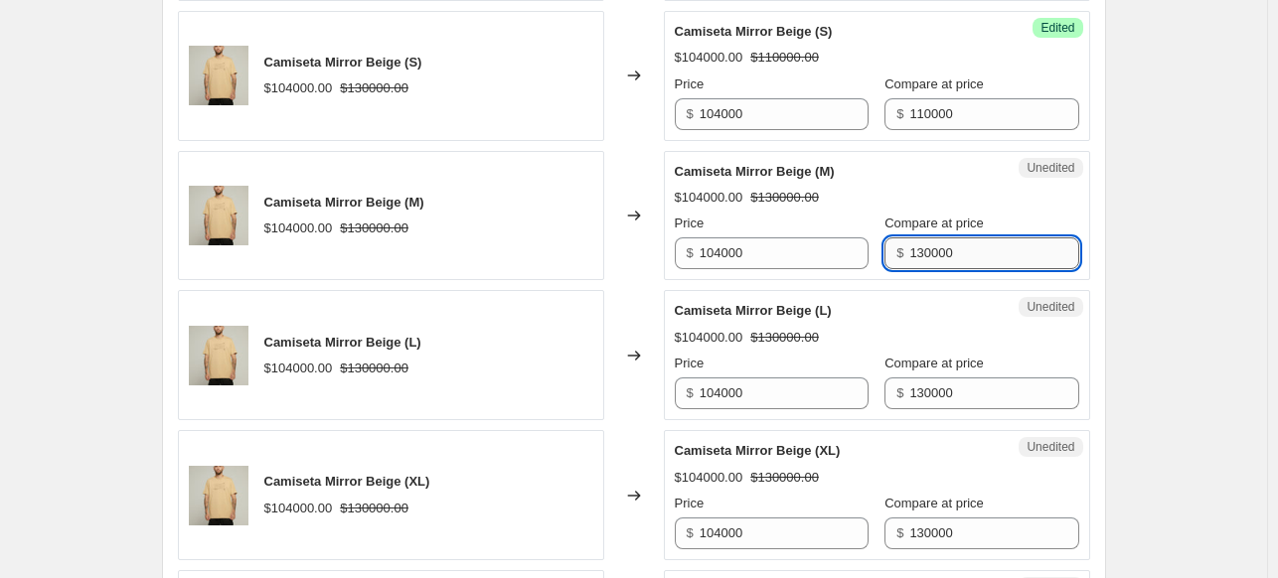
click at [983, 241] on input "130000" at bounding box center [993, 253] width 169 height 32
paste input "1"
type input "110000"
click at [942, 387] on input "130000" at bounding box center [993, 394] width 169 height 32
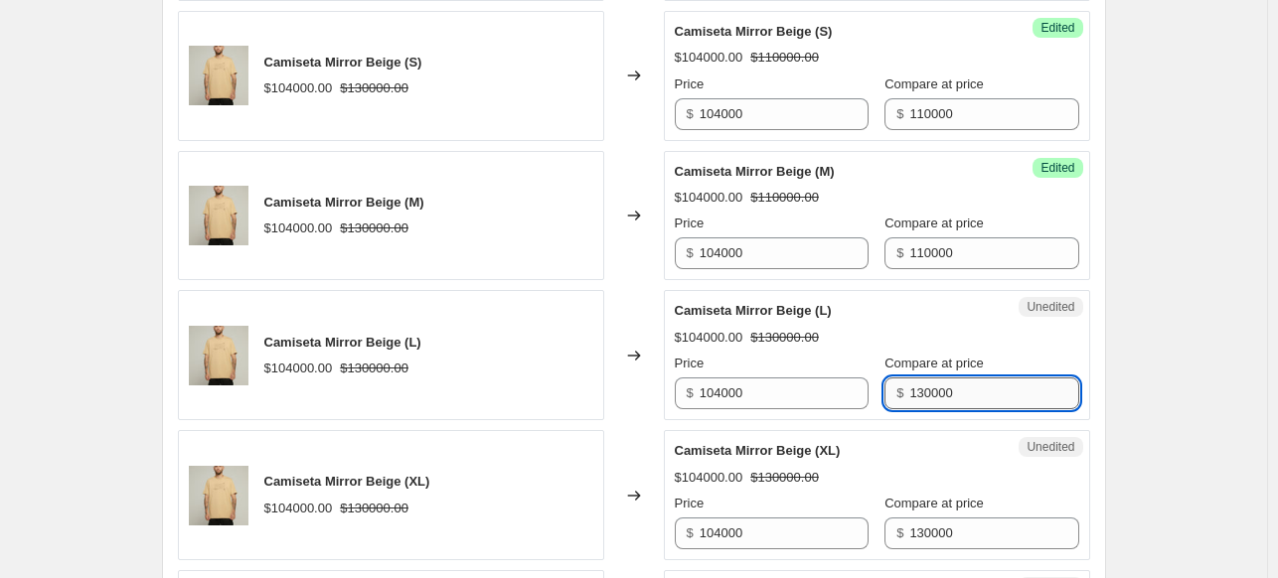
click at [942, 387] on input "130000" at bounding box center [993, 394] width 169 height 32
paste input "1"
type input "110000"
click at [958, 532] on input "130000" at bounding box center [993, 534] width 169 height 32
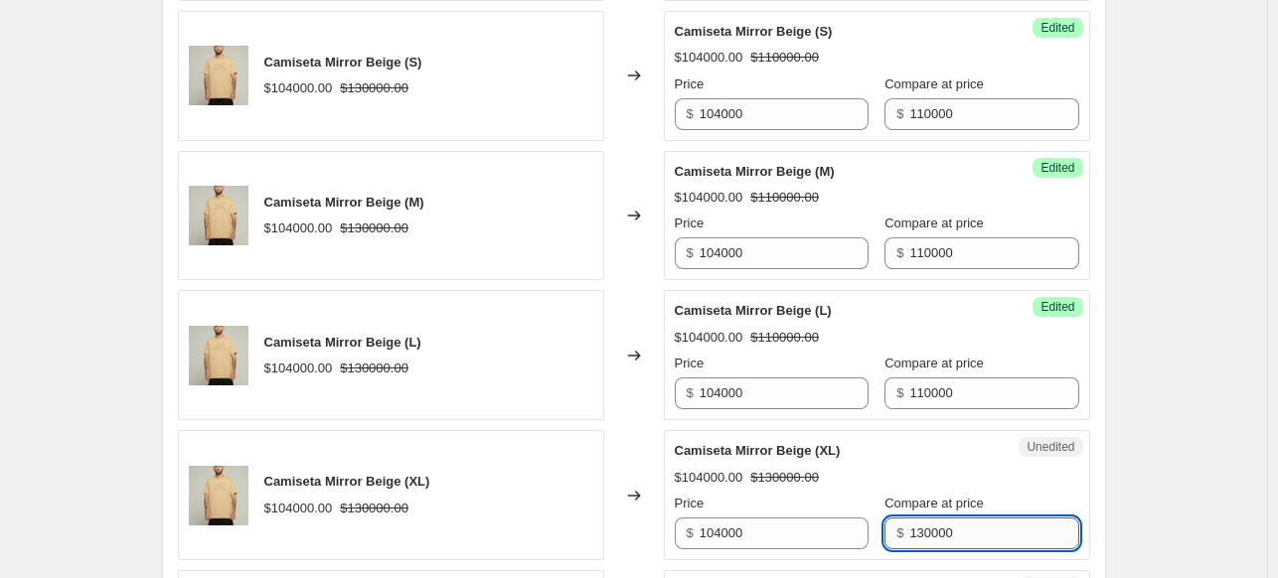
click at [958, 532] on input "130000" at bounding box center [993, 534] width 169 height 32
paste input "1"
type input "110000"
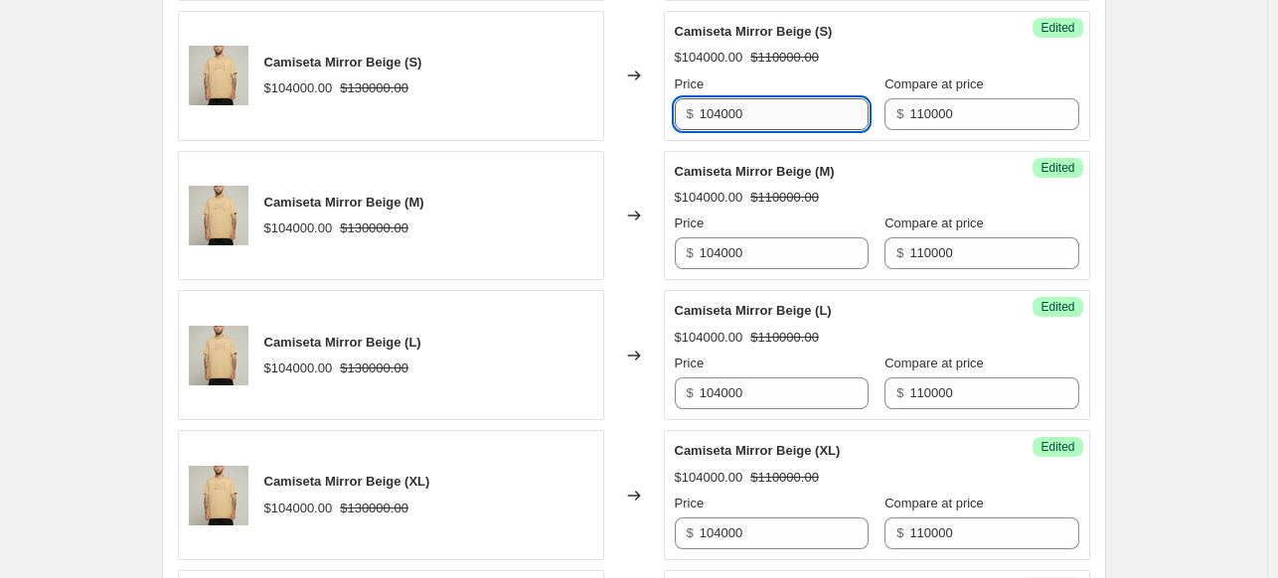
click at [786, 102] on input "104000" at bounding box center [784, 114] width 169 height 32
click at [817, 107] on input "104000" at bounding box center [784, 114] width 169 height 32
type input "93500"
click at [882, 51] on div "$104000.00 $110000.00" at bounding box center [877, 58] width 404 height 20
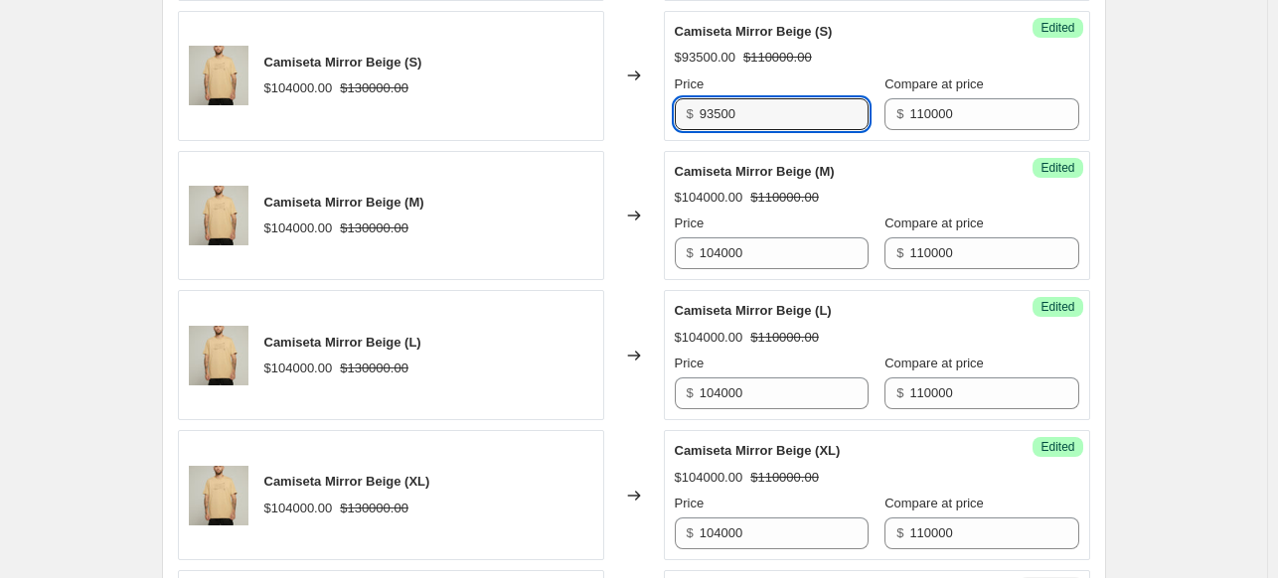
drag, startPoint x: 739, startPoint y: 111, endPoint x: 654, endPoint y: 106, distance: 85.6
click at [655, 106] on div "Camiseta Mirror Beige (S) $104000.00 $130000.00 Changed to Success Edited Camis…" at bounding box center [634, 76] width 912 height 130
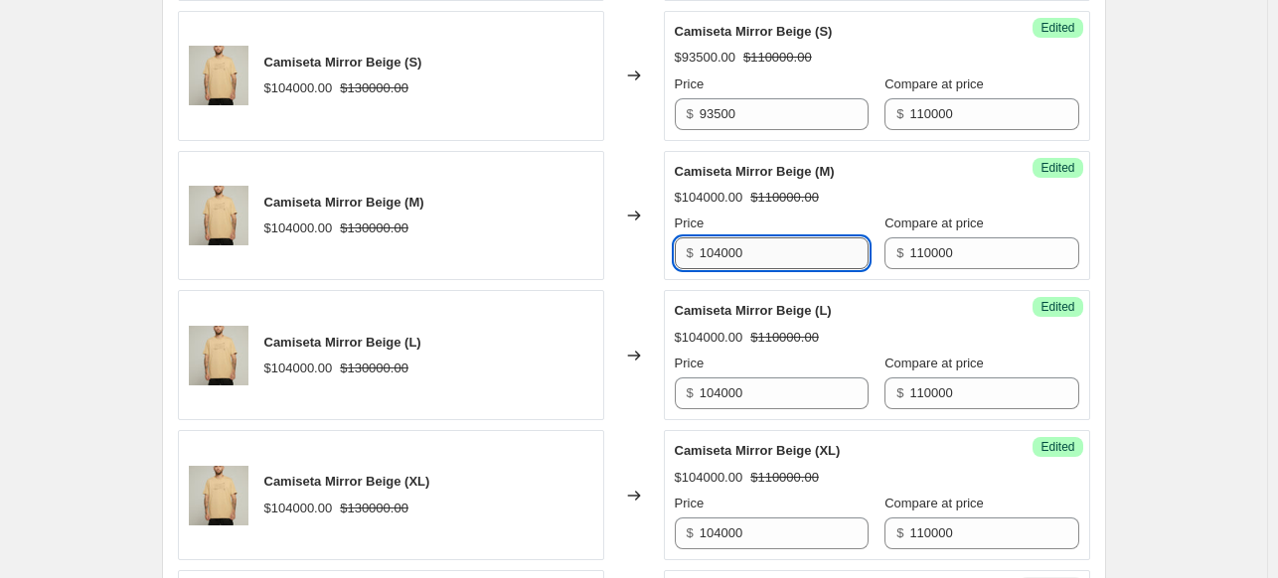
click at [759, 244] on input "104000" at bounding box center [784, 253] width 169 height 32
paste input "935"
type input "93500"
click at [779, 401] on div "Success Edited Camiseta Mirror Beige (L) $104000.00 $110000.00 Price $ 104000 C…" at bounding box center [877, 355] width 426 height 130
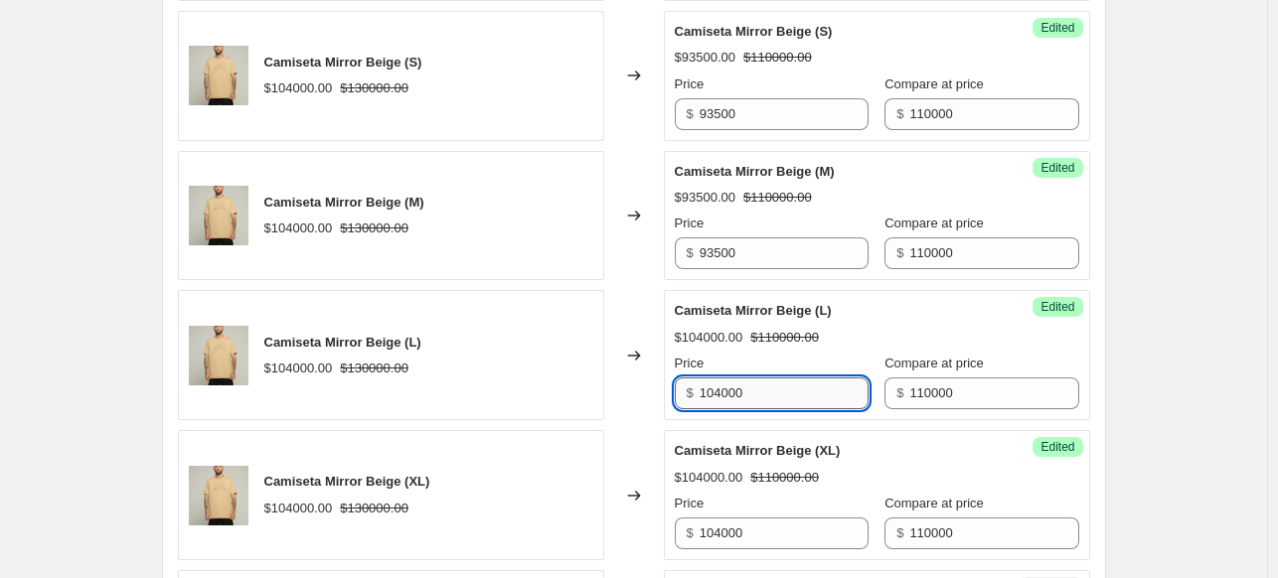
click at [779, 392] on input "104000" at bounding box center [784, 394] width 169 height 32
paste input "935"
type input "93500"
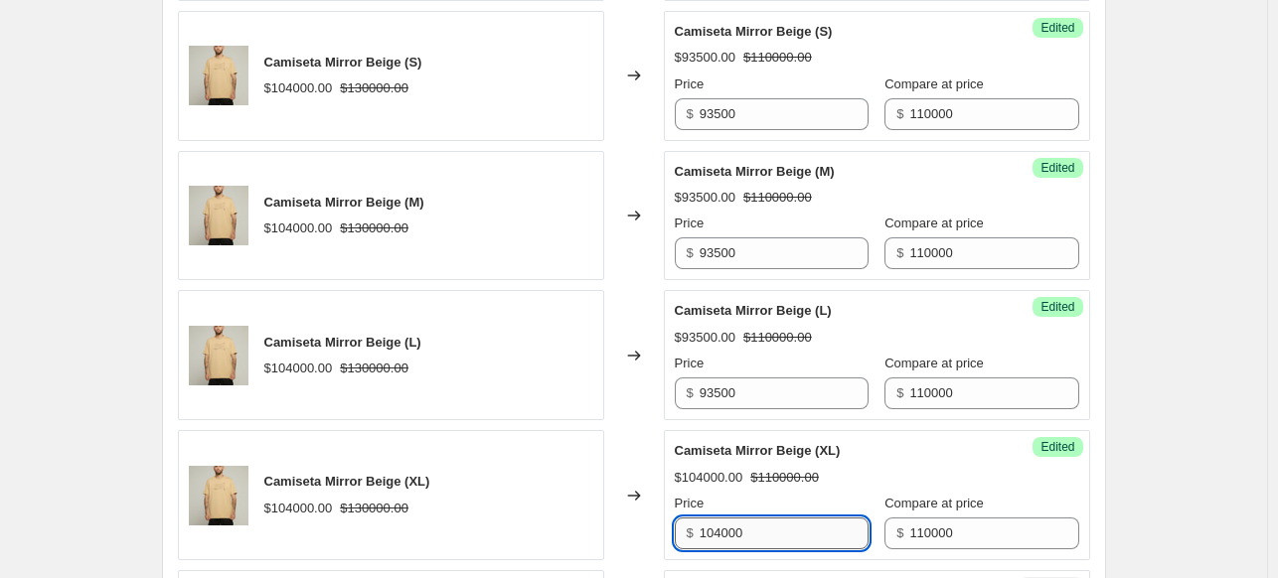
click at [771, 523] on input "104000" at bounding box center [784, 534] width 169 height 32
paste input "935"
type input "93500"
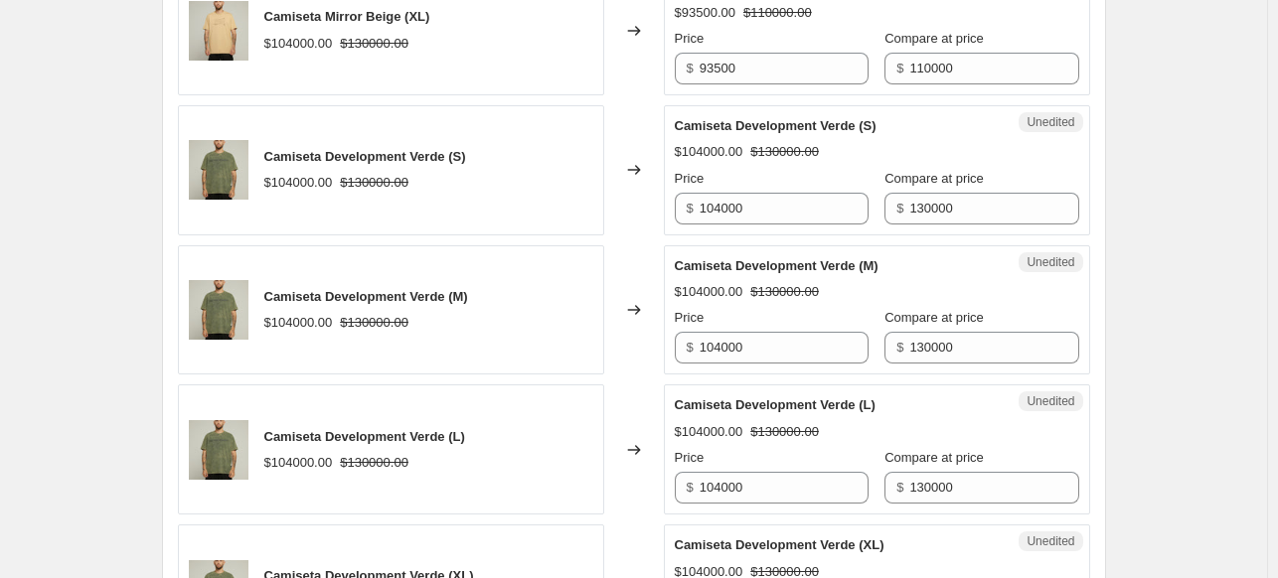
scroll to position [2895, 0]
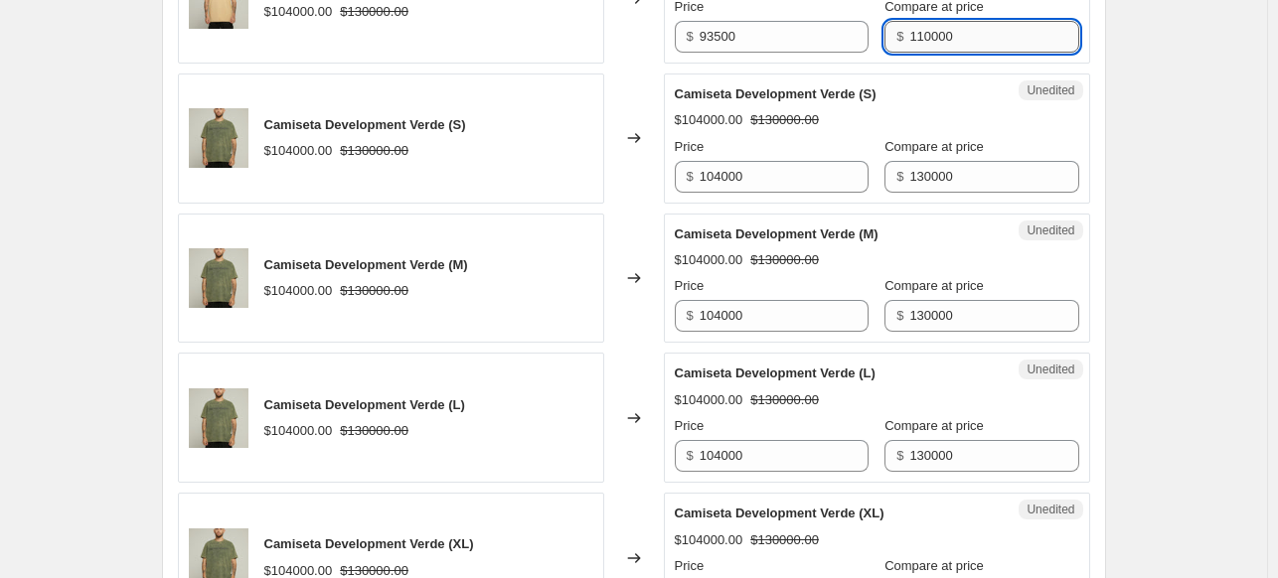
click at [919, 30] on input "110000" at bounding box center [993, 37] width 169 height 32
drag, startPoint x: 938, startPoint y: 30, endPoint x: 886, endPoint y: 43, distance: 53.3
click at [886, 43] on div "$ 110000" at bounding box center [981, 37] width 194 height 32
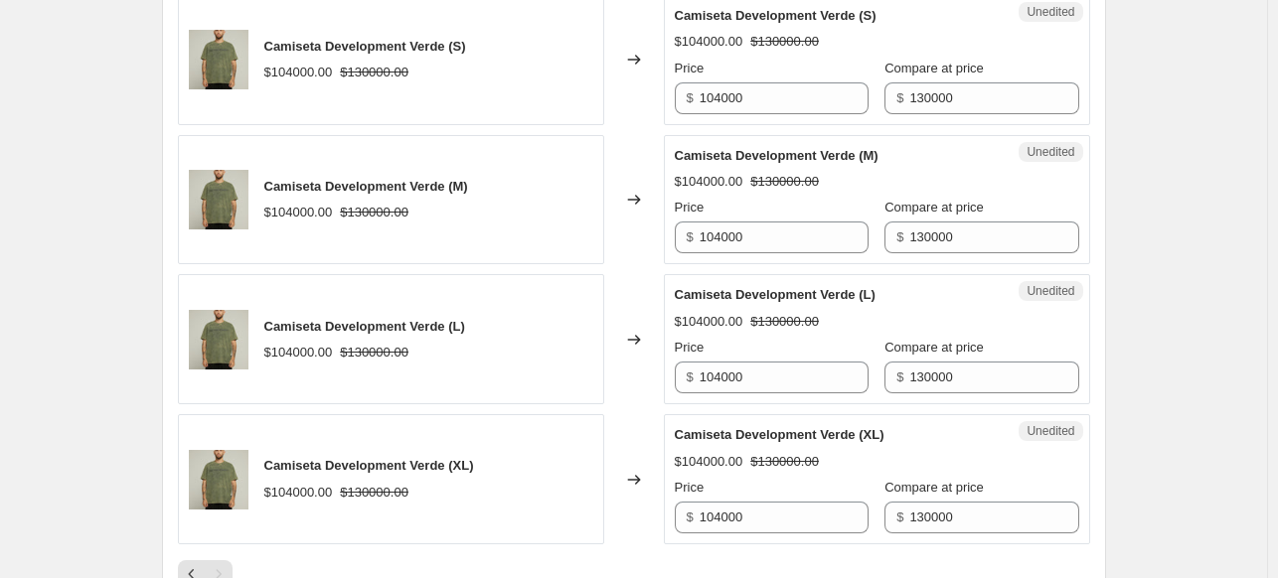
scroll to position [2994, 0]
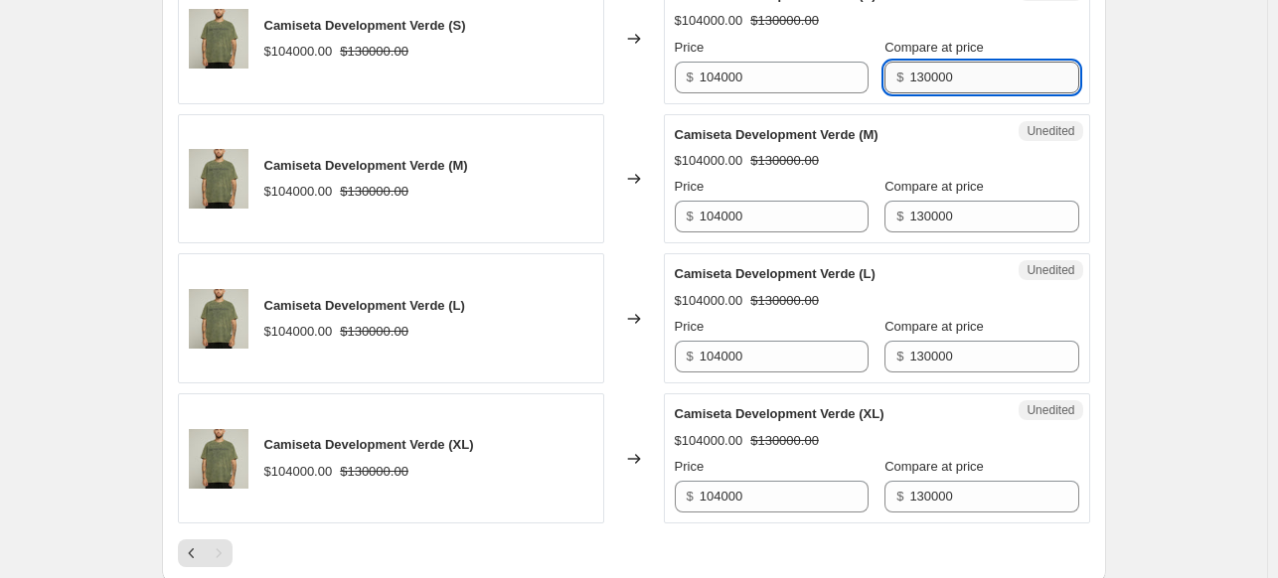
click at [930, 68] on input "130000" at bounding box center [993, 78] width 169 height 32
paste input "1"
type input "110000"
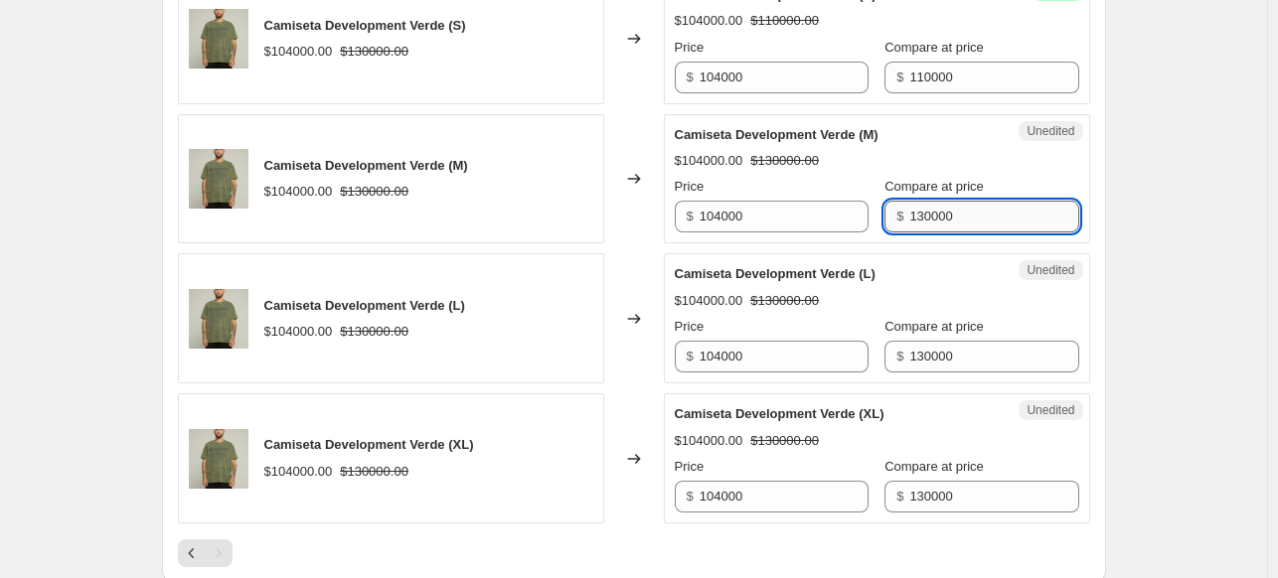
click at [929, 201] on input "130000" at bounding box center [993, 217] width 169 height 32
paste input "1"
type input "110000"
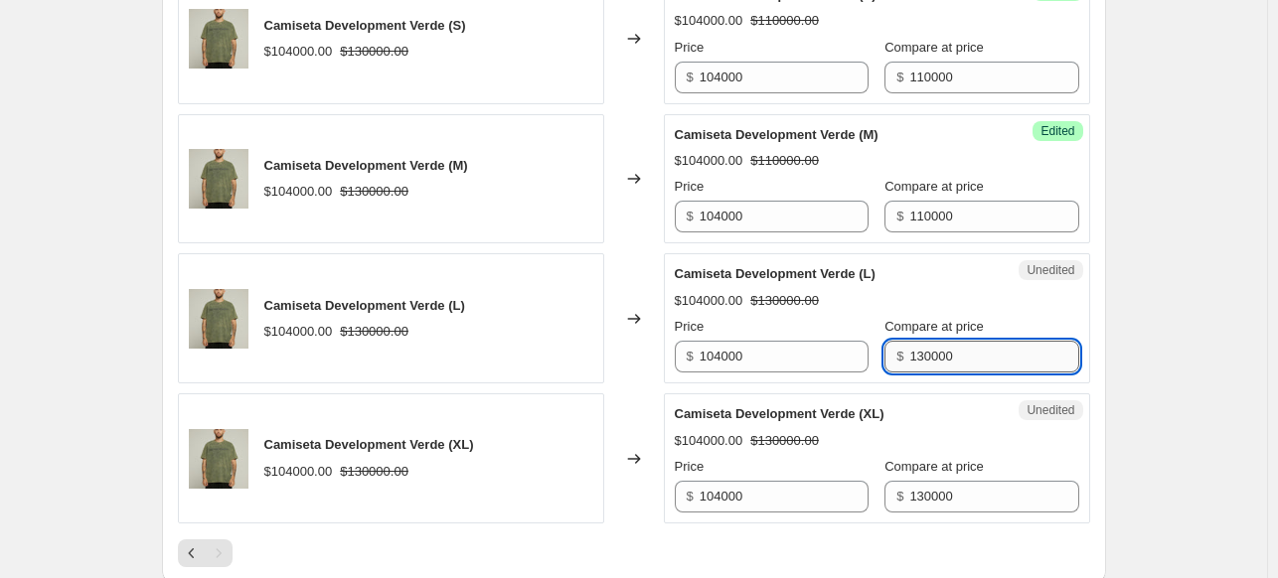
click at [928, 353] on input "130000" at bounding box center [993, 357] width 169 height 32
paste input "1"
type input "110000"
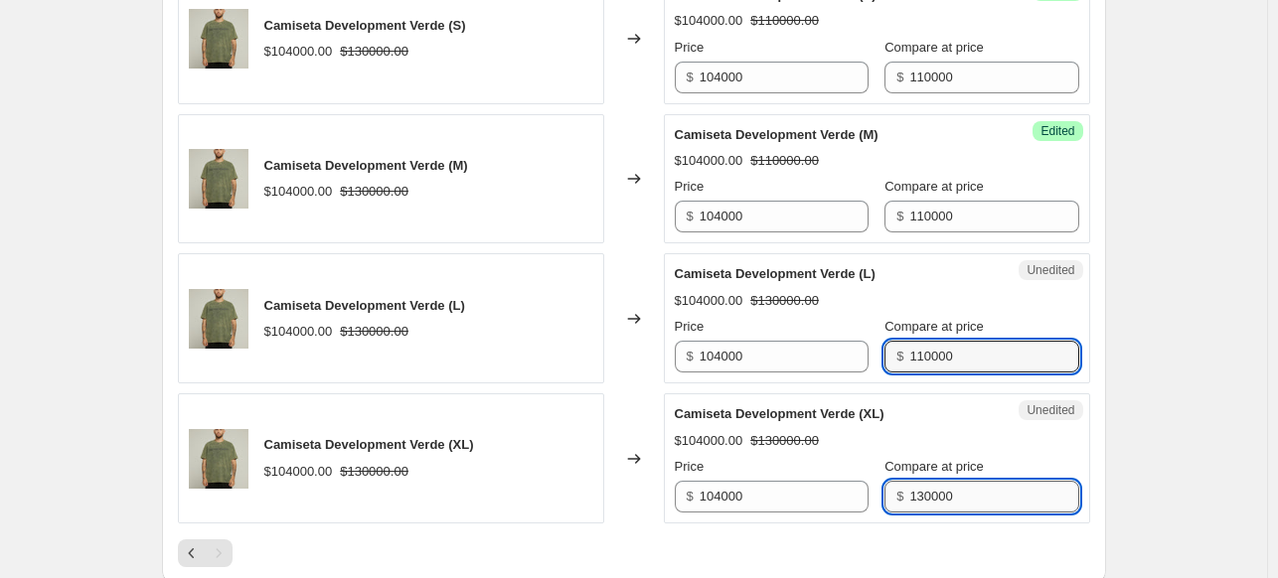
click at [957, 492] on input "130000" at bounding box center [993, 497] width 169 height 32
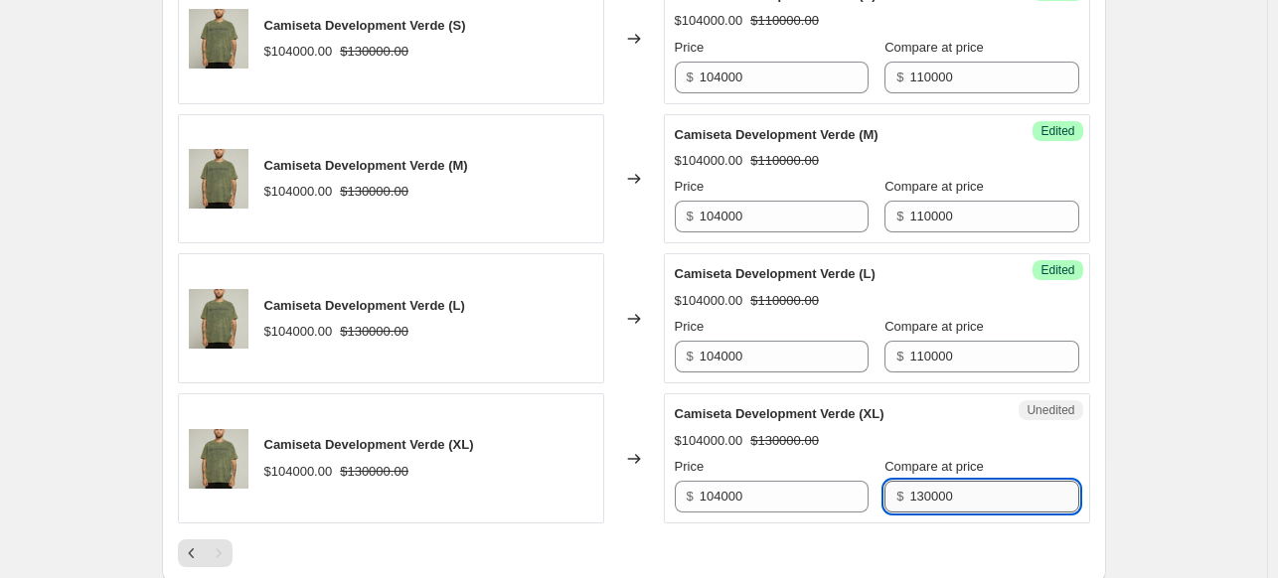
click at [957, 492] on input "130000" at bounding box center [993, 497] width 169 height 32
paste input "1"
type input "110000"
click at [760, 62] on input "104000" at bounding box center [784, 78] width 169 height 32
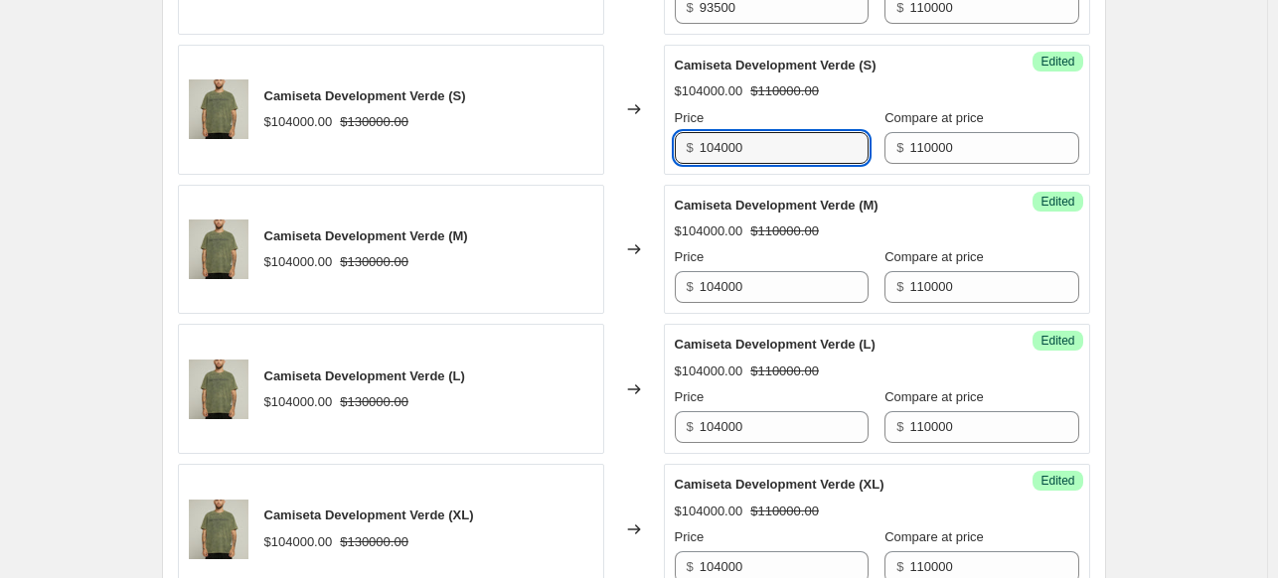
scroll to position [2895, 0]
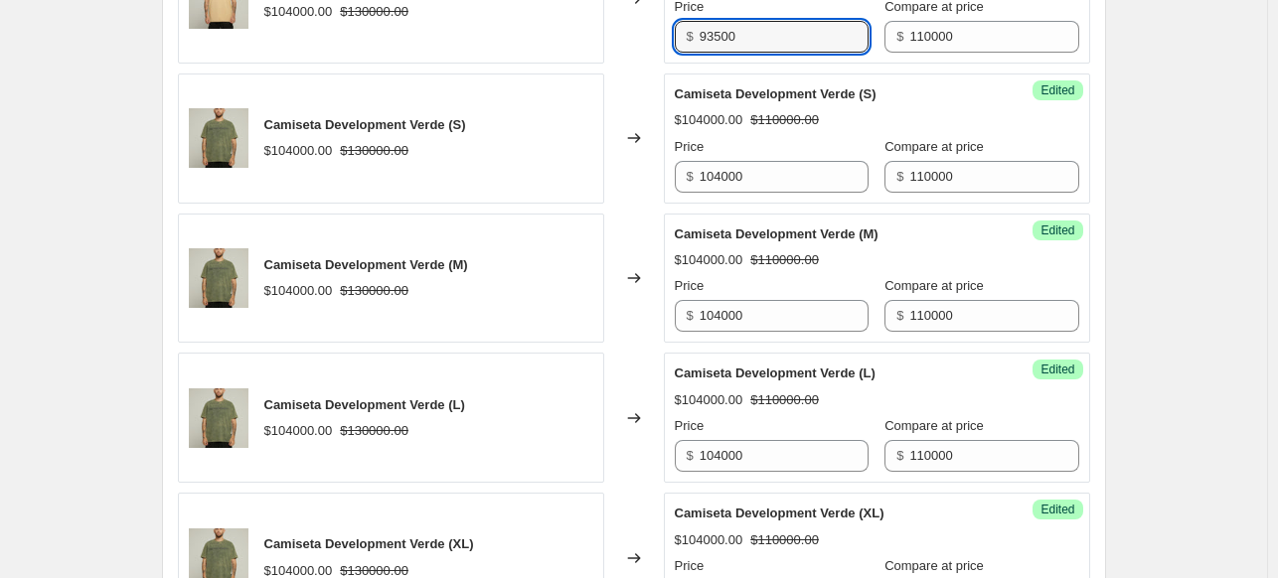
drag, startPoint x: 763, startPoint y: 35, endPoint x: 652, endPoint y: 20, distance: 112.3
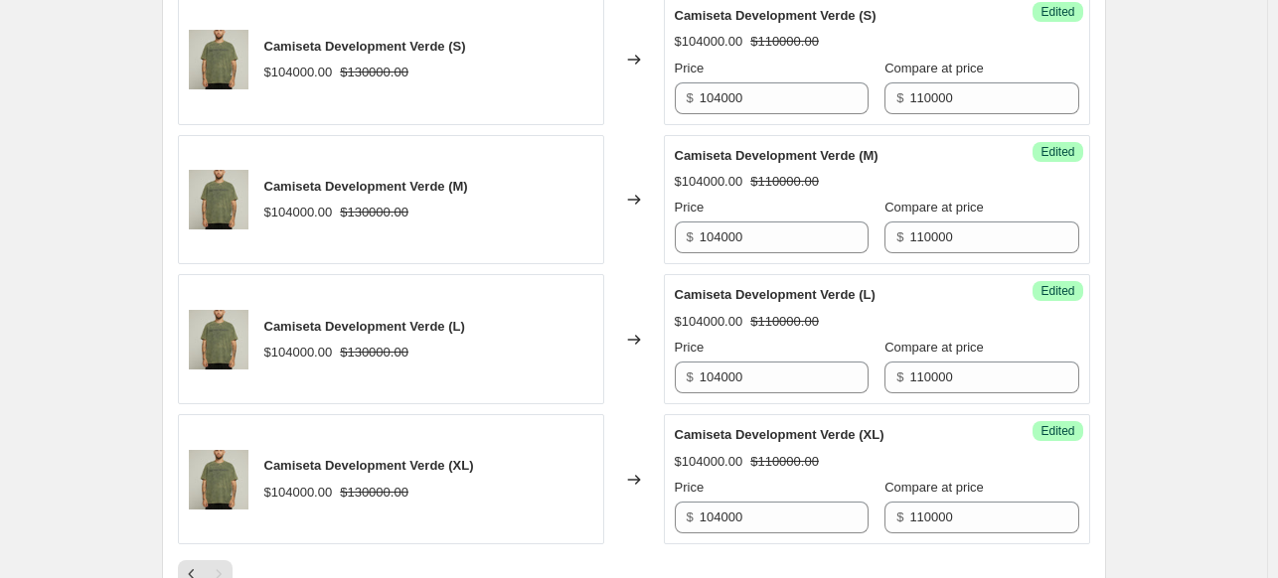
scroll to position [2994, 0]
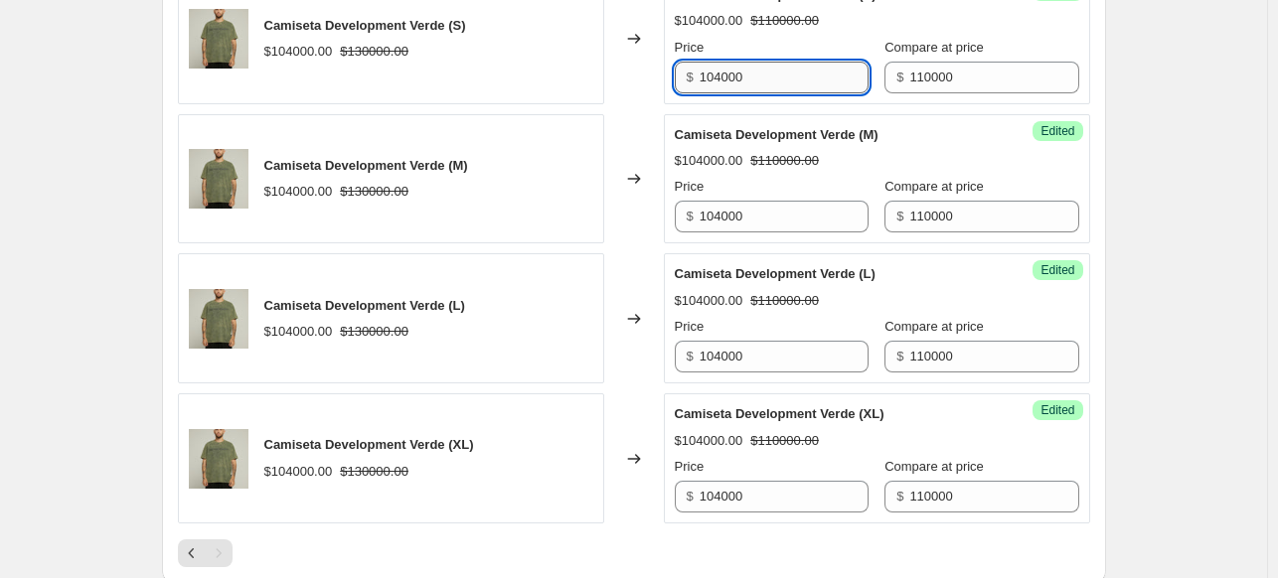
click at [771, 74] on input "104000" at bounding box center [784, 78] width 169 height 32
paste input "935"
type input "93500"
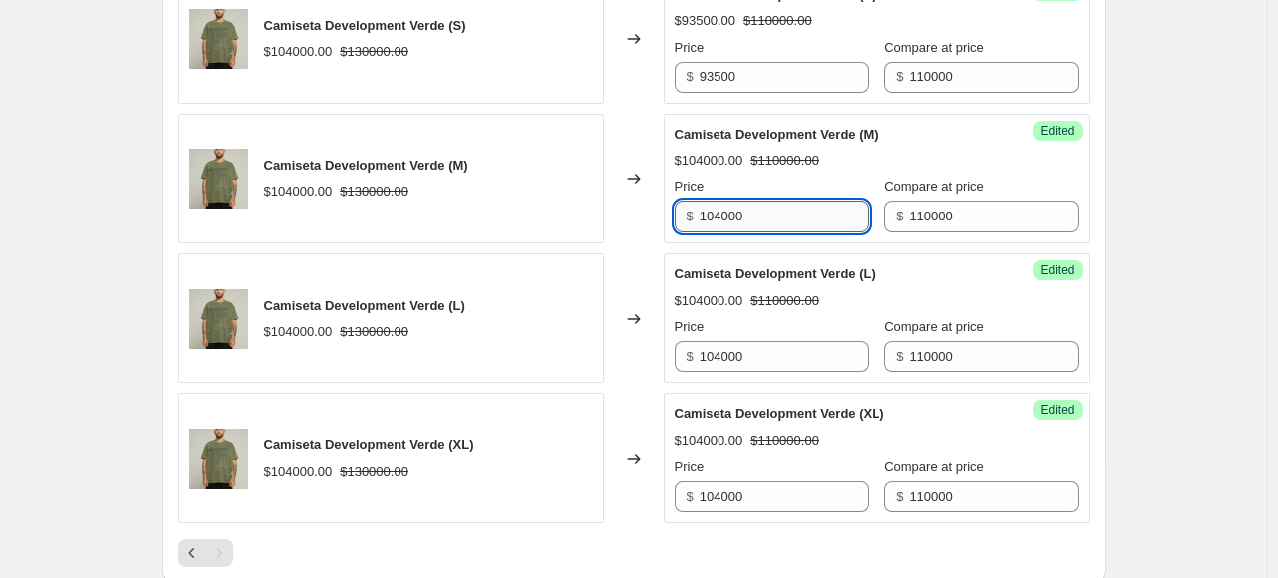
click at [778, 209] on input "104000" at bounding box center [784, 217] width 169 height 32
paste input "935"
type input "93500"
click at [752, 353] on input "104000" at bounding box center [784, 357] width 169 height 32
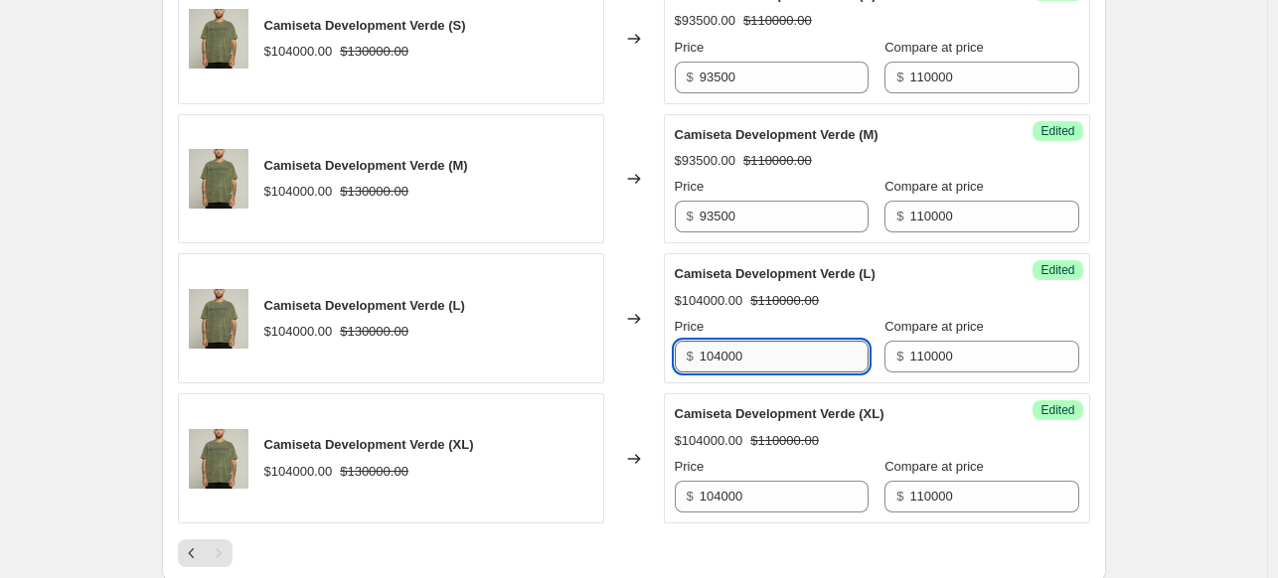
click at [752, 353] on input "104000" at bounding box center [784, 357] width 169 height 32
paste input "935"
type input "93500"
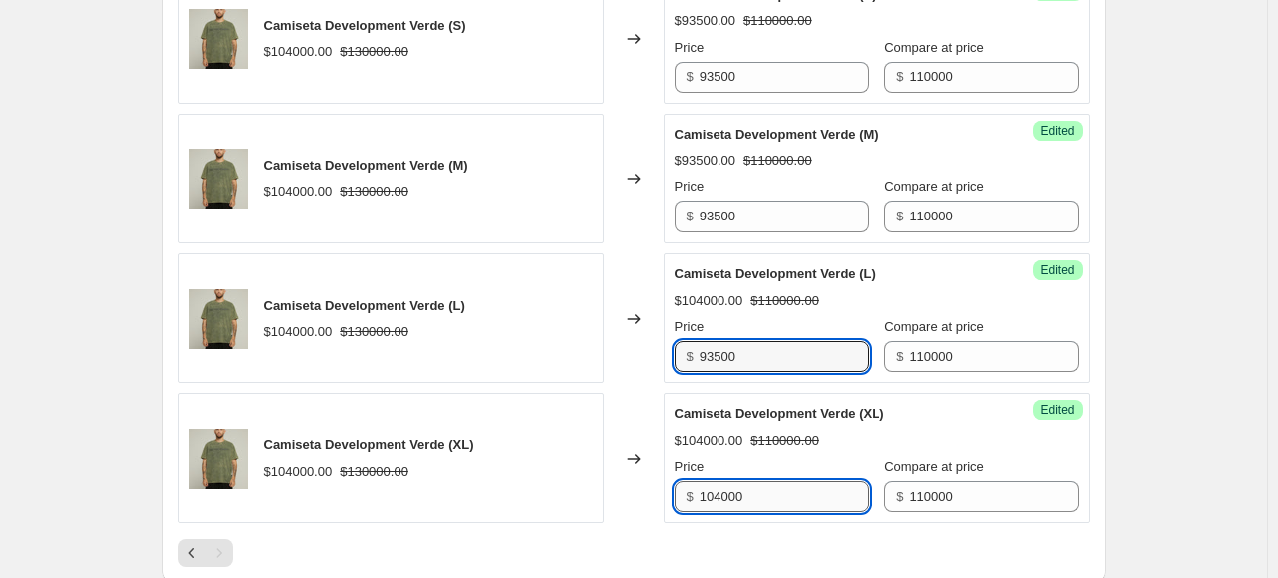
click at [743, 498] on input "104000" at bounding box center [784, 497] width 169 height 32
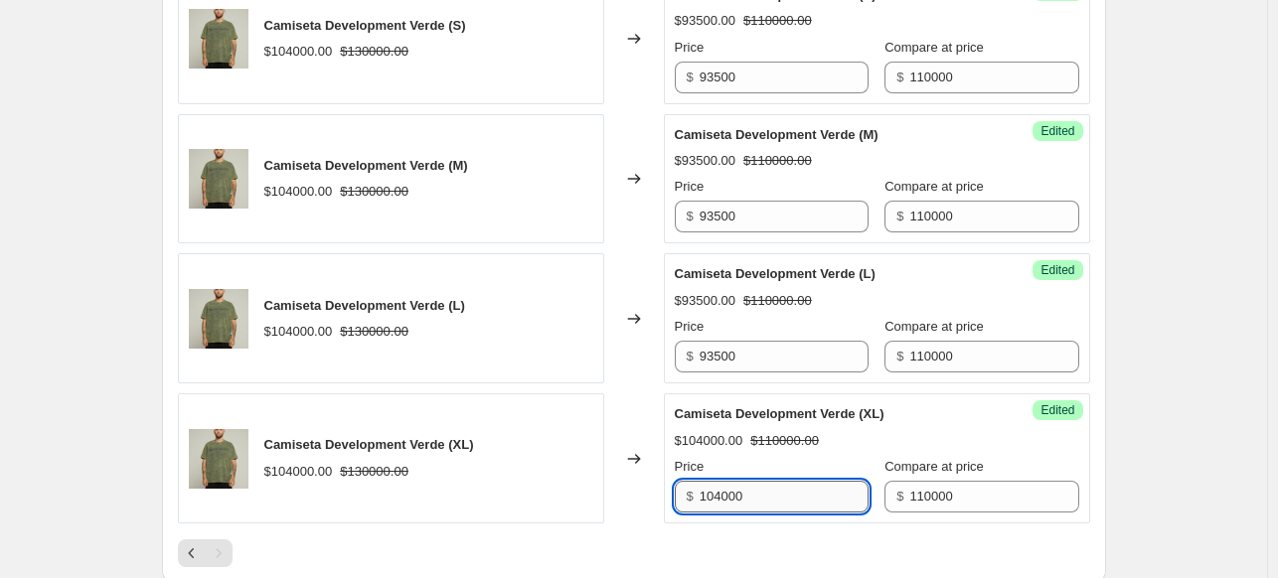
click at [743, 498] on input "104000" at bounding box center [784, 497] width 169 height 32
paste input "935"
type input "93500"
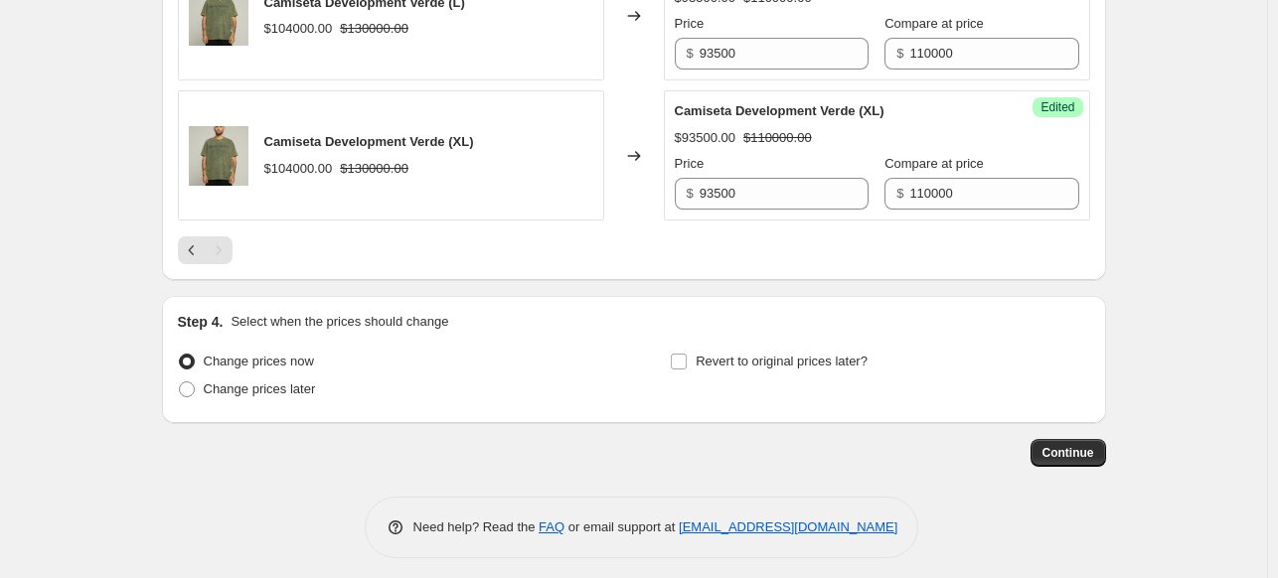
scroll to position [3298, 0]
click at [1082, 444] on span "Continue" at bounding box center [1068, 452] width 52 height 16
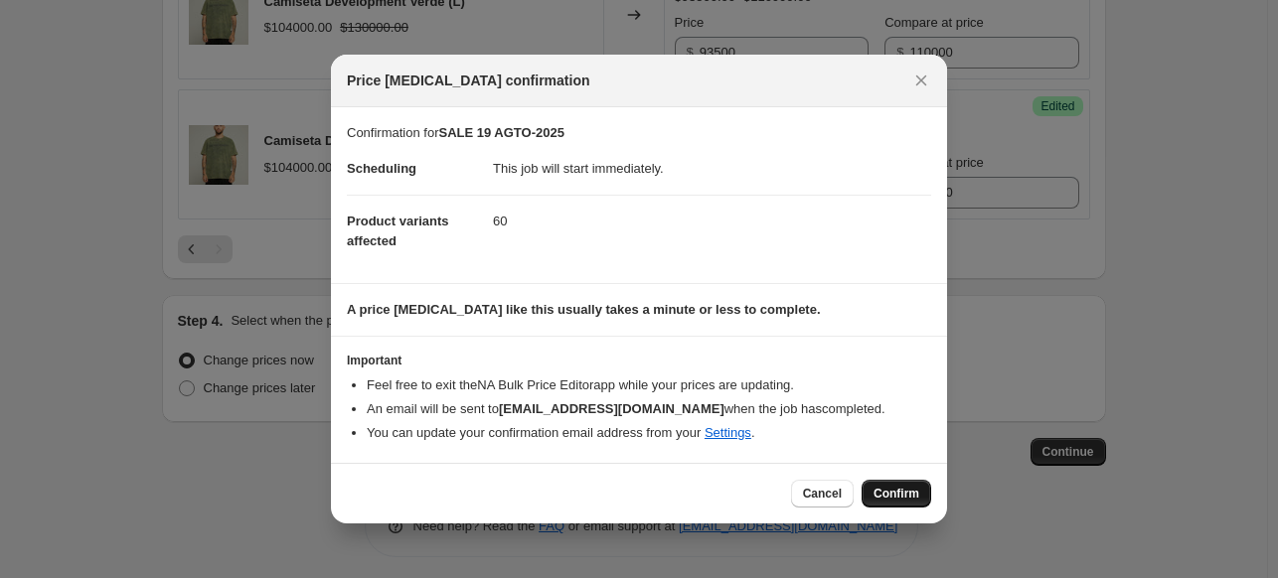
click at [895, 493] on span "Confirm" at bounding box center [896, 494] width 46 height 16
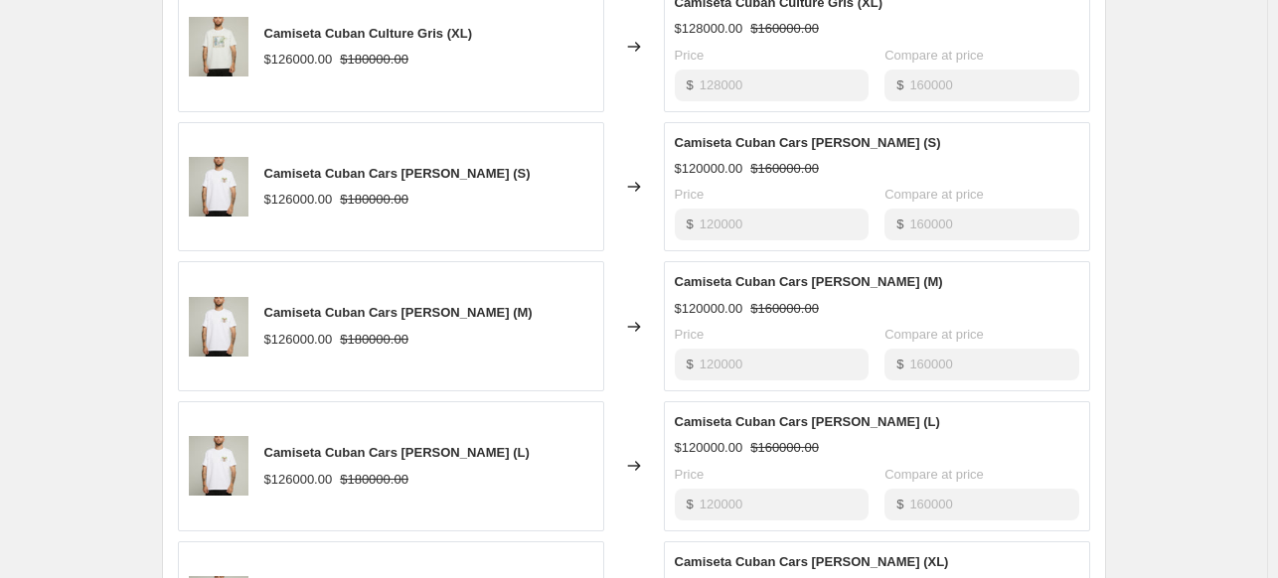
scroll to position [714, 0]
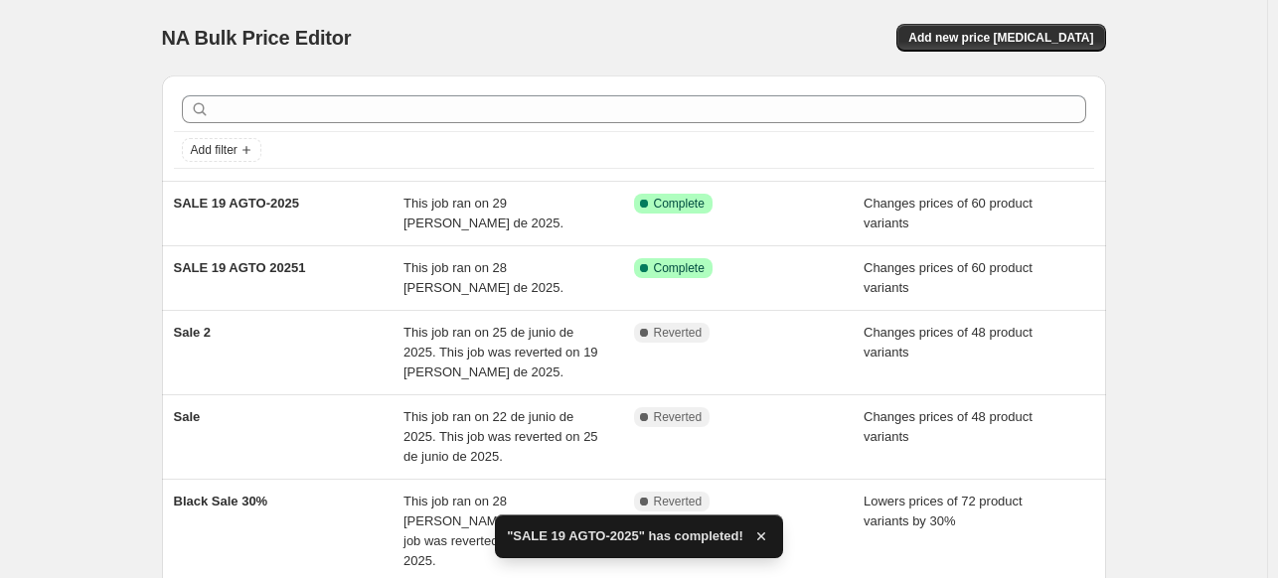
click at [477, 273] on span "This job ran on 28 [PERSON_NAME] de 2025." at bounding box center [483, 277] width 160 height 35
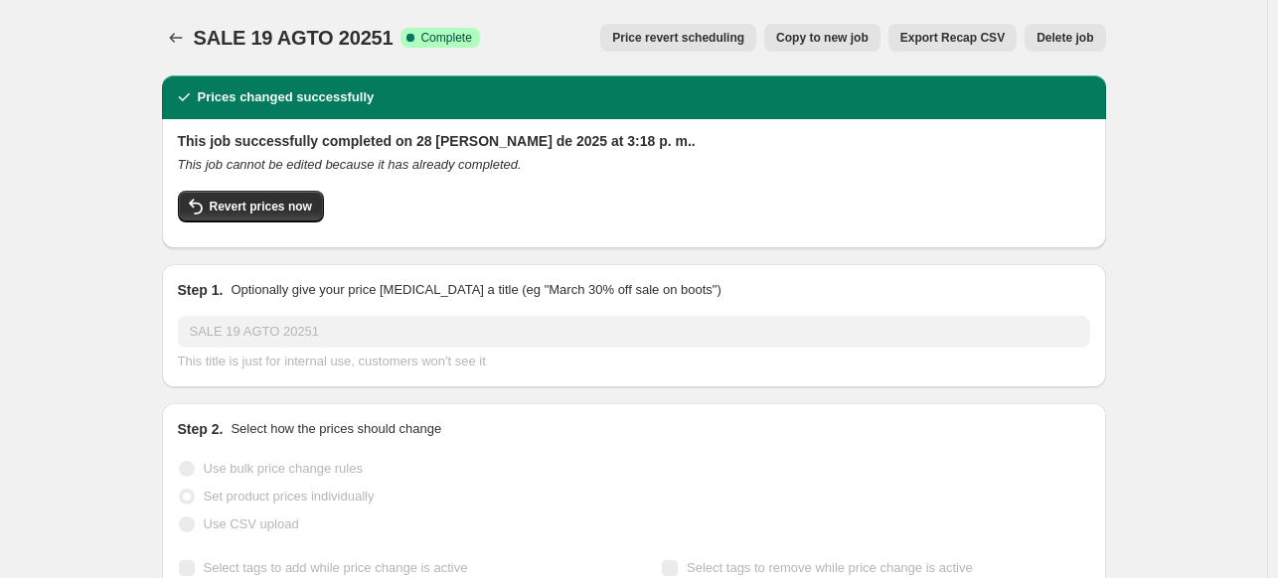
click at [1090, 35] on span "Delete job" at bounding box center [1064, 38] width 57 height 16
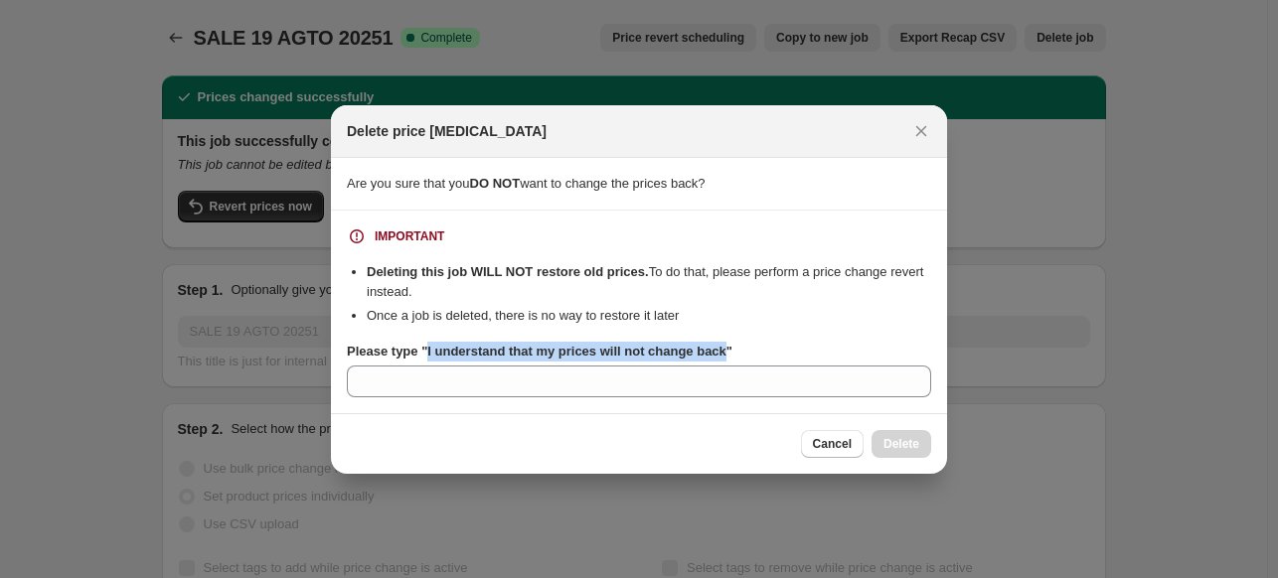
drag, startPoint x: 424, startPoint y: 353, endPoint x: 718, endPoint y: 353, distance: 294.1
click at [718, 353] on b "Please type "I understand that my prices will not change back"" at bounding box center [540, 351] width 386 height 15
copy b "I understand that my prices will not change back"
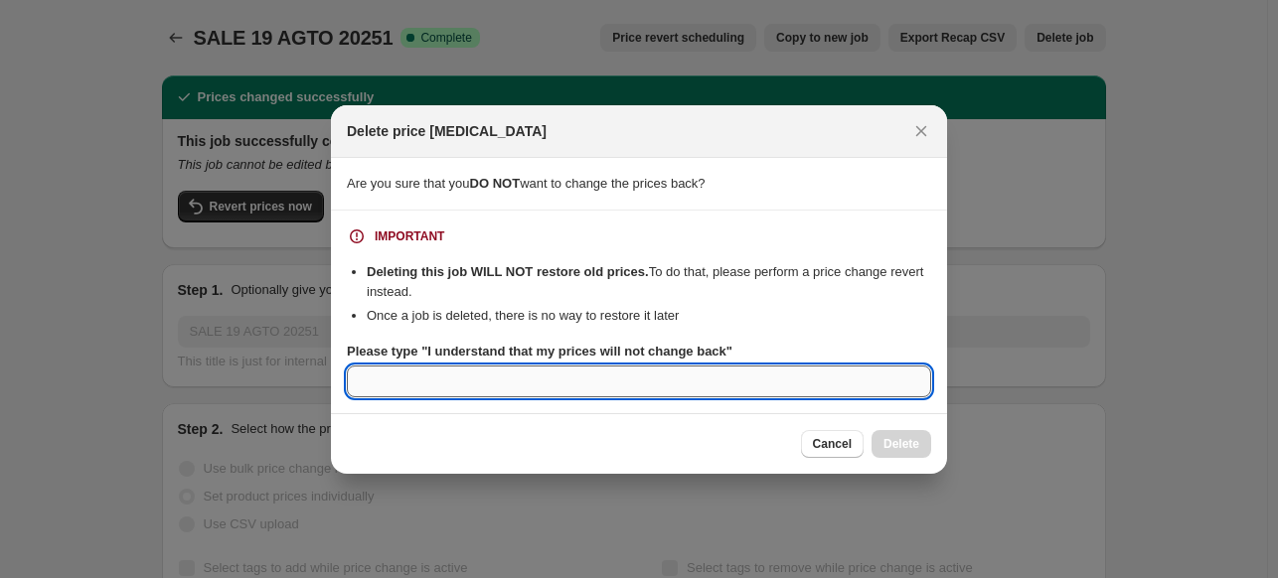
click at [663, 385] on input "Please type "I understand that my prices will not change back"" at bounding box center [639, 382] width 584 height 32
paste input "I understand that my prices will not change back"
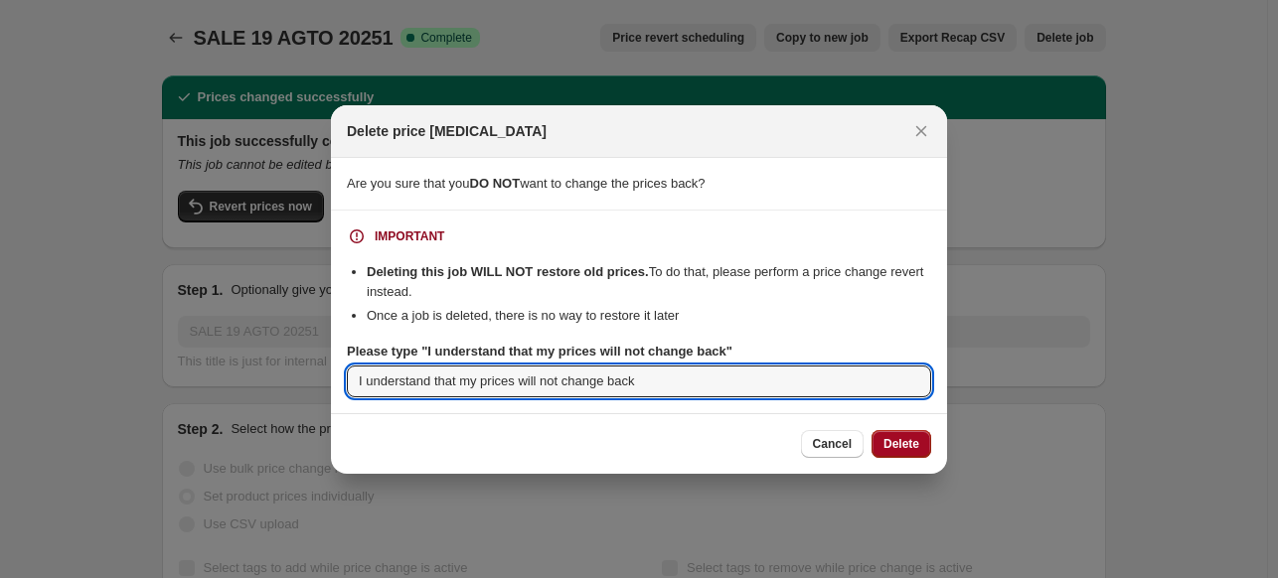
type input "I understand that my prices will not change back"
click at [898, 444] on span "Delete" at bounding box center [901, 444] width 36 height 16
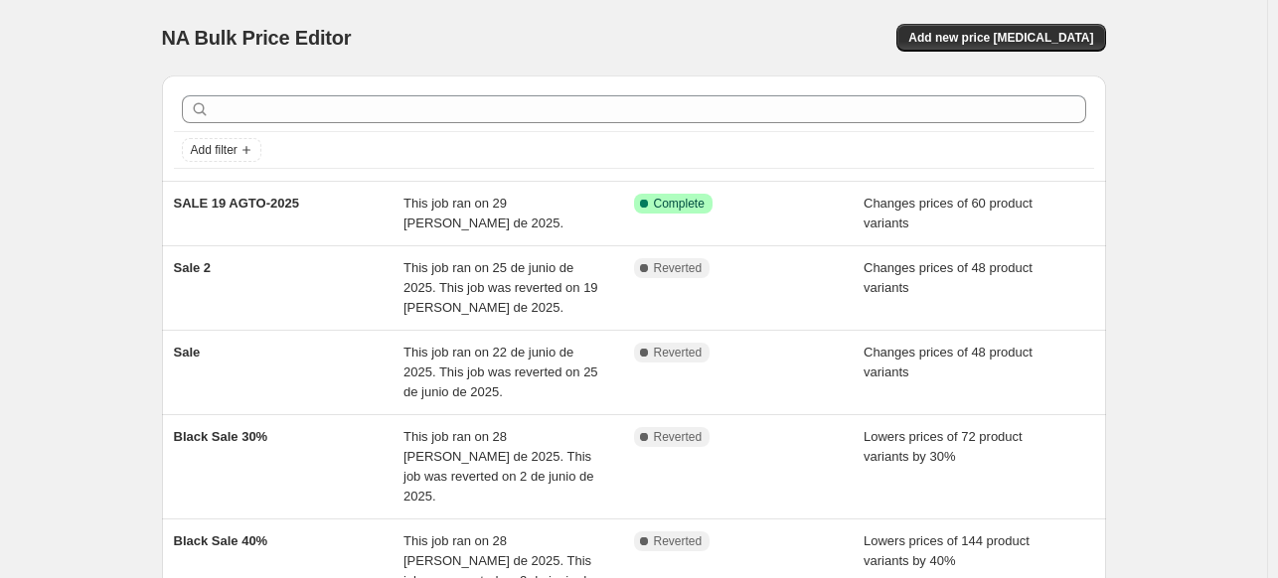
click at [76, 128] on div "NA Bulk Price Editor. This page is ready NA Bulk Price Editor Add new price [ME…" at bounding box center [633, 410] width 1267 height 820
click at [888, 2] on div "NA Bulk Price Editor. This page is ready NA Bulk Price Editor Add new price [ME…" at bounding box center [634, 38] width 944 height 76
click at [129, 105] on div "NA Bulk Price Editor. This page is ready NA Bulk Price Editor Add new price [ME…" at bounding box center [633, 410] width 1267 height 820
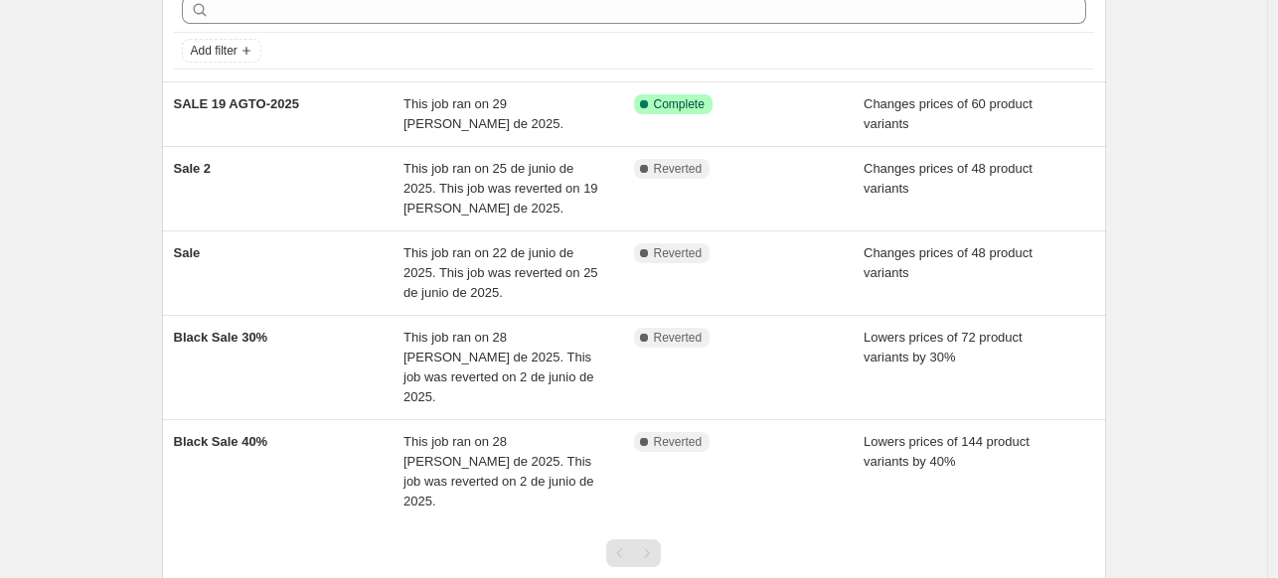
click at [129, 105] on div "NA Bulk Price Editor. This page is ready NA Bulk Price Editor Add new price [ME…" at bounding box center [633, 311] width 1267 height 820
click at [85, 160] on div "NA Bulk Price Editor. This page is ready NA Bulk Price Editor Add new price [ME…" at bounding box center [633, 311] width 1267 height 820
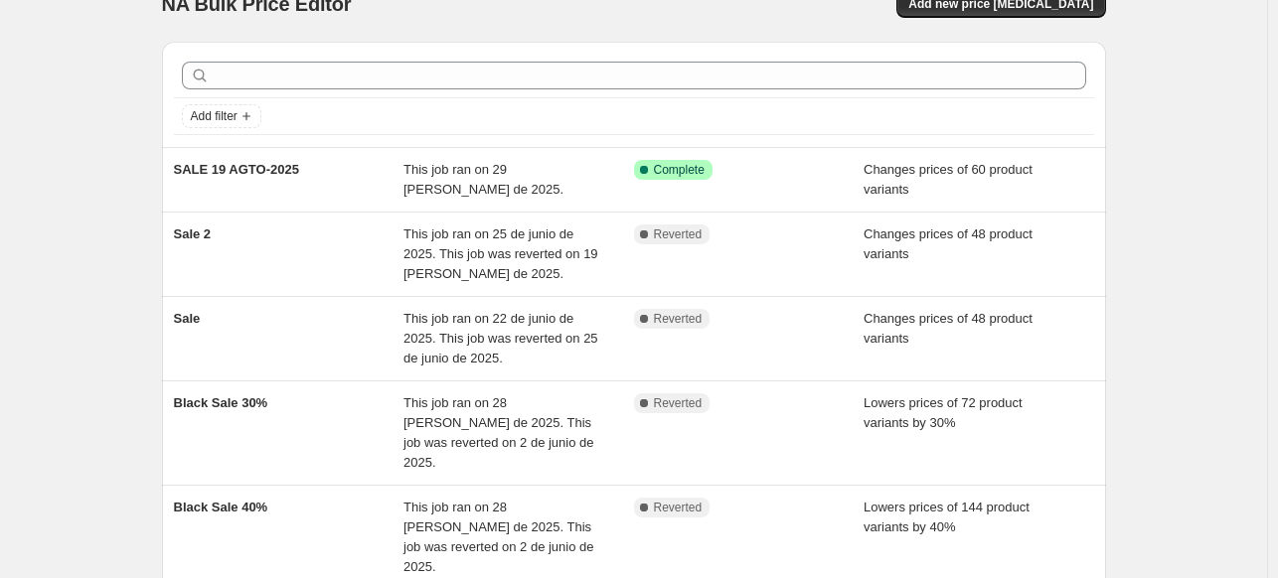
scroll to position [0, 0]
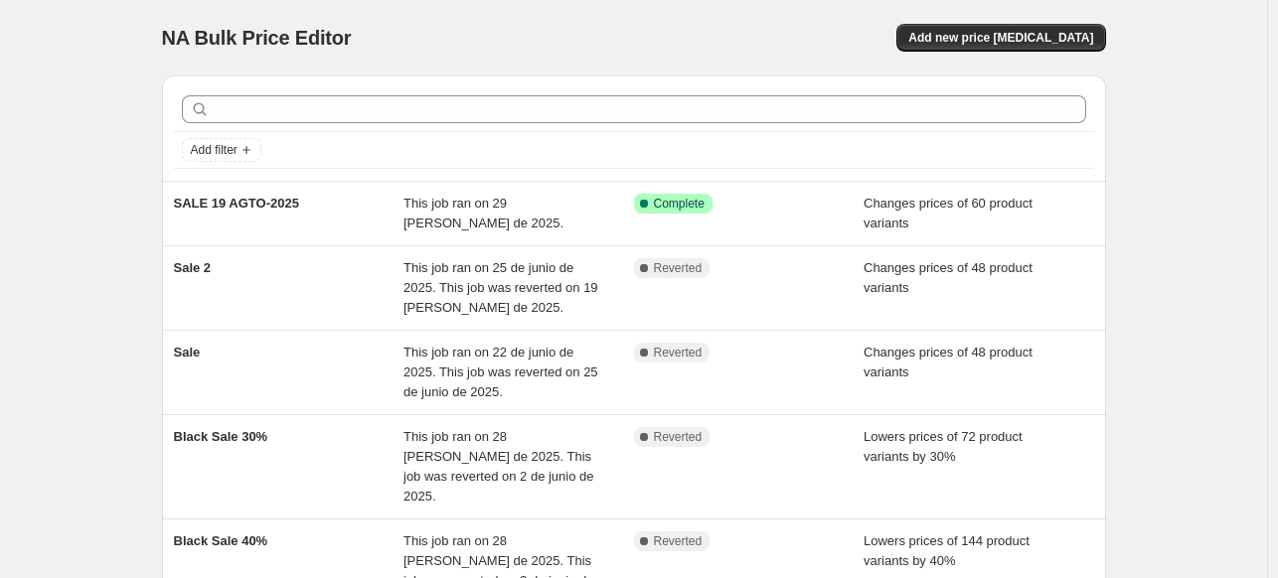
click at [76, 302] on div "NA Bulk Price Editor. This page is ready NA Bulk Price Editor Add new price [ME…" at bounding box center [633, 410] width 1267 height 820
